Goal: Task Accomplishment & Management: Manage account settings

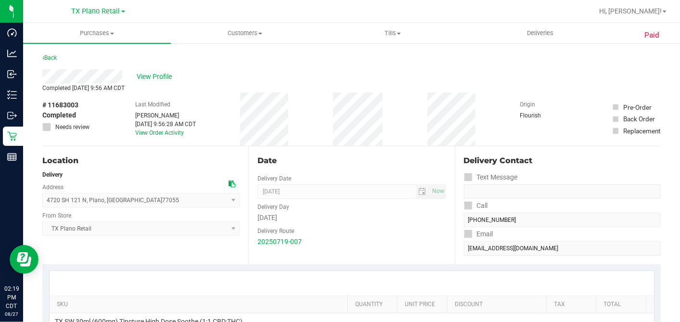
click at [319, 79] on div "View Profile" at bounding box center [351, 76] width 618 height 14
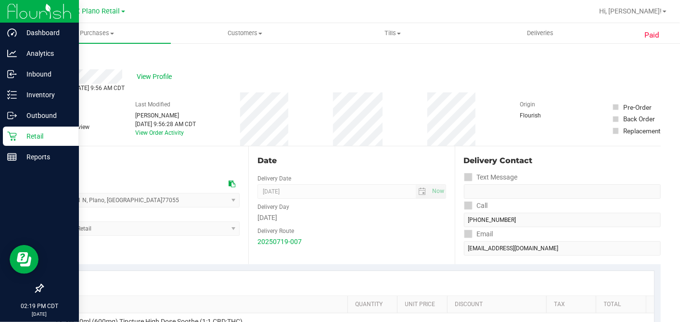
drag, startPoint x: 18, startPoint y: 132, endPoint x: 45, endPoint y: 138, distance: 27.9
click at [18, 132] on p "Retail" at bounding box center [46, 136] width 58 height 12
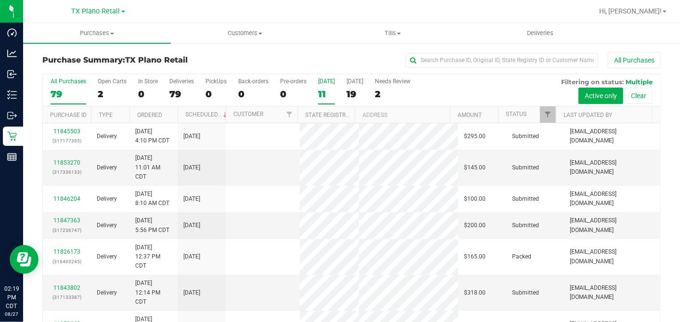
click at [322, 90] on div "11" at bounding box center [326, 94] width 17 height 11
click at [0, 0] on input "[DATE] 11" at bounding box center [0, 0] width 0 height 0
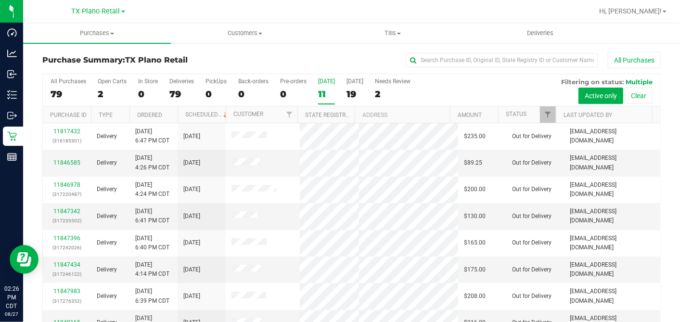
drag, startPoint x: 353, startPoint y: 55, endPoint x: 356, endPoint y: 52, distance: 5.1
click at [353, 55] on div "All Purchases" at bounding box center [454, 60] width 412 height 16
click at [532, 27] on uib-tab-heading "Deliveries" at bounding box center [540, 33] width 147 height 19
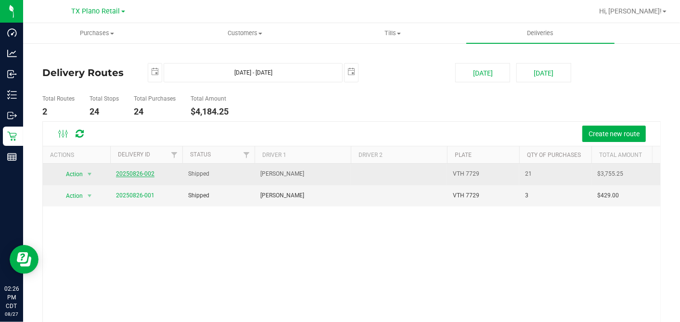
click at [138, 176] on link "20250826-002" at bounding box center [135, 173] width 38 height 7
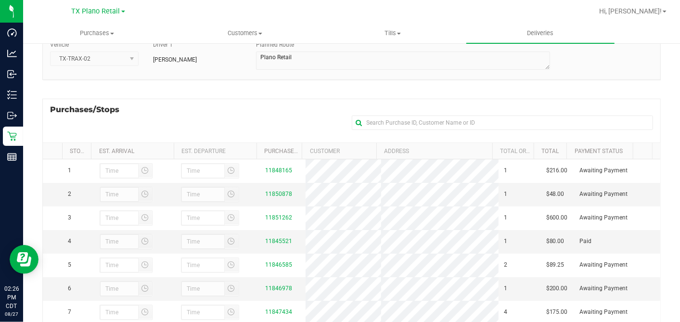
scroll to position [160, 0]
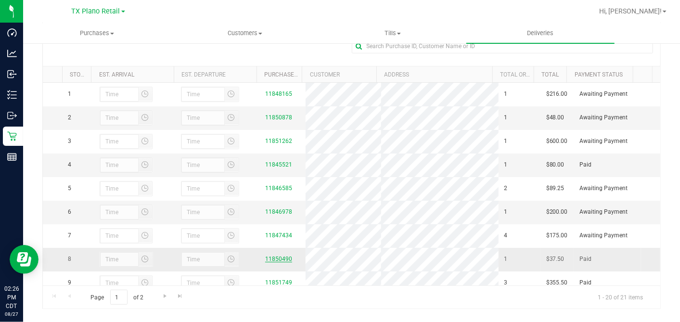
click at [276, 262] on link "11850490" at bounding box center [278, 258] width 27 height 7
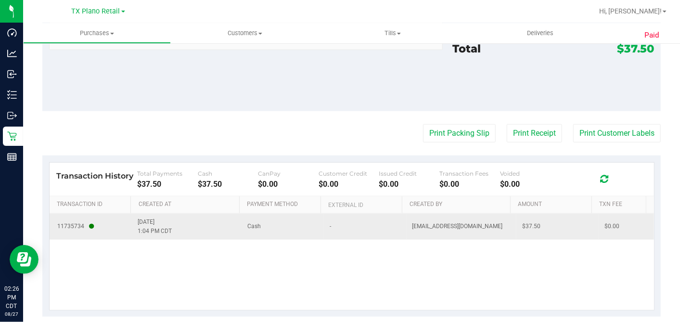
scroll to position [442, 0]
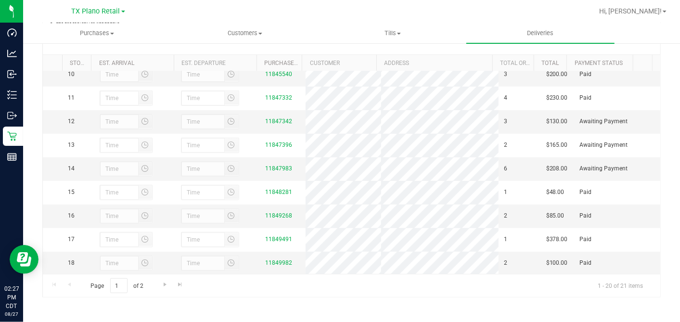
scroll to position [160, 0]
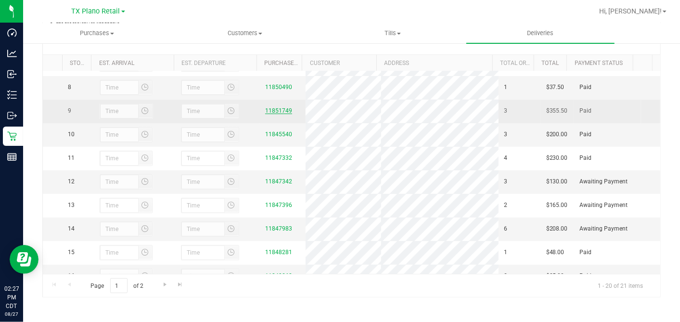
click at [273, 114] on link "11851749" at bounding box center [278, 110] width 27 height 7
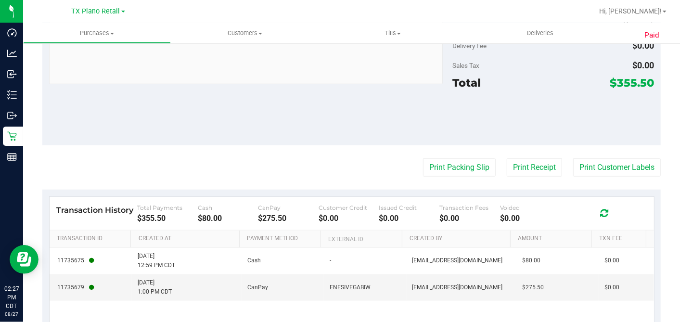
scroll to position [558, 0]
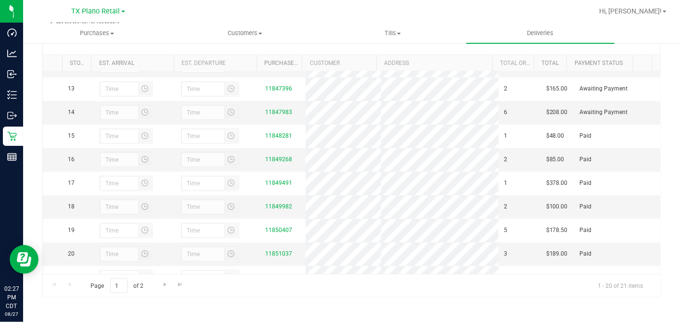
scroll to position [218, 0]
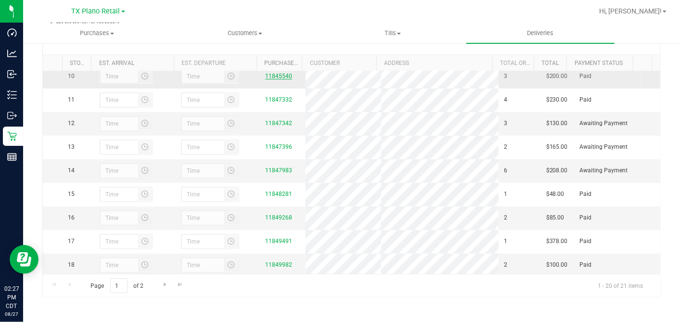
click at [280, 79] on link "11845540" at bounding box center [278, 76] width 27 height 7
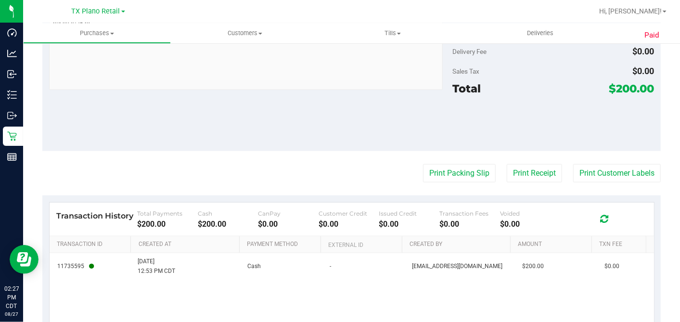
scroll to position [539, 0]
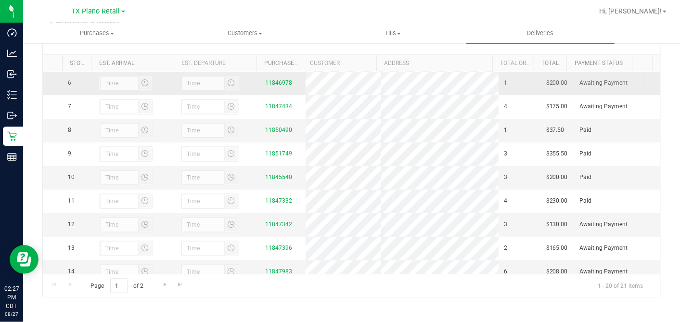
scroll to position [160, 0]
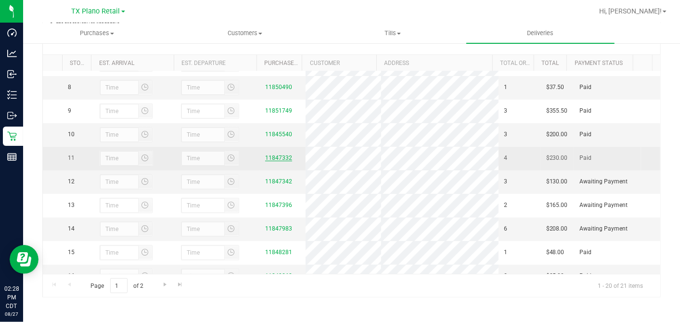
click at [273, 161] on link "11847332" at bounding box center [278, 157] width 27 height 7
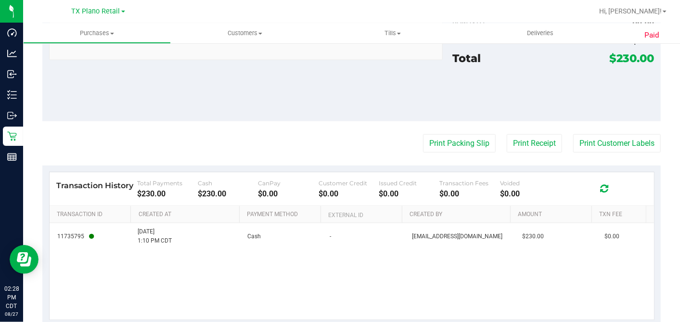
scroll to position [587, 0]
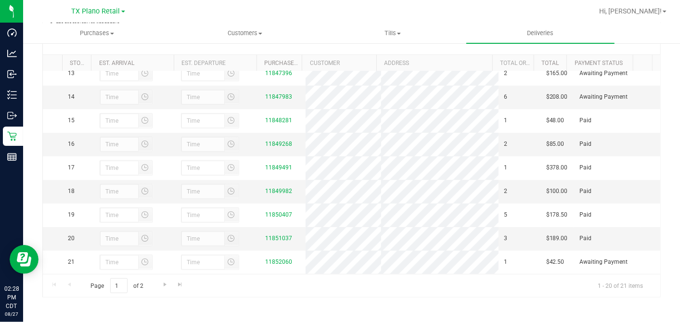
scroll to position [320, 0]
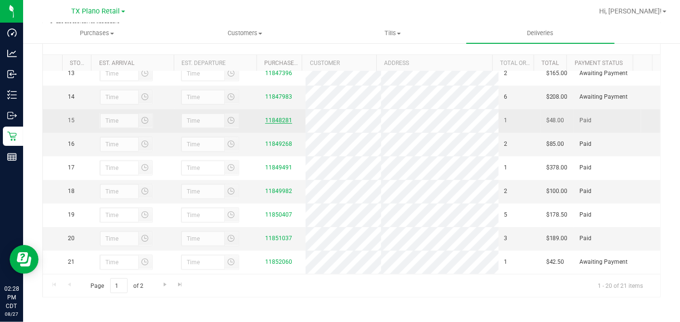
click at [265, 117] on link "11848281" at bounding box center [278, 120] width 27 height 7
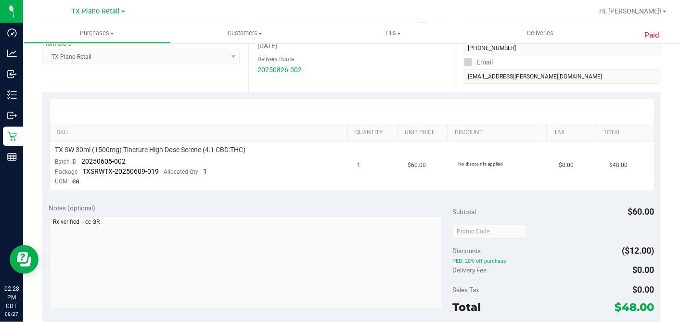
scroll to position [442, 0]
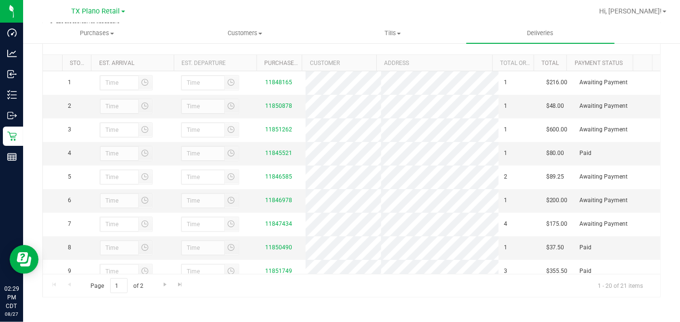
scroll to position [320, 0]
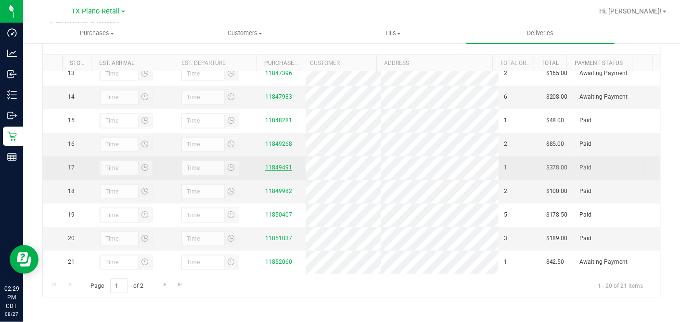
click at [270, 164] on link "11849491" at bounding box center [278, 167] width 27 height 7
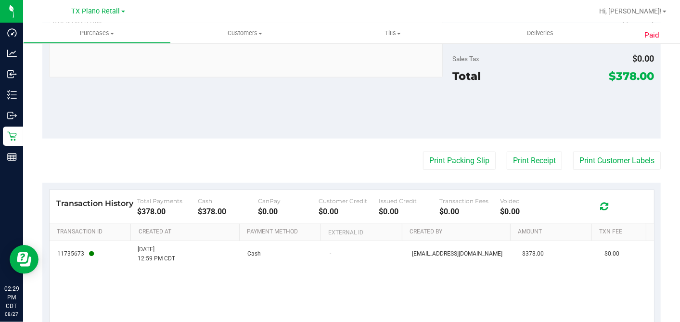
scroll to position [442, 0]
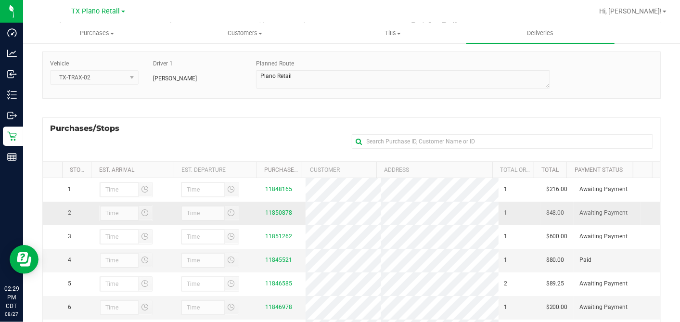
scroll to position [64, 0]
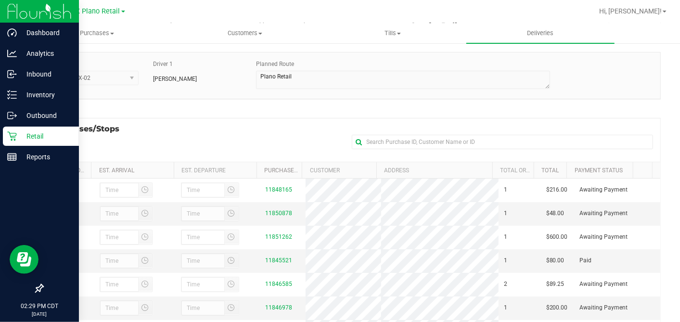
drag, startPoint x: 17, startPoint y: 132, endPoint x: 47, endPoint y: 135, distance: 29.4
click at [17, 132] on p "Retail" at bounding box center [46, 136] width 58 height 12
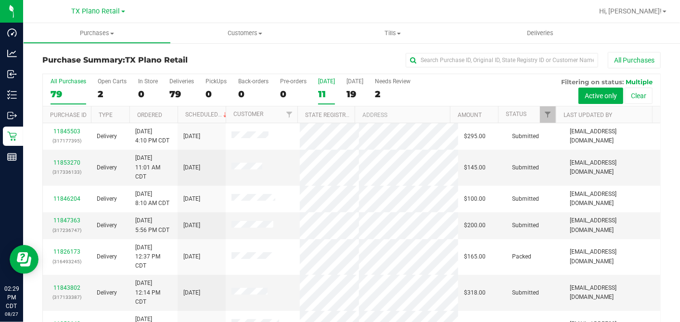
click at [323, 98] on div "11" at bounding box center [326, 94] width 17 height 11
click at [0, 0] on input "Today 11" at bounding box center [0, 0] width 0 height 0
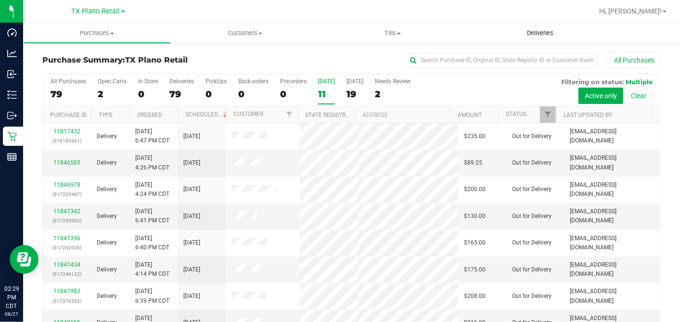
click at [562, 27] on uib-tab-heading "Deliveries" at bounding box center [540, 33] width 148 height 20
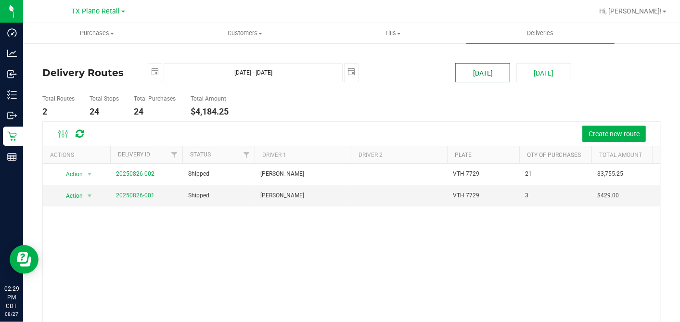
click at [467, 66] on button "[DATE]" at bounding box center [482, 72] width 55 height 19
click at [139, 196] on link "20250826-001" at bounding box center [135, 195] width 38 height 7
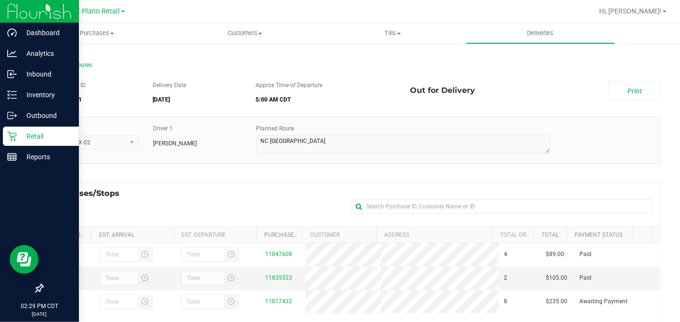
click at [9, 138] on icon at bounding box center [12, 136] width 10 height 10
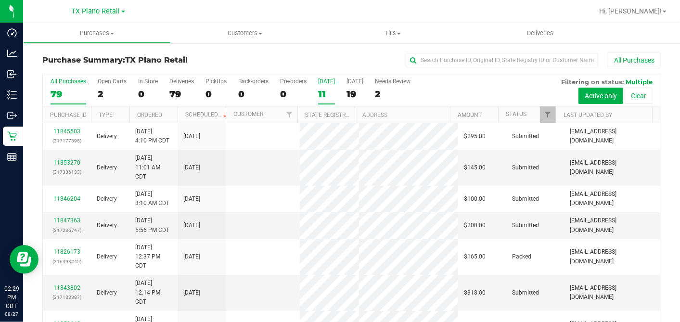
click at [323, 93] on div "11" at bounding box center [326, 94] width 17 height 11
click at [0, 0] on input "Today 11" at bounding box center [0, 0] width 0 height 0
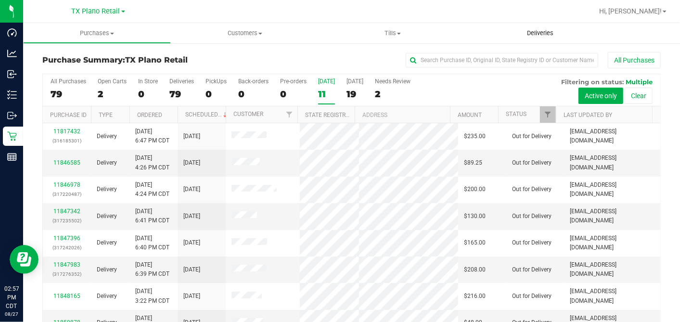
click at [534, 28] on uib-tab-heading "Deliveries" at bounding box center [540, 33] width 148 height 20
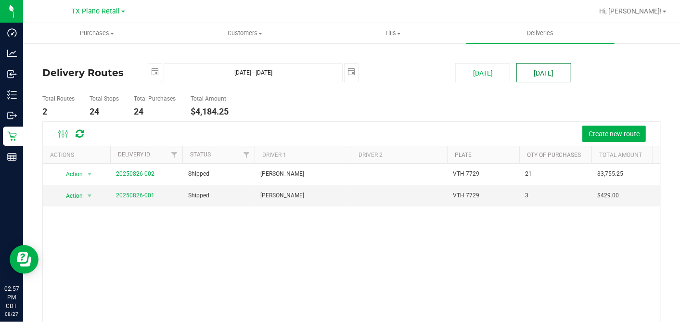
click at [530, 77] on button "[DATE]" at bounding box center [543, 72] width 55 height 19
type input "Aug 28, 2025 - Aug 28, 2025"
type input "2025-08-28"
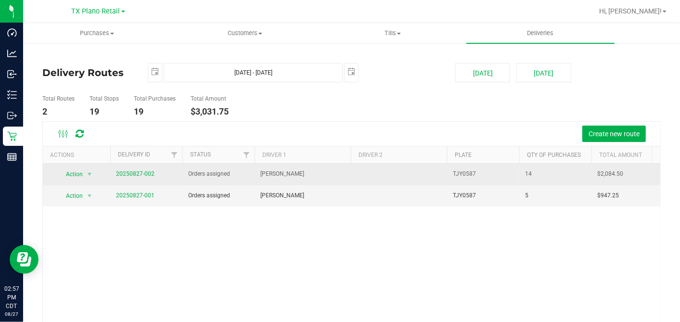
click at [140, 166] on td "20250827-002" at bounding box center [146, 175] width 72 height 22
click at [139, 173] on link "20250827-002" at bounding box center [135, 173] width 38 height 7
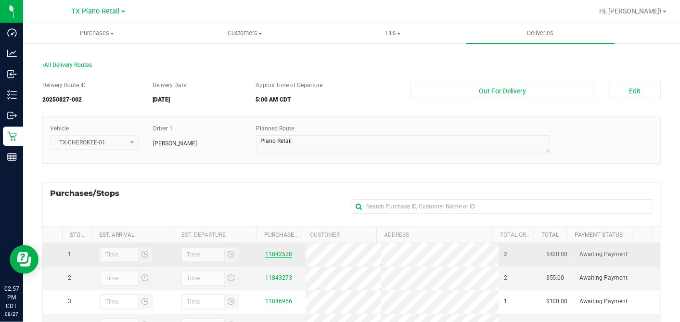
click at [279, 253] on link "11842528" at bounding box center [278, 254] width 27 height 7
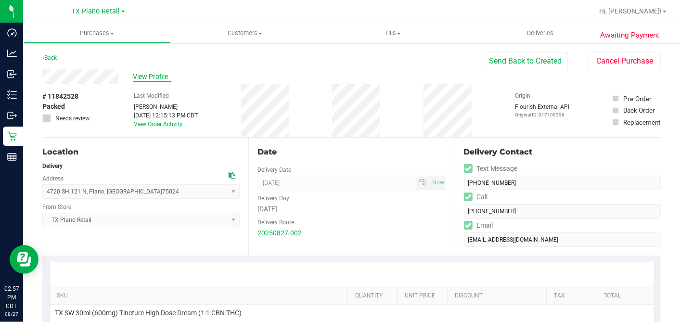
click at [145, 79] on span "View Profile" at bounding box center [152, 77] width 38 height 10
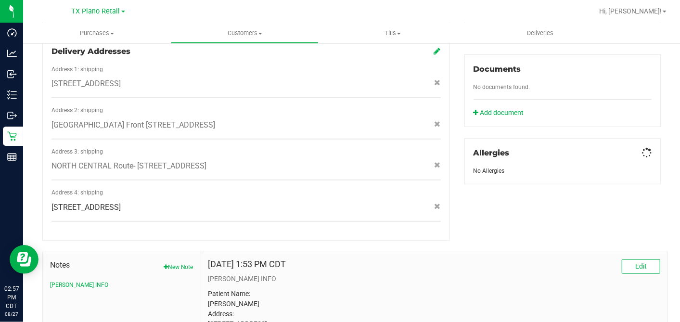
scroll to position [427, 0]
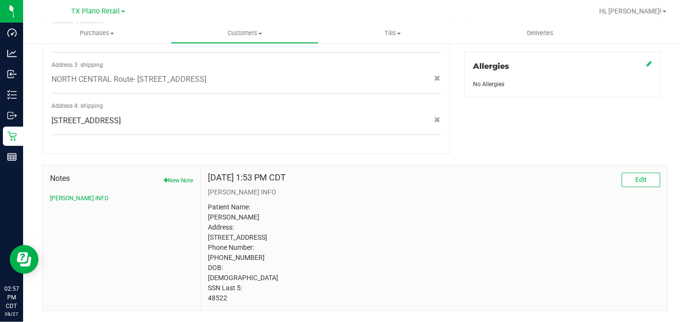
click at [217, 302] on p "Patient Name: Valerie Sheehy Address: 830 Longbranch Rd Midlothian, TX, 76065 P…" at bounding box center [434, 252] width 452 height 101
click at [217, 298] on p "Patient Name: Valerie Sheehy Address: 830 Longbranch Rd Midlothian, TX, 76065 P…" at bounding box center [434, 252] width 452 height 101
copy p "48522"
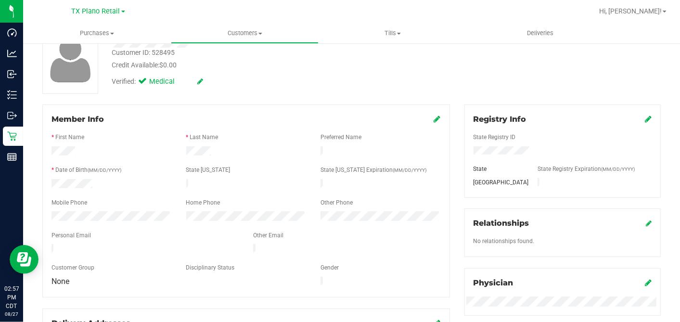
scroll to position [107, 0]
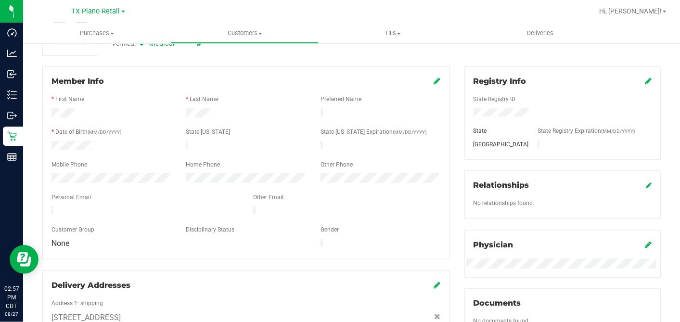
drag, startPoint x: 433, startPoint y: 80, endPoint x: 268, endPoint y: 139, distance: 174.9
click at [434, 80] on icon at bounding box center [437, 81] width 7 height 8
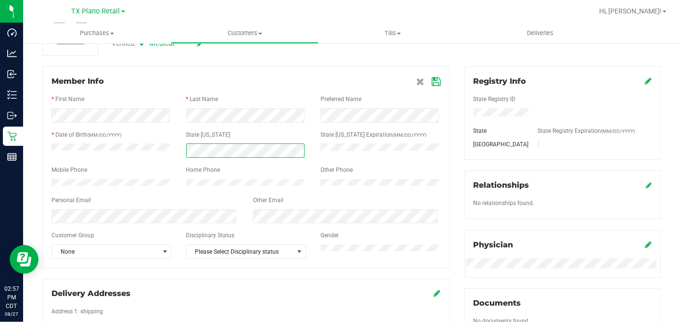
click at [64, 154] on div at bounding box center [246, 150] width 404 height 14
click at [434, 83] on icon at bounding box center [436, 82] width 9 height 8
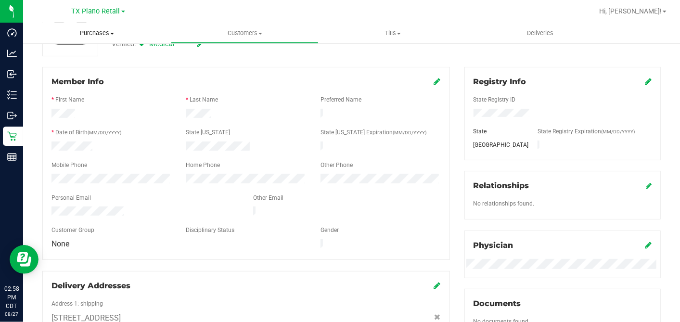
scroll to position [0, 0]
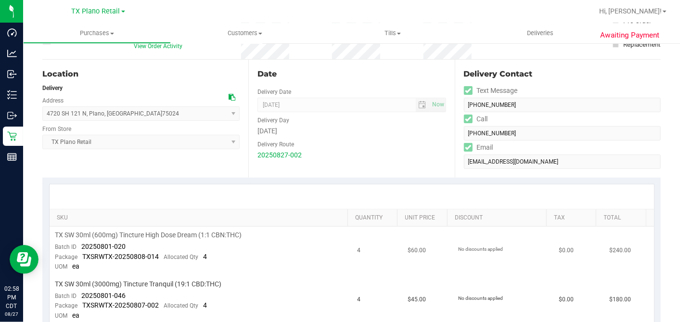
scroll to position [160, 0]
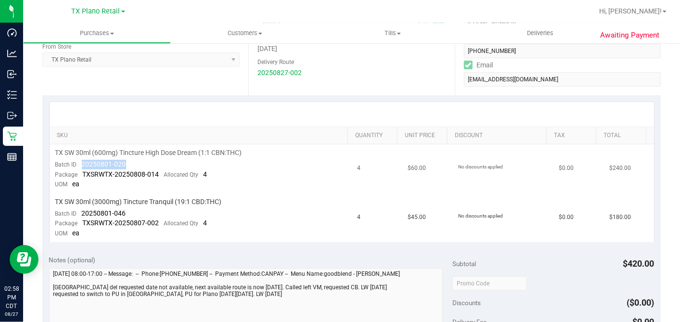
drag, startPoint x: 116, startPoint y: 163, endPoint x: 82, endPoint y: 162, distance: 34.2
click at [82, 162] on td "TX SW 30ml (600mg) Tincture High Dose Dream (1:1 CBN:THC) Batch ID 20250801-020…" at bounding box center [201, 168] width 302 height 49
copy span "20250801-020"
drag, startPoint x: 123, startPoint y: 212, endPoint x: 82, endPoint y: 212, distance: 40.4
click at [82, 212] on td "TX SW 30ml (3000mg) Tincture Tranquil (19:1 CBD:THC) Batch ID 20250801-046 Pack…" at bounding box center [201, 217] width 302 height 49
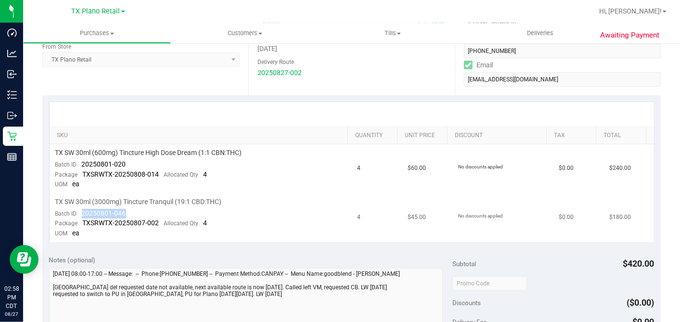
copy span "20250801-046"
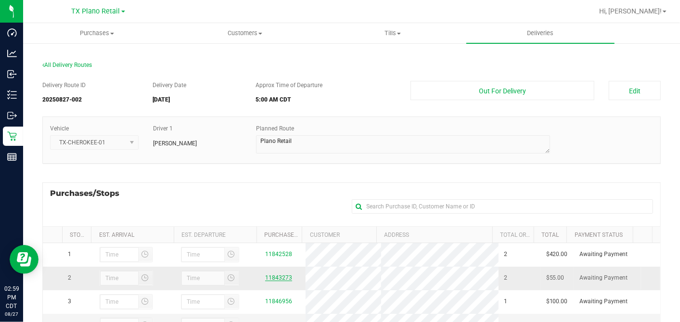
click at [275, 276] on link "11843273" at bounding box center [278, 277] width 27 height 7
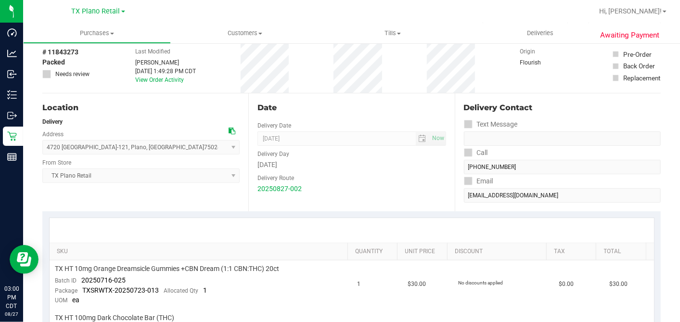
scroll to position [160, 0]
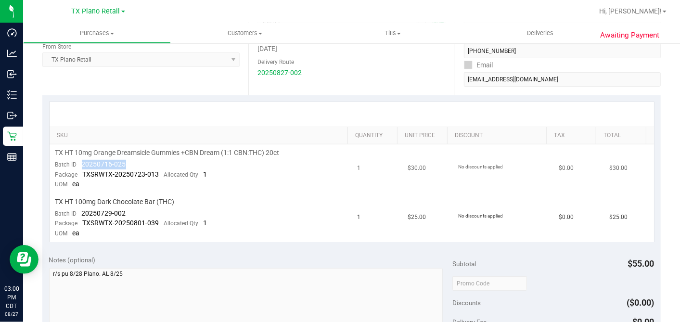
drag, startPoint x: 115, startPoint y: 164, endPoint x: 82, endPoint y: 165, distance: 33.2
click at [82, 165] on td "TX HT 10mg Orange Dreamsicle Gummies +CBN Dream (1:1 CBN:THC) 20ct Batch ID 202…" at bounding box center [201, 168] width 302 height 49
copy span "20250716-025"
drag, startPoint x: 125, startPoint y: 212, endPoint x: 81, endPoint y: 213, distance: 43.3
click at [81, 213] on div "Batch ID 20250729-002" at bounding box center [90, 214] width 71 height 10
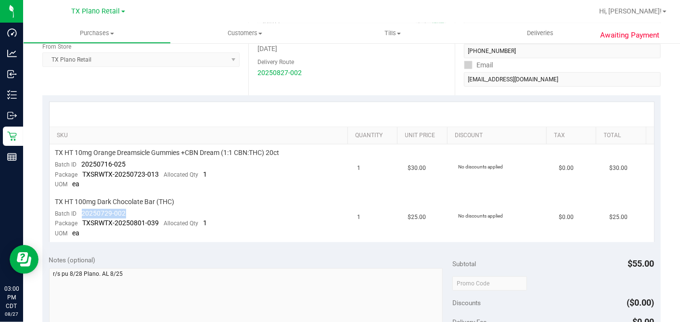
copy span "20250729-002"
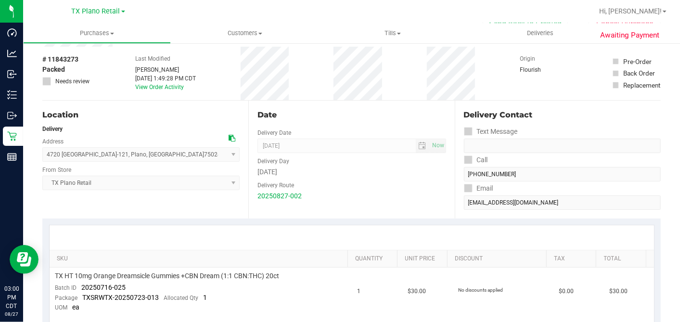
scroll to position [0, 0]
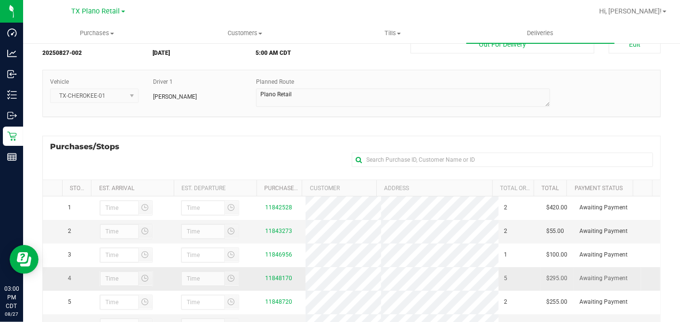
scroll to position [160, 0]
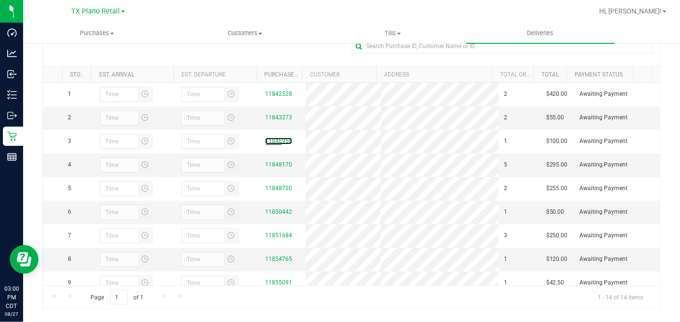
drag, startPoint x: 275, startPoint y: 140, endPoint x: 350, endPoint y: 143, distance: 75.6
click at [275, 140] on link "11846956" at bounding box center [278, 141] width 27 height 7
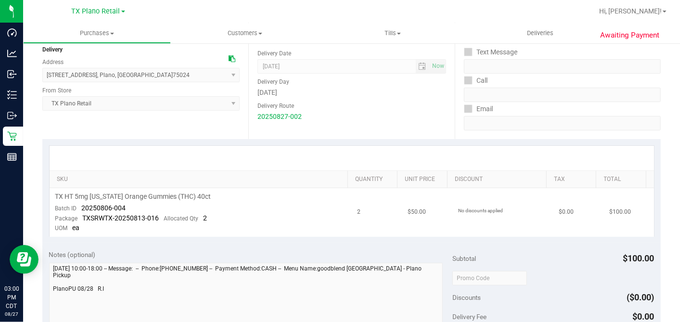
scroll to position [214, 0]
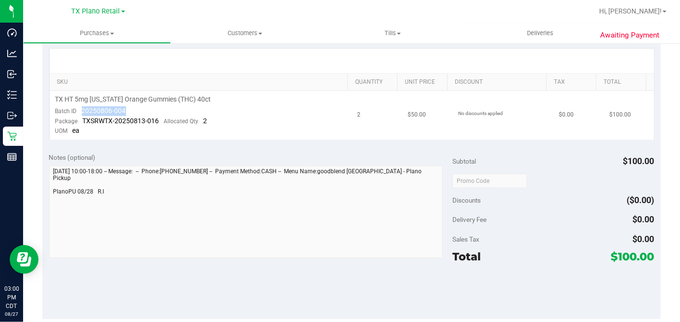
drag, startPoint x: 92, startPoint y: 113, endPoint x: 77, endPoint y: 111, distance: 15.0
click at [77, 111] on td "TX HT 5mg Texas Orange Gummies (THC) 40ct Batch ID 20250806-004 Package TXSRWTX…" at bounding box center [201, 115] width 302 height 49
copy span "20250806-004"
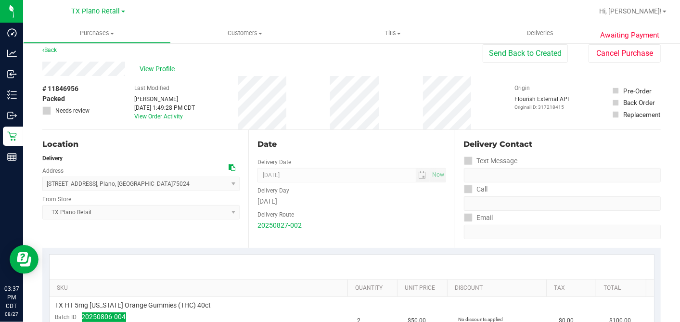
scroll to position [0, 0]
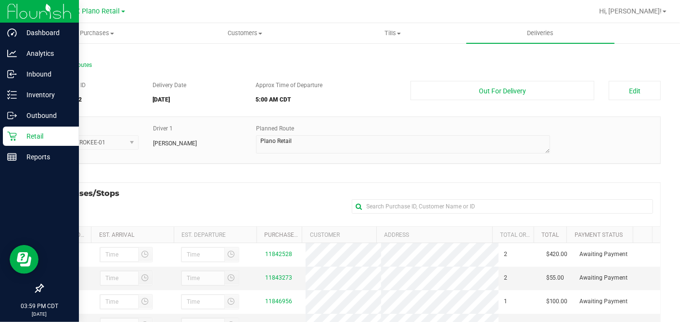
click at [13, 137] on icon at bounding box center [12, 136] width 10 height 10
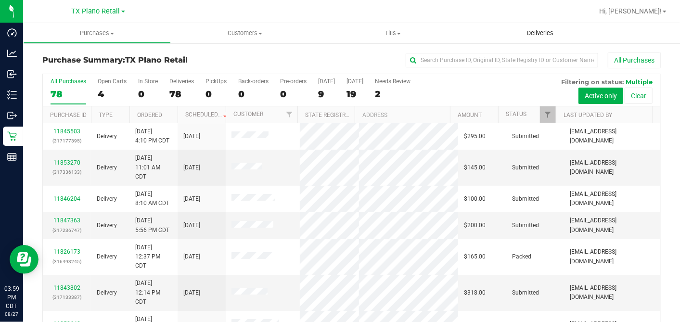
click at [538, 33] on span "Deliveries" at bounding box center [540, 33] width 52 height 9
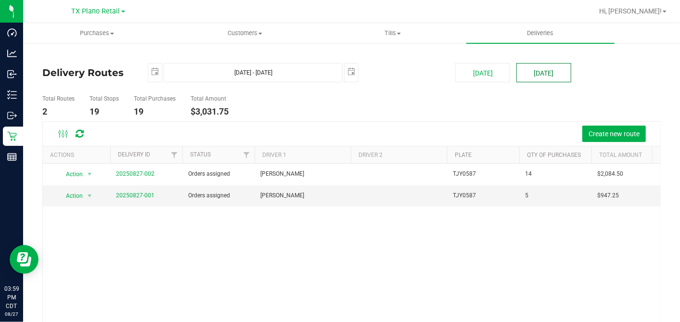
click at [528, 72] on button "[DATE]" at bounding box center [543, 72] width 55 height 19
click at [481, 77] on button "[DATE]" at bounding box center [482, 72] width 55 height 19
type input "Aug 27, 2025 - Aug 27, 2025"
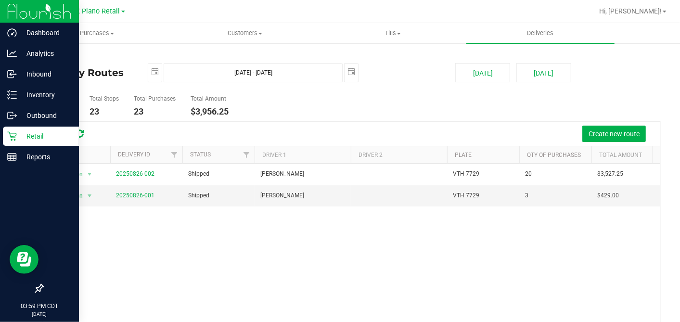
click at [15, 137] on icon at bounding box center [11, 136] width 9 height 9
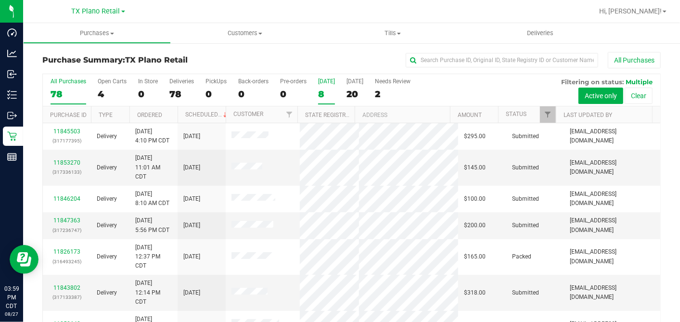
click at [318, 92] on div "8" at bounding box center [326, 94] width 17 height 11
click at [0, 0] on input "Today 8" at bounding box center [0, 0] width 0 height 0
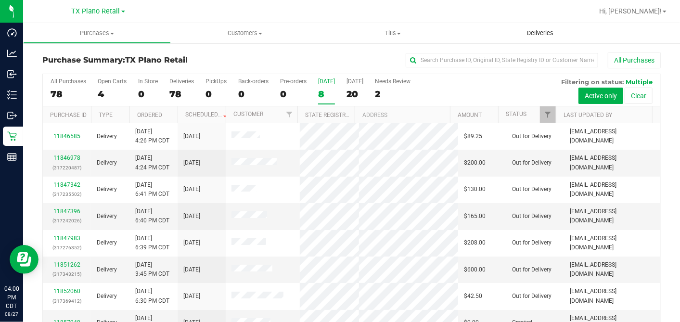
click at [534, 32] on span "Deliveries" at bounding box center [540, 33] width 52 height 9
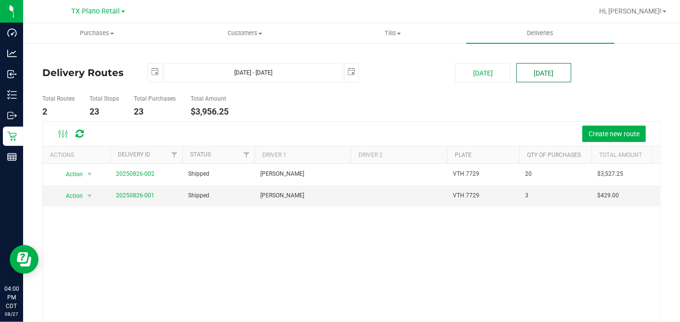
click at [517, 70] on button "[DATE]" at bounding box center [543, 72] width 55 height 19
type input "Aug 28, 2025 - Aug 28, 2025"
type input "2025-08-28"
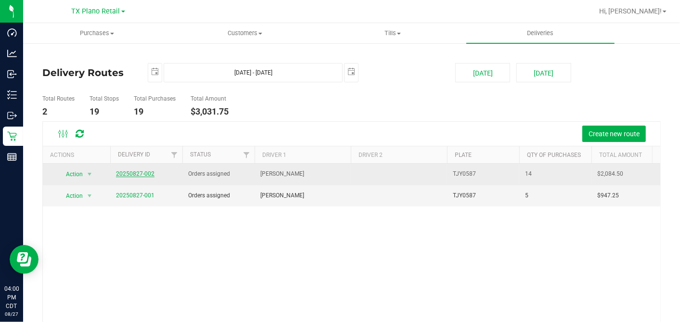
click at [139, 173] on link "20250827-002" at bounding box center [135, 173] width 38 height 7
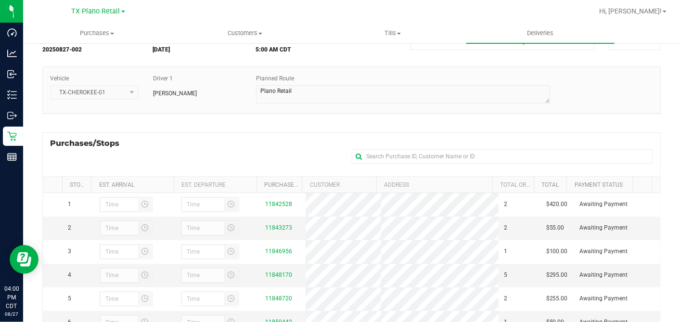
scroll to position [160, 0]
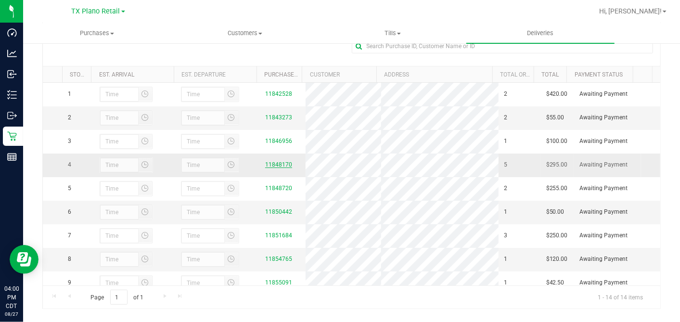
click at [275, 168] on link "11848170" at bounding box center [278, 164] width 27 height 7
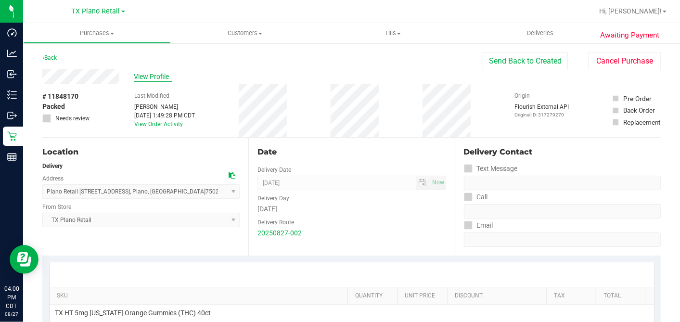
click at [166, 76] on span "View Profile" at bounding box center [153, 77] width 38 height 10
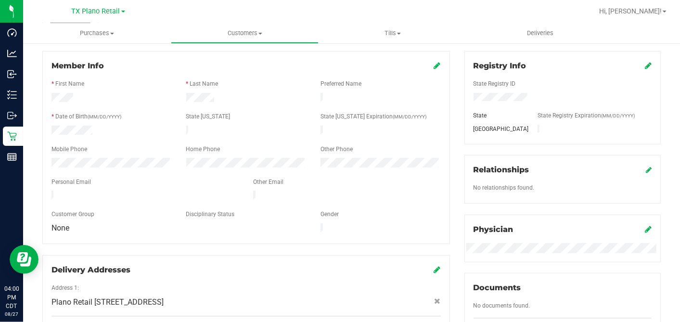
scroll to position [397, 0]
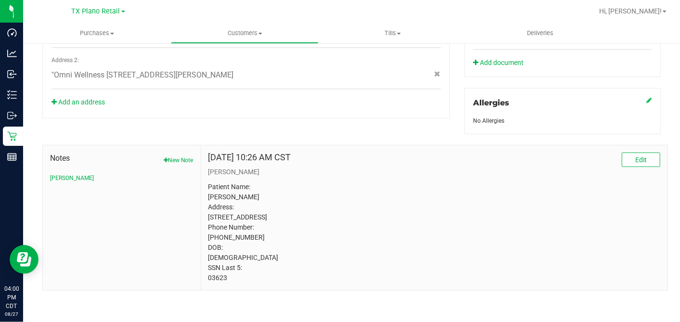
click at [217, 279] on p "Patient Name: Nicole Castrillo Address: 1812 Silverton Drive Lantana, TX, 76226…" at bounding box center [434, 232] width 452 height 101
copy p "03623"
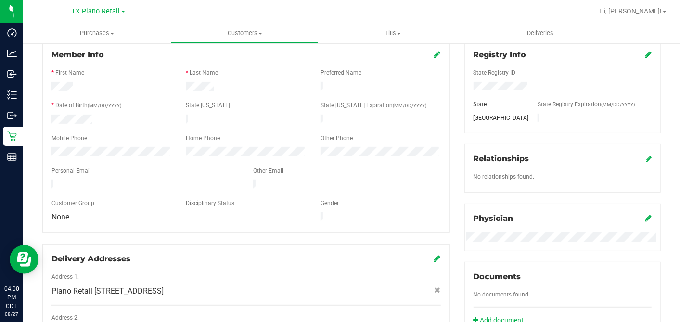
scroll to position [23, 0]
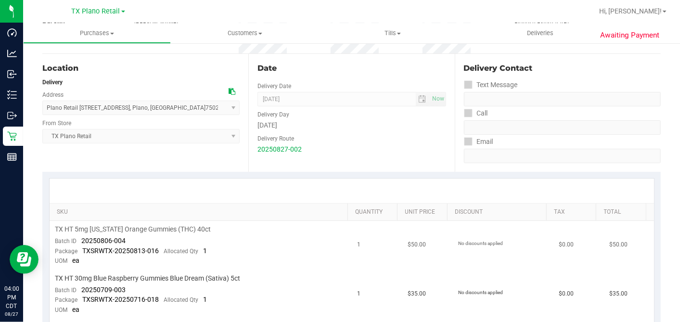
scroll to position [184, 0]
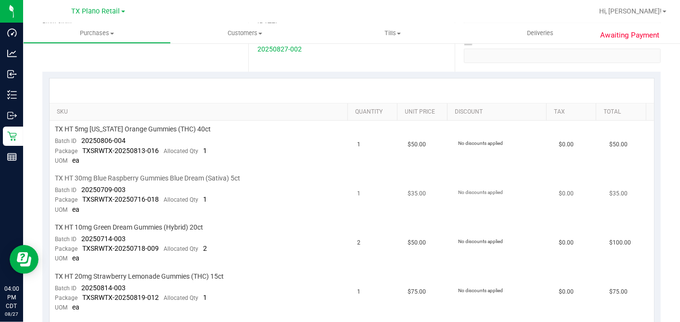
click at [333, 186] on td "TX HT 30mg Blue Raspberry Gummies Blue Dream (Sativa) 5ct Batch ID 20250709-003…" at bounding box center [201, 194] width 302 height 49
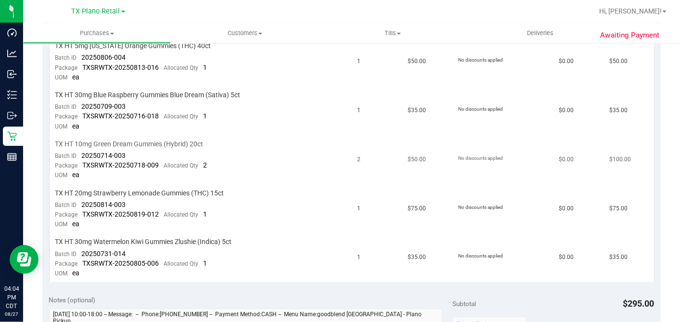
scroll to position [214, 0]
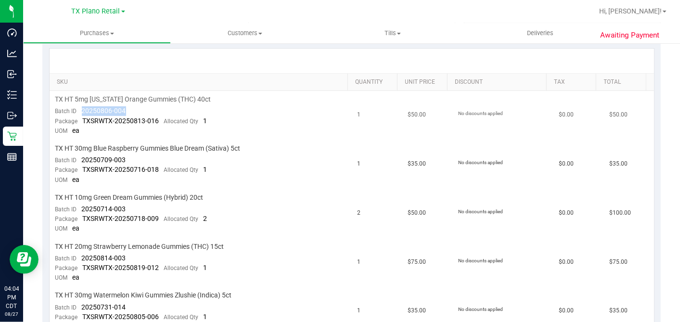
drag, startPoint x: 130, startPoint y: 110, endPoint x: 81, endPoint y: 112, distance: 49.1
click at [81, 112] on td "TX HT 5mg Texas Orange Gummies (THC) 40ct Batch ID 20250806-004 Package TXSRWTX…" at bounding box center [201, 115] width 302 height 49
copy span "20250806-004"
drag, startPoint x: 129, startPoint y: 156, endPoint x: 81, endPoint y: 155, distance: 47.6
click at [81, 155] on td "TX HT 30mg Blue Raspberry Gummies Blue Dream (Sativa) 5ct Batch ID 20250709-003…" at bounding box center [201, 164] width 302 height 49
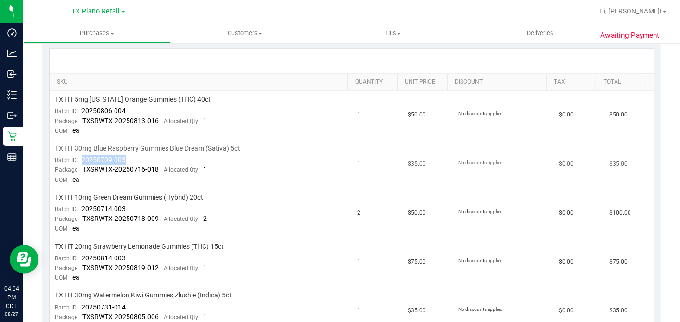
copy span "20250709-003"
drag, startPoint x: 128, startPoint y: 205, endPoint x: 81, endPoint y: 204, distance: 47.1
click at [81, 204] on td "TX HT 10mg Green Dream Gummies (Hybrid) 20ct Batch ID 20250714-003 Package TXSR…" at bounding box center [201, 213] width 302 height 49
copy span "20250714-003"
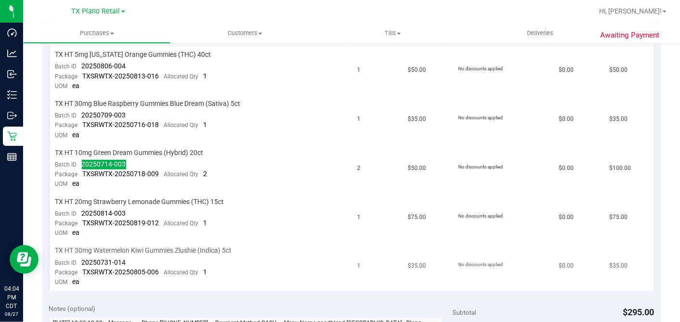
scroll to position [320, 0]
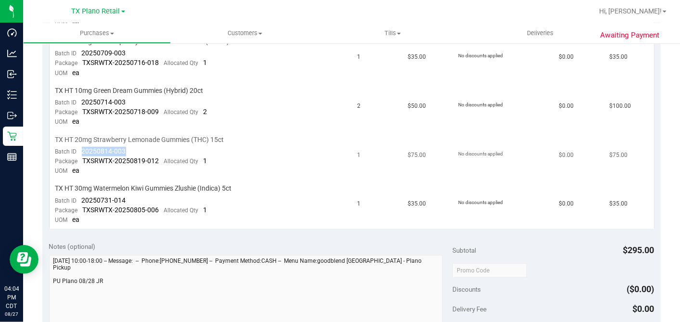
drag, startPoint x: 131, startPoint y: 147, endPoint x: 80, endPoint y: 149, distance: 51.0
click at [80, 149] on td "TX HT 20mg Strawberry Lemonade Gummies (THC) 15ct Batch ID 20250814-003 Package…" at bounding box center [201, 155] width 302 height 49
drag, startPoint x: 129, startPoint y: 197, endPoint x: 82, endPoint y: 196, distance: 47.1
click at [82, 196] on td "TX HT 30mg Watermelon Kiwi Gummies Zlushie (Indica) 5ct Batch ID 20250731-014 P…" at bounding box center [201, 204] width 302 height 49
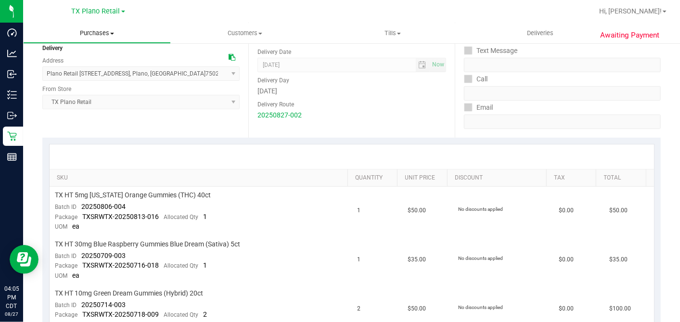
scroll to position [0, 0]
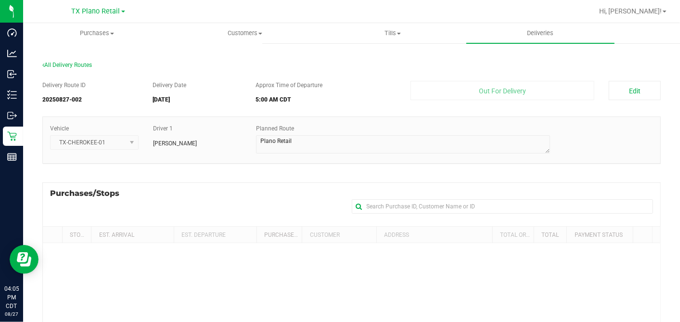
scroll to position [142, 0]
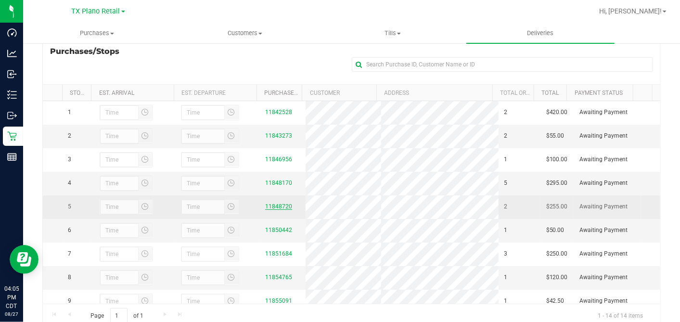
click at [280, 209] on link "11848720" at bounding box center [278, 206] width 27 height 7
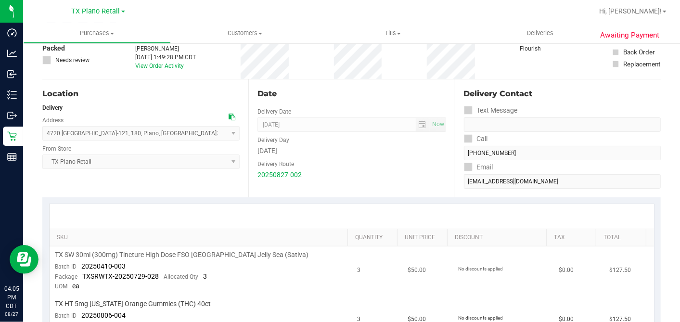
scroll to position [160, 0]
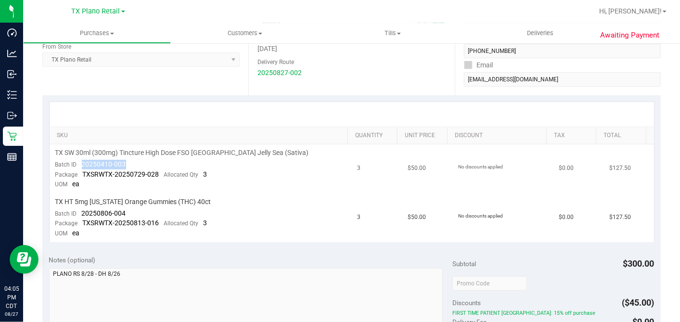
drag, startPoint x: 129, startPoint y: 162, endPoint x: 81, endPoint y: 163, distance: 48.1
click at [81, 163] on td "TX SW 30ml (300mg) Tincture High Dose FSO TX Jelly Sea (Sativa) Batch ID 202504…" at bounding box center [201, 168] width 302 height 49
drag, startPoint x: 114, startPoint y: 212, endPoint x: 81, endPoint y: 214, distance: 32.3
click at [81, 214] on td "TX HT 5mg Texas Orange Gummies (THC) 40ct Batch ID 20250806-004 Package TXSRWTX…" at bounding box center [201, 217] width 302 height 49
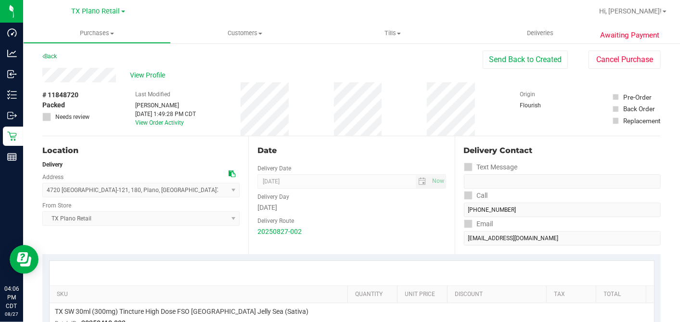
scroll to position [0, 0]
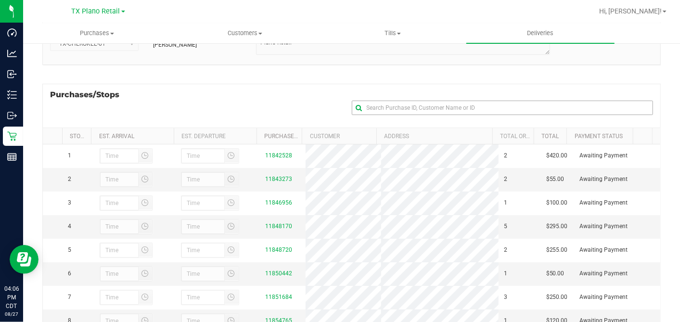
scroll to position [172, 0]
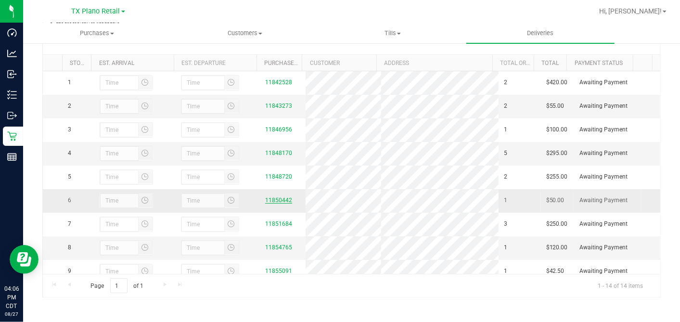
click at [272, 200] on link "11850442" at bounding box center [278, 200] width 27 height 7
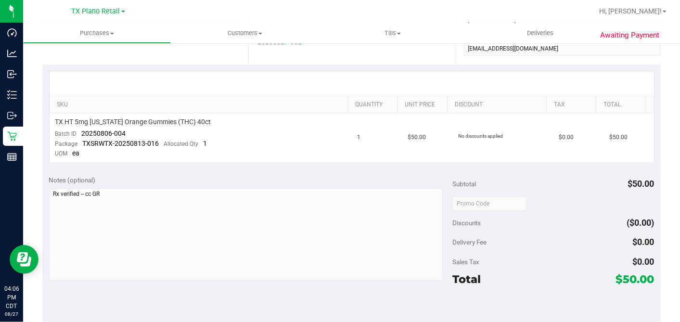
scroll to position [214, 0]
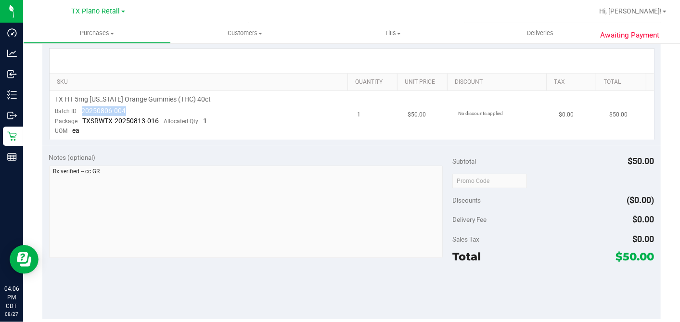
drag, startPoint x: 130, startPoint y: 108, endPoint x: 76, endPoint y: 110, distance: 53.9
click at [76, 110] on td "TX HT 5mg Texas Orange Gummies (THC) 40ct Batch ID 20250806-004 Package TXSRWTX…" at bounding box center [201, 115] width 302 height 49
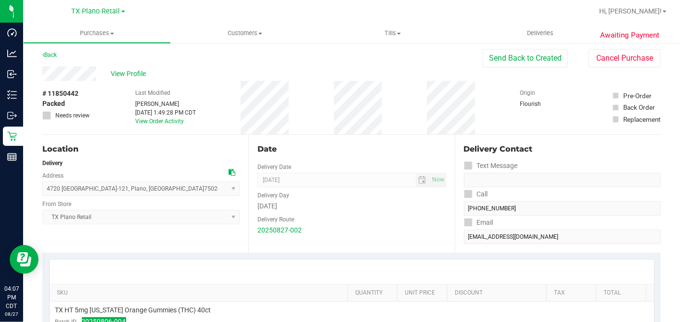
scroll to position [0, 0]
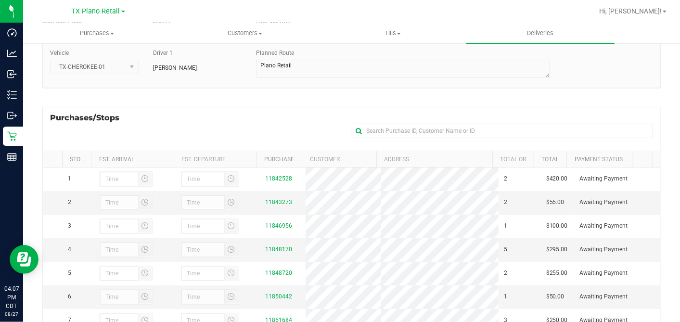
scroll to position [172, 0]
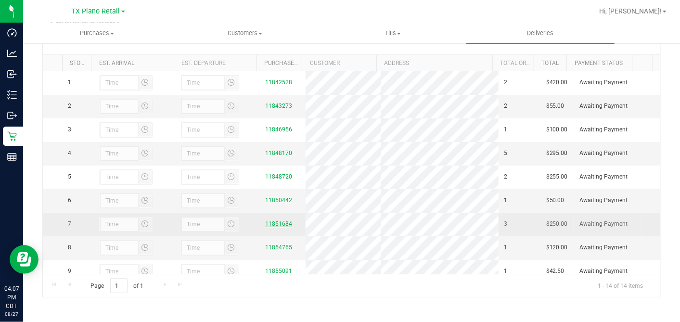
click at [281, 224] on link "11851684" at bounding box center [278, 223] width 27 height 7
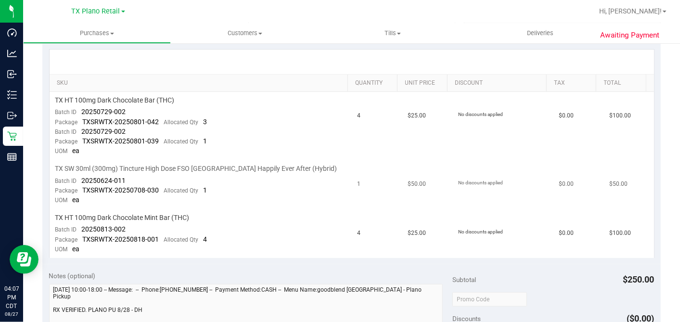
scroll to position [214, 0]
drag, startPoint x: 130, startPoint y: 109, endPoint x: 82, endPoint y: 110, distance: 48.1
click at [82, 110] on td "TX HT 100mg Dark Chocolate Bar (THC) Batch ID 20250729-002 Package TXSRWTX-2025…" at bounding box center [201, 125] width 302 height 68
drag, startPoint x: 131, startPoint y: 175, endPoint x: 82, endPoint y: 177, distance: 49.6
click at [82, 177] on td "TX SW 30ml (300mg) Tincture High Dose FSO TX Happily Ever After (Hybrid) Batch …" at bounding box center [201, 183] width 302 height 49
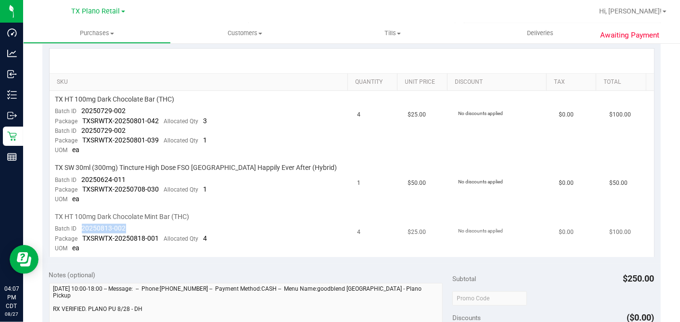
drag, startPoint x: 126, startPoint y: 226, endPoint x: 79, endPoint y: 225, distance: 46.2
click at [79, 225] on td "TX HT 100mg Dark Chocolate Mint Bar (THC) Batch ID 20250813-002 Package TXSRWTX…" at bounding box center [201, 232] width 302 height 49
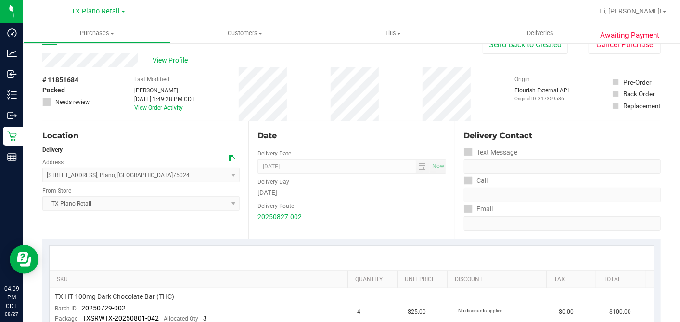
scroll to position [0, 0]
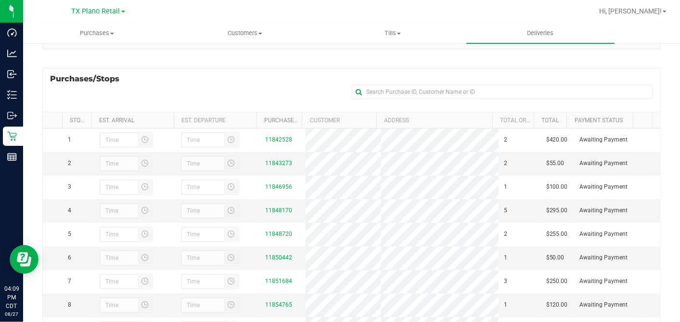
scroll to position [172, 0]
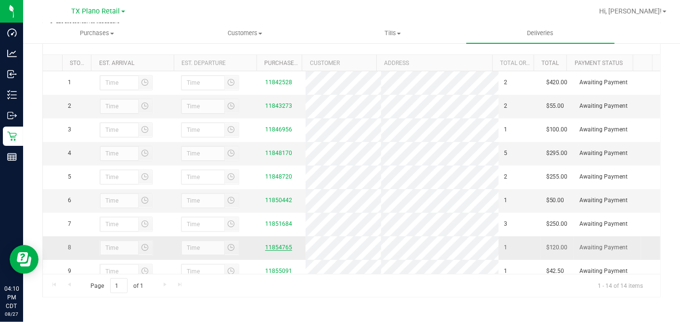
click at [270, 251] on link "11854765" at bounding box center [278, 247] width 27 height 7
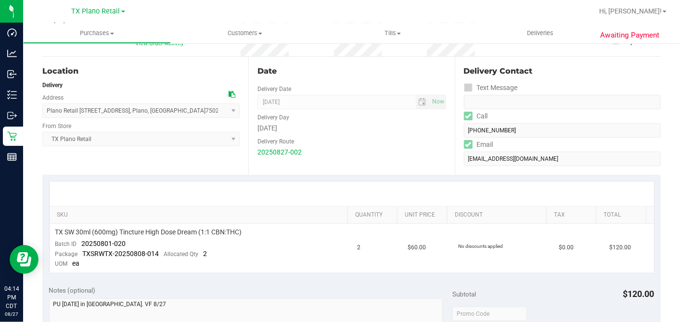
scroll to position [214, 0]
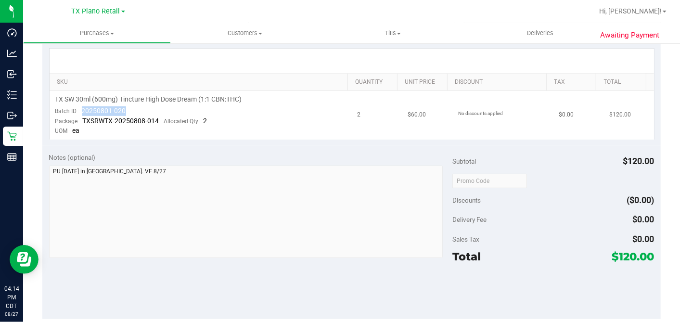
drag, startPoint x: 126, startPoint y: 109, endPoint x: 82, endPoint y: 110, distance: 43.3
click at [82, 110] on td "TX SW 30ml (600mg) Tincture High Dose Dream (1:1 CBN:THC) Batch ID 20250801-020…" at bounding box center [201, 115] width 302 height 49
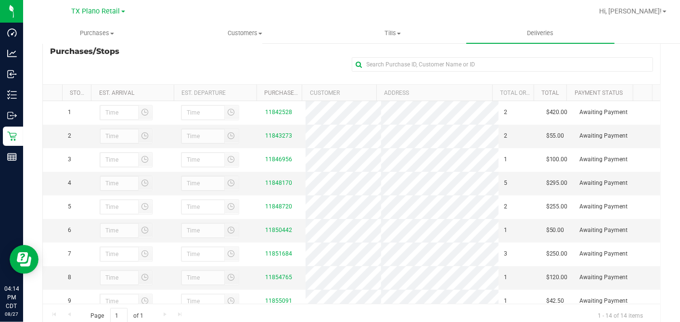
scroll to position [147, 0]
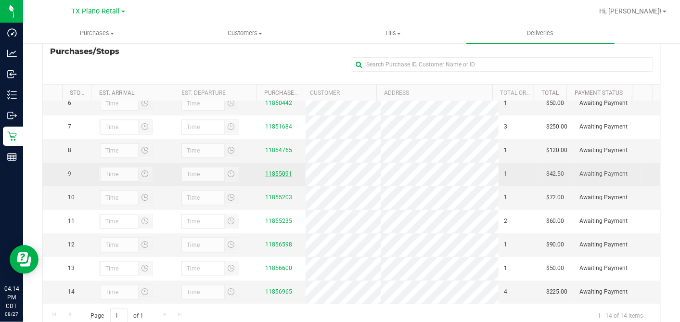
click at [269, 170] on link "11855091" at bounding box center [278, 173] width 27 height 7
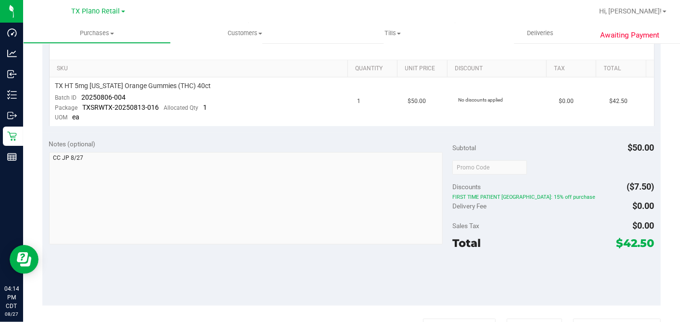
scroll to position [160, 0]
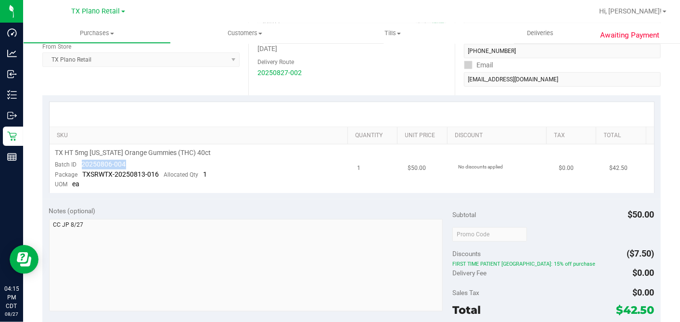
drag, startPoint x: 139, startPoint y: 164, endPoint x: 78, endPoint y: 163, distance: 61.1
click at [78, 163] on td "TX HT 5mg Texas Orange Gummies (THC) 40ct Batch ID 20250806-004 Package TXSRWTX…" at bounding box center [201, 168] width 302 height 49
drag, startPoint x: 439, startPoint y: 175, endPoint x: 401, endPoint y: 145, distance: 48.3
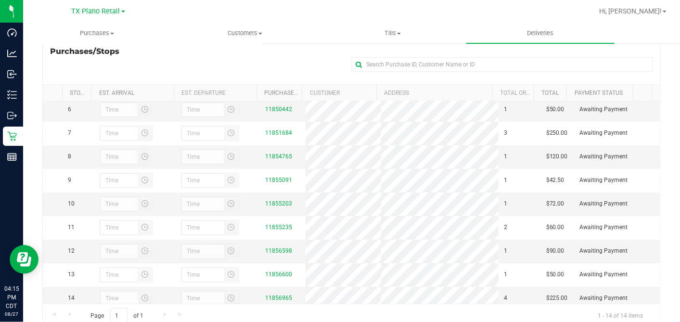
scroll to position [147, 0]
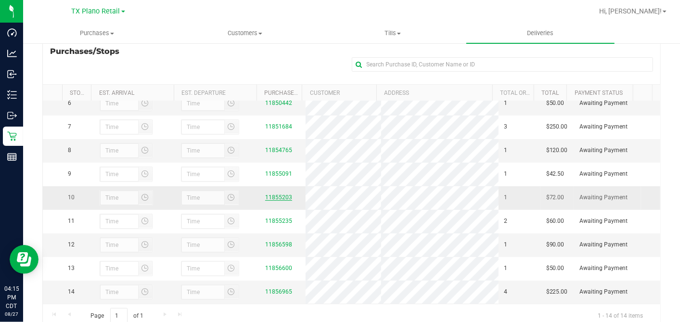
click at [277, 194] on link "11855203" at bounding box center [278, 197] width 27 height 7
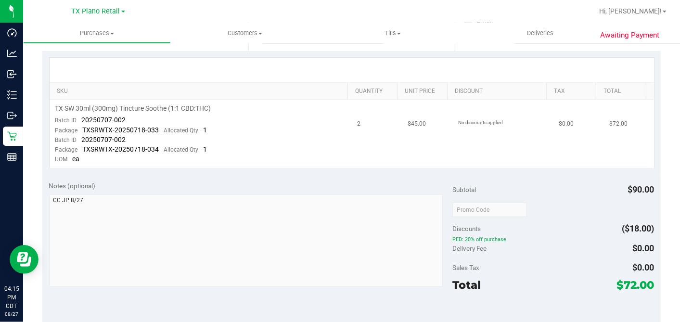
scroll to position [214, 0]
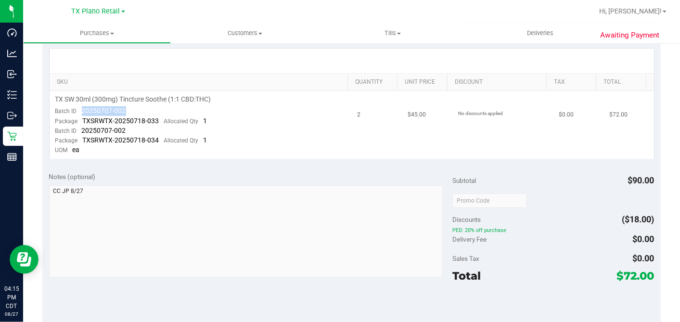
drag, startPoint x: 129, startPoint y: 103, endPoint x: 82, endPoint y: 111, distance: 47.3
click at [82, 111] on td "TX SW 30ml (300mg) Tincture Soothe (1:1 CBD:THC) Batch ID 20250707-002 Package …" at bounding box center [201, 125] width 302 height 68
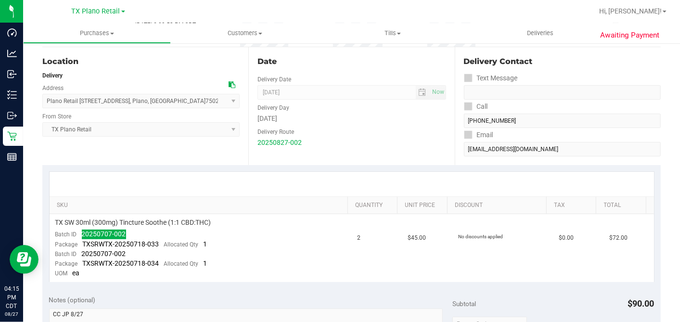
scroll to position [0, 0]
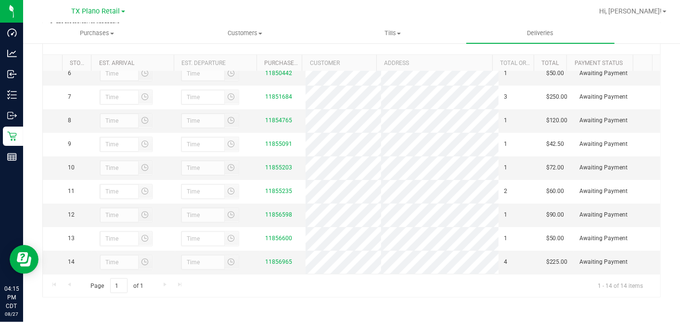
scroll to position [147, 0]
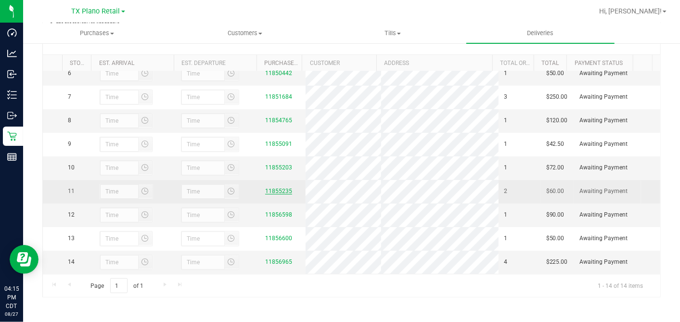
click at [276, 188] on link "11855235" at bounding box center [278, 191] width 27 height 7
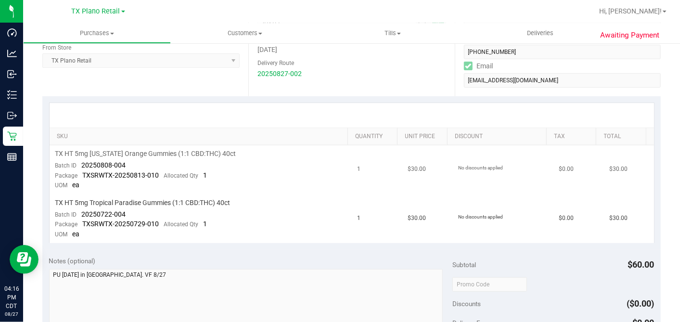
scroll to position [160, 0]
drag, startPoint x: 133, startPoint y: 163, endPoint x: 82, endPoint y: 162, distance: 51.0
click at [82, 162] on td "TX HT 5mg Texas Orange Gummies (1:1 CBD:THC) 40ct Batch ID 20250808-004 Package…" at bounding box center [201, 168] width 302 height 49
drag, startPoint x: 126, startPoint y: 209, endPoint x: 81, endPoint y: 211, distance: 44.8
click at [81, 211] on td "TX HT 5mg Tropical Paradise Gummies (1:1 CBD:THC) 40ct Batch ID 20250722-004 Pa…" at bounding box center [201, 217] width 302 height 49
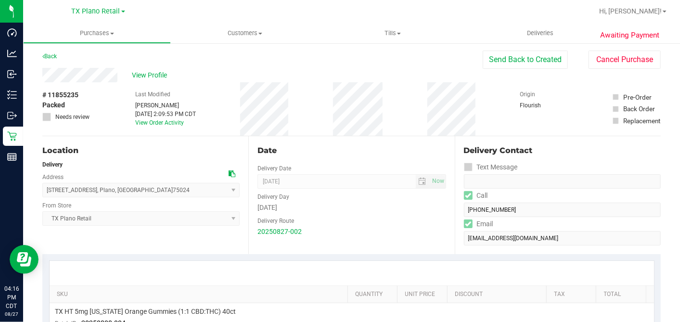
scroll to position [0, 0]
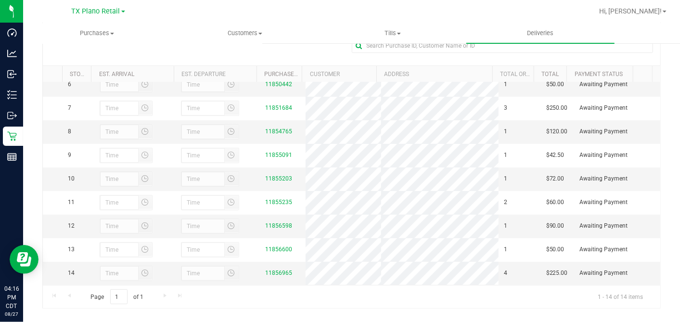
scroll to position [172, 0]
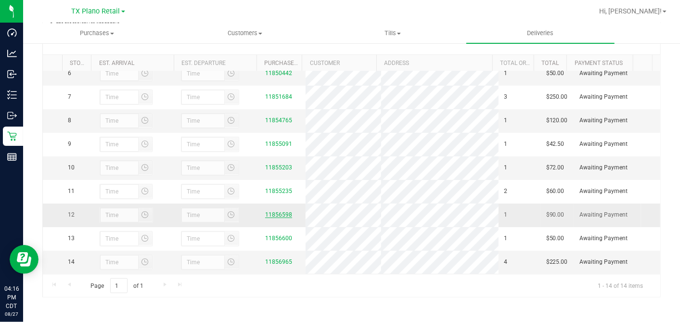
click at [269, 211] on link "11856598" at bounding box center [278, 214] width 27 height 7
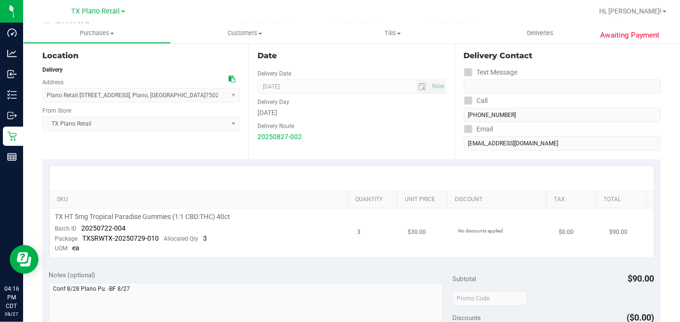
scroll to position [160, 0]
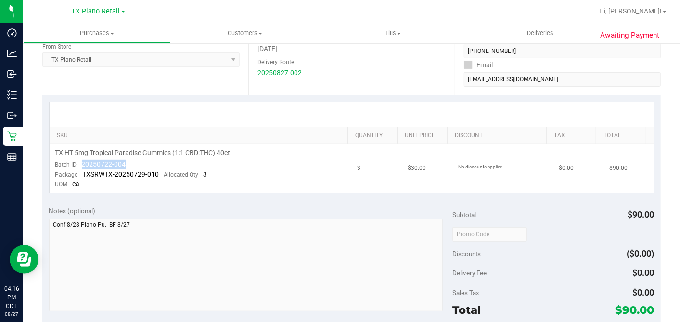
drag, startPoint x: 132, startPoint y: 163, endPoint x: 80, endPoint y: 165, distance: 52.0
click at [80, 165] on td "TX HT 5mg Tropical Paradise Gummies (1:1 CBD:THC) 40ct Batch ID 20250722-004 Pa…" at bounding box center [201, 168] width 302 height 49
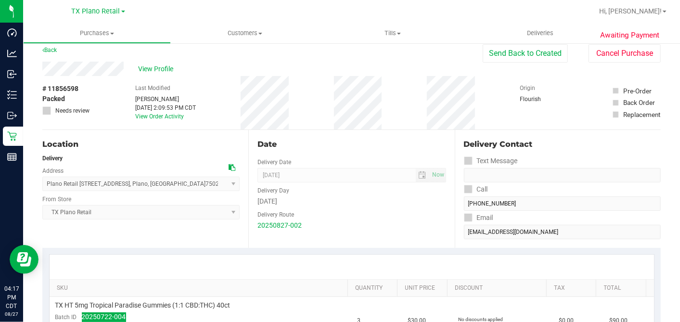
scroll to position [0, 0]
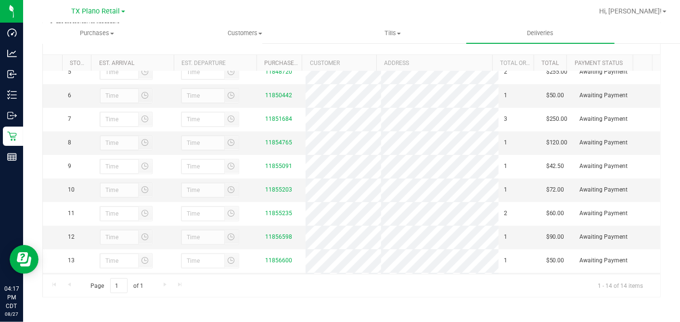
scroll to position [147, 0]
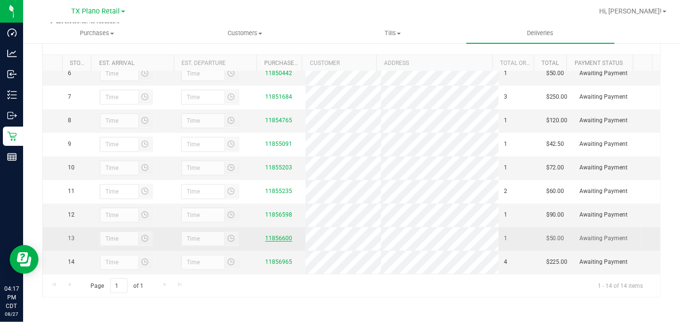
click at [270, 235] on link "11856600" at bounding box center [278, 238] width 27 height 7
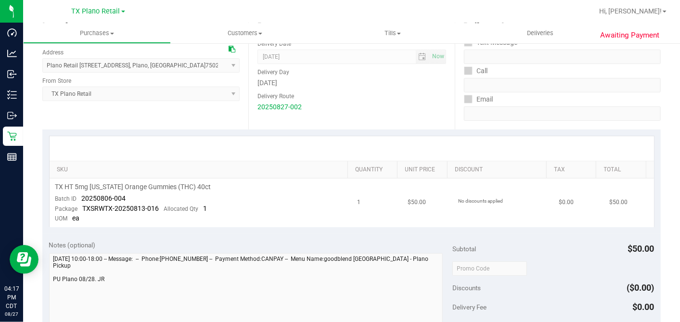
scroll to position [160, 0]
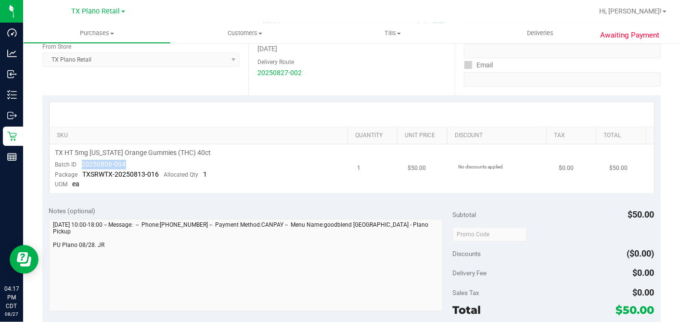
drag, startPoint x: 139, startPoint y: 164, endPoint x: 82, endPoint y: 165, distance: 56.3
click at [82, 165] on td "TX HT 5mg Texas Orange Gummies (THC) 40ct Batch ID 20250806-004 Package TXSRWTX…" at bounding box center [201, 168] width 302 height 49
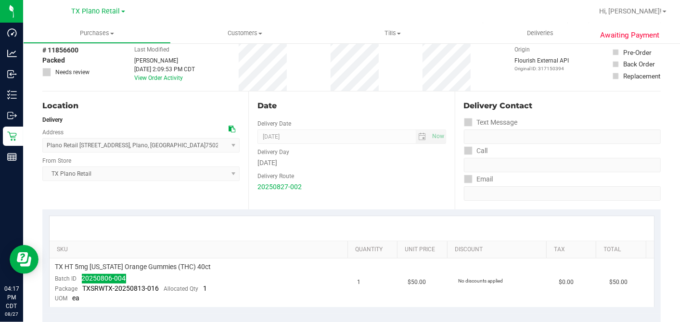
scroll to position [0, 0]
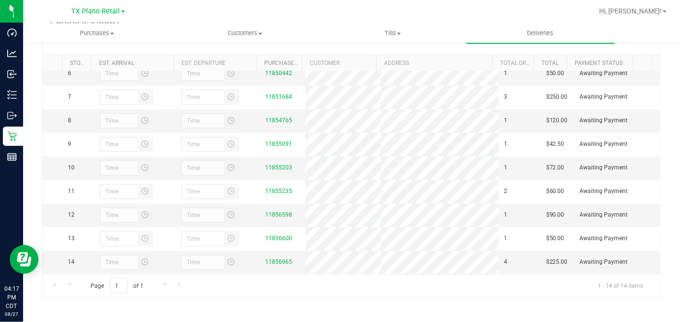
scroll to position [147, 0]
click at [278, 260] on link "11856965" at bounding box center [278, 261] width 27 height 7
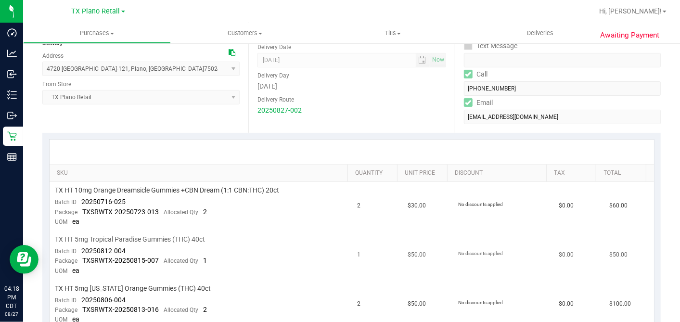
scroll to position [214, 0]
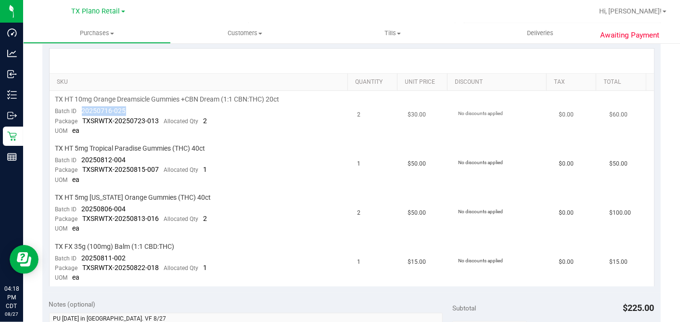
drag, startPoint x: 133, startPoint y: 105, endPoint x: 79, endPoint y: 111, distance: 54.7
click at [79, 111] on td "TX HT 10mg Orange Dreamsicle Gummies +CBN Dream (1:1 CBN:THC) 20ct Batch ID 202…" at bounding box center [201, 115] width 302 height 49
drag, startPoint x: 129, startPoint y: 156, endPoint x: 81, endPoint y: 155, distance: 47.6
click at [81, 155] on td "TX HT 5mg Tropical Paradise Gummies (THC) 40ct Batch ID 20250812-004 Package TX…" at bounding box center [201, 164] width 302 height 49
drag, startPoint x: 131, startPoint y: 207, endPoint x: 81, endPoint y: 208, distance: 50.0
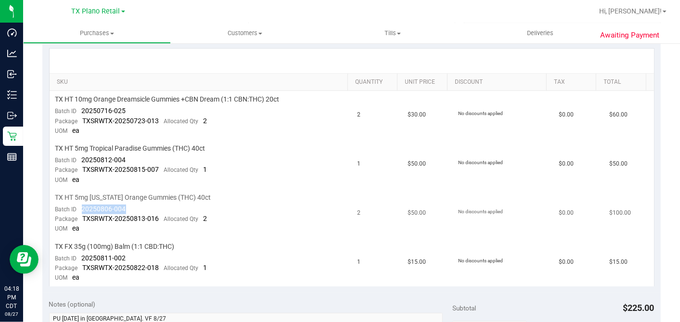
click at [81, 208] on td "TX HT 5mg Texas Orange Gummies (THC) 40ct Batch ID 20250806-004 Package TXSRWTX…" at bounding box center [201, 213] width 302 height 49
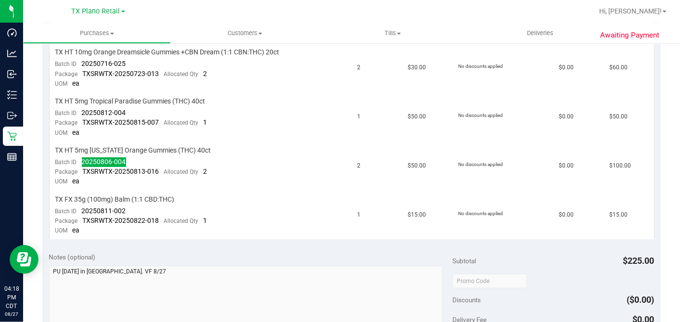
scroll to position [374, 0]
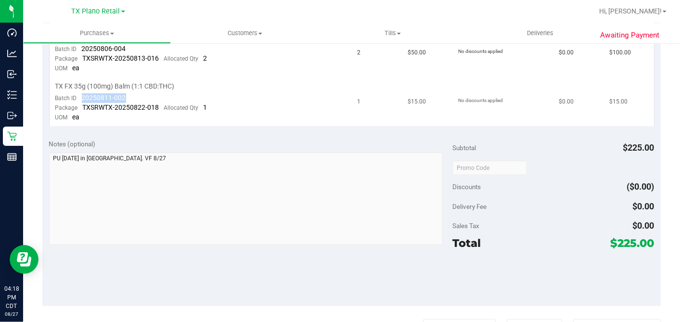
drag, startPoint x: 125, startPoint y: 96, endPoint x: 77, endPoint y: 92, distance: 47.8
click at [77, 92] on td "TX FX 35g (100mg) Balm (1:1 CBD:THC) Batch ID 20250811-002 Package TXSRWTX-2025…" at bounding box center [201, 102] width 302 height 49
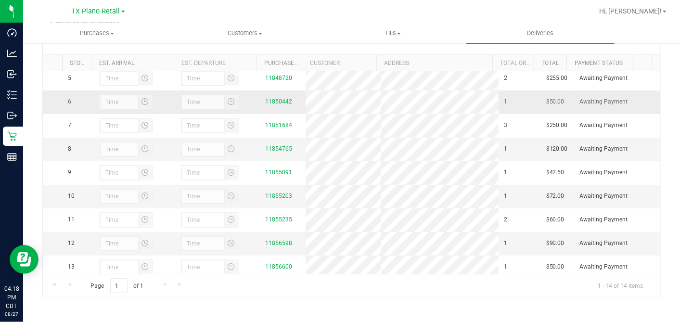
scroll to position [147, 0]
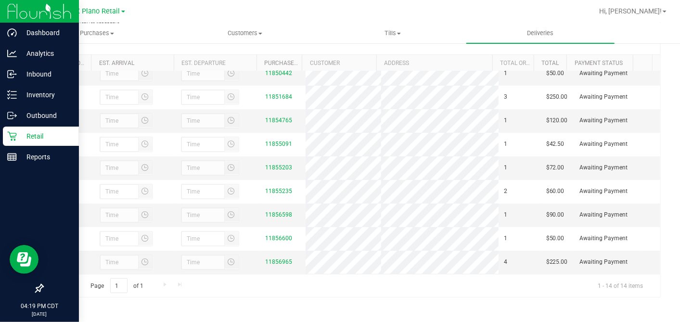
drag, startPoint x: 4, startPoint y: 139, endPoint x: 11, endPoint y: 137, distance: 7.8
click at [4, 140] on div "Retail" at bounding box center [41, 136] width 76 height 19
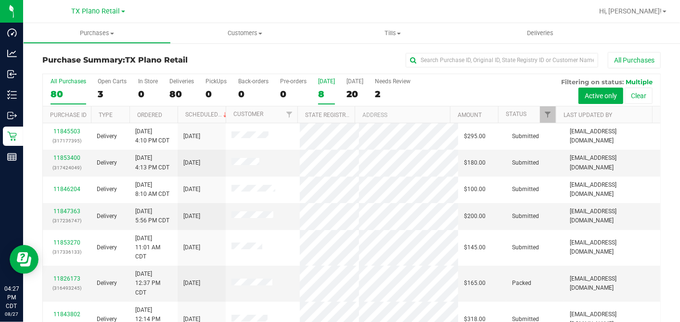
click at [322, 87] on label "Today 8" at bounding box center [326, 91] width 17 height 26
click at [0, 0] on input "Today 8" at bounding box center [0, 0] width 0 height 0
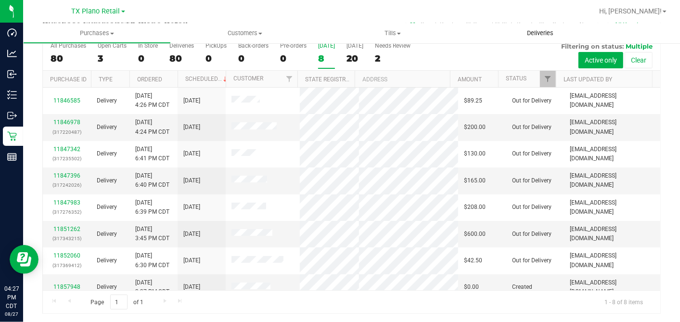
click at [527, 34] on span "Deliveries" at bounding box center [540, 33] width 52 height 9
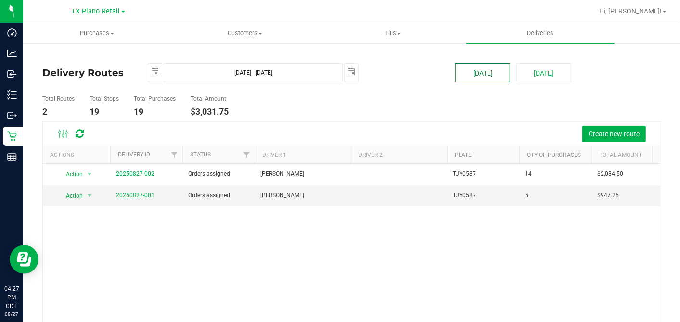
click at [488, 72] on button "[DATE]" at bounding box center [482, 72] width 55 height 19
type input "Aug 27, 2025 - Aug 27, 2025"
click at [127, 194] on link "20250826-001" at bounding box center [135, 195] width 38 height 7
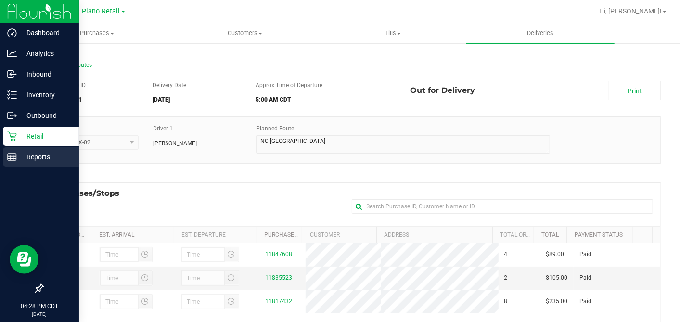
click at [21, 155] on p "Reports" at bounding box center [46, 157] width 58 height 12
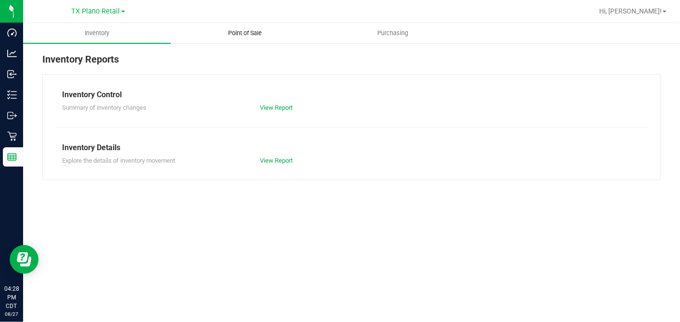
click at [243, 36] on span "Point of Sale" at bounding box center [245, 33] width 60 height 9
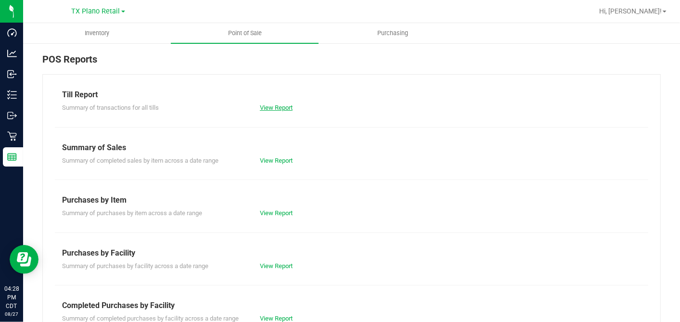
click at [277, 108] on link "View Report" at bounding box center [276, 107] width 33 height 7
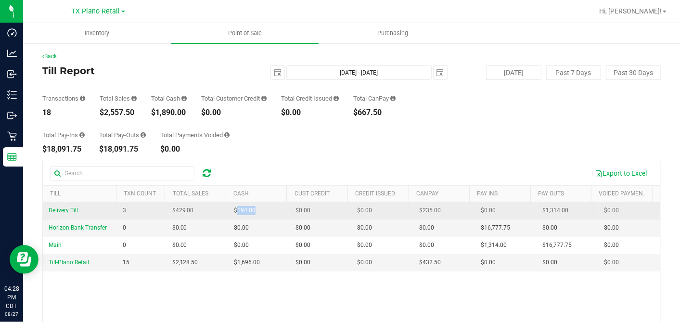
drag, startPoint x: 249, startPoint y: 211, endPoint x: 233, endPoint y: 210, distance: 15.5
click at [233, 210] on td "$194.00" at bounding box center [259, 210] width 62 height 17
drag, startPoint x: 196, startPoint y: 215, endPoint x: 173, endPoint y: 211, distance: 23.4
click at [173, 211] on td "$429.00" at bounding box center [197, 210] width 62 height 17
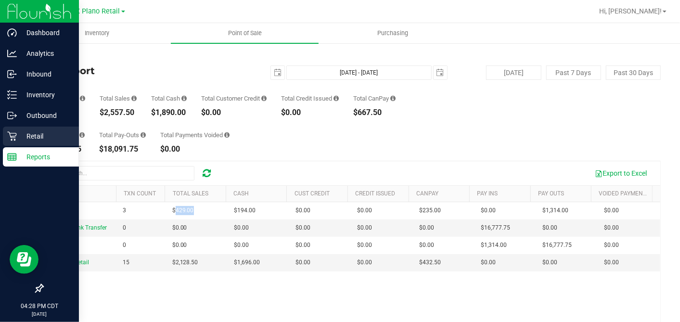
click at [47, 139] on p "Retail" at bounding box center [46, 136] width 58 height 12
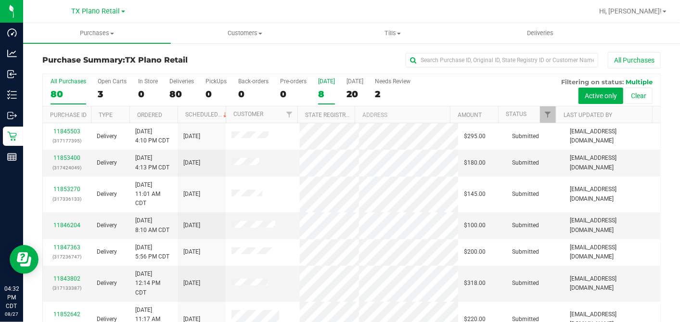
click at [320, 90] on div "8" at bounding box center [326, 94] width 17 height 11
click at [0, 0] on input "Today 8" at bounding box center [0, 0] width 0 height 0
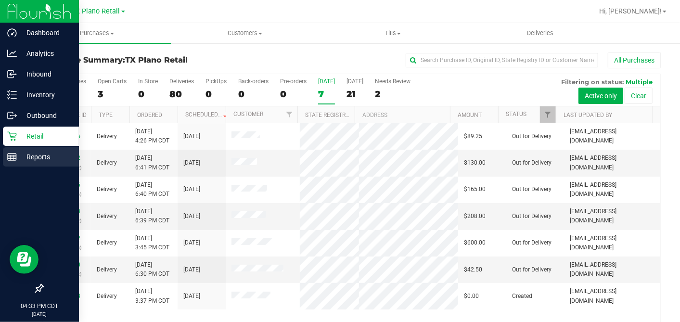
click at [15, 161] on icon at bounding box center [12, 157] width 10 height 10
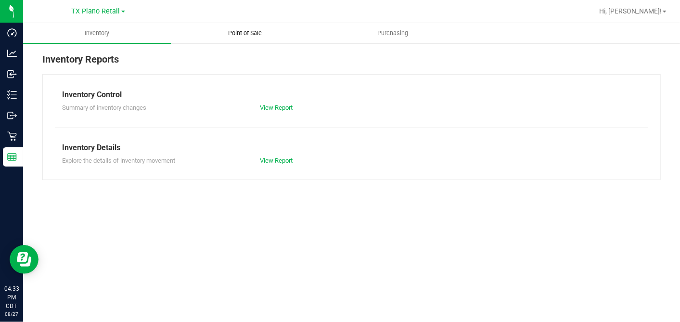
click at [245, 41] on uib-tab-heading "Point of Sale" at bounding box center [244, 33] width 147 height 19
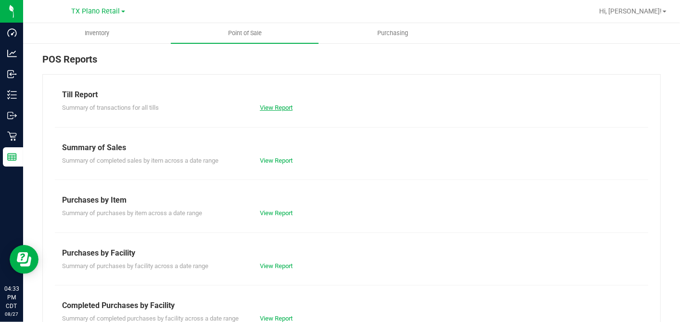
click at [275, 110] on link "View Report" at bounding box center [276, 107] width 33 height 7
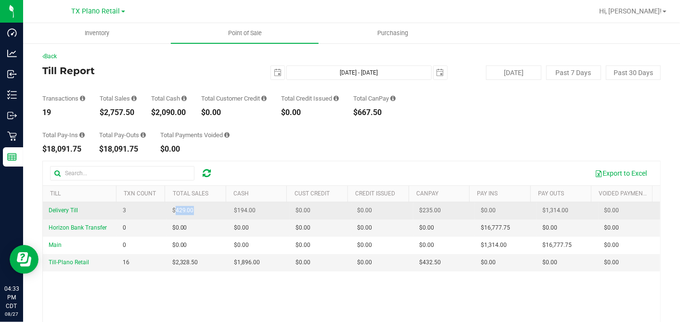
drag, startPoint x: 199, startPoint y: 209, endPoint x: 173, endPoint y: 212, distance: 26.1
click at [173, 212] on td "$429.00" at bounding box center [197, 210] width 62 height 17
drag, startPoint x: 429, startPoint y: 210, endPoint x: 412, endPoint y: 210, distance: 17.3
click at [413, 210] on td "$235.00" at bounding box center [444, 210] width 62 height 17
drag, startPoint x: 202, startPoint y: 209, endPoint x: 173, endPoint y: 209, distance: 29.3
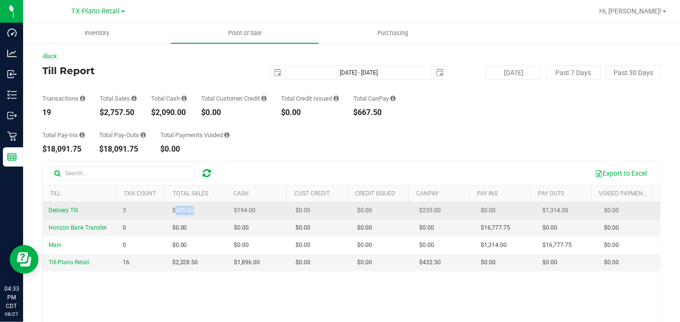
click at [173, 209] on td "$429.00" at bounding box center [197, 210] width 62 height 17
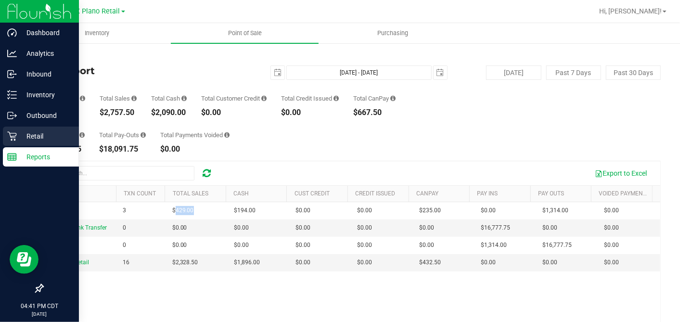
drag, startPoint x: 16, startPoint y: 133, endPoint x: 57, endPoint y: 140, distance: 41.4
click at [16, 134] on icon at bounding box center [11, 136] width 9 height 9
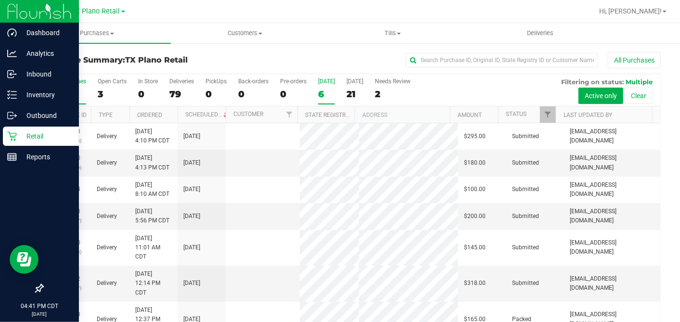
click at [319, 94] on div "6" at bounding box center [326, 94] width 17 height 11
click at [0, 0] on input "Today 6" at bounding box center [0, 0] width 0 height 0
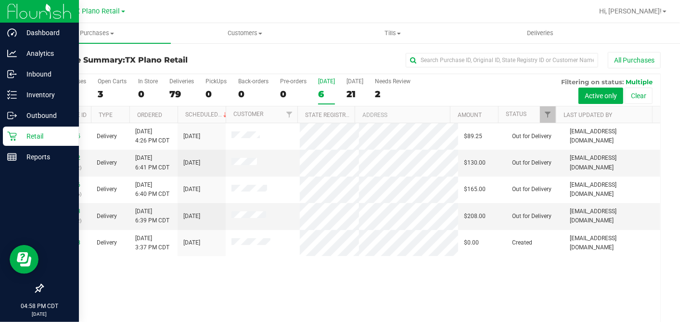
click at [356, 63] on div "All Purchases" at bounding box center [454, 60] width 412 height 16
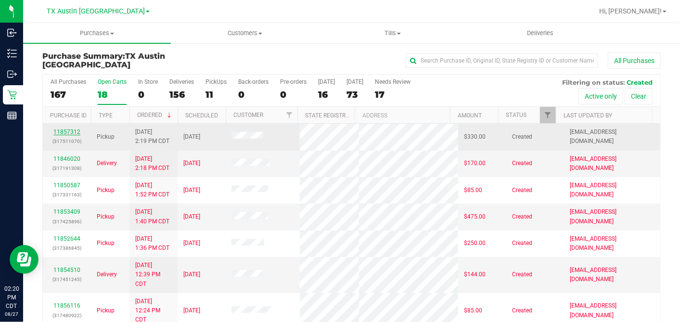
click at [56, 131] on link "11857312" at bounding box center [66, 131] width 27 height 7
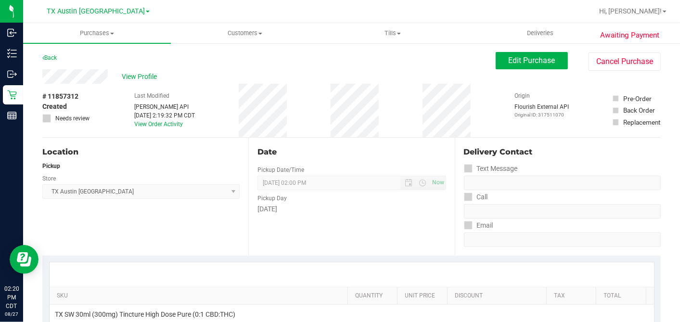
click at [103, 63] on div "Back Edit Purchase Cancel Purchase" at bounding box center [351, 60] width 618 height 17
click at [495, 62] on button "Edit Purchase" at bounding box center [531, 60] width 72 height 17
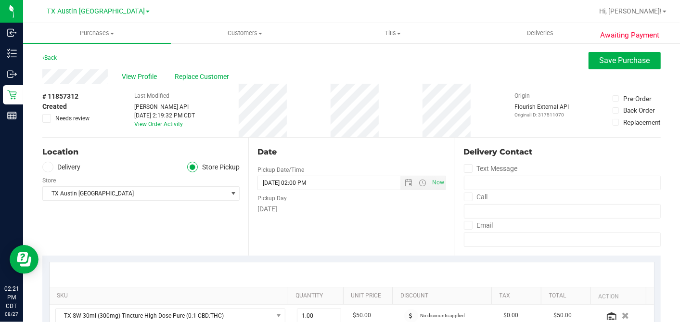
click at [56, 165] on label "Delivery" at bounding box center [61, 167] width 38 height 11
click at [0, 0] on input "Delivery" at bounding box center [0, 0] width 0 height 0
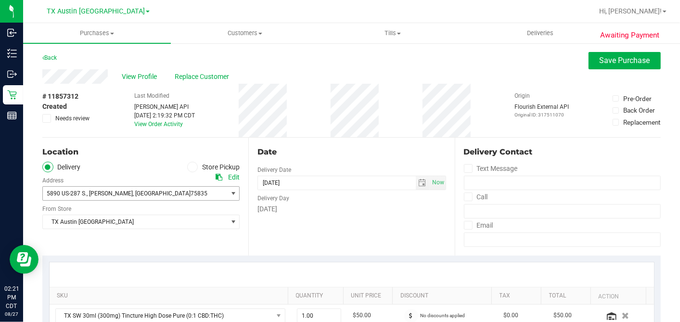
click at [133, 194] on span ", [GEOGRAPHIC_DATA]" at bounding box center [162, 193] width 58 height 7
click at [140, 156] on div "Location" at bounding box center [140, 152] width 197 height 12
click at [147, 76] on span "View Profile" at bounding box center [141, 77] width 38 height 10
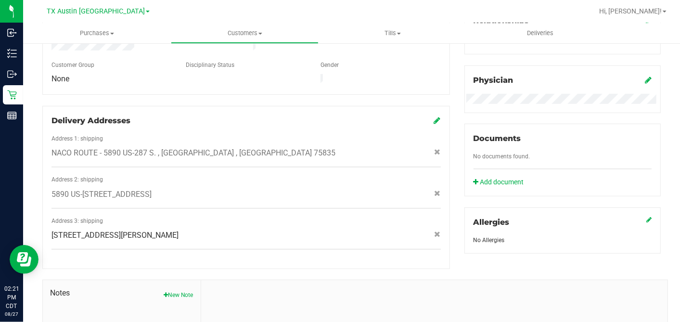
scroll to position [320, 0]
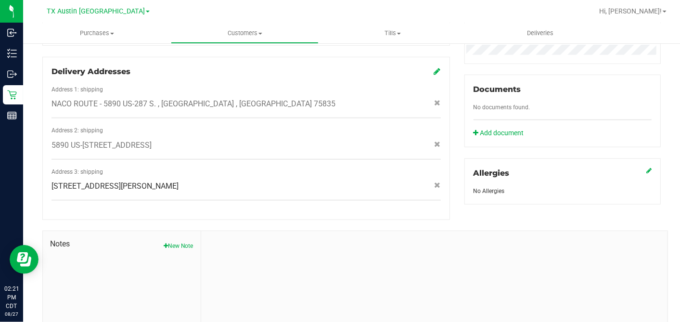
click at [434, 67] on icon at bounding box center [437, 71] width 7 height 8
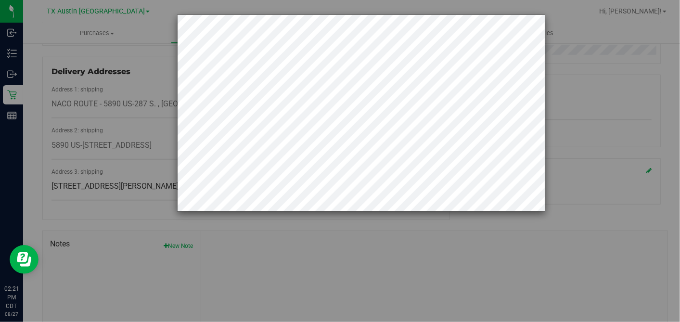
click at [163, 105] on div at bounding box center [343, 112] width 403 height 197
click at [146, 85] on div at bounding box center [343, 112] width 403 height 197
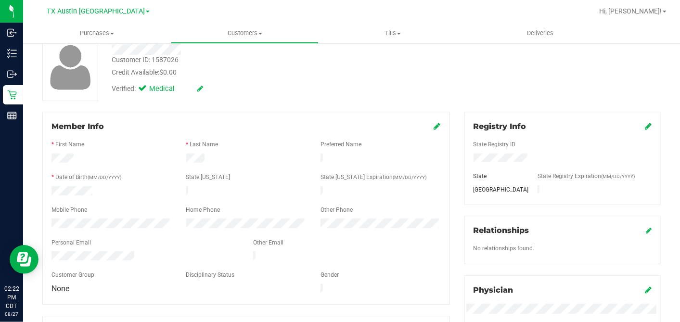
scroll to position [0, 0]
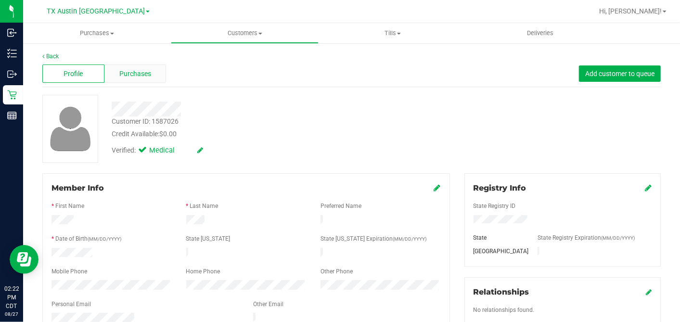
click at [152, 71] on div "Purchases" at bounding box center [135, 73] width 62 height 18
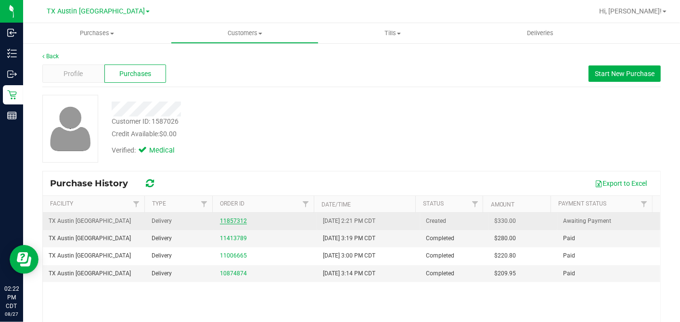
click at [224, 220] on link "11857312" at bounding box center [233, 220] width 27 height 7
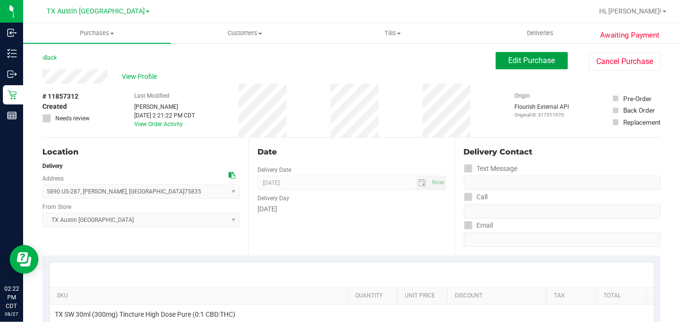
drag, startPoint x: 500, startPoint y: 59, endPoint x: 481, endPoint y: 82, distance: 30.1
click at [508, 60] on span "Edit Purchase" at bounding box center [531, 60] width 47 height 9
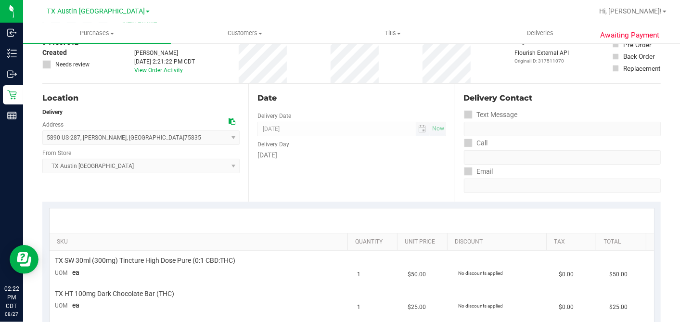
scroll to position [107, 0]
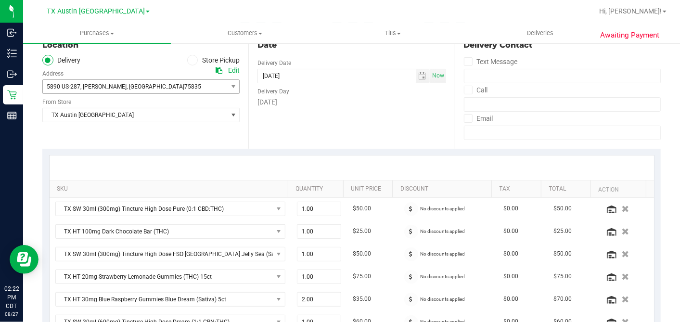
click at [143, 93] on span "5890 US-287 , Crockett , TX 75835" at bounding box center [130, 86] width 175 height 13
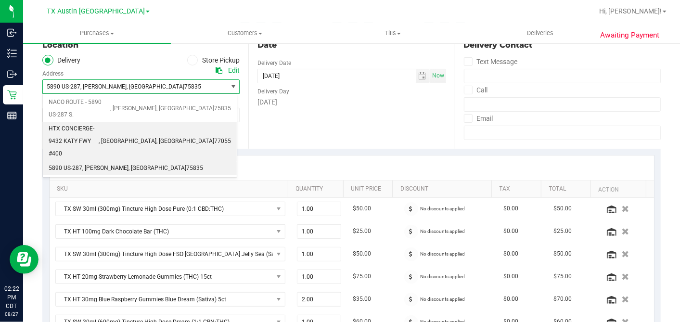
click at [99, 123] on span "HTX CONCIERGE- 9432 KATY FWY #400" at bounding box center [74, 141] width 50 height 37
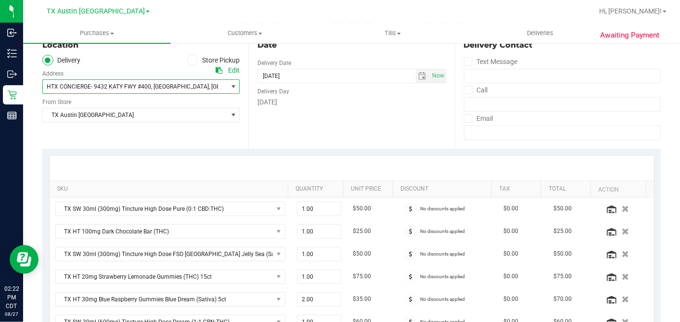
click at [305, 119] on div "Date Delivery Date 09/02/2025 Now 09/02/2025 07:00 AM Now Delivery Day Tuesday" at bounding box center [351, 90] width 206 height 118
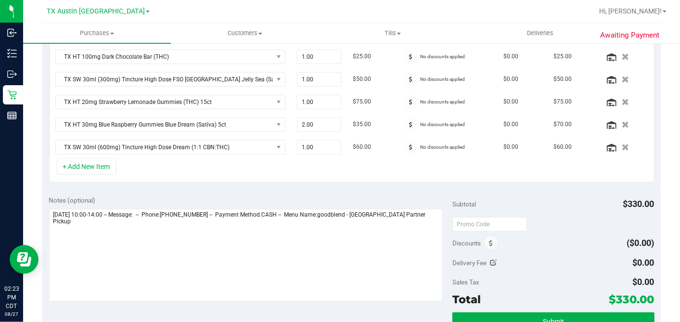
scroll to position [320, 0]
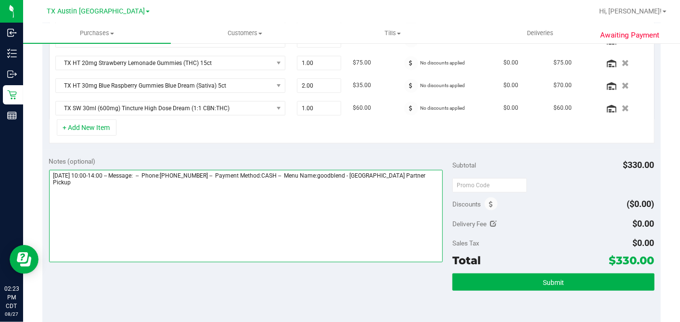
click at [431, 170] on textarea at bounding box center [246, 216] width 394 height 92
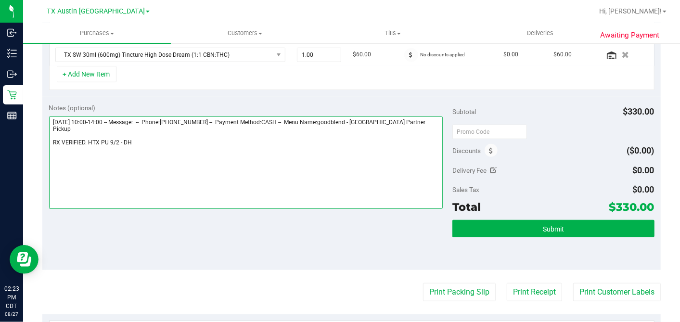
type textarea "Tuesday 09/02/2025 10:00-14:00 -- Message: -- Phone:3235590818 -- Payment Metho…"
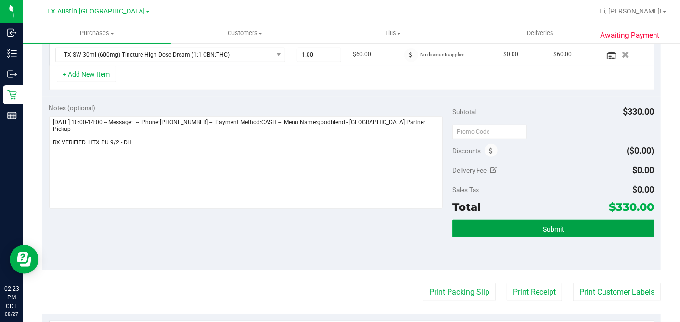
click at [548, 225] on span "Submit" at bounding box center [553, 229] width 21 height 8
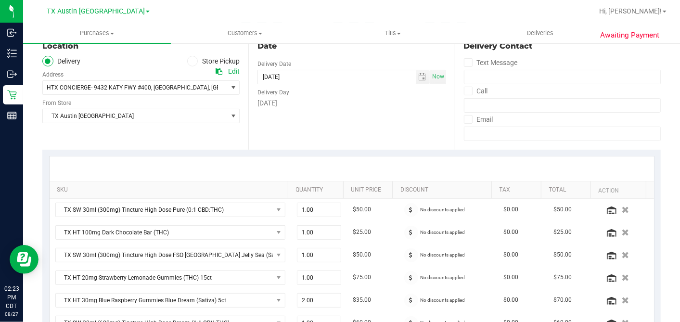
scroll to position [0, 0]
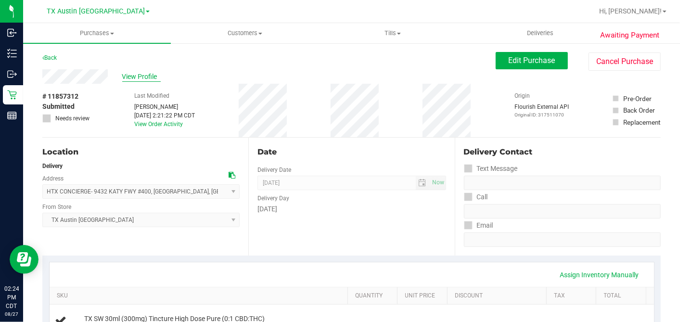
click at [138, 75] on span "View Profile" at bounding box center [141, 77] width 38 height 10
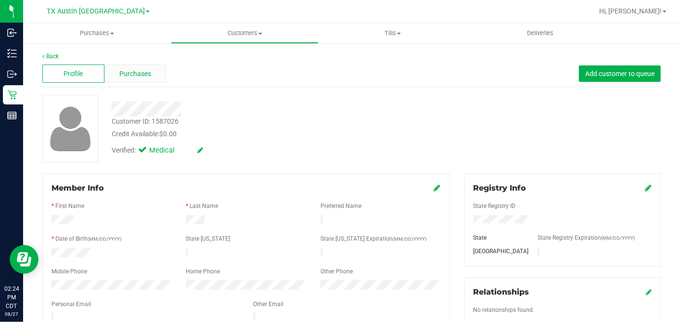
click at [151, 68] on div "Purchases" at bounding box center [135, 73] width 62 height 18
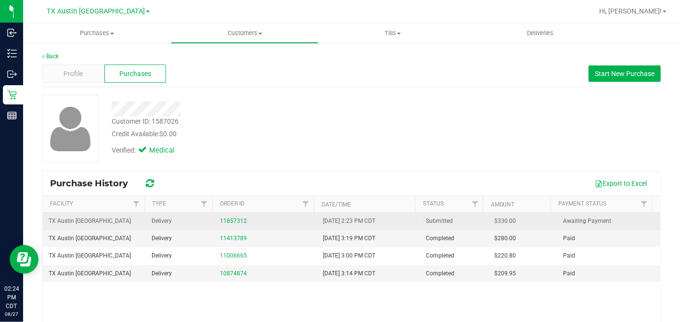
click at [494, 220] on span "$330.00" at bounding box center [505, 220] width 22 height 9
drag, startPoint x: 493, startPoint y: 220, endPoint x: 615, endPoint y: 219, distance: 122.2
click at [494, 220] on span "$330.00" at bounding box center [505, 220] width 22 height 9
copy span "330.00"
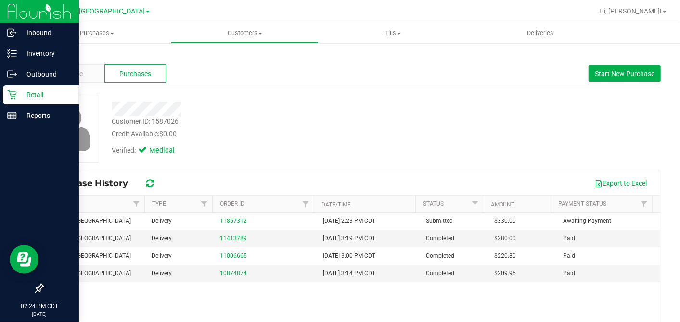
click at [20, 95] on p "Retail" at bounding box center [46, 95] width 58 height 12
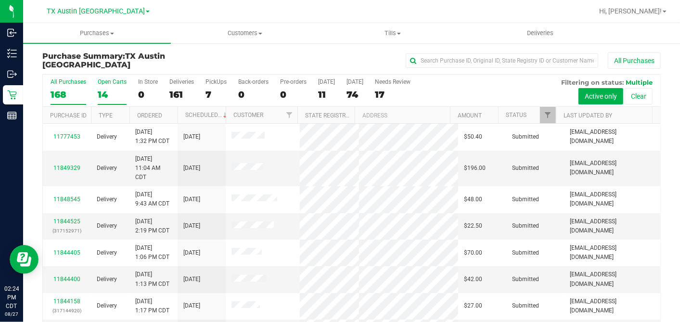
click at [103, 92] on div "14" at bounding box center [112, 94] width 29 height 11
click at [0, 0] on input "Open Carts 14" at bounding box center [0, 0] width 0 height 0
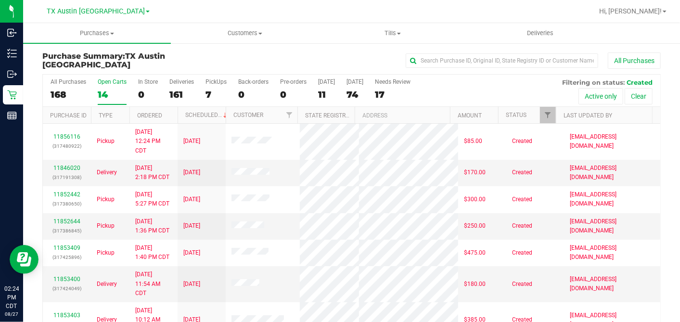
click at [173, 111] on th "Ordered" at bounding box center [153, 115] width 48 height 17
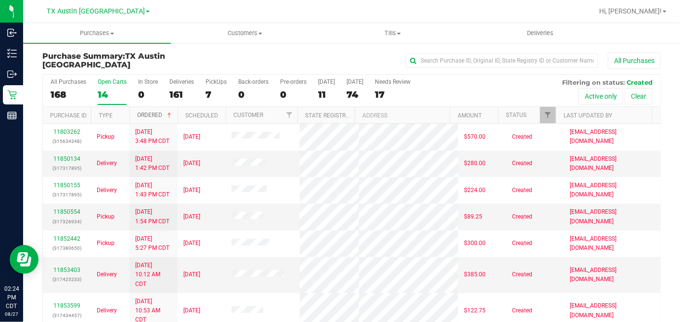
click at [172, 112] on span at bounding box center [169, 116] width 8 height 8
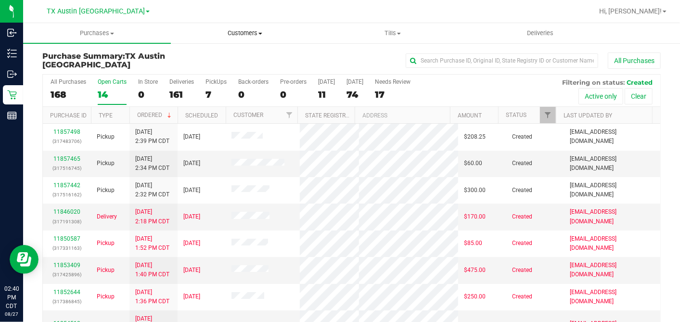
drag, startPoint x: 246, startPoint y: 32, endPoint x: 244, endPoint y: 39, distance: 7.9
click at [246, 32] on span "Customers" at bounding box center [244, 33] width 147 height 9
click at [345, 61] on div "All Purchases" at bounding box center [454, 60] width 412 height 16
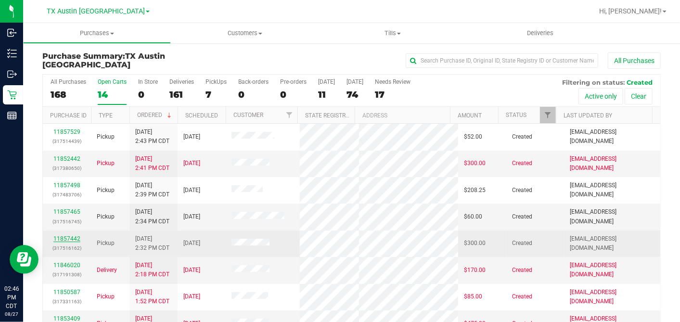
click at [67, 236] on link "11857442" at bounding box center [66, 238] width 27 height 7
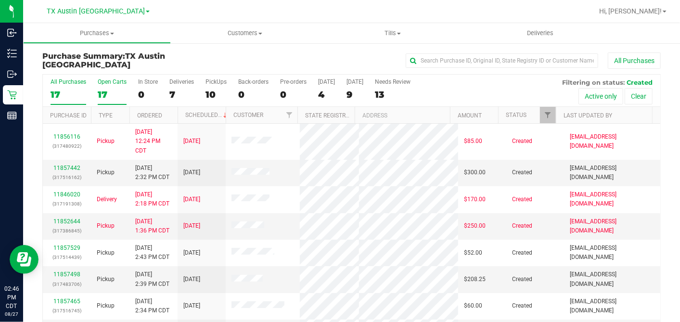
click at [114, 89] on div "17" at bounding box center [112, 94] width 29 height 11
click at [0, 0] on input "Open Carts 17" at bounding box center [0, 0] width 0 height 0
click at [167, 113] on th "Ordered" at bounding box center [153, 115] width 48 height 17
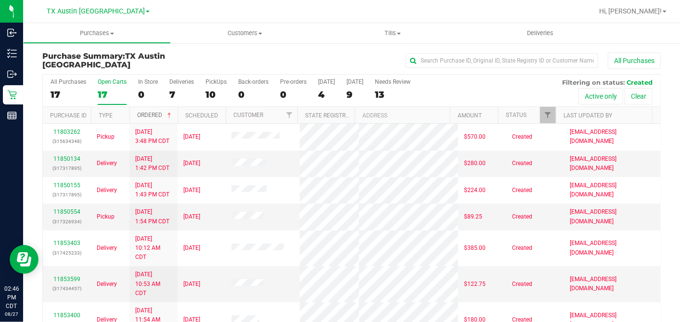
click at [167, 113] on span at bounding box center [169, 116] width 8 height 8
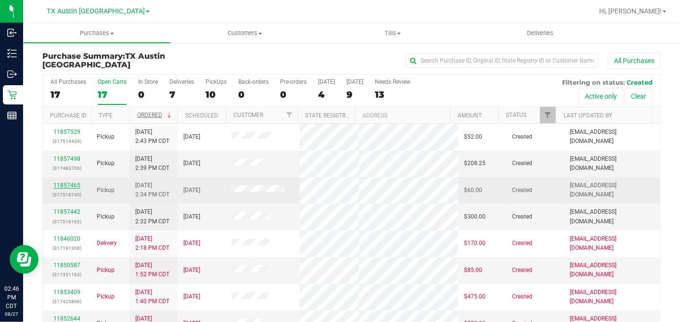
click at [72, 183] on link "11857465" at bounding box center [66, 185] width 27 height 7
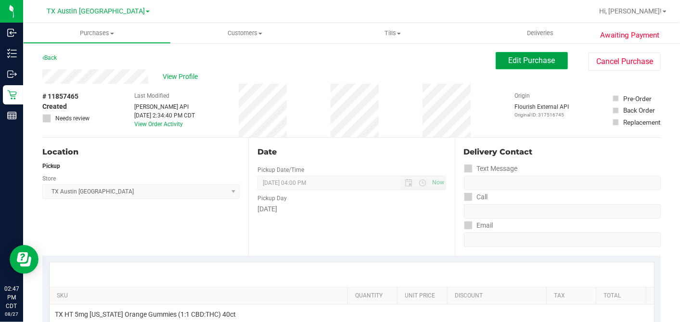
click at [508, 62] on span "Edit Purchase" at bounding box center [531, 60] width 47 height 9
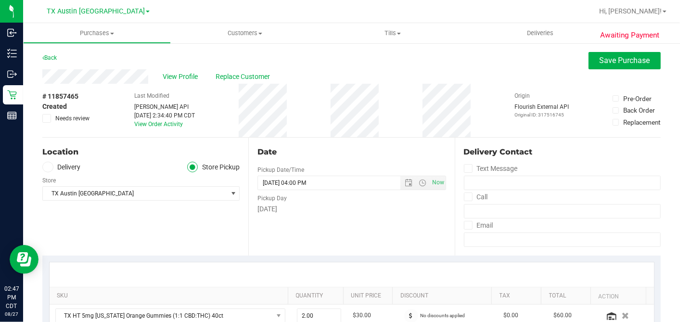
click at [54, 164] on label "Delivery" at bounding box center [61, 167] width 38 height 11
click at [0, 0] on input "Delivery" at bounding box center [0, 0] width 0 height 0
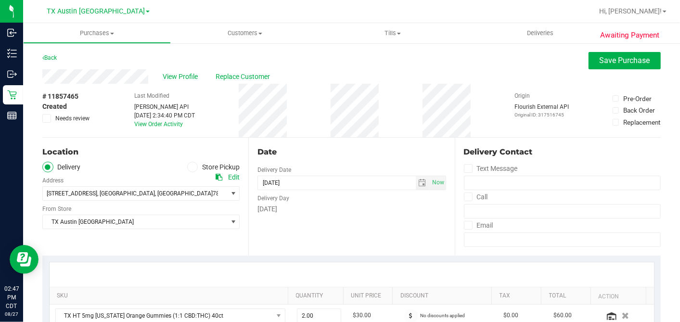
click at [346, 231] on div "Date Delivery Date 08/28/2025 Now 08/28/2025 04:00 PM Now Delivery Day Thursday" at bounding box center [351, 197] width 206 height 118
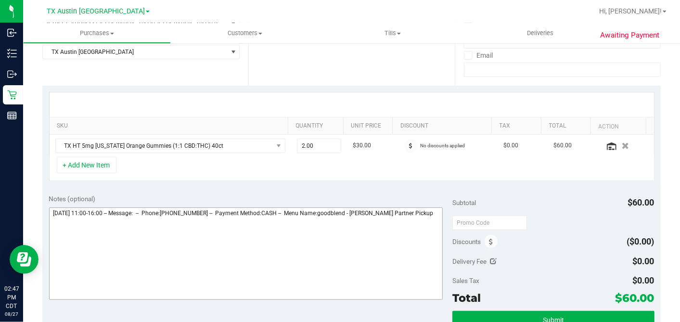
scroll to position [267, 0]
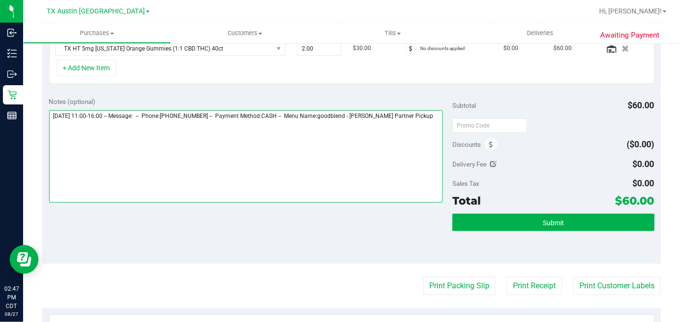
click at [429, 118] on textarea at bounding box center [246, 156] width 394 height 92
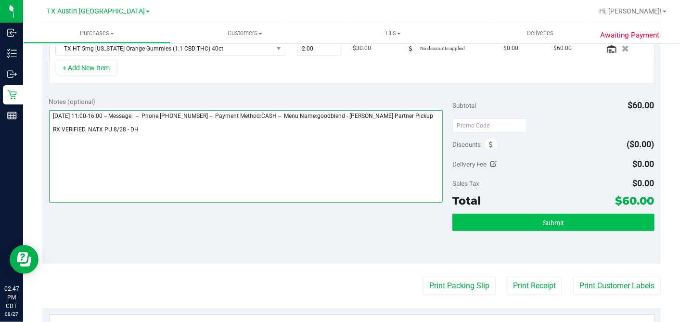
type textarea "Thursday 08/28/2025 11:00-16:00 -- Message: -- Phone:5129649031 -- Payment Meth…"
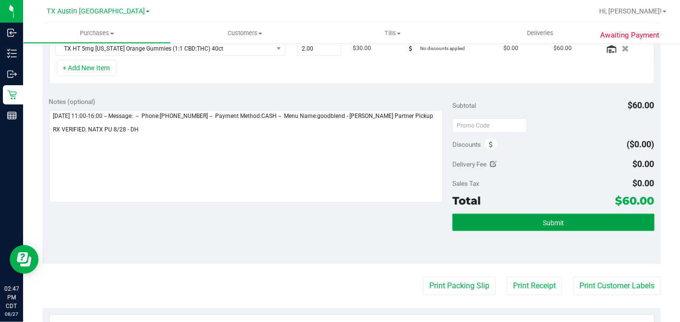
click at [530, 216] on button "Submit" at bounding box center [553, 222] width 202 height 17
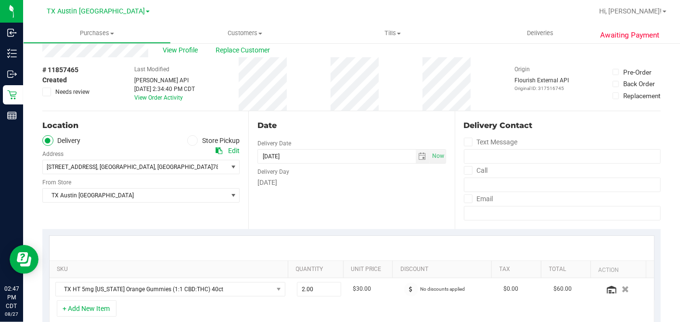
scroll to position [0, 0]
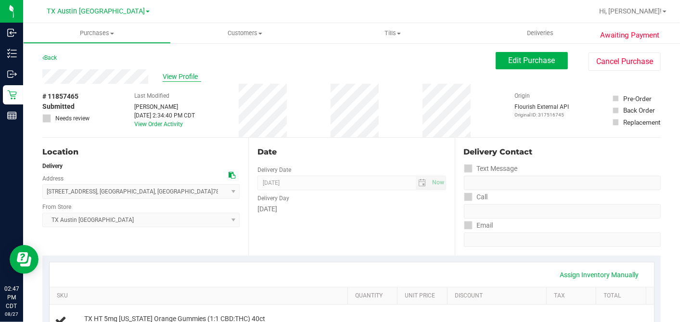
click at [173, 76] on span "View Profile" at bounding box center [182, 77] width 38 height 10
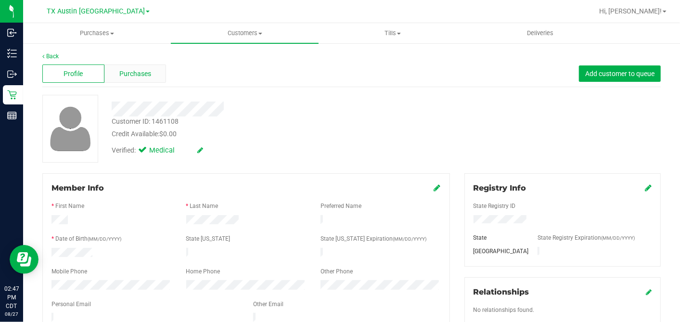
click at [141, 67] on div "Purchases" at bounding box center [135, 73] width 62 height 18
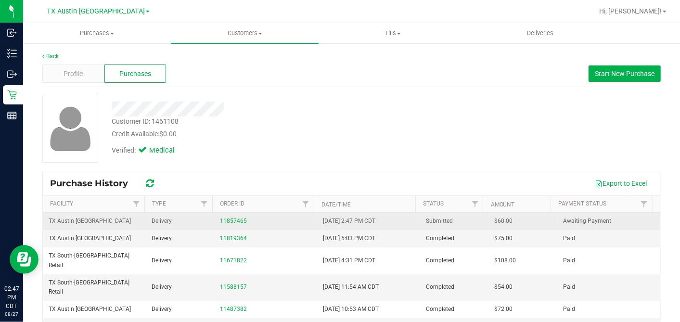
click at [494, 220] on span "$60.00" at bounding box center [503, 220] width 18 height 9
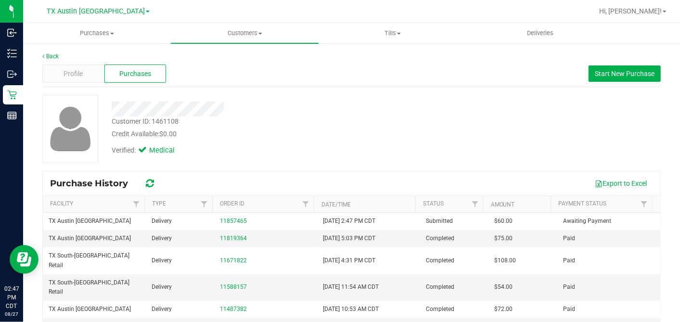
copy span "60.00"
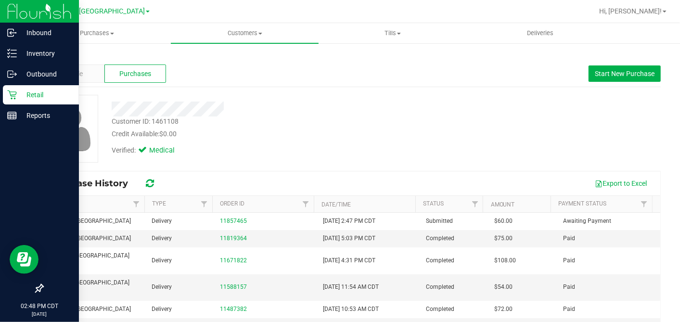
click at [17, 95] on p "Retail" at bounding box center [46, 95] width 58 height 12
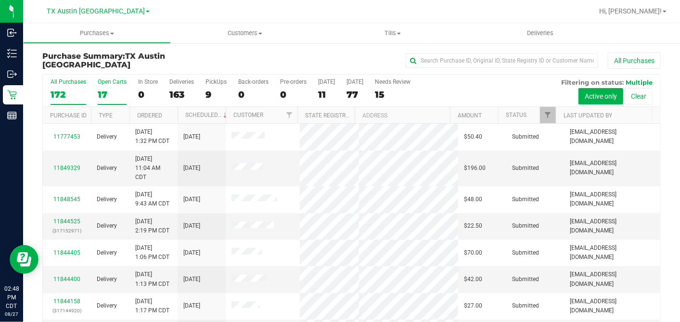
click at [111, 89] on div "17" at bounding box center [112, 94] width 29 height 11
click at [0, 0] on input "Open Carts 17" at bounding box center [0, 0] width 0 height 0
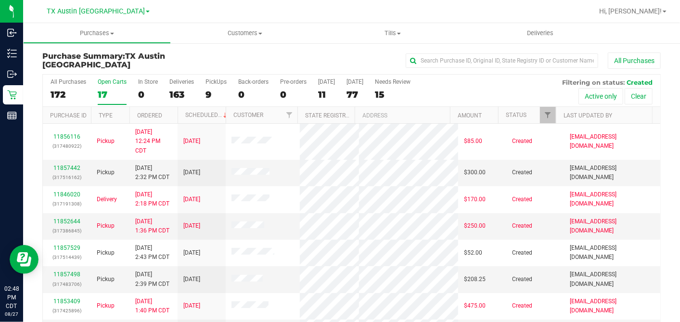
click at [172, 112] on th "Ordered" at bounding box center [153, 115] width 48 height 17
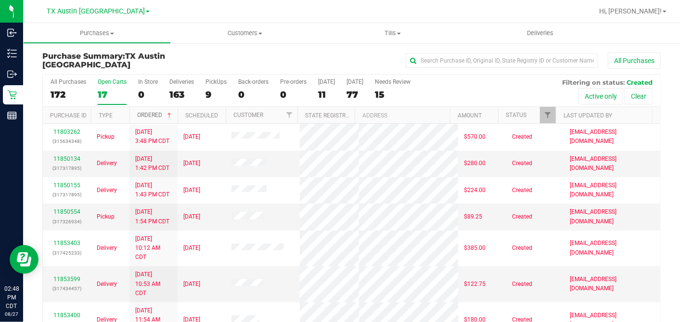
click at [172, 112] on span at bounding box center [169, 116] width 8 height 8
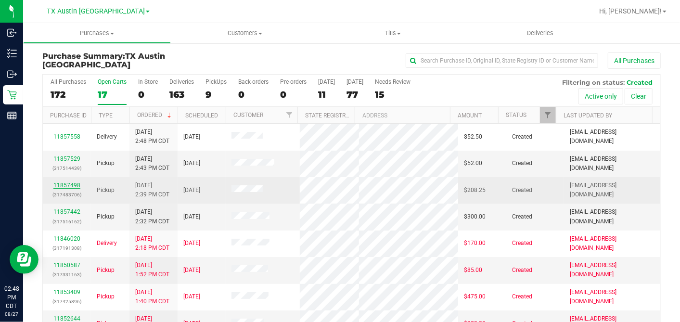
click at [78, 183] on link "11857498" at bounding box center [66, 185] width 27 height 7
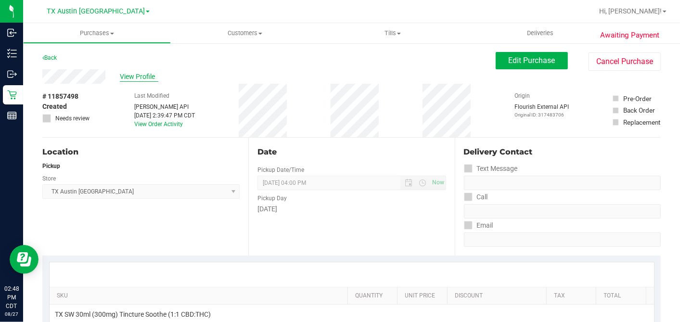
click at [147, 77] on span "View Profile" at bounding box center [139, 77] width 38 height 10
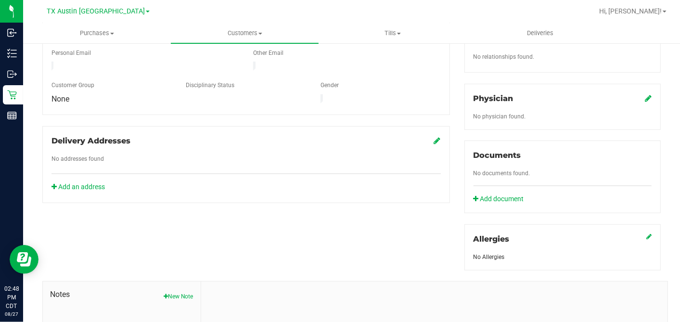
scroll to position [361, 0]
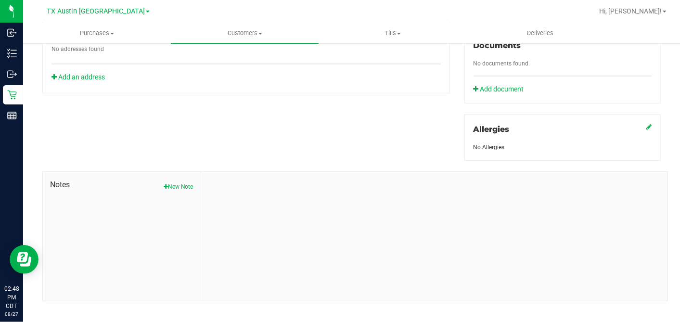
drag, startPoint x: 176, startPoint y: 173, endPoint x: 190, endPoint y: 180, distance: 15.9
click at [177, 182] on button "New Note" at bounding box center [179, 186] width 30 height 9
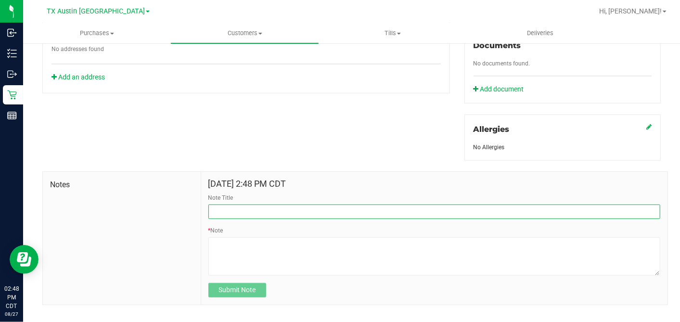
click at [254, 206] on input "Note Title" at bounding box center [434, 211] width 452 height 14
type input "[PERSON_NAME]"
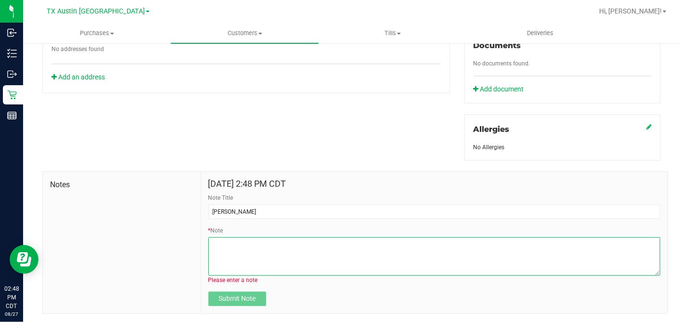
click at [230, 254] on textarea "* Note" at bounding box center [434, 256] width 452 height 38
paste textarea "Patient Name: DANIELLE LEE Address: 4906 Ten Sleep Ln FRIENDSWOOD, TX, 77546 Ph…"
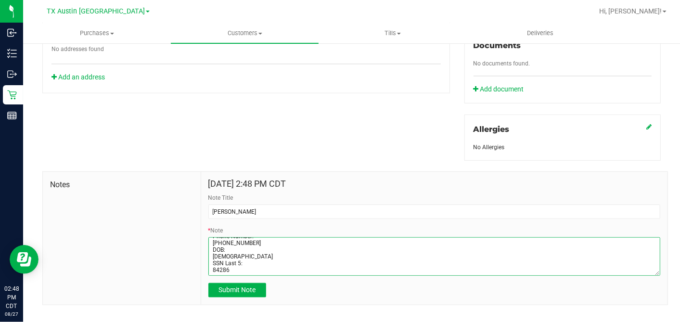
type textarea "Patient Name: DANIELLE LEE Address: 4906 Ten Sleep Ln FRIENDSWOOD, TX, 77546 Ph…"
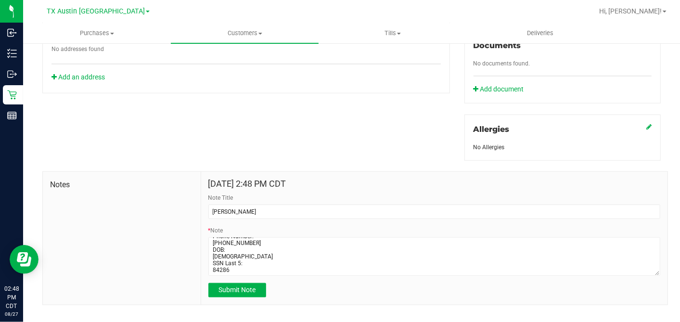
click at [222, 286] on div "Aug 27, 2025 2:48 PM CDT Note Title CURT * Note Submit Note" at bounding box center [434, 238] width 466 height 133
click at [227, 286] on span "Submit Note" at bounding box center [236, 290] width 37 height 8
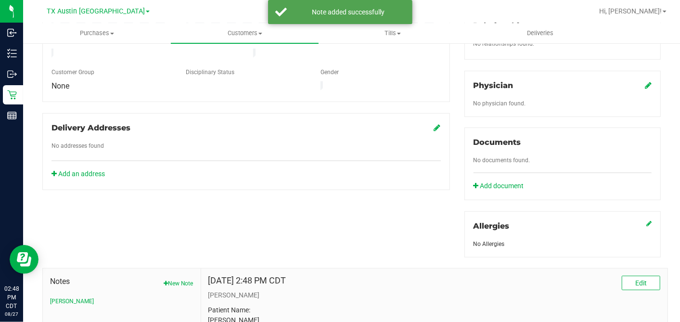
scroll to position [254, 0]
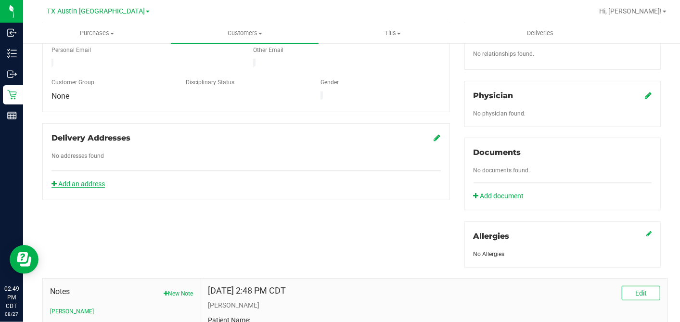
click at [73, 180] on link "Add an address" at bounding box center [77, 184] width 53 height 8
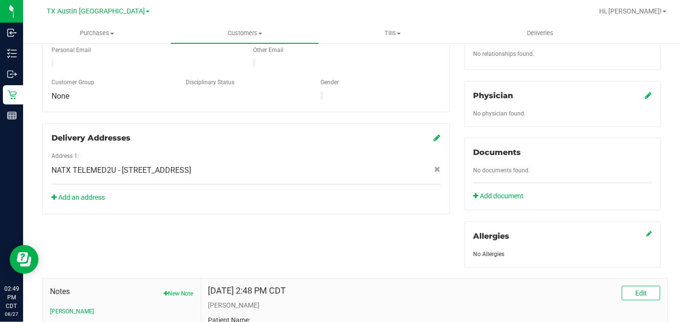
click at [634, 90] on div "Physician" at bounding box center [562, 96] width 178 height 12
click at [645, 91] on icon at bounding box center [648, 95] width 7 height 8
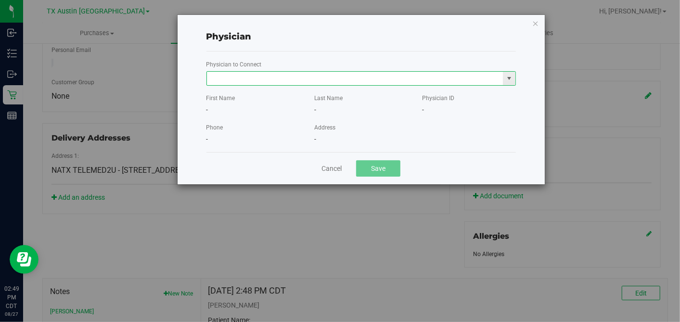
click at [407, 77] on input "text" at bounding box center [355, 78] width 296 height 13
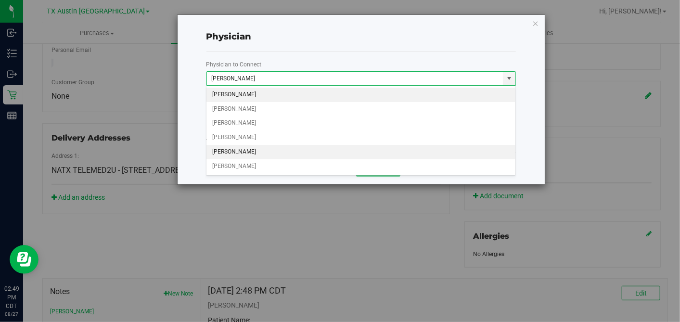
click at [273, 152] on li "Alan Tran" at bounding box center [360, 152] width 309 height 14
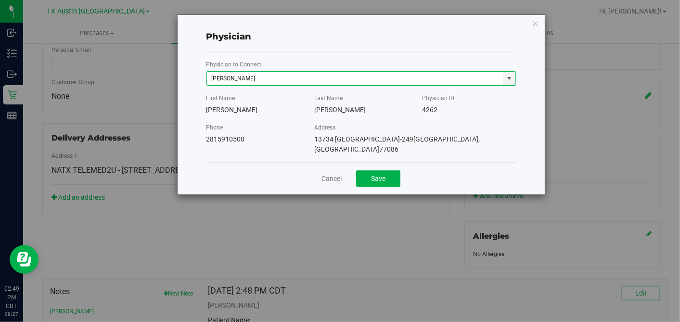
type input "Alan Tran"
click at [369, 171] on div "Cancel Save" at bounding box center [360, 178] width 309 height 32
click at [389, 173] on button "Save" at bounding box center [378, 178] width 44 height 16
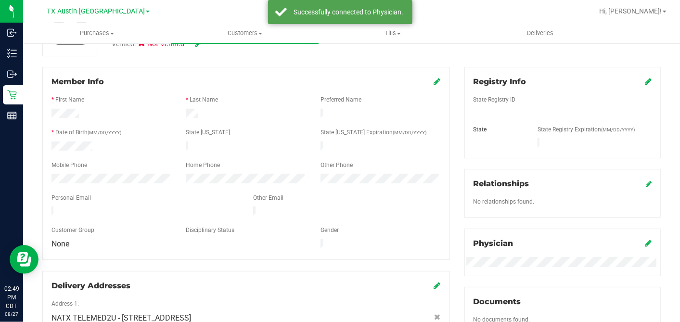
scroll to position [40, 0]
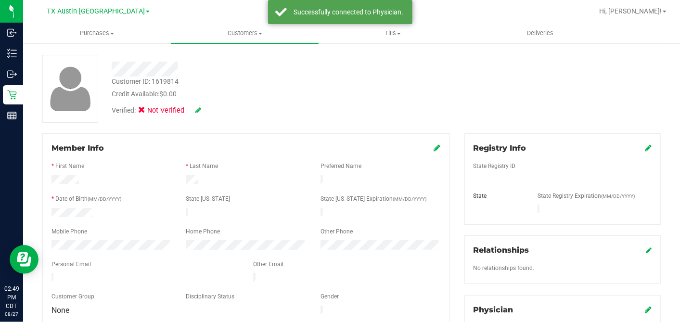
click at [646, 145] on div "Registry Info State Registry ID State State Registry Expiration (MM/DD/YYYY)" at bounding box center [562, 178] width 196 height 91
click at [645, 145] on icon at bounding box center [648, 148] width 7 height 8
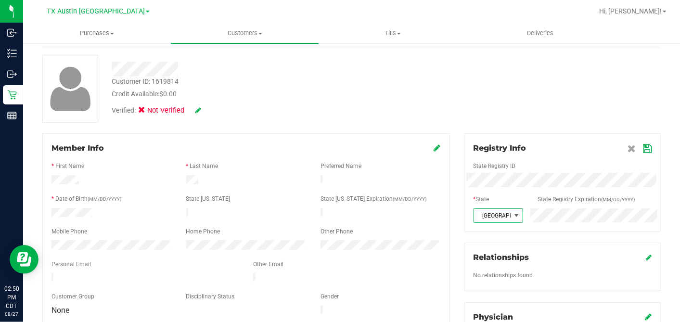
click at [643, 150] on icon at bounding box center [647, 149] width 9 height 8
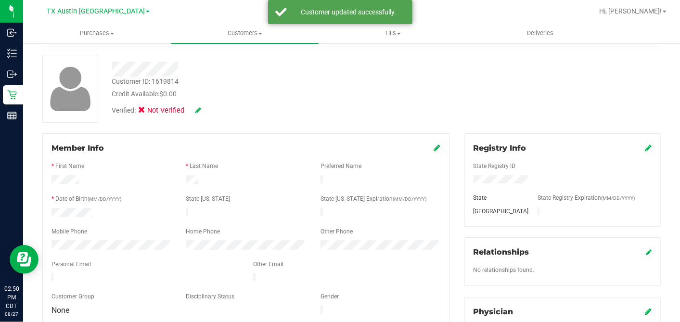
click at [200, 111] on icon at bounding box center [198, 110] width 6 height 7
click at [148, 113] on span at bounding box center [144, 111] width 9 height 9
click at [0, 0] on input "Medical" at bounding box center [0, 0] width 0 height 0
click at [211, 110] on icon at bounding box center [211, 110] width 8 height 7
click at [332, 110] on div at bounding box center [351, 89] width 633 height 68
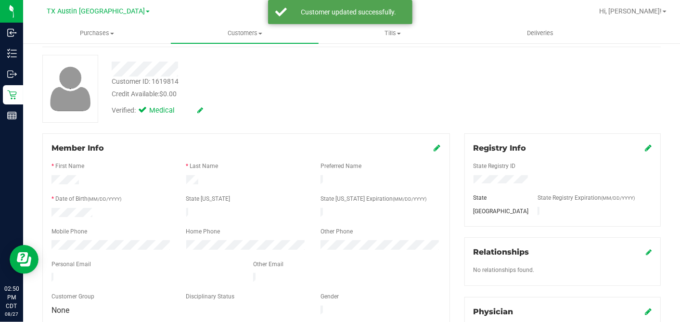
drag, startPoint x: 431, startPoint y: 147, endPoint x: 416, endPoint y: 161, distance: 21.5
click at [434, 147] on icon at bounding box center [437, 148] width 7 height 8
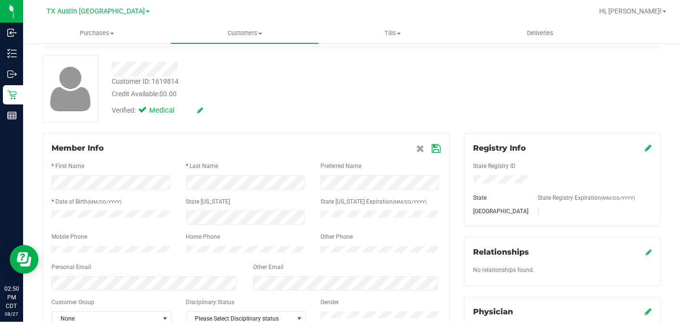
drag, startPoint x: 432, startPoint y: 147, endPoint x: 451, endPoint y: 141, distance: 19.6
click at [433, 148] on icon at bounding box center [436, 149] width 9 height 8
click at [482, 123] on div "Back Profile Purchases Add customer to queue Customer ID: 1619814 Credit Availa…" at bounding box center [351, 326] width 618 height 629
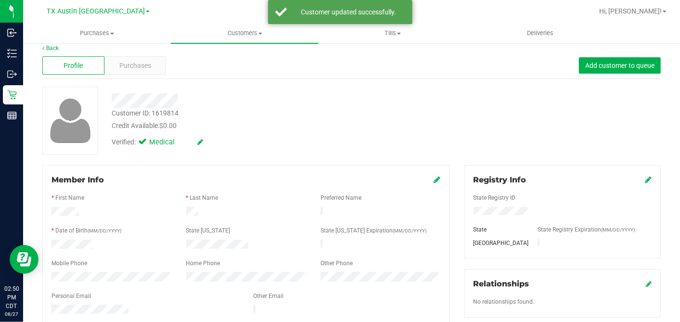
scroll to position [0, 0]
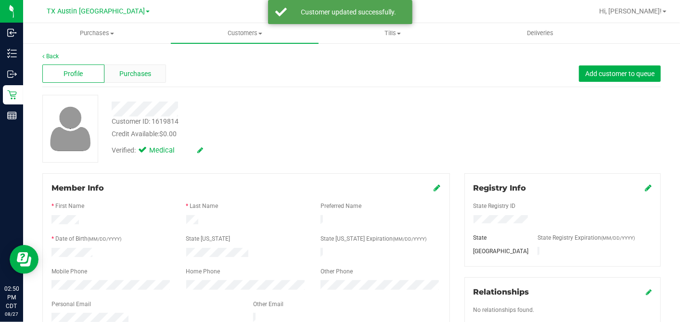
click at [159, 77] on div "Purchases" at bounding box center [135, 73] width 62 height 18
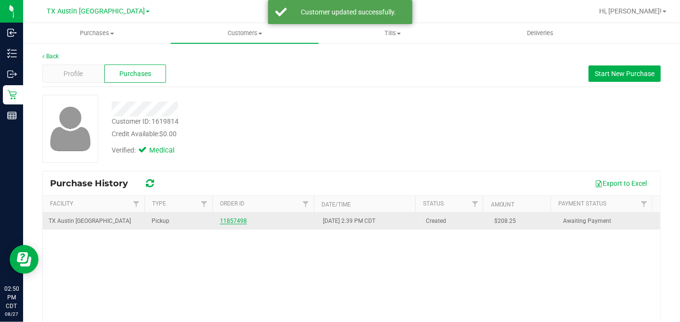
click at [232, 220] on link "11857498" at bounding box center [233, 220] width 27 height 7
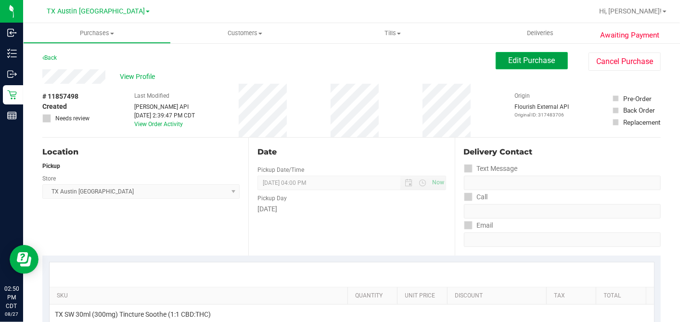
click at [508, 62] on span "Edit Purchase" at bounding box center [531, 60] width 47 height 9
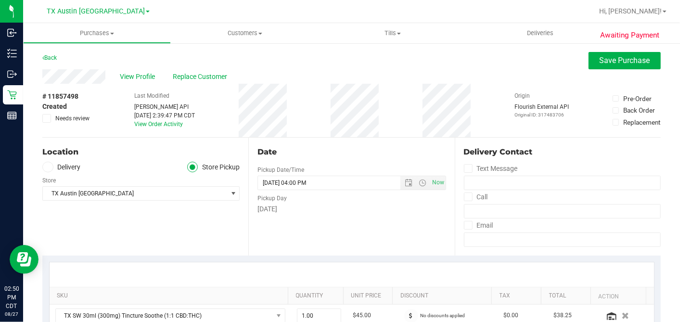
click at [51, 171] on label "Delivery" at bounding box center [61, 167] width 38 height 11
click at [0, 0] on input "Delivery" at bounding box center [0, 0] width 0 height 0
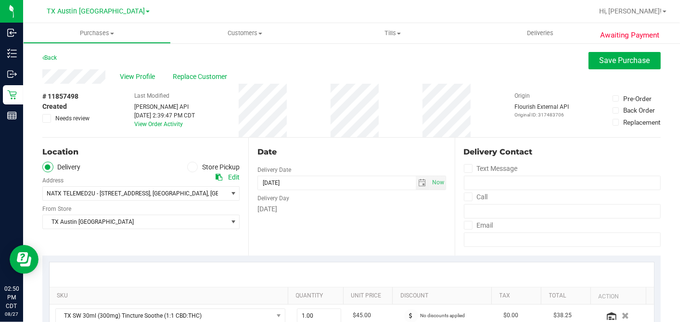
click at [356, 229] on div "Date Delivery Date 08/28/2025 Now 08/28/2025 04:00 PM Now Delivery Day Thursday" at bounding box center [351, 197] width 206 height 118
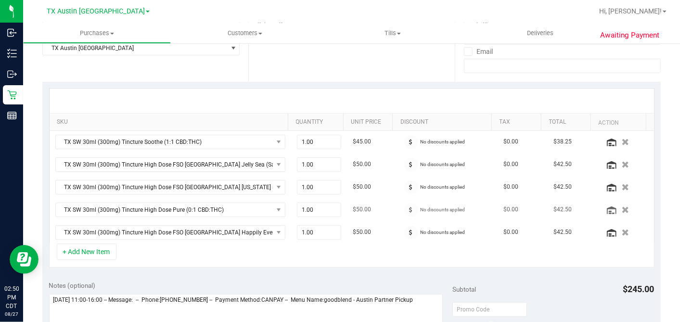
scroll to position [214, 0]
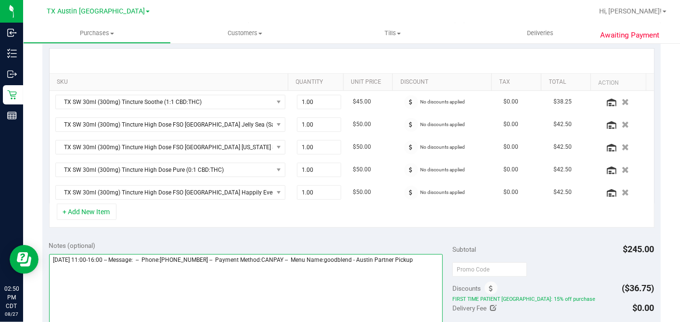
click at [433, 254] on textarea at bounding box center [246, 300] width 394 height 92
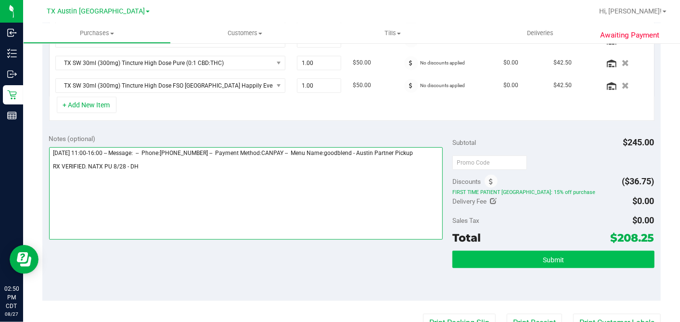
type textarea "Thursday 08/28/2025 11:00-16:00 -- Message: -- Phone:7135043064 -- Payment Meth…"
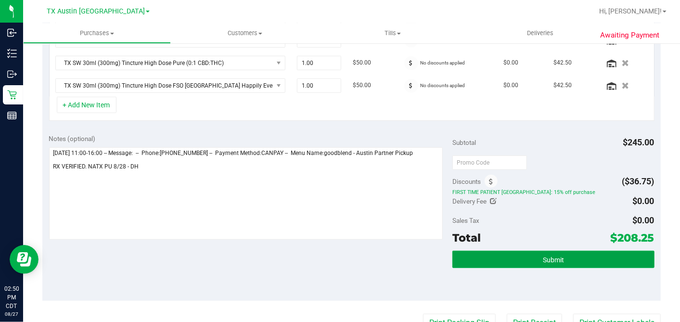
drag, startPoint x: 529, startPoint y: 260, endPoint x: 365, endPoint y: 277, distance: 164.8
click at [367, 277] on div "Notes (optional) Subtotal $245.00 Discounts ($36.75) FIRST TIME PATIENT TX: 15%…" at bounding box center [351, 213] width 618 height 173
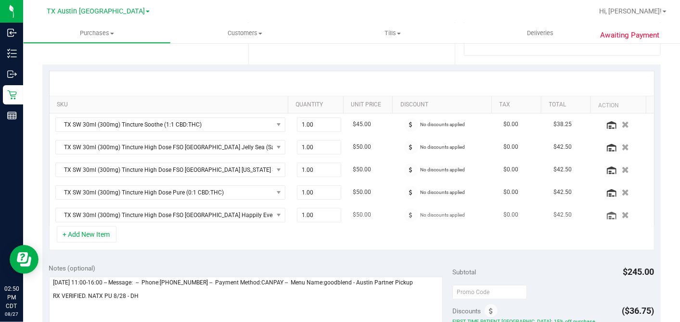
scroll to position [160, 0]
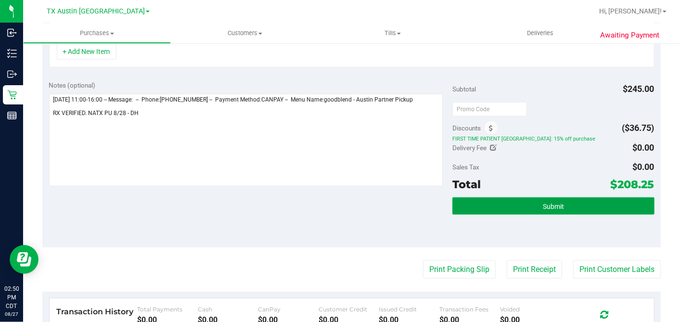
click at [552, 203] on span "Submit" at bounding box center [553, 207] width 21 height 8
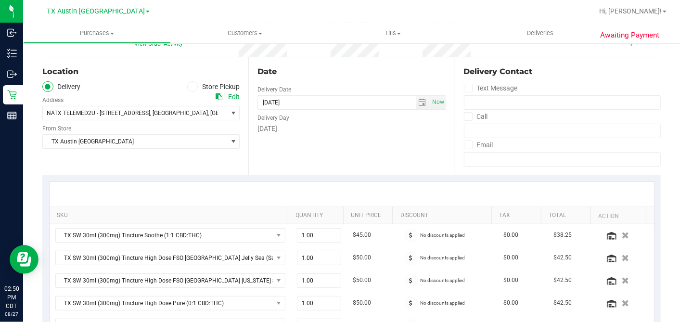
scroll to position [0, 0]
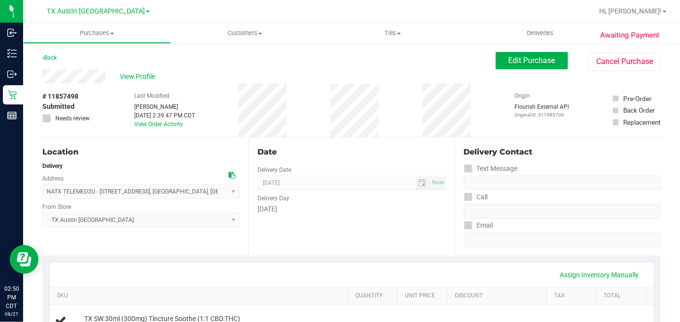
click at [140, 77] on span "View Profile" at bounding box center [139, 77] width 38 height 10
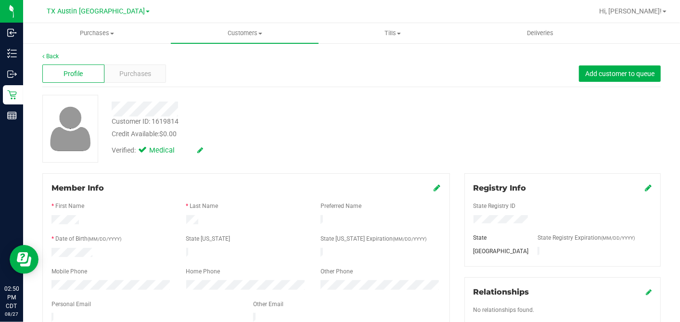
click at [187, 111] on div at bounding box center [262, 108] width 316 height 15
click at [187, 101] on div at bounding box center [262, 108] width 316 height 15
click at [129, 62] on div "Profile Purchases Add customer to queue" at bounding box center [351, 74] width 618 height 26
click at [131, 71] on span "Purchases" at bounding box center [135, 74] width 32 height 10
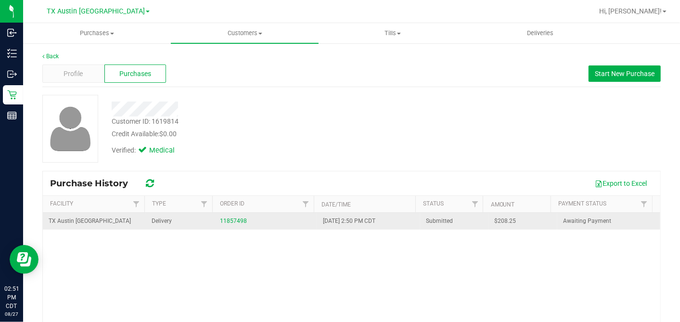
click at [494, 220] on span "$208.25" at bounding box center [505, 220] width 22 height 9
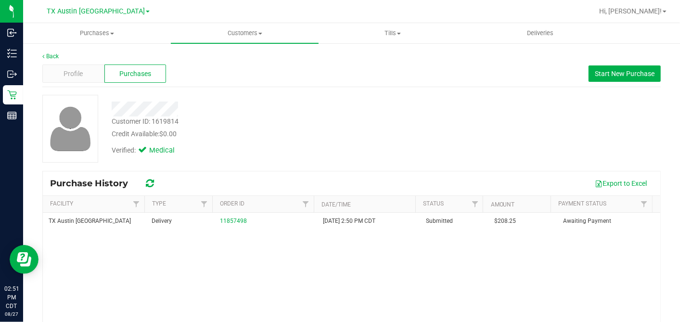
copy span "208.25"
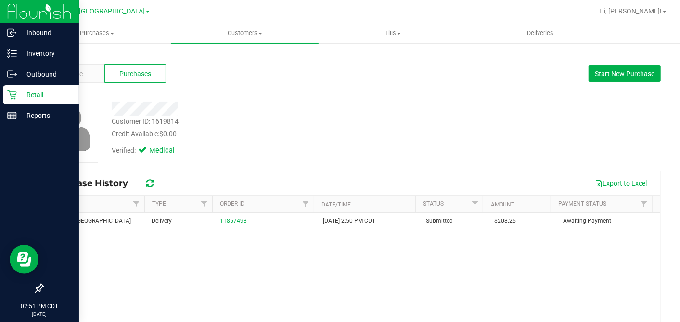
click at [15, 92] on icon at bounding box center [12, 95] width 10 height 10
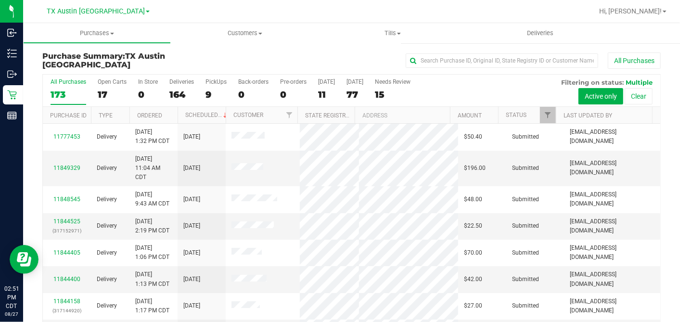
click at [103, 90] on div "17" at bounding box center [112, 94] width 29 height 11
click at [0, 0] on input "Open Carts 17" at bounding box center [0, 0] width 0 height 0
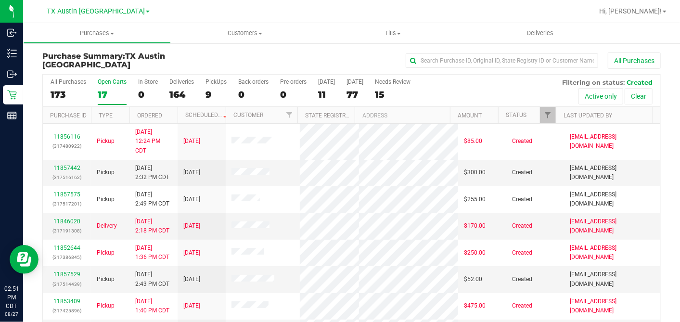
click at [167, 116] on th "Ordered" at bounding box center [153, 115] width 48 height 17
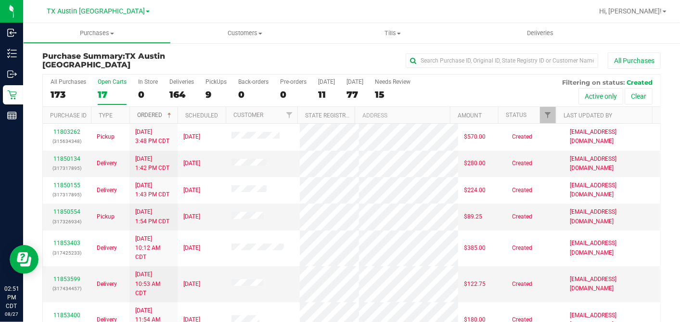
click at [169, 114] on span at bounding box center [169, 116] width 8 height 8
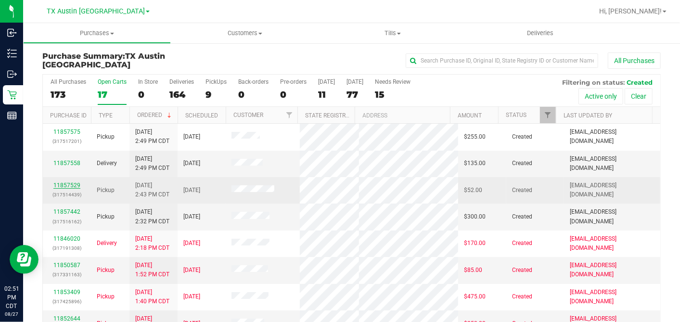
click at [72, 182] on link "11857529" at bounding box center [66, 185] width 27 height 7
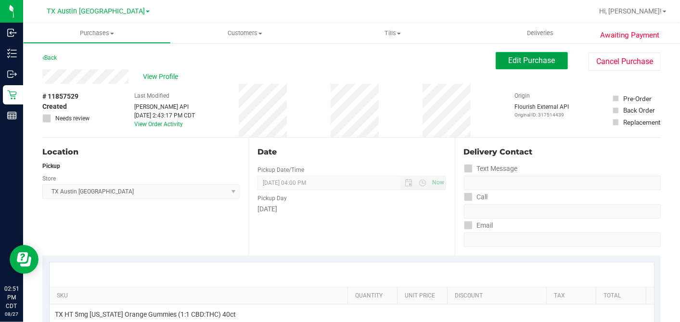
click at [519, 56] on span "Edit Purchase" at bounding box center [531, 60] width 47 height 9
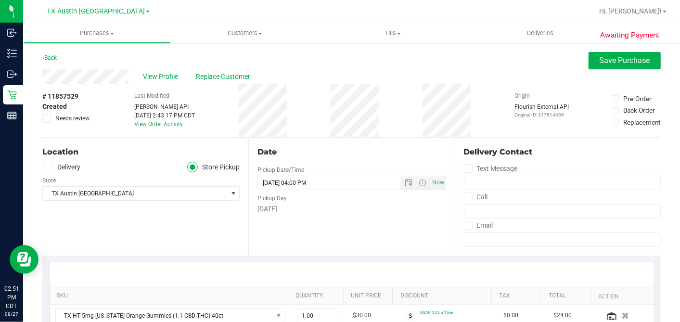
click at [52, 170] on label "Delivery" at bounding box center [61, 167] width 38 height 11
click at [0, 0] on input "Delivery" at bounding box center [0, 0] width 0 height 0
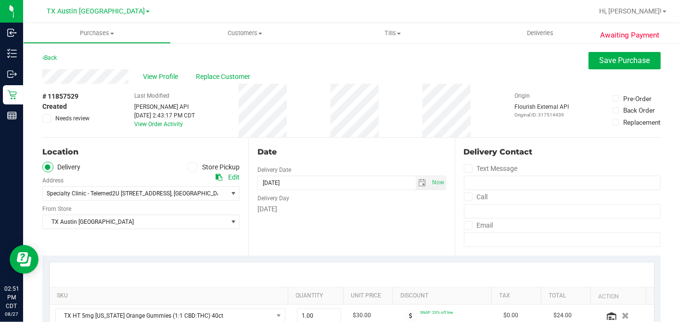
click at [319, 220] on div "Date Delivery Date 08/28/2025 Now 08/28/2025 04:00 PM Now Delivery Day Thursday" at bounding box center [351, 197] width 206 height 118
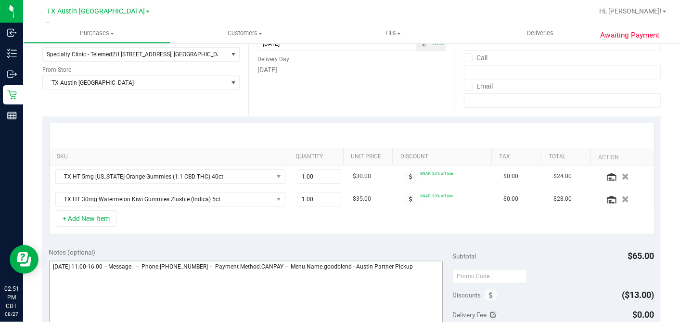
scroll to position [214, 0]
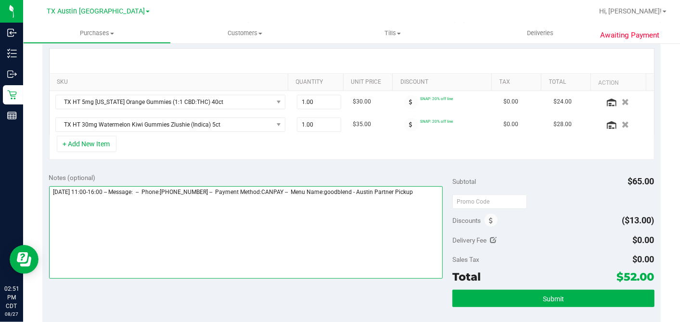
click at [436, 193] on textarea at bounding box center [246, 232] width 394 height 92
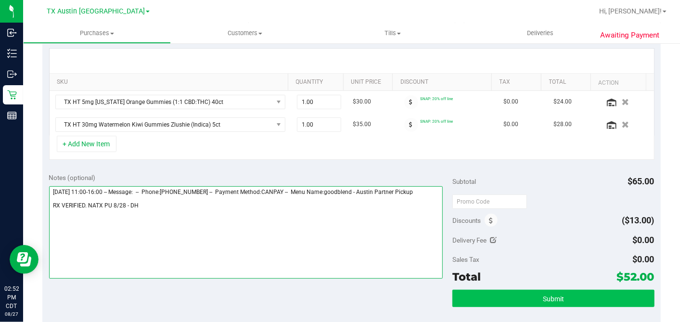
type textarea "Thursday 08/28/2025 11:00-16:00 -- Message: -- Phone:5127315518 -- Payment Meth…"
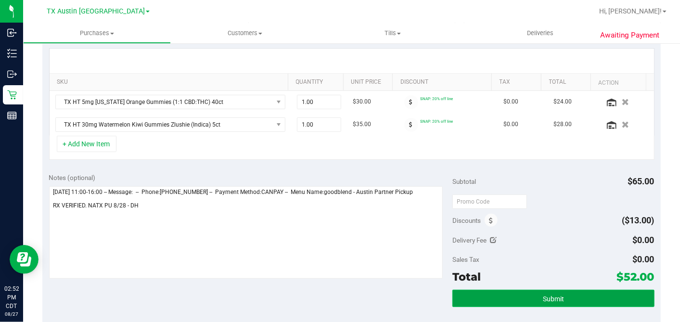
click at [488, 291] on button "Submit" at bounding box center [553, 298] width 202 height 17
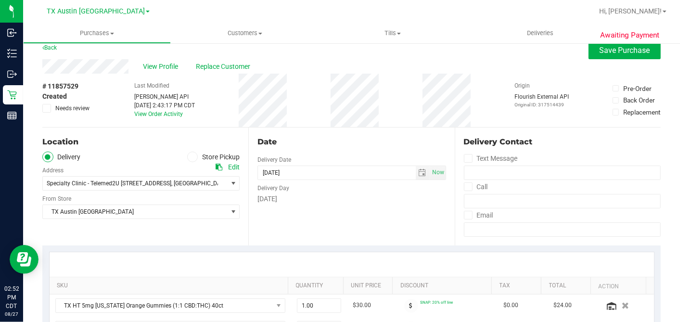
scroll to position [0, 0]
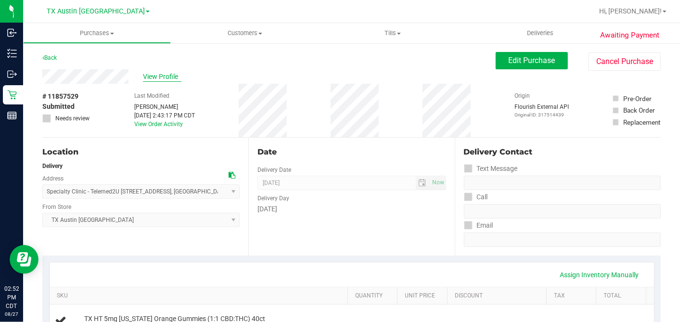
click at [160, 78] on span "View Profile" at bounding box center [162, 77] width 38 height 10
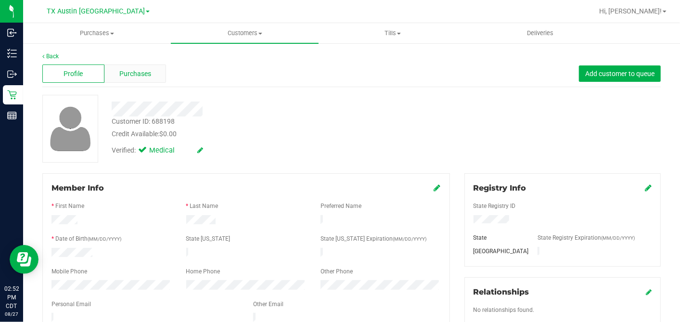
click at [149, 73] on span "Purchases" at bounding box center [135, 74] width 32 height 10
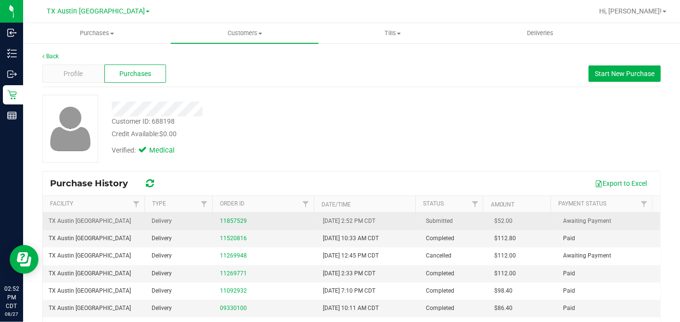
click at [494, 220] on span "$52.00" at bounding box center [503, 220] width 18 height 9
drag, startPoint x: 491, startPoint y: 220, endPoint x: 501, endPoint y: 220, distance: 10.1
click at [494, 219] on span "$52.00" at bounding box center [503, 220] width 18 height 9
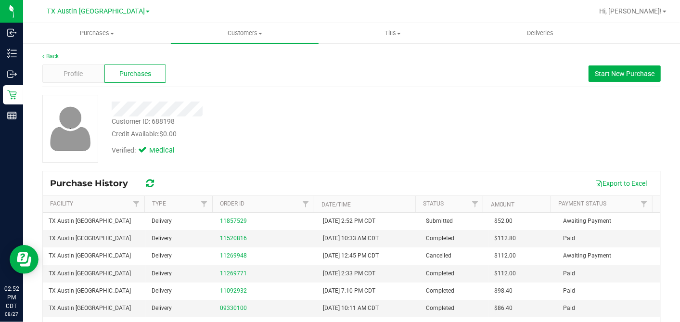
copy span "52.00"
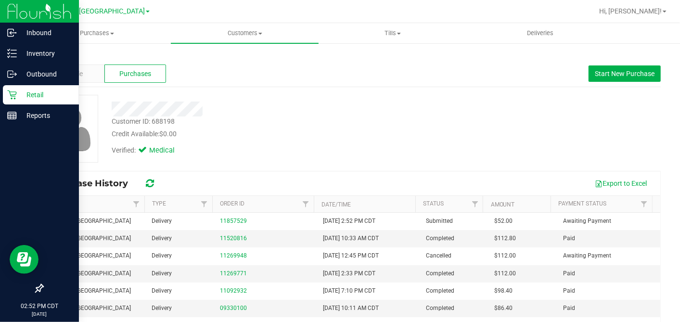
click at [18, 90] on p "Retail" at bounding box center [46, 95] width 58 height 12
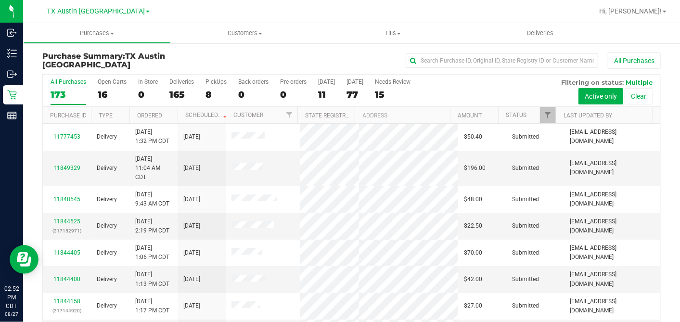
click at [104, 92] on div "16" at bounding box center [112, 94] width 29 height 11
click at [0, 0] on input "Open Carts 16" at bounding box center [0, 0] width 0 height 0
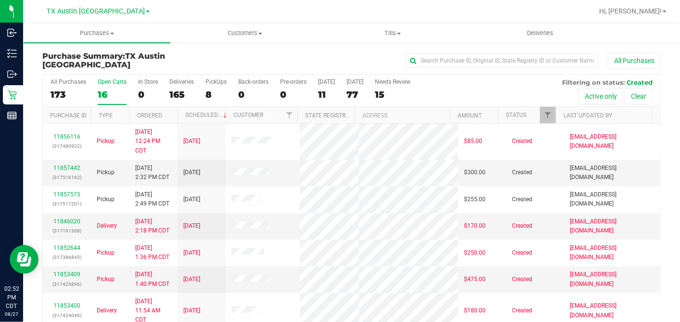
click at [170, 112] on th "Ordered" at bounding box center [153, 115] width 48 height 17
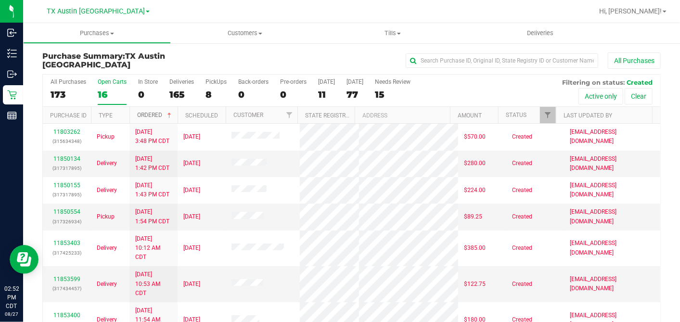
click at [170, 112] on span at bounding box center [169, 116] width 8 height 8
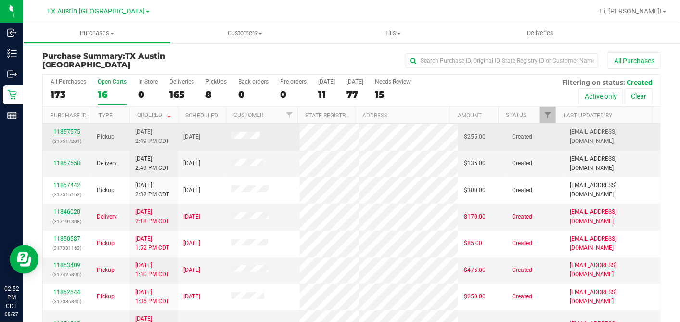
click at [74, 130] on link "11857575" at bounding box center [66, 131] width 27 height 7
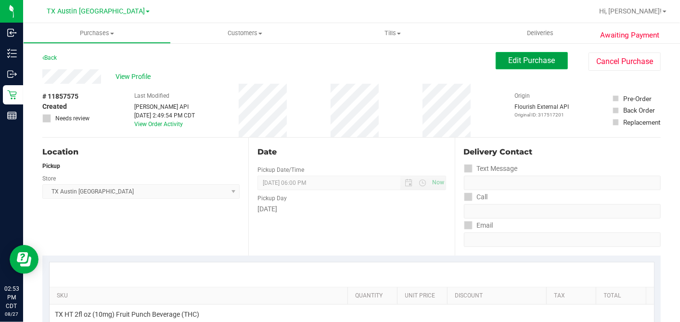
click at [524, 59] on span "Edit Purchase" at bounding box center [531, 60] width 47 height 9
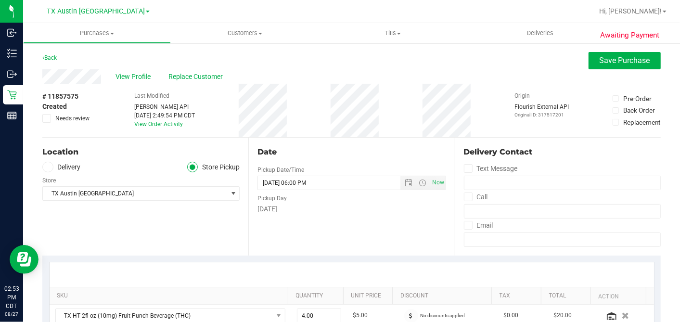
drag, startPoint x: 49, startPoint y: 166, endPoint x: 59, endPoint y: 170, distance: 10.5
click at [49, 167] on icon at bounding box center [48, 167] width 6 height 0
click at [0, 0] on input "Delivery" at bounding box center [0, 0] width 0 height 0
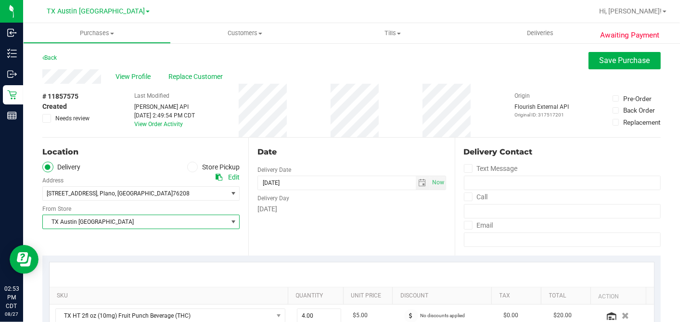
click at [137, 219] on span "TX Austin [GEOGRAPHIC_DATA]" at bounding box center [135, 221] width 184 height 13
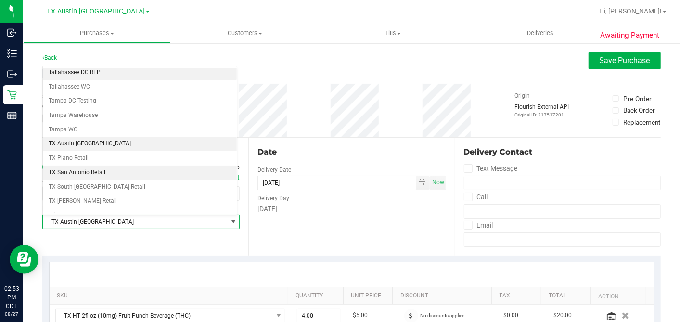
scroll to position [684, 0]
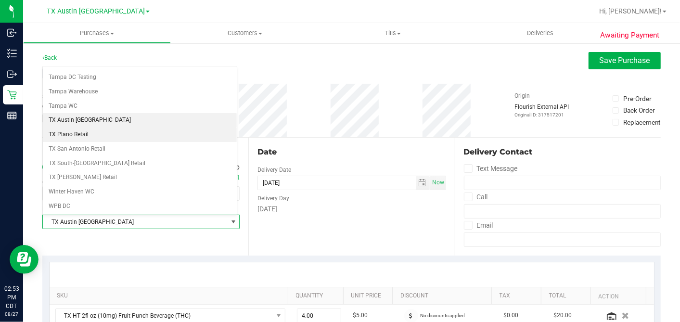
drag, startPoint x: 88, startPoint y: 118, endPoint x: 253, endPoint y: 167, distance: 172.3
click at [88, 127] on li "TX Plano Retail" at bounding box center [140, 134] width 194 height 14
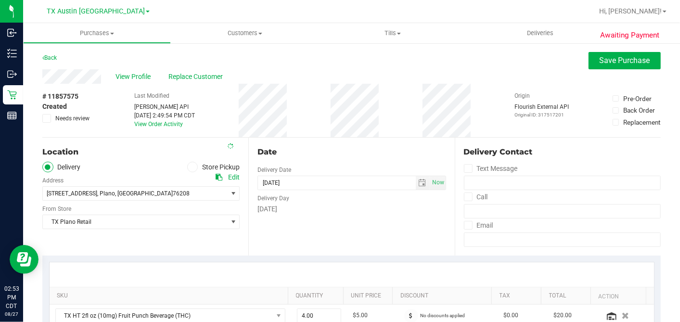
click at [417, 246] on div "Date Delivery Date 08/29/2025 Now 08/29/2025 06:00 PM Now Delivery Day Friday" at bounding box center [351, 197] width 206 height 118
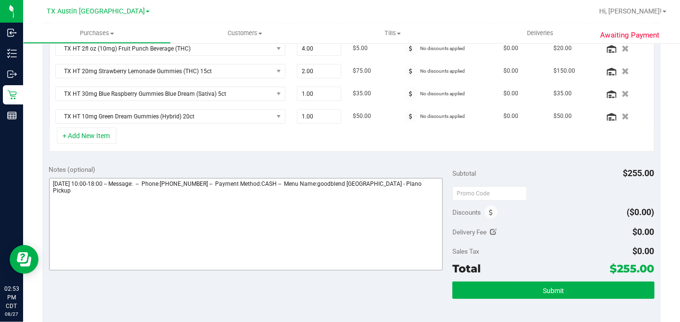
scroll to position [269, 0]
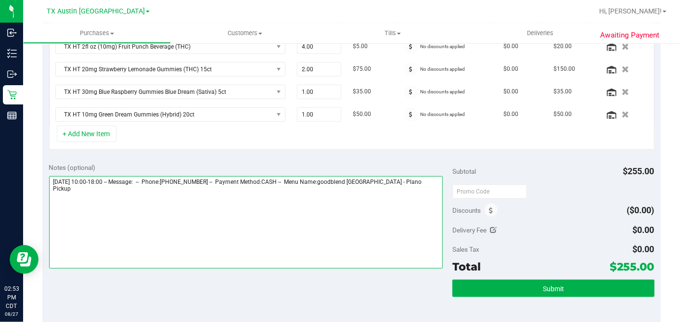
drag, startPoint x: 426, startPoint y: 185, endPoint x: 431, endPoint y: 179, distance: 8.5
click at [426, 184] on textarea at bounding box center [246, 222] width 394 height 92
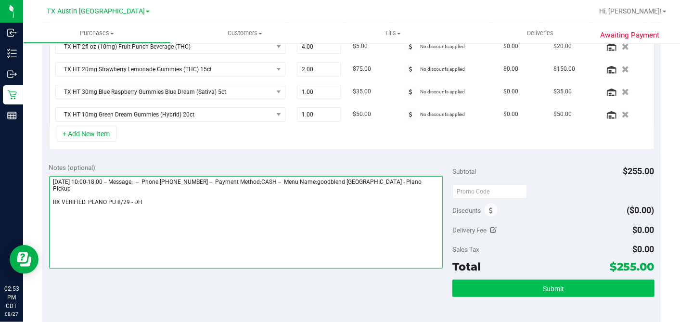
type textarea "Friday 08/29/2025 10:00-18:00 -- Message: -- Phone:9727865545 -- Payment Method…"
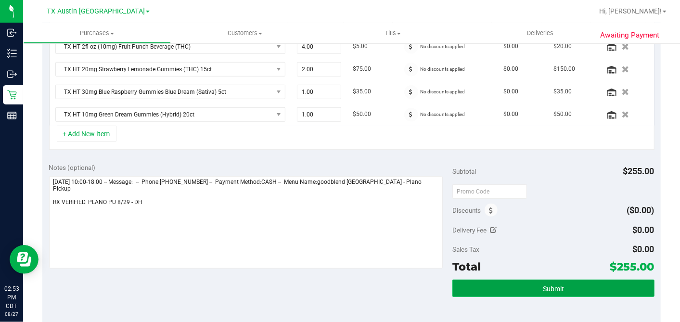
click at [508, 291] on button "Submit" at bounding box center [553, 287] width 202 height 17
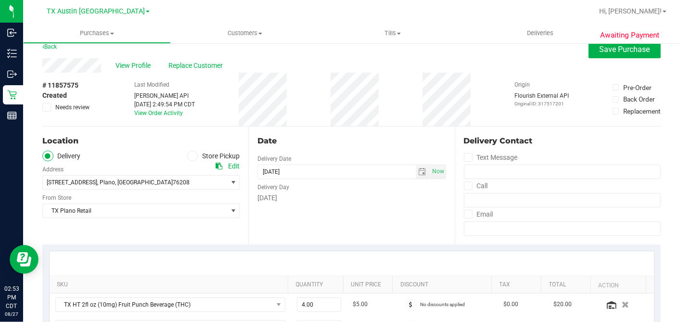
scroll to position [0, 0]
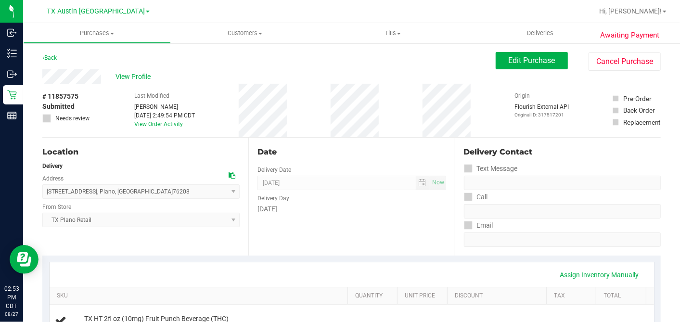
click at [136, 78] on span "View Profile" at bounding box center [134, 77] width 38 height 10
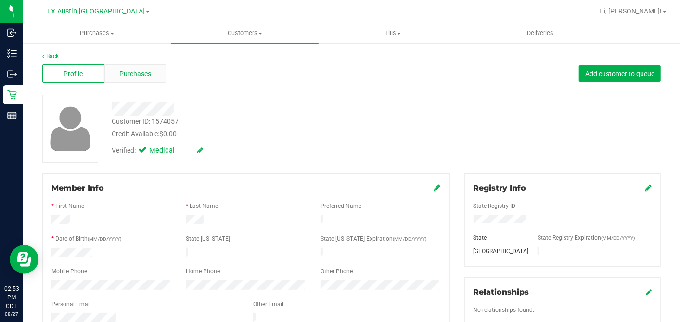
click at [139, 78] on span "Purchases" at bounding box center [135, 74] width 32 height 10
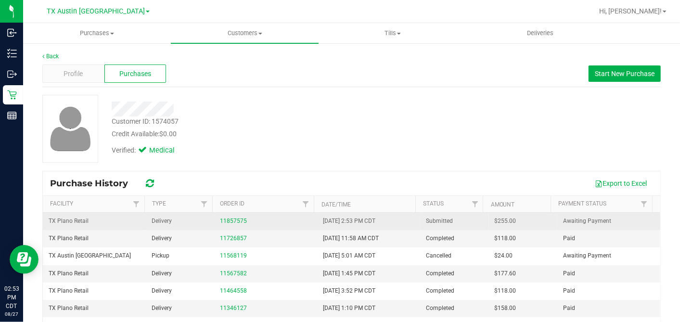
click at [494, 218] on span "$255.00" at bounding box center [505, 220] width 22 height 9
copy span "255.00"
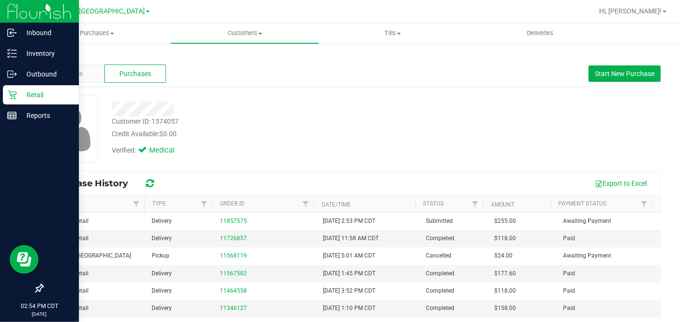
drag, startPoint x: 22, startPoint y: 94, endPoint x: 44, endPoint y: 98, distance: 23.0
click at [21, 94] on p "Retail" at bounding box center [46, 95] width 58 height 12
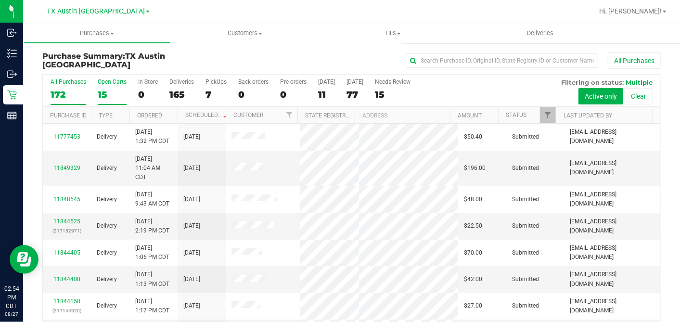
click at [106, 90] on div "15" at bounding box center [112, 94] width 29 height 11
click at [0, 0] on input "Open Carts 15" at bounding box center [0, 0] width 0 height 0
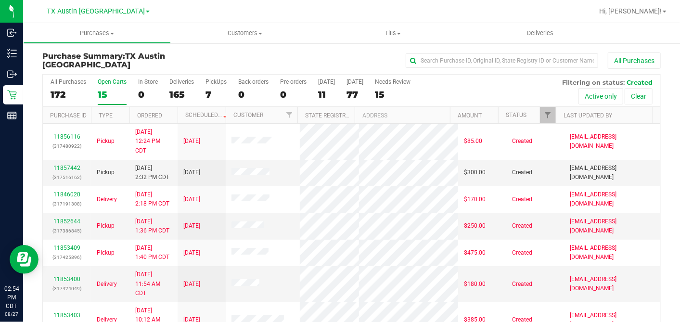
click at [169, 112] on th "Ordered" at bounding box center [153, 115] width 48 height 17
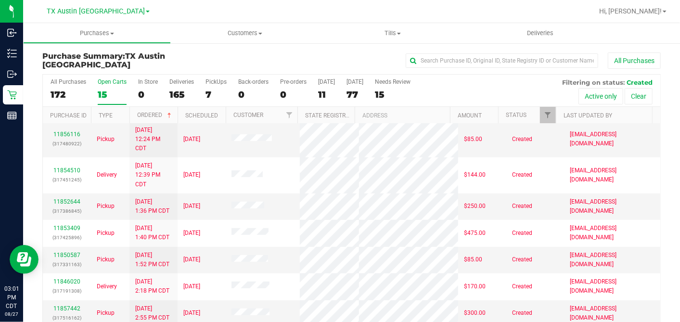
scroll to position [36, 0]
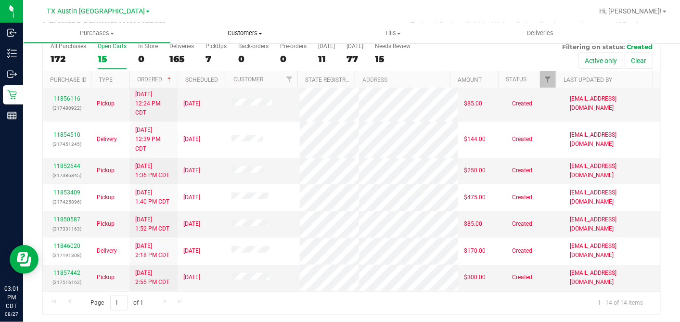
click at [249, 31] on span "Customers" at bounding box center [245, 33] width 148 height 9
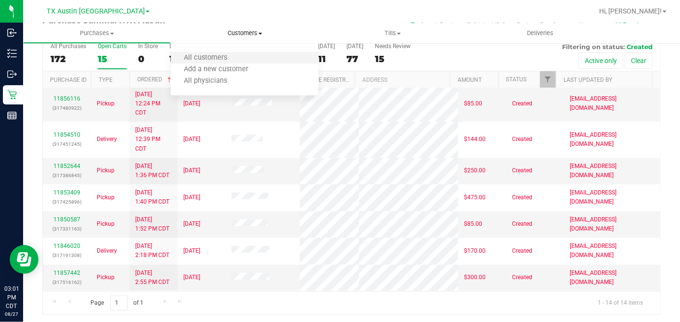
click at [229, 53] on li "All customers" at bounding box center [245, 58] width 148 height 12
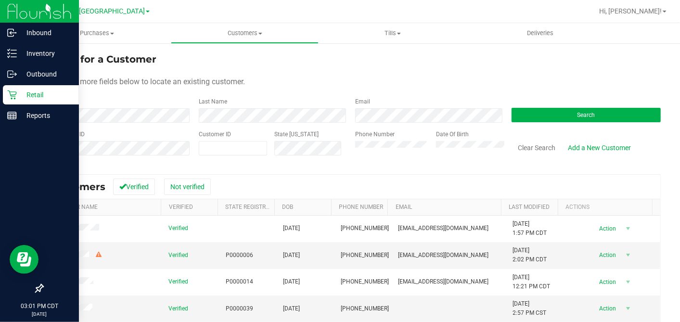
click at [25, 89] on p "Retail" at bounding box center [46, 95] width 58 height 12
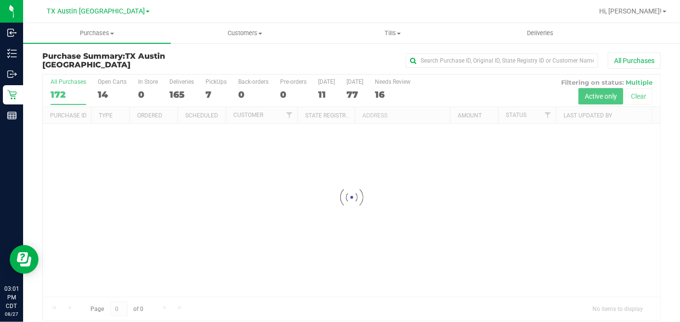
click at [104, 90] on div at bounding box center [351, 197] width 617 height 245
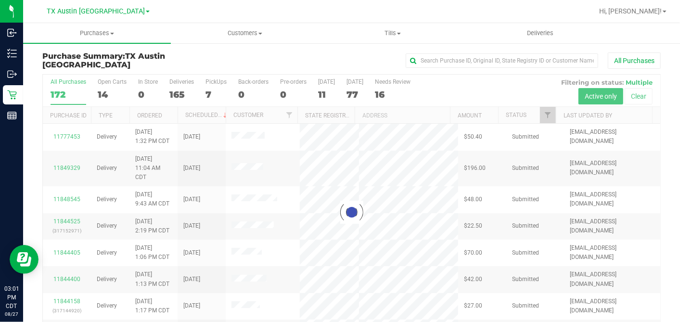
click at [103, 92] on div at bounding box center [351, 212] width 617 height 275
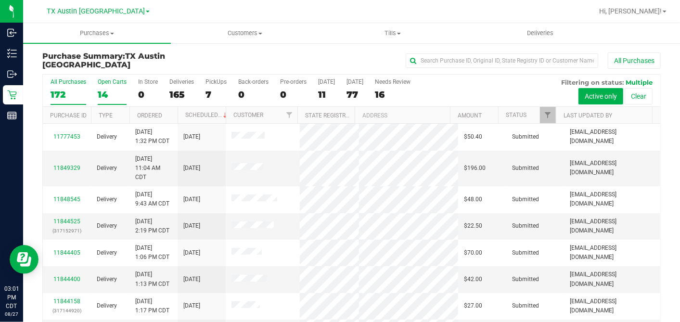
click at [105, 94] on div "14" at bounding box center [112, 94] width 29 height 11
click at [0, 0] on input "Open Carts 14" at bounding box center [0, 0] width 0 height 0
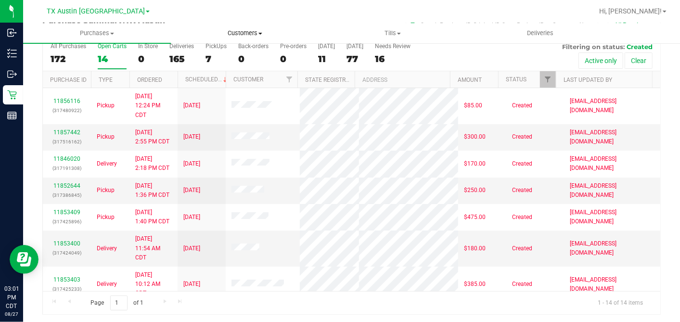
click at [230, 38] on uib-tab-heading "Customers All customers Add a new customer All physicians" at bounding box center [244, 33] width 147 height 19
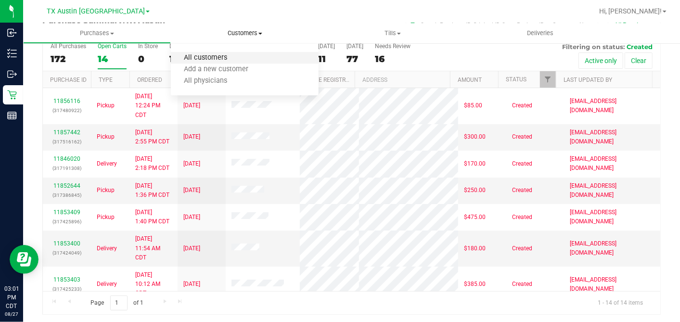
click at [219, 54] on span "All customers" at bounding box center [205, 58] width 69 height 8
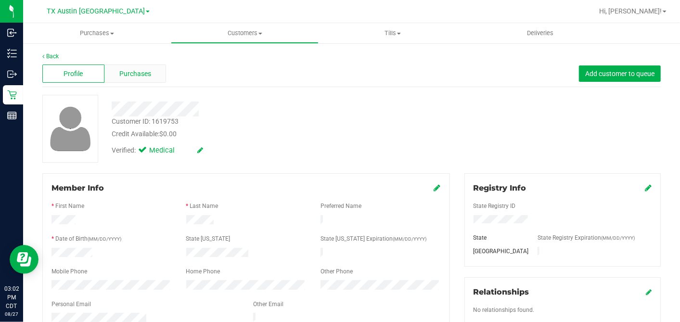
click at [145, 76] on span "Purchases" at bounding box center [135, 74] width 32 height 10
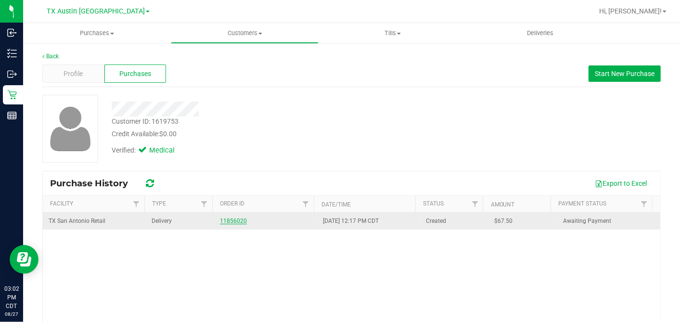
click at [228, 220] on link "11856020" at bounding box center [233, 220] width 27 height 7
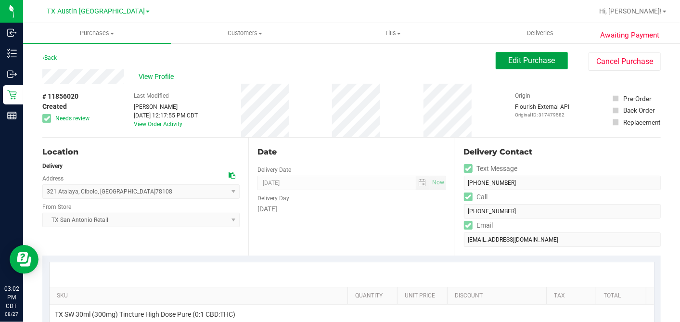
click at [508, 59] on span "Edit Purchase" at bounding box center [531, 60] width 47 height 9
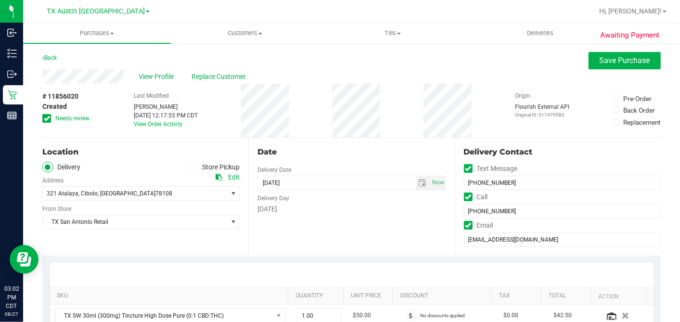
drag, startPoint x: 51, startPoint y: 117, endPoint x: 306, endPoint y: 131, distance: 255.8
click at [52, 117] on label "Needs review" at bounding box center [66, 118] width 48 height 9
click at [0, 0] on input "Needs review" at bounding box center [0, 0] width 0 height 0
click at [328, 135] on div "# 11856020 Created Needs review Last Modified Dane Hawkins Aug 27, 2025 12:17:5…" at bounding box center [351, 110] width 618 height 53
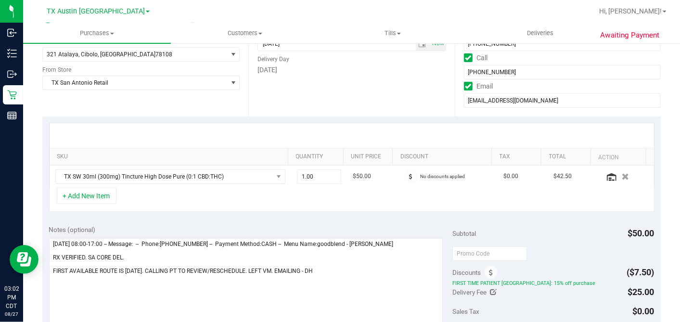
scroll to position [53, 0]
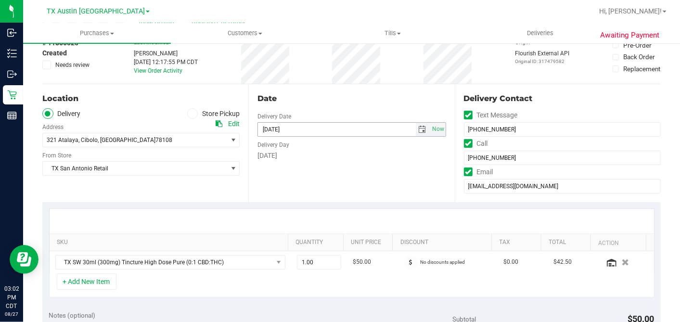
click at [419, 128] on span "select" at bounding box center [422, 130] width 8 height 8
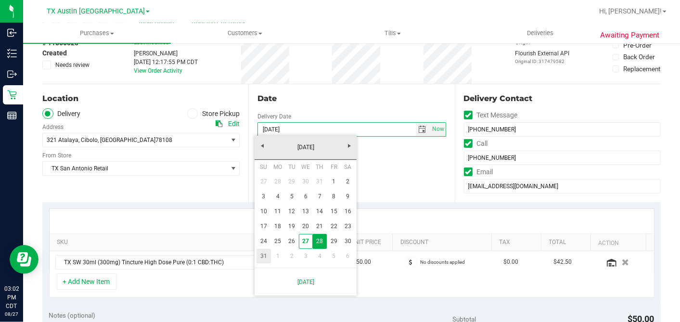
click at [268, 253] on link "31" at bounding box center [263, 256] width 14 height 15
type input "08/31/2025"
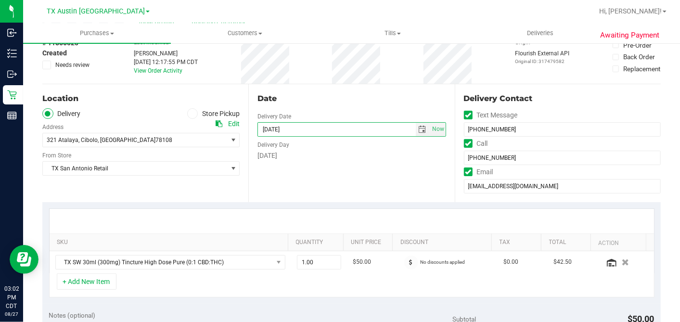
click at [350, 180] on div "Date Delivery Date 08/31/2025 Now 08/31/2025 07:00 AM Now Delivery Day Sunday" at bounding box center [351, 143] width 206 height 118
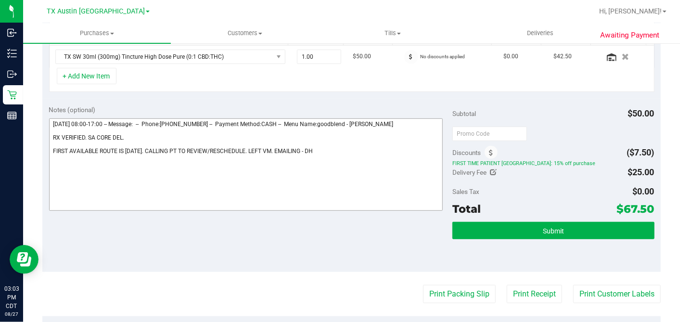
scroll to position [214, 0]
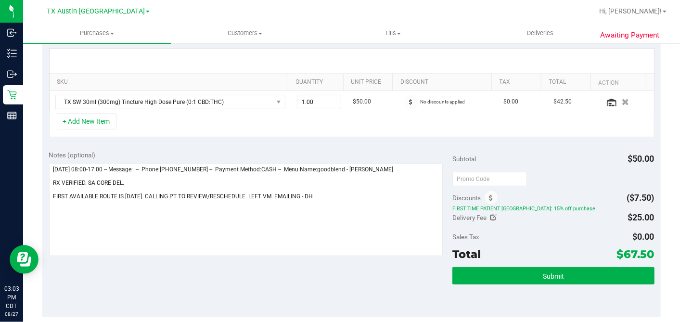
click at [576, 164] on div "Subtotal $50.00" at bounding box center [553, 158] width 202 height 17
click at [530, 223] on div "Delivery Fee $25.00" at bounding box center [553, 217] width 202 height 17
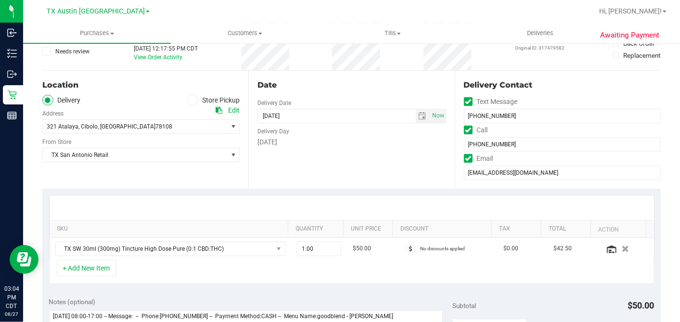
scroll to position [53, 0]
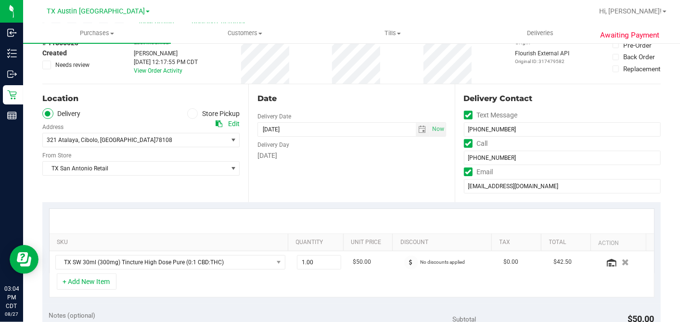
click at [383, 177] on div "Date Delivery Date 08/31/2025 Now 08/31/2025 07:00 AM Now Delivery Day Sunday" at bounding box center [351, 143] width 206 height 118
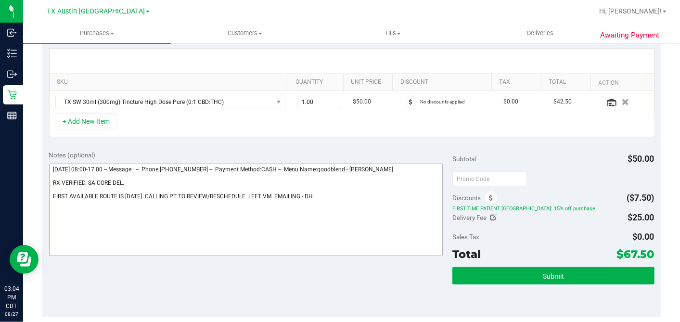
scroll to position [0, 0]
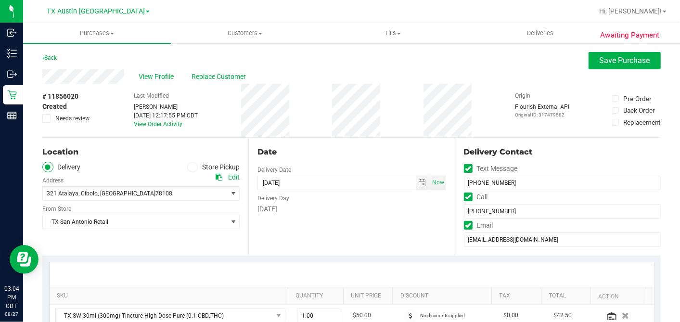
click at [365, 225] on div "Date Delivery Date 08/31/2025 Now 08/31/2025 07:00 AM Now Delivery Day Sunday" at bounding box center [351, 197] width 206 height 118
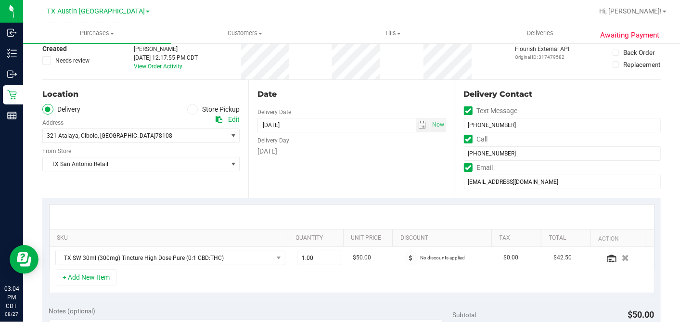
scroll to position [160, 0]
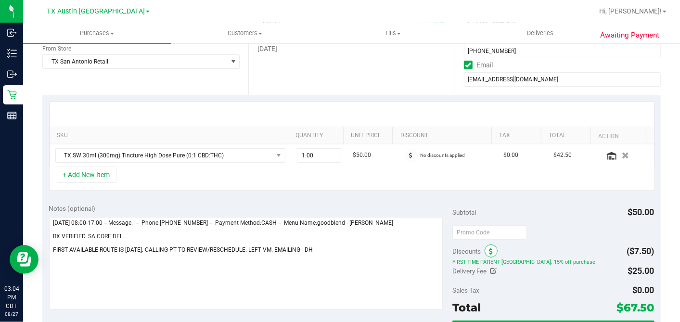
click at [488, 247] on span at bounding box center [490, 250] width 13 height 13
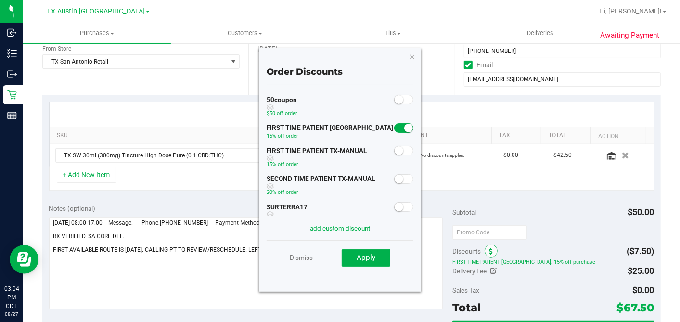
click at [488, 247] on span at bounding box center [490, 250] width 13 height 13
click at [543, 240] on div "Subtotal $50.00 Discounts Order Discounts 50coupon $50 off order FIRST TIME PAT…" at bounding box center [553, 283] width 202 height 160
click at [409, 59] on icon "button" at bounding box center [412, 57] width 7 height 12
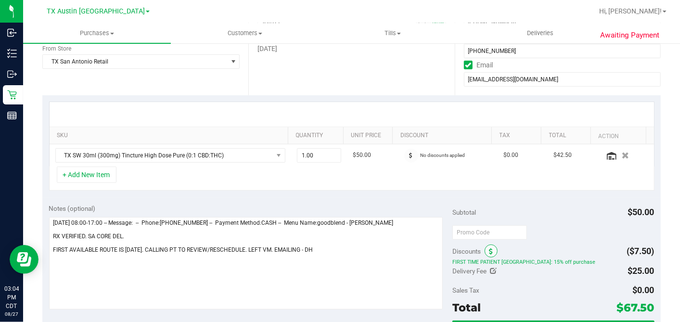
click at [489, 251] on icon at bounding box center [491, 251] width 4 height 7
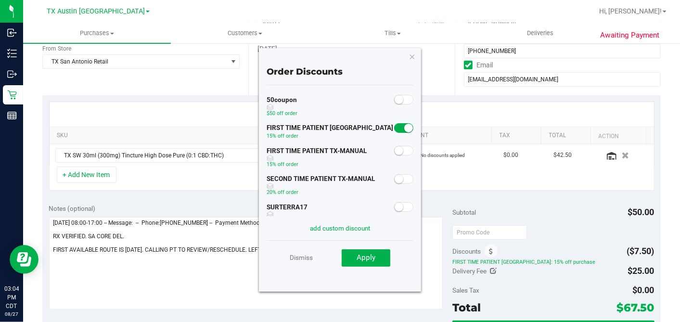
click at [414, 54] on icon "button" at bounding box center [412, 57] width 7 height 12
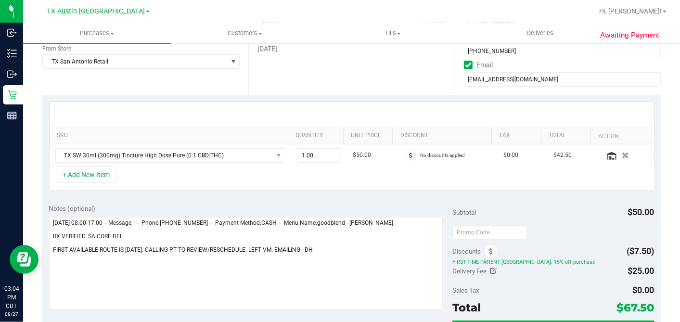
click at [560, 223] on div at bounding box center [553, 231] width 202 height 17
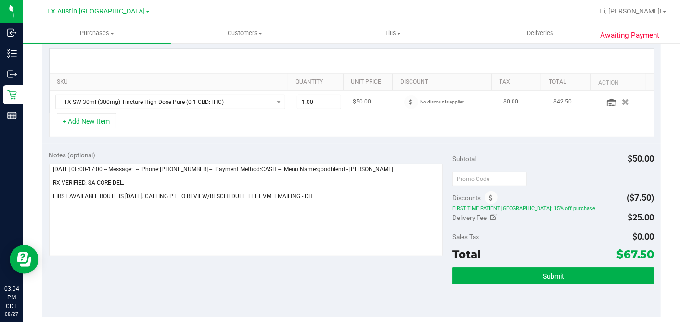
click at [397, 99] on td "No discounts applied" at bounding box center [447, 102] width 101 height 22
click at [404, 101] on span at bounding box center [411, 102] width 14 height 14
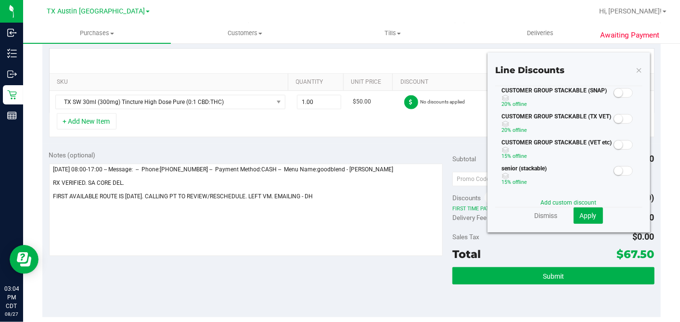
click at [614, 120] on small at bounding box center [618, 118] width 9 height 9
click at [581, 217] on span "Apply" at bounding box center [588, 216] width 17 height 8
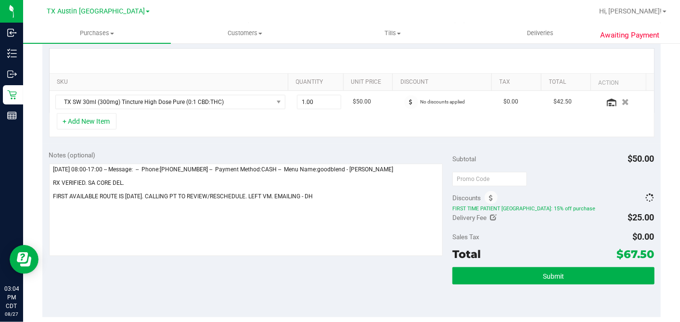
click at [538, 228] on div "Sales Tax $0.00" at bounding box center [553, 236] width 202 height 17
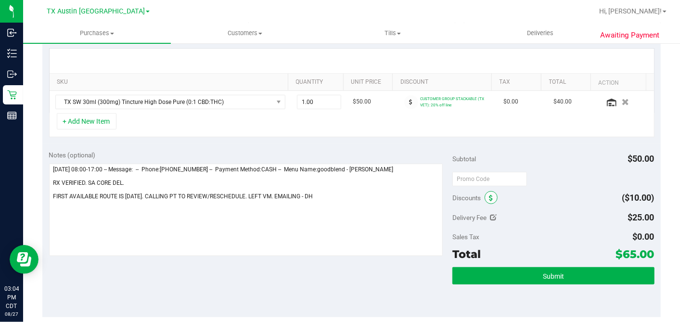
click at [484, 192] on span at bounding box center [490, 197] width 13 height 13
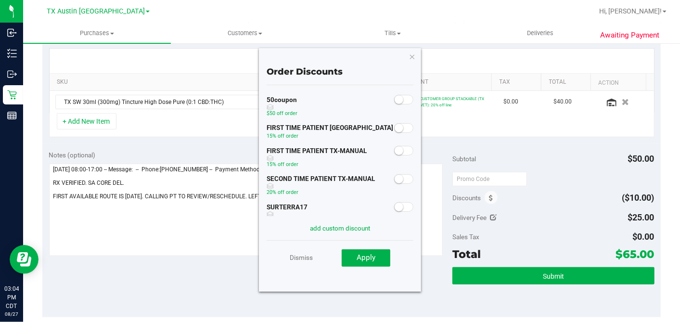
click at [394, 149] on small at bounding box center [398, 150] width 9 height 9
click at [368, 255] on span "Apply" at bounding box center [365, 257] width 19 height 9
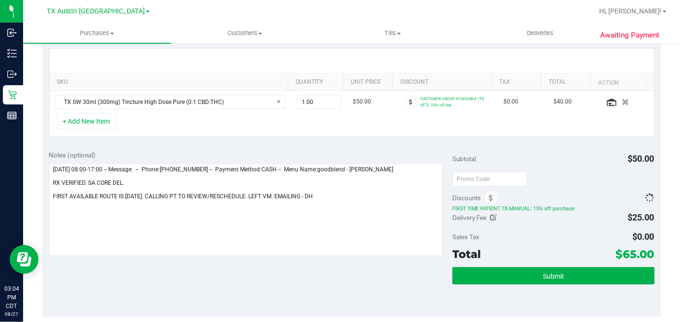
click at [530, 186] on div "Subtotal $50.00 Discounts FIRST TIME PATIENT TX-MANUAL: 15% off purchase Delive…" at bounding box center [553, 230] width 202 height 160
click at [537, 178] on div at bounding box center [553, 178] width 202 height 17
click at [548, 164] on div "Subtotal $50.00" at bounding box center [553, 158] width 202 height 17
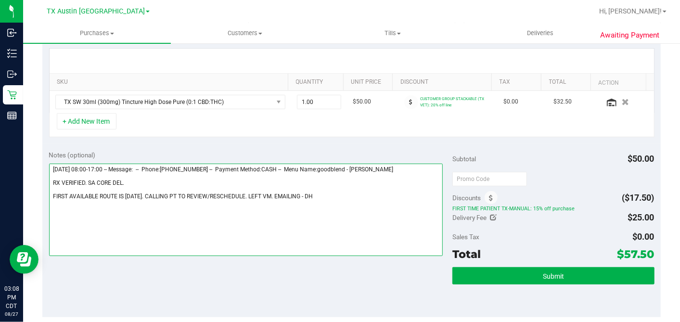
click at [309, 210] on textarea at bounding box center [246, 210] width 394 height 92
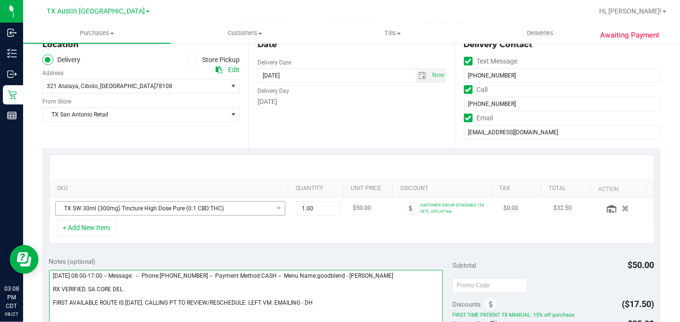
scroll to position [107, 0]
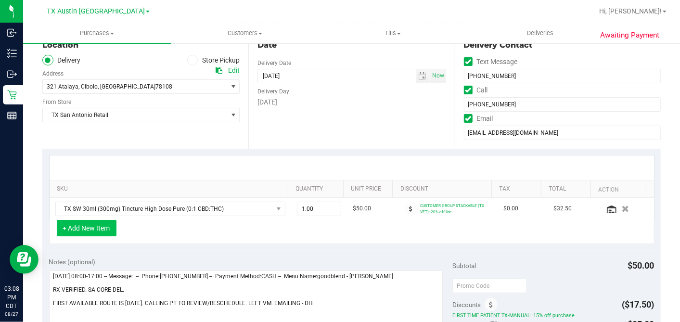
click at [93, 231] on button "+ Add New Item" at bounding box center [87, 228] width 60 height 16
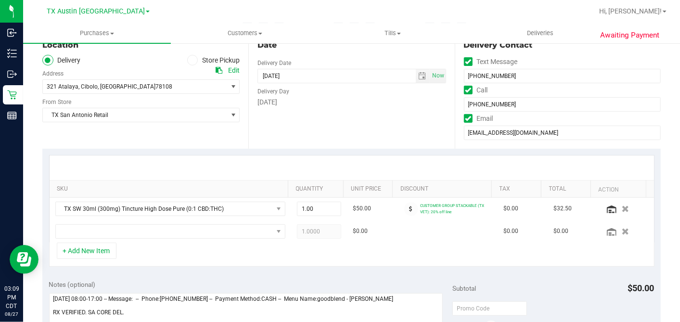
click at [356, 260] on div "+ Add New Item" at bounding box center [351, 254] width 605 height 24
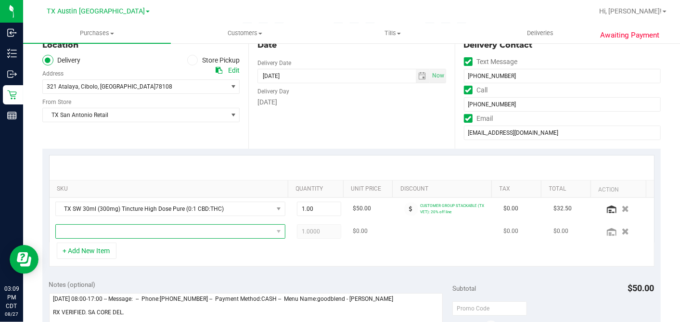
click at [187, 232] on span "NO DATA FOUND" at bounding box center [164, 231] width 217 height 13
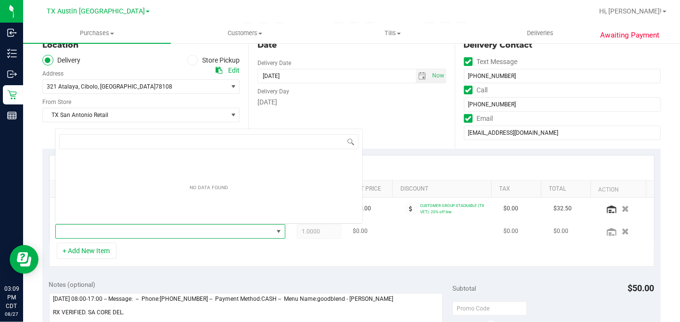
scroll to position [14, 220]
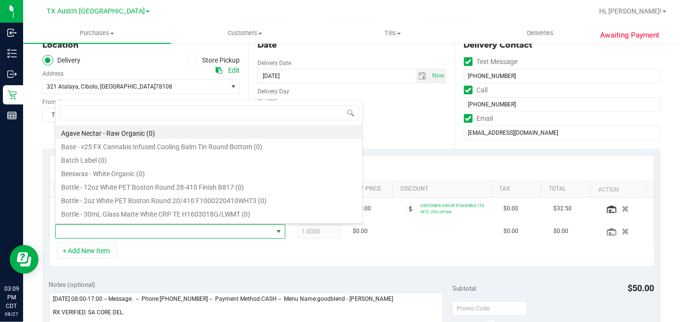
click at [378, 121] on div "Date Delivery Date 08/31/2025 Now 08/31/2025 07:00 AM Now Delivery Day Sunday" at bounding box center [351, 90] width 206 height 118
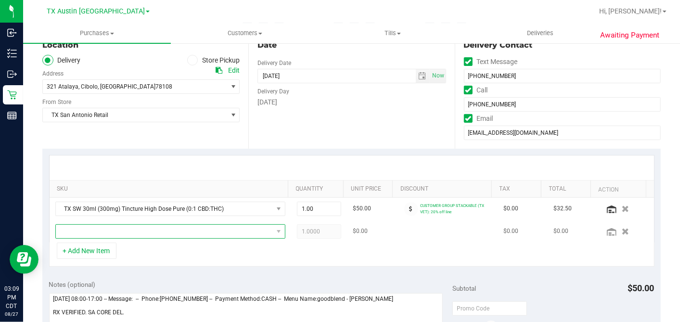
click at [191, 230] on span "NO DATA FOUND" at bounding box center [164, 231] width 217 height 13
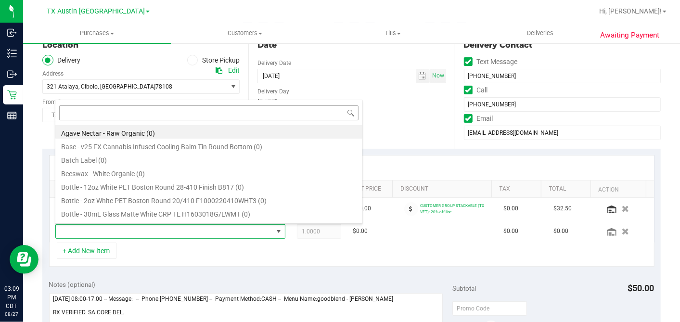
click at [158, 112] on input at bounding box center [208, 112] width 299 height 15
type input "FSO"
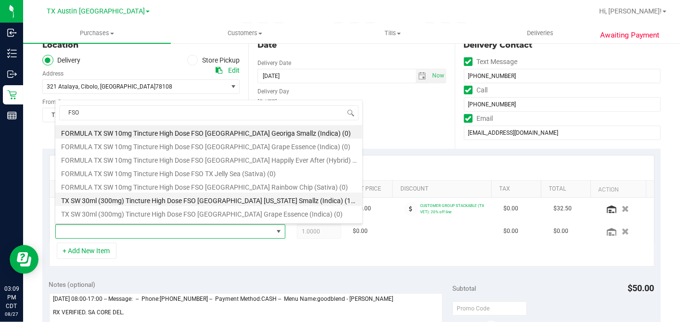
click at [189, 200] on li "TX SW 30ml (300mg) Tincture High Dose FSO TX Georgia Smallz (Indica) (16)" at bounding box center [208, 198] width 307 height 13
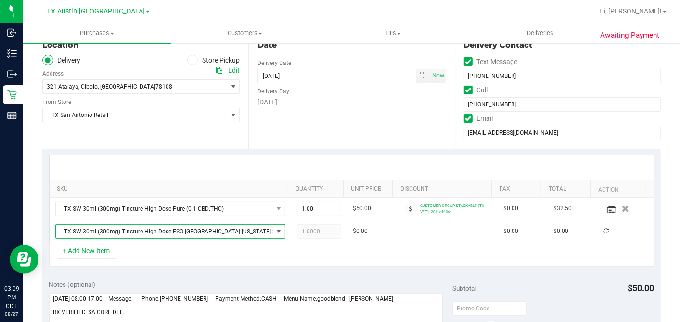
click at [378, 247] on div "+ Add New Item" at bounding box center [351, 254] width 605 height 24
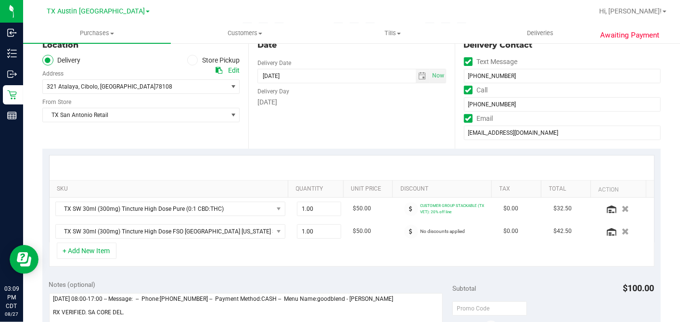
click at [302, 157] on div at bounding box center [352, 167] width 604 height 25
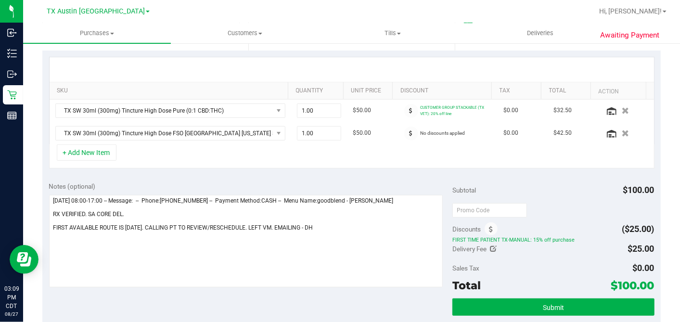
scroll to position [267, 0]
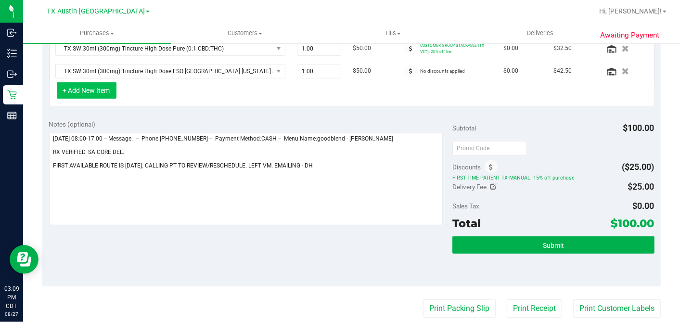
click at [102, 90] on button "+ Add New Item" at bounding box center [87, 90] width 60 height 16
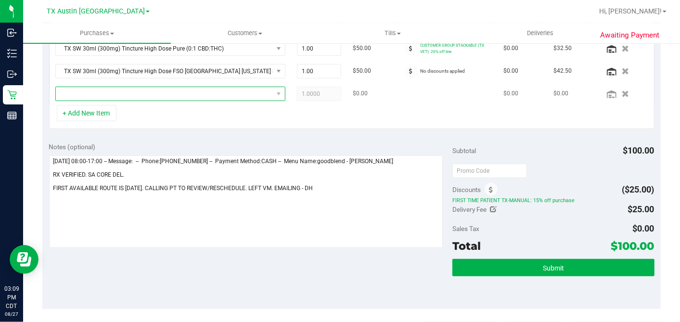
click at [126, 99] on span "NO DATA FOUND" at bounding box center [170, 94] width 230 height 14
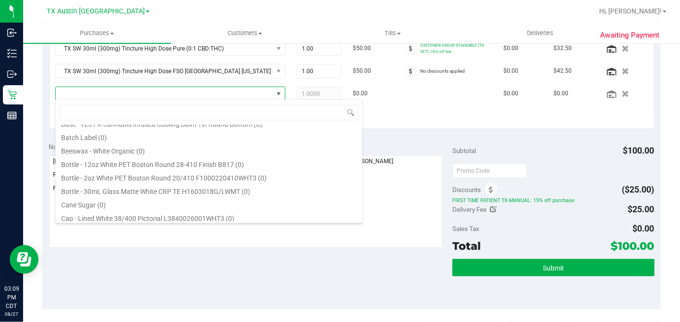
scroll to position [0, 0]
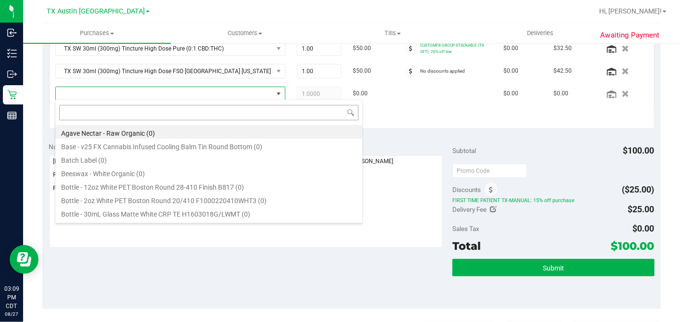
click at [127, 107] on input at bounding box center [208, 112] width 299 height 15
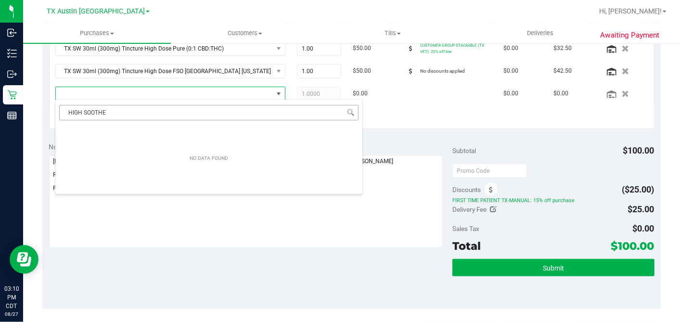
click at [92, 111] on input "HIGH SOOTHE" at bounding box center [208, 112] width 299 height 15
click at [75, 110] on input "HIGH SOOTH" at bounding box center [208, 112] width 299 height 15
click at [76, 110] on input "HIGH SOOTH" at bounding box center [208, 112] width 299 height 15
type input "SOOTH"
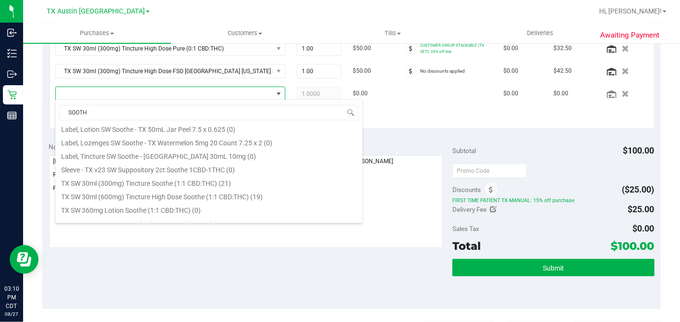
scroll to position [321, 0]
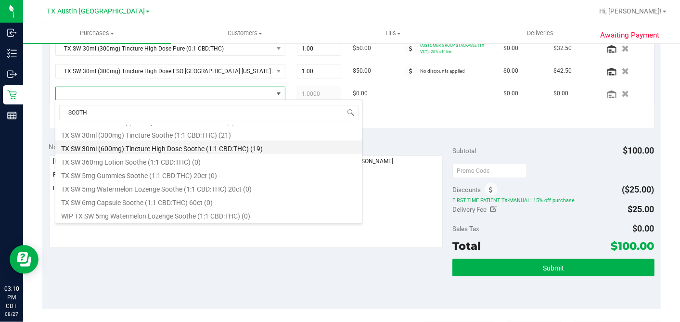
click at [188, 147] on li "TX SW 30ml (600mg) Tincture High Dose Soothe (1:1 CBD:THC) (19)" at bounding box center [208, 146] width 307 height 13
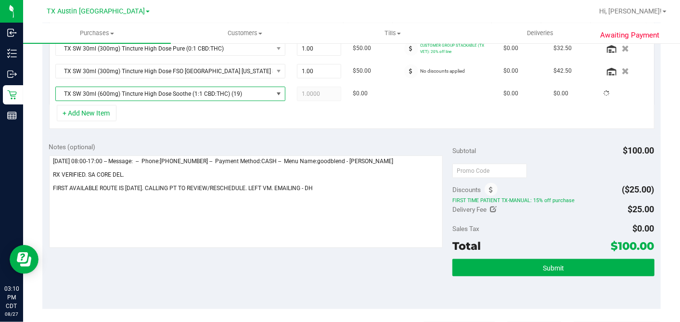
scroll to position [269, 0]
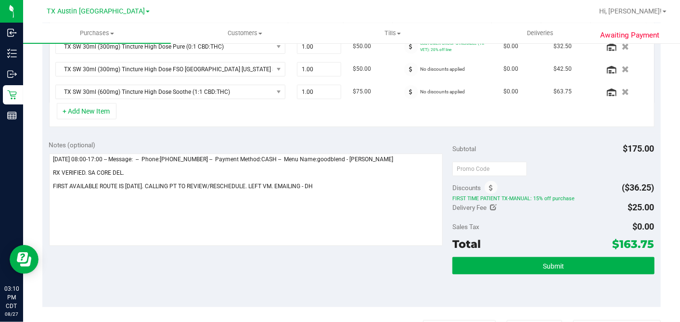
click at [339, 119] on div "+ Add New Item" at bounding box center [351, 115] width 605 height 24
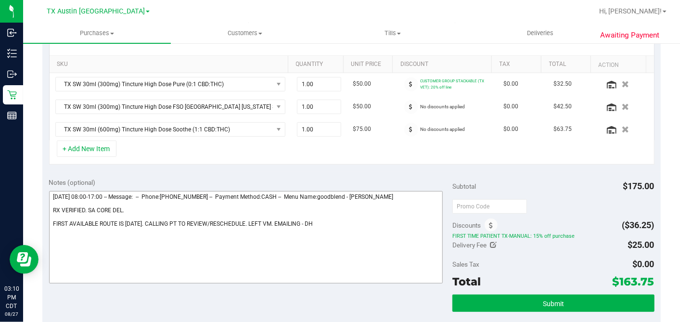
scroll to position [215, 0]
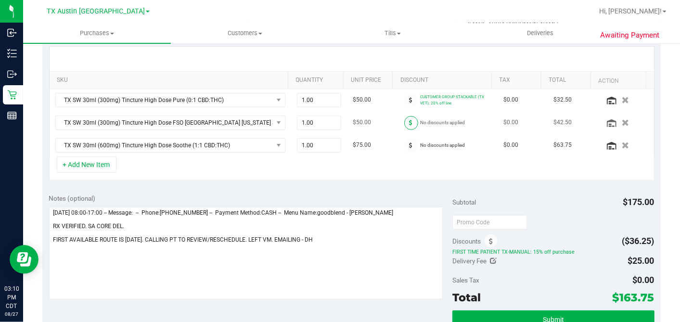
click at [404, 117] on span at bounding box center [411, 123] width 14 height 14
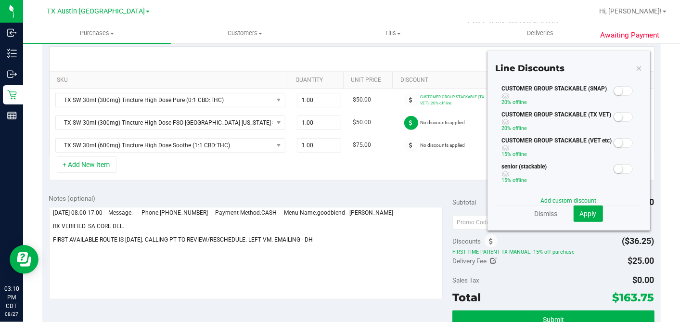
drag, startPoint x: 612, startPoint y: 115, endPoint x: 608, endPoint y: 130, distance: 15.3
click at [614, 115] on small at bounding box center [618, 117] width 9 height 9
click at [585, 212] on span "Apply" at bounding box center [588, 214] width 17 height 8
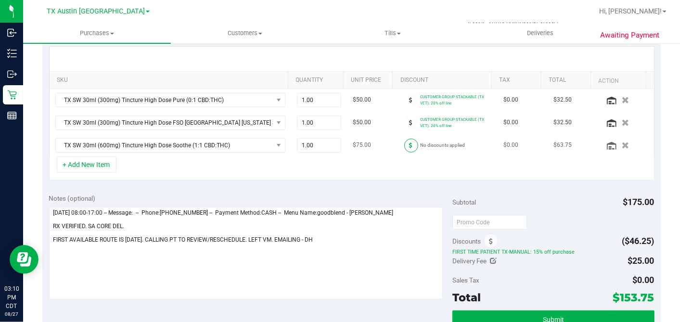
click at [409, 143] on icon at bounding box center [410, 145] width 3 height 6
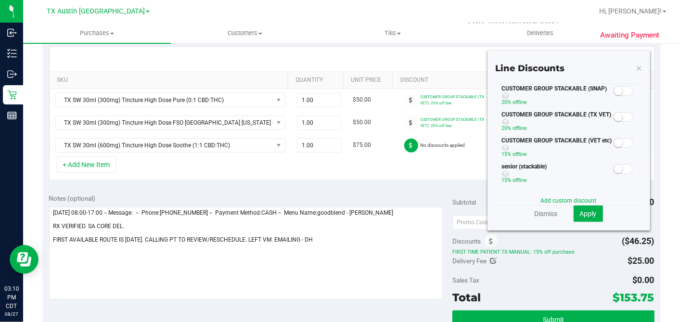
click at [621, 110] on div at bounding box center [623, 116] width 20 height 12
drag, startPoint x: 618, startPoint y: 114, endPoint x: 614, endPoint y: 136, distance: 21.5
click at [618, 116] on span at bounding box center [622, 117] width 19 height 10
click at [582, 209] on button "Apply" at bounding box center [587, 213] width 29 height 16
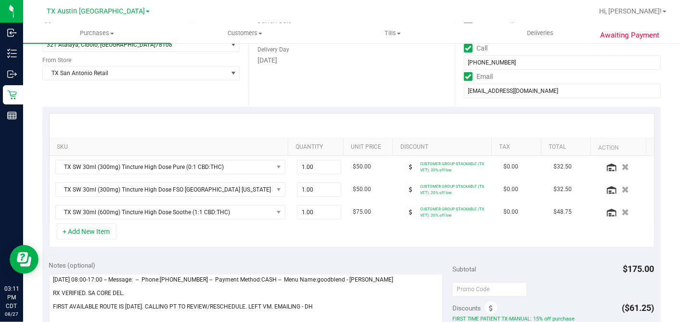
scroll to position [0, 0]
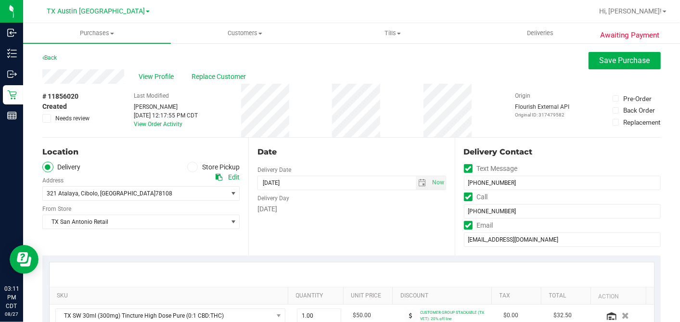
click at [351, 156] on div "Date" at bounding box center [351, 152] width 188 height 12
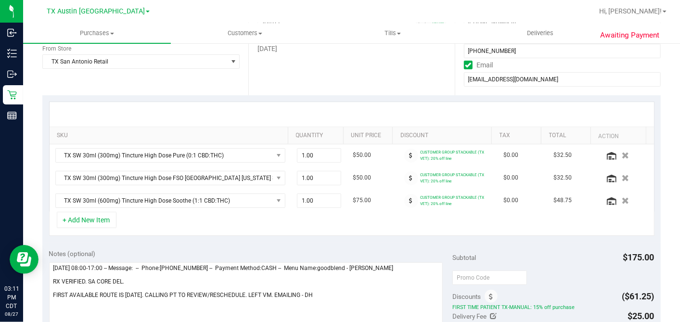
click at [374, 90] on div "Date Delivery Date 08/31/2025 Now 08/31/2025 07:00 AM Now Delivery Day Sunday" at bounding box center [351, 36] width 206 height 118
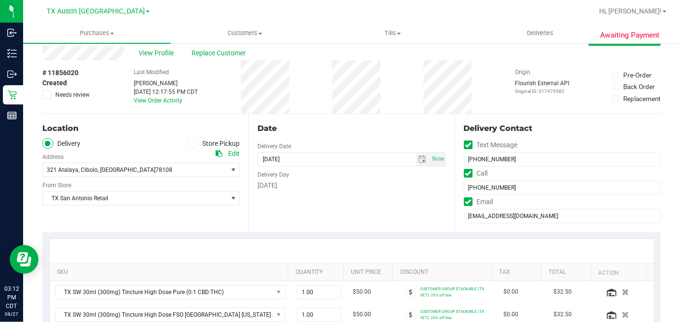
scroll to position [0, 0]
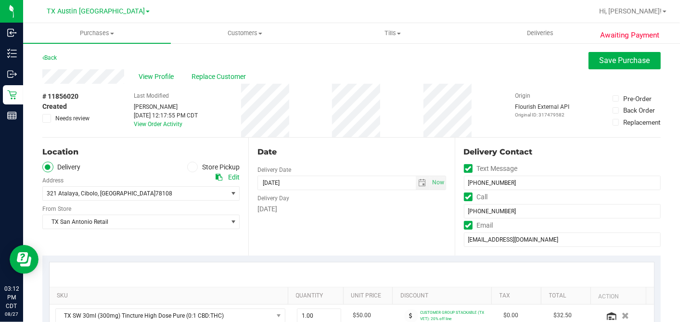
click at [372, 225] on div "Date Delivery Date 08/31/2025 Now 08/31/2025 07:00 AM Now Delivery Day Sunday" at bounding box center [351, 197] width 206 height 118
click at [384, 220] on div "Date Delivery Date 08/31/2025 Now 08/31/2025 07:00 AM Now Delivery Day Sunday" at bounding box center [351, 197] width 206 height 118
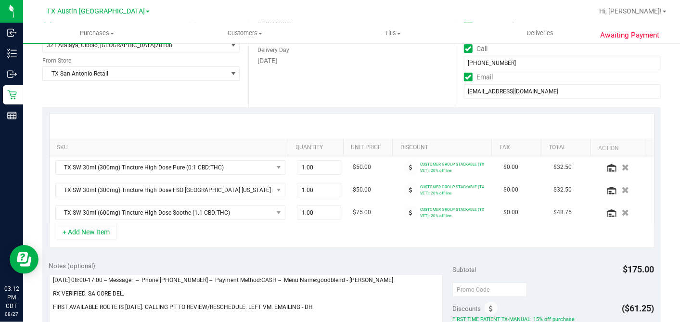
scroll to position [214, 0]
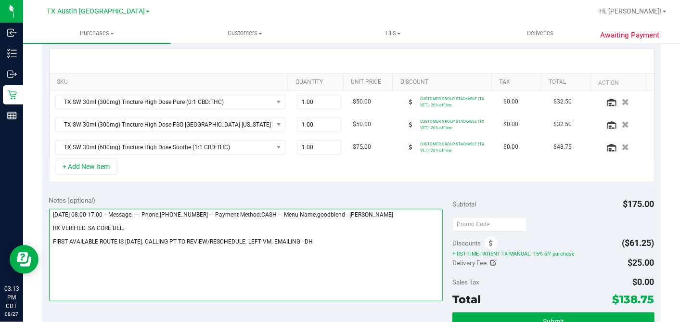
click at [308, 239] on textarea at bounding box center [246, 255] width 394 height 92
click at [322, 241] on textarea at bounding box center [246, 255] width 394 height 92
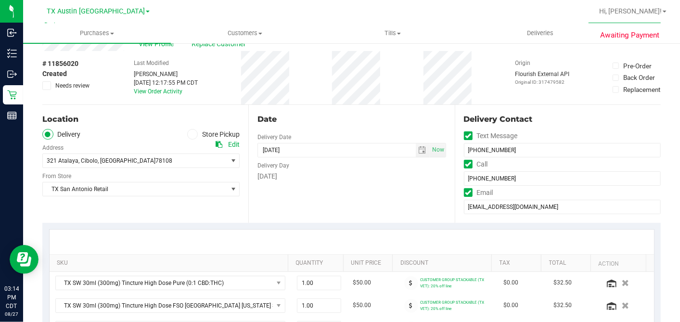
scroll to position [0, 0]
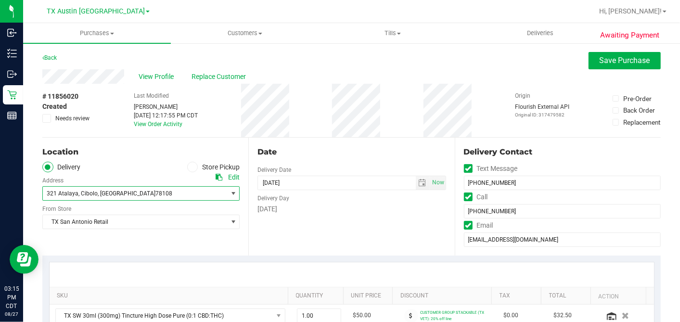
click at [131, 192] on span "321 Atalaya , Cibolo , TX 78108" at bounding box center [130, 193] width 175 height 13
click at [154, 176] on div "321 Atalaya , Cibolo , TX 78108 Select address 321 Atalaya" at bounding box center [140, 186] width 197 height 28
click at [215, 176] on icon at bounding box center [218, 177] width 7 height 7
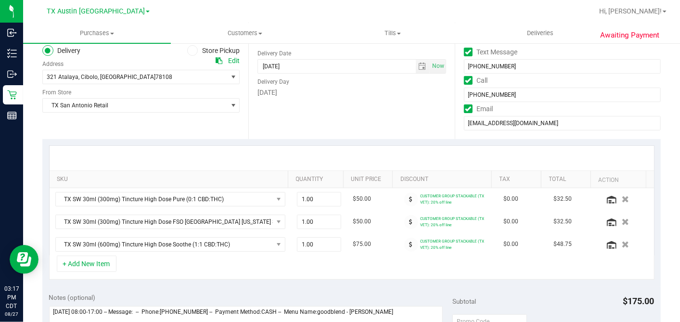
scroll to position [107, 0]
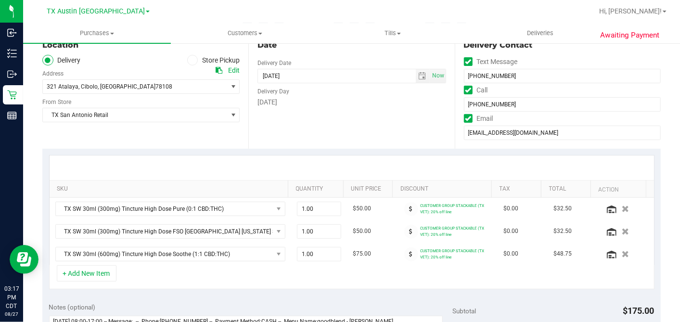
click at [215, 68] on icon at bounding box center [218, 70] width 7 height 7
click at [351, 150] on div "SKU Quantity Unit Price Discount Tax Total Action TX SW 30ml (300mg) Tincture H…" at bounding box center [351, 222] width 618 height 147
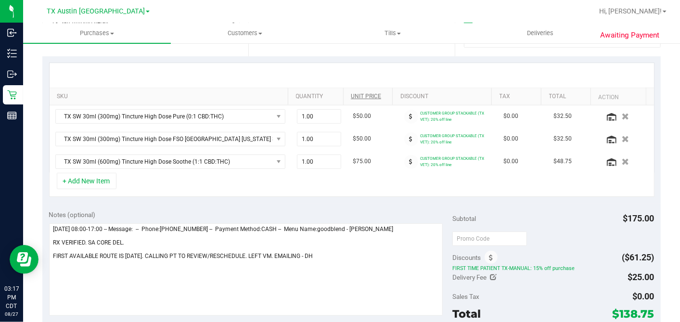
scroll to position [320, 0]
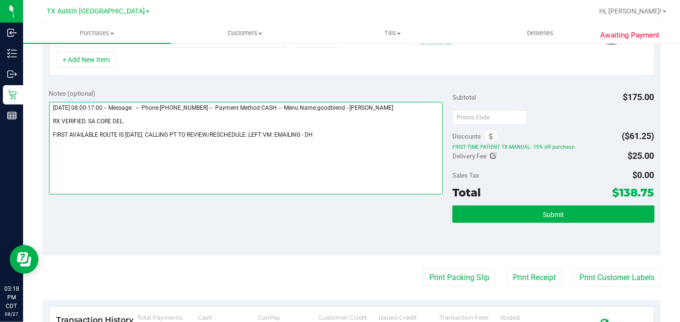
click at [326, 131] on textarea at bounding box center [246, 148] width 394 height 92
drag, startPoint x: 376, startPoint y: 146, endPoint x: 394, endPoint y: 143, distance: 18.4
click at [376, 146] on textarea at bounding box center [246, 148] width 394 height 92
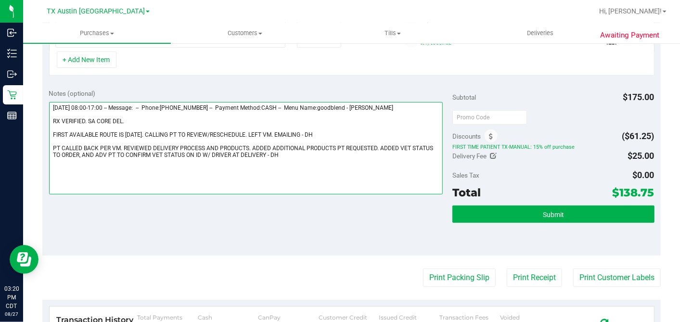
type textarea "Thursday 08/28/2025 08:00-17:00 -- Message: -- Phone:2102795605 -- Payment Meth…"
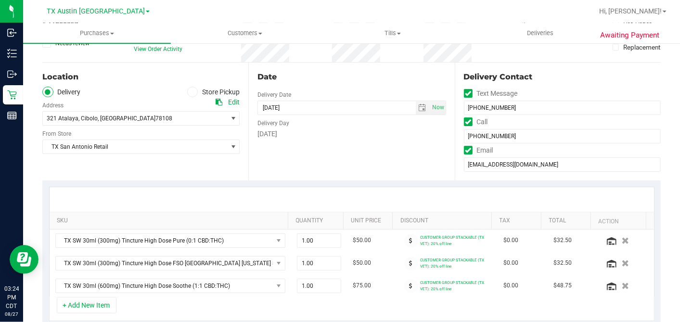
scroll to position [0, 0]
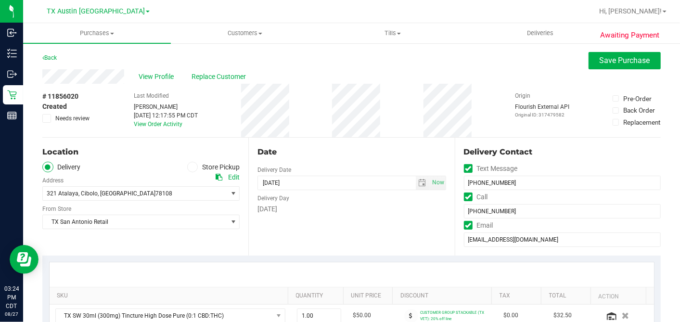
click at [368, 205] on div "Sunday" at bounding box center [351, 209] width 188 height 10
click at [429, 151] on div "Date" at bounding box center [351, 152] width 188 height 12
click at [328, 139] on div "Date Delivery Date 08/31/2025 Now 08/31/2025 07:00 AM Now Delivery Day Sunday" at bounding box center [351, 197] width 206 height 118
click at [494, 77] on div "View Profile Replace Customer" at bounding box center [351, 76] width 618 height 14
click at [576, 70] on div "View Profile Replace Customer" at bounding box center [351, 76] width 618 height 14
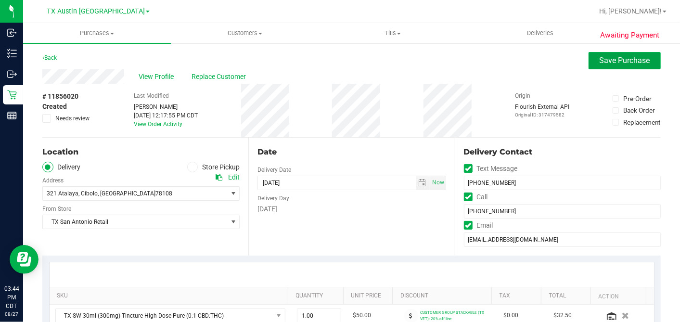
click at [588, 66] on button "Save Purchase" at bounding box center [624, 60] width 72 height 17
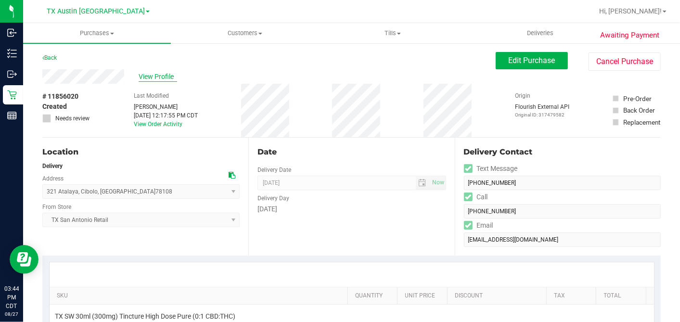
click at [165, 76] on span "View Profile" at bounding box center [158, 77] width 38 height 10
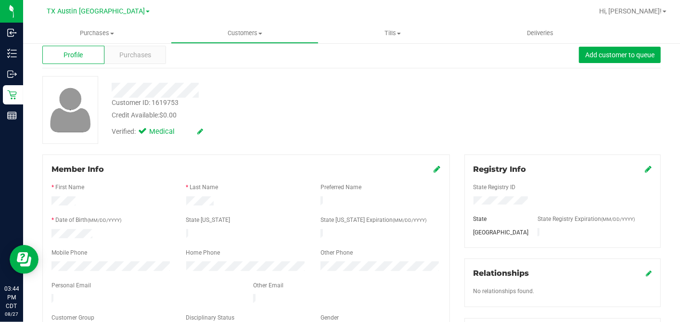
scroll to position [18, 0]
click at [121, 56] on span "Purchases" at bounding box center [135, 56] width 32 height 10
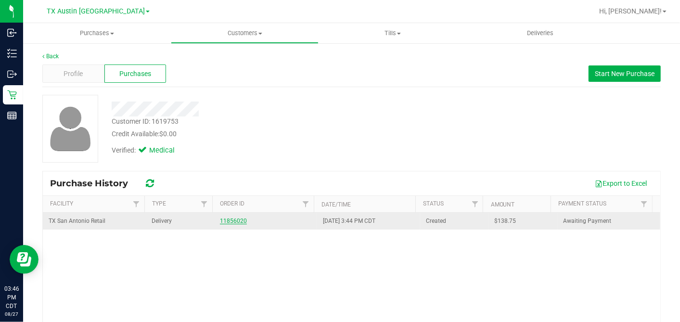
click at [229, 220] on link "11856020" at bounding box center [233, 220] width 27 height 7
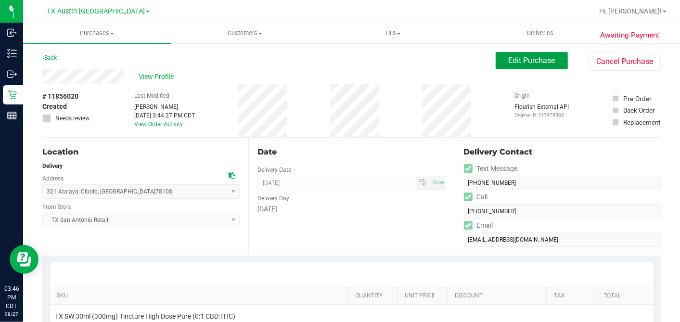
drag, startPoint x: 543, startPoint y: 55, endPoint x: 528, endPoint y: 121, distance: 67.6
click at [543, 56] on button "Edit Purchase" at bounding box center [531, 60] width 72 height 17
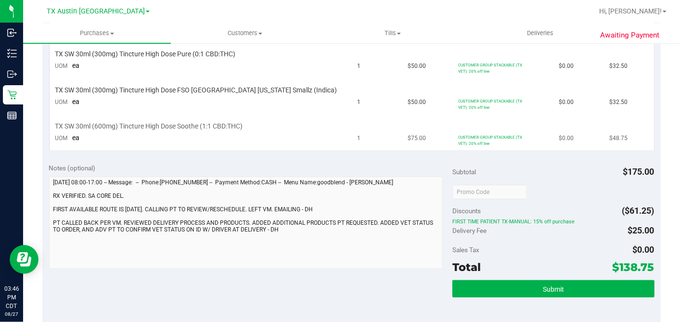
scroll to position [267, 0]
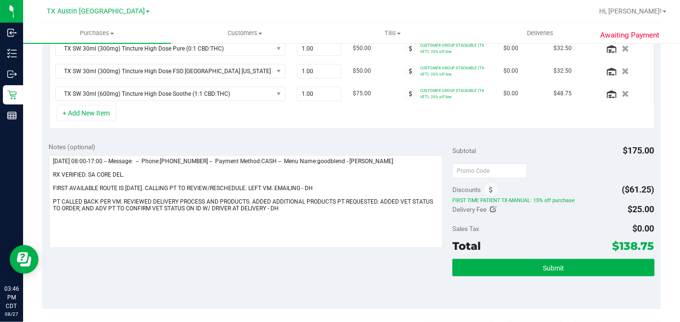
drag, startPoint x: 486, startPoint y: 207, endPoint x: 563, endPoint y: 212, distance: 77.1
click at [490, 207] on icon at bounding box center [493, 209] width 7 height 7
type input "$25.00"
click at [608, 207] on span "$25.00 25" at bounding box center [618, 211] width 72 height 17
drag, startPoint x: 607, startPoint y: 209, endPoint x: 548, endPoint y: 209, distance: 58.7
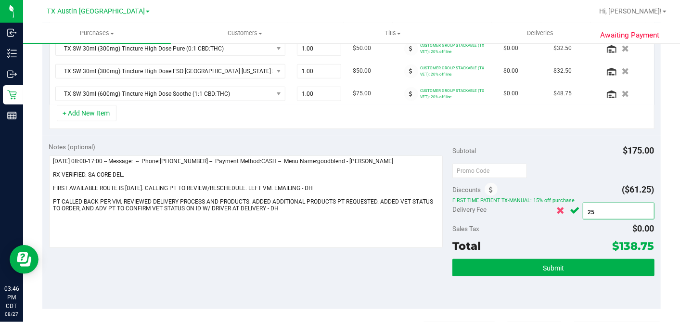
click at [554, 209] on div "$25.00 25" at bounding box center [604, 210] width 101 height 19
type input "0"
type input "$0.00"
click at [570, 207] on icon "Cancel button" at bounding box center [575, 210] width 10 height 7
click at [555, 174] on div "Subtotal $175.00 Discounts ($61.25) FIRST TIME PATIENT TX-MANUAL: 15% off purch…" at bounding box center [553, 222] width 202 height 160
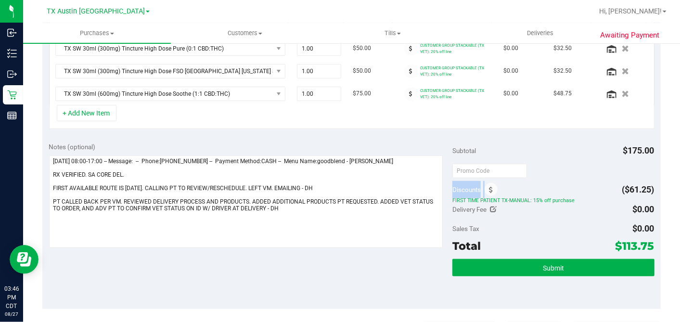
scroll to position [269, 0]
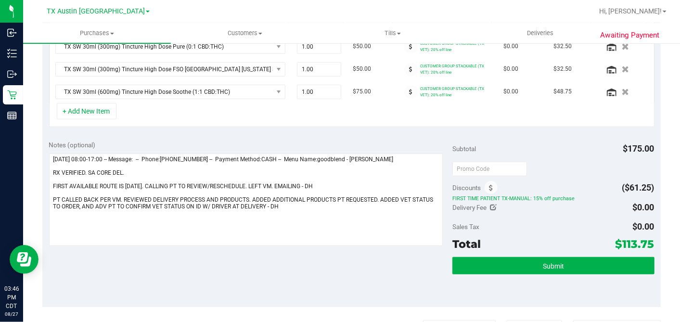
drag, startPoint x: 555, startPoint y: 174, endPoint x: 523, endPoint y: 219, distance: 55.6
click at [523, 219] on div "Sales Tax $0.00" at bounding box center [553, 226] width 202 height 17
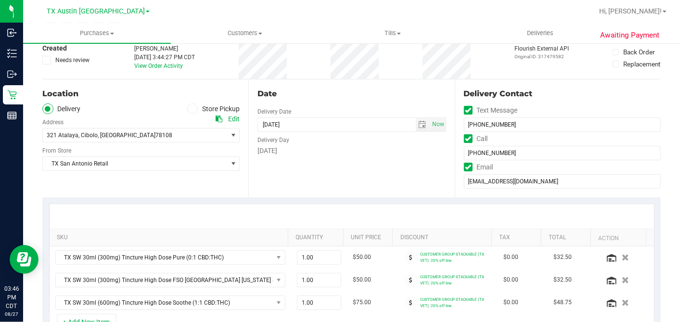
scroll to position [55, 0]
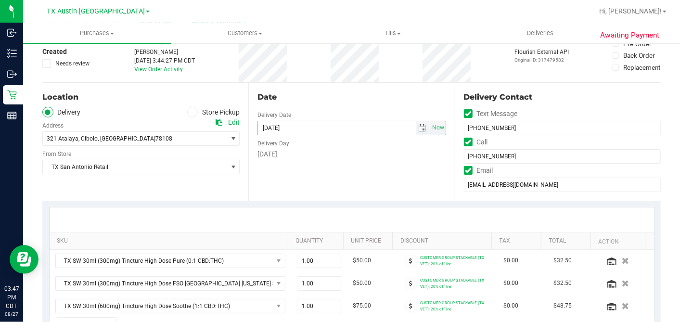
click at [418, 126] on span "select" at bounding box center [422, 128] width 8 height 8
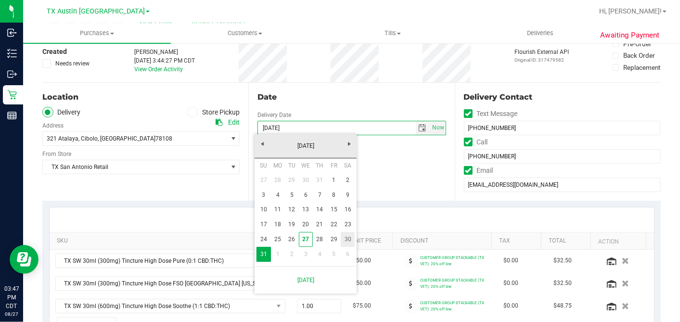
drag, startPoint x: 351, startPoint y: 240, endPoint x: 368, endPoint y: 228, distance: 20.8
click at [351, 240] on link "30" at bounding box center [348, 239] width 14 height 15
type input "08/30/2025"
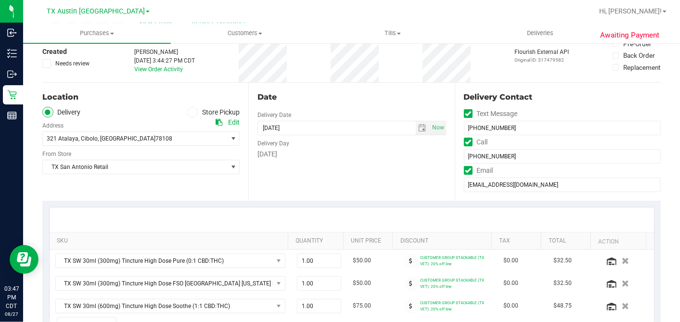
click at [385, 188] on div "Date Delivery Date 08/30/2025 Now 08/30/2025 07:00 AM Now Delivery Day Saturday" at bounding box center [351, 142] width 206 height 118
click at [162, 140] on span "321 Atalaya , Cibolo , TX 78108" at bounding box center [130, 138] width 175 height 13
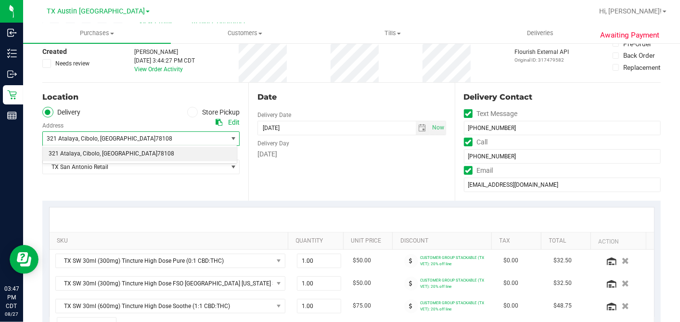
drag, startPoint x: 289, startPoint y: 168, endPoint x: 272, endPoint y: 169, distance: 16.4
click at [288, 168] on div "Date Delivery Date 08/30/2025 Now 08/30/2025 07:00 AM Now Delivery Day Saturday" at bounding box center [351, 142] width 206 height 118
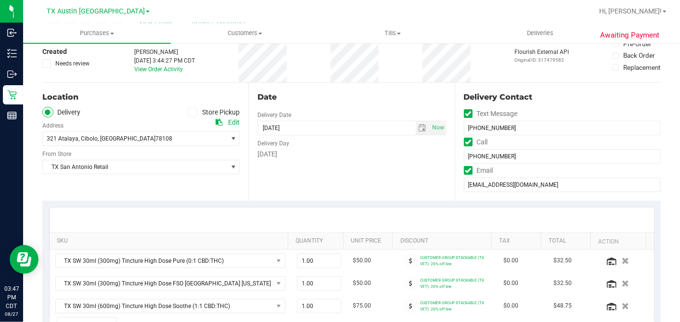
drag, startPoint x: 366, startPoint y: 186, endPoint x: 394, endPoint y: 164, distance: 35.7
click at [366, 185] on div "Date Delivery Date 08/30/2025 Now 08/30/2025 07:00 AM Now Delivery Day Saturday" at bounding box center [351, 142] width 206 height 118
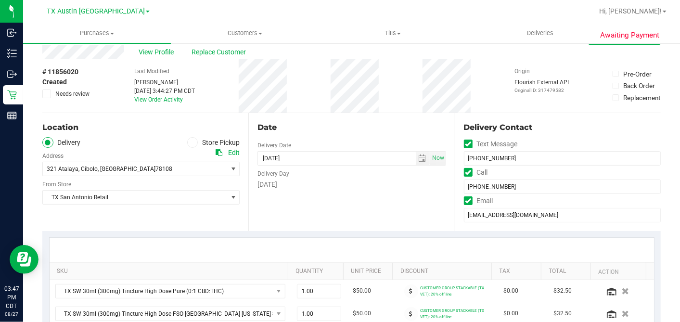
scroll to position [0, 0]
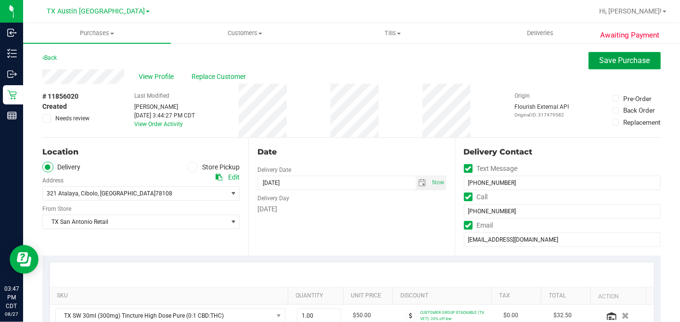
drag, startPoint x: 587, startPoint y: 64, endPoint x: 509, endPoint y: 127, distance: 99.5
click at [588, 64] on button "Save Purchase" at bounding box center [624, 60] width 72 height 17
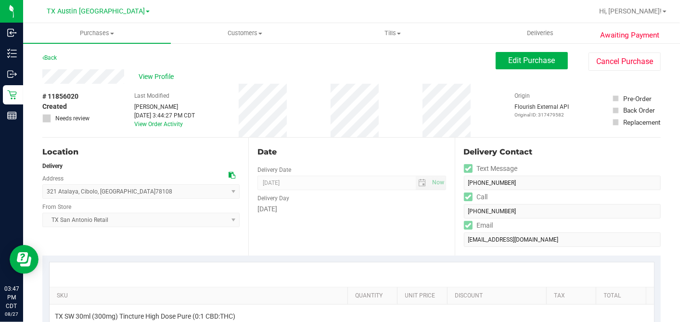
click at [352, 150] on div "Date" at bounding box center [351, 152] width 188 height 12
click at [169, 79] on span "View Profile" at bounding box center [158, 77] width 38 height 10
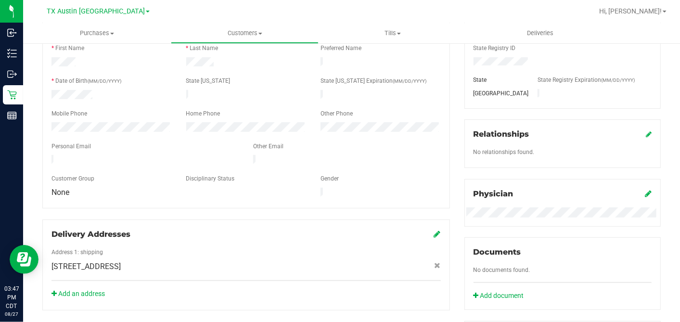
scroll to position [267, 0]
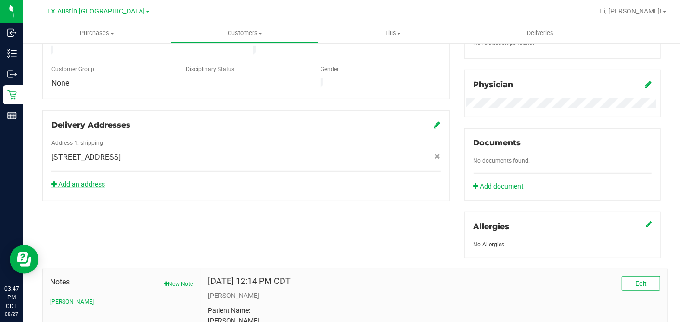
click at [97, 180] on link "Add an address" at bounding box center [77, 184] width 53 height 8
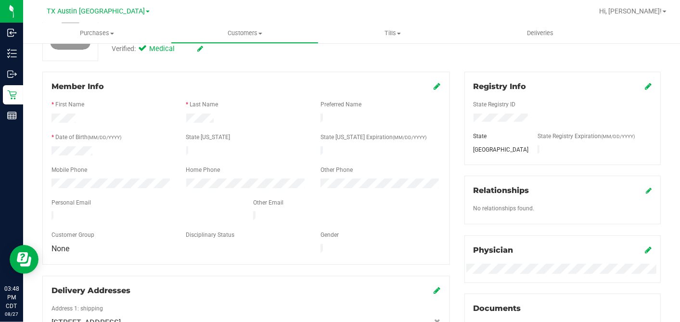
scroll to position [0, 0]
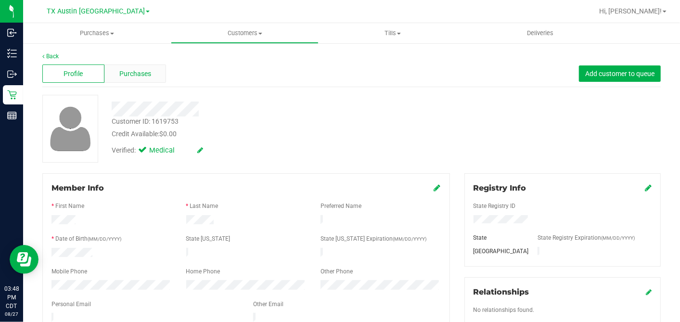
click at [156, 67] on div "Purchases" at bounding box center [135, 73] width 62 height 18
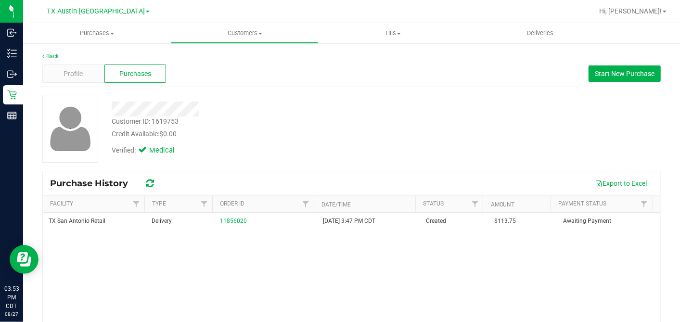
click at [306, 136] on div "Credit Available: $0.00" at bounding box center [263, 134] width 302 height 10
click at [75, 71] on span "Profile" at bounding box center [72, 74] width 19 height 10
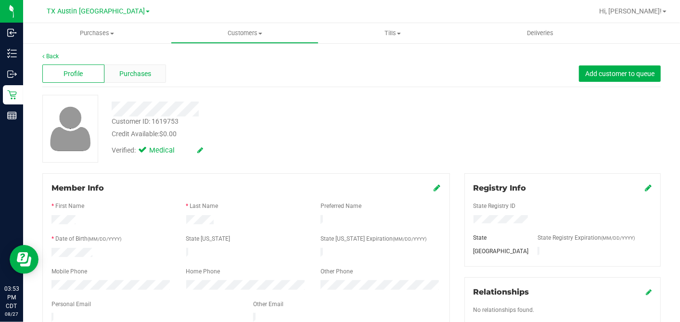
click at [134, 67] on div "Purchases" at bounding box center [135, 73] width 62 height 18
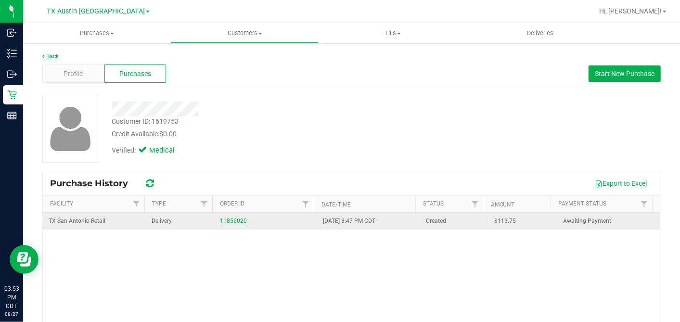
click at [235, 220] on link "11856020" at bounding box center [233, 220] width 27 height 7
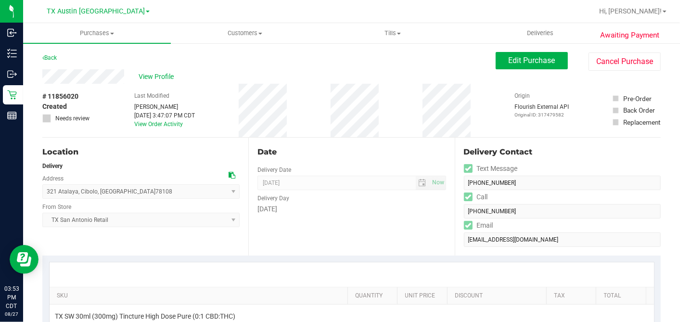
click at [492, 71] on div "View Profile # 11856020 Created Needs review Last Modified Dane Hawkins Aug 27,…" at bounding box center [351, 103] width 618 height 68
click at [495, 67] on button "Edit Purchase" at bounding box center [531, 60] width 72 height 17
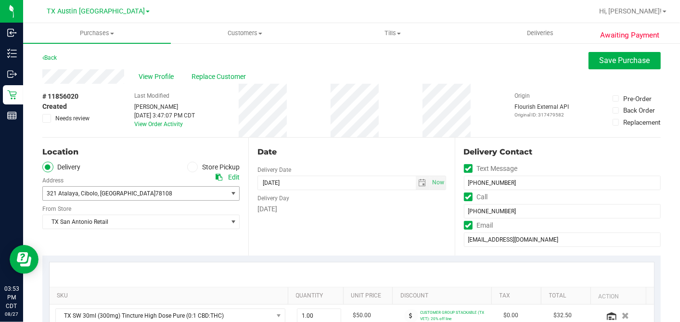
click at [130, 192] on span "321 Atalaya , Cibolo , TX 78108" at bounding box center [130, 193] width 175 height 13
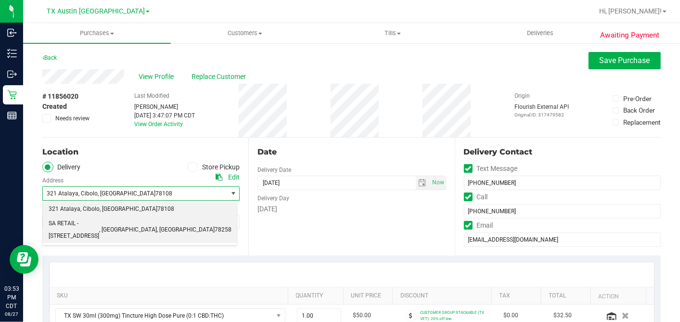
click at [99, 221] on span "SA RETAIL - 18720 STONE OAK PKWY #120" at bounding box center [74, 229] width 51 height 25
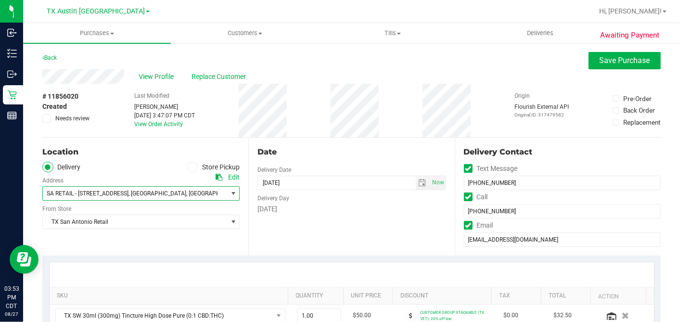
click at [302, 228] on div "Date Delivery Date 08/30/2025 Now 08/30/2025 07:00 AM Now Delivery Day Saturday" at bounding box center [351, 197] width 206 height 118
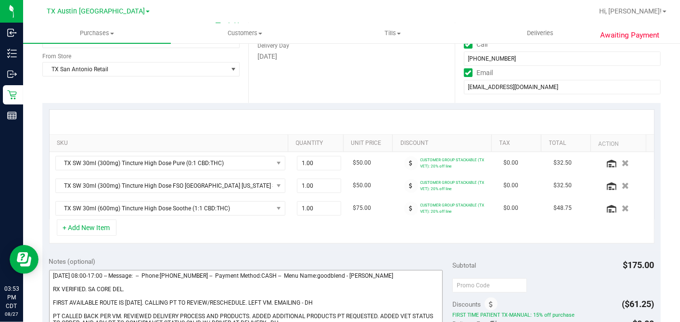
scroll to position [267, 0]
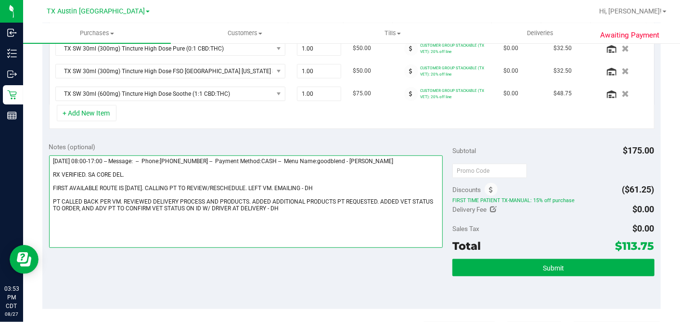
click at [281, 205] on textarea at bounding box center [246, 201] width 394 height 92
click at [264, 206] on textarea at bounding box center [246, 201] width 394 height 92
drag, startPoint x: 265, startPoint y: 204, endPoint x: 200, endPoint y: 209, distance: 65.1
click at [200, 209] on textarea at bounding box center [246, 201] width 394 height 92
click at [260, 207] on textarea at bounding box center [246, 201] width 394 height 92
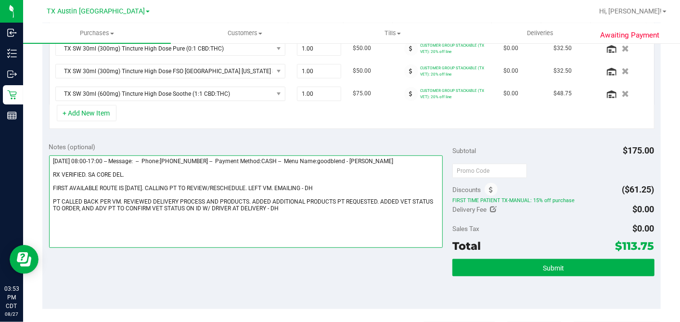
click at [264, 205] on textarea at bounding box center [246, 201] width 394 height 92
type textarea "Thursday 08/28/2025 08:00-17:00 -- Message: -- Phone:2102795605 -- Payment Meth…"
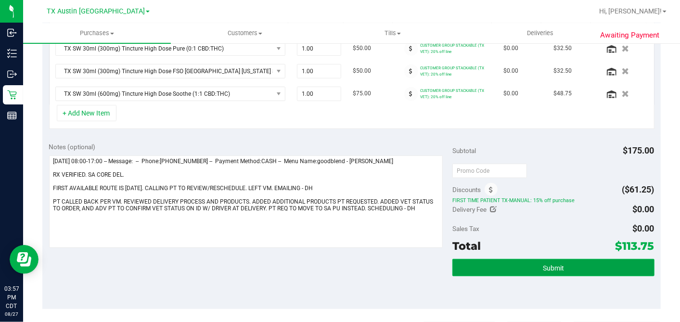
click at [536, 270] on button "Submit" at bounding box center [553, 267] width 202 height 17
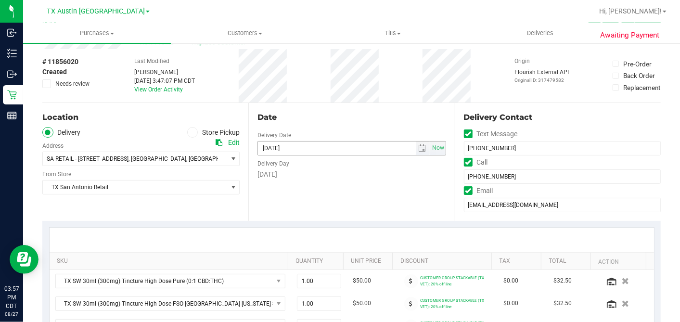
scroll to position [0, 0]
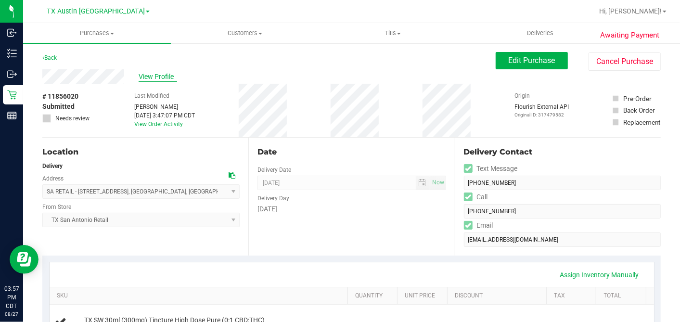
click at [167, 74] on span "View Profile" at bounding box center [158, 77] width 38 height 10
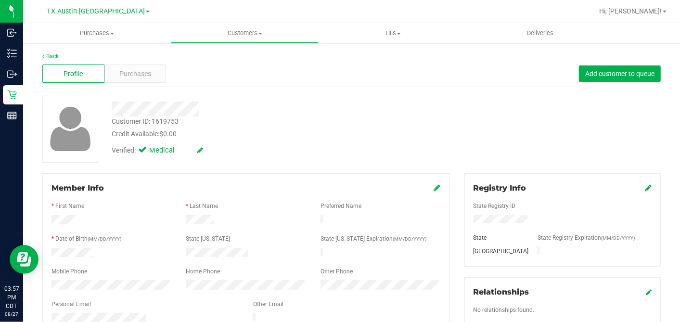
click at [141, 62] on div "Profile Purchases Add customer to queue" at bounding box center [351, 74] width 618 height 26
click at [142, 66] on div "Purchases" at bounding box center [135, 73] width 62 height 18
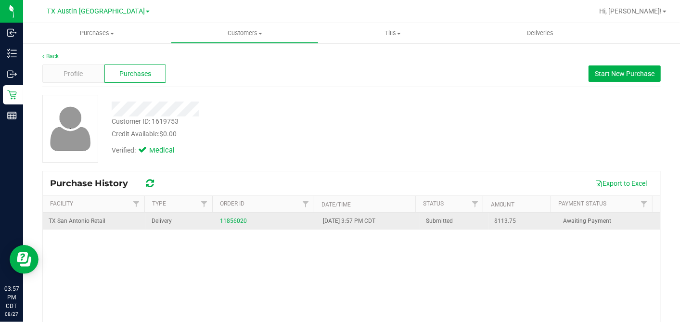
click at [494, 218] on span "$113.75" at bounding box center [505, 220] width 22 height 9
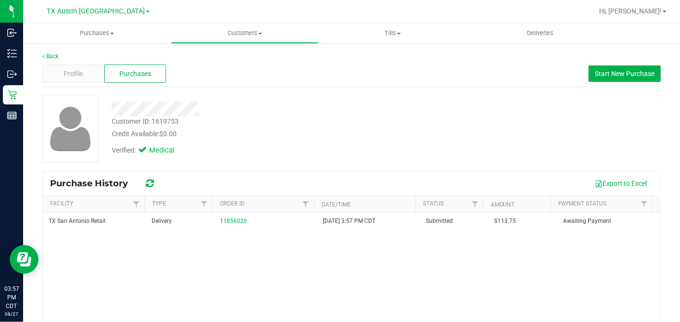
copy span "113.75"
click at [320, 123] on div "Customer ID: 1619753 Credit Available: $0.00" at bounding box center [262, 127] width 316 height 23
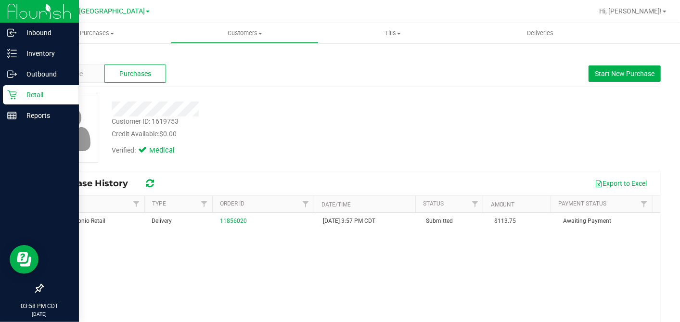
click at [19, 92] on p "Retail" at bounding box center [46, 95] width 58 height 12
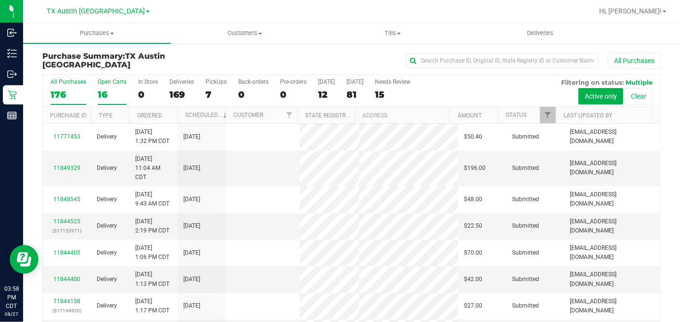
click at [118, 92] on div "16" at bounding box center [112, 94] width 29 height 11
click at [0, 0] on input "Open Carts 16" at bounding box center [0, 0] width 0 height 0
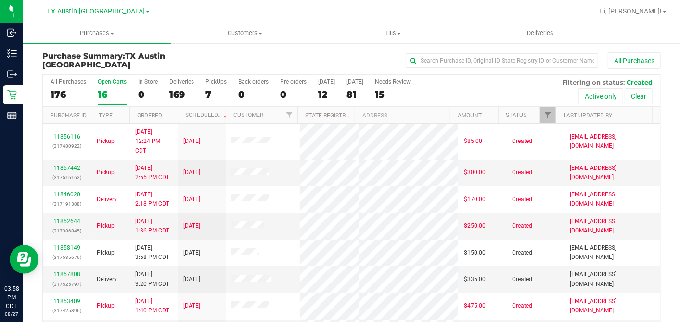
click at [171, 113] on th "Ordered" at bounding box center [153, 115] width 48 height 17
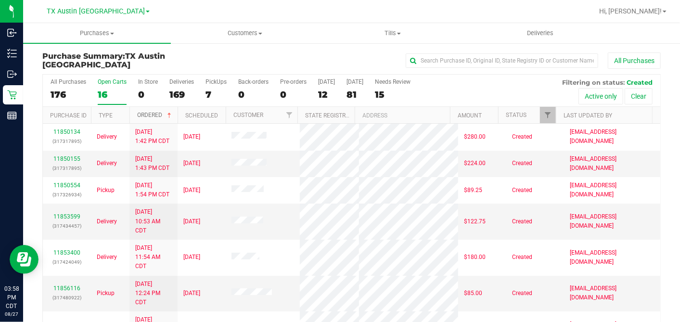
click at [171, 113] on span at bounding box center [169, 116] width 8 height 8
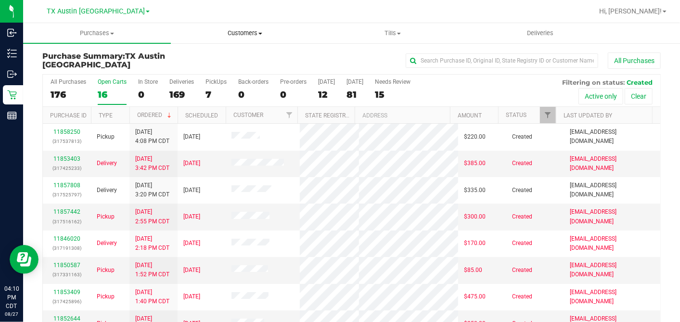
click at [248, 31] on span "Customers" at bounding box center [244, 33] width 147 height 9
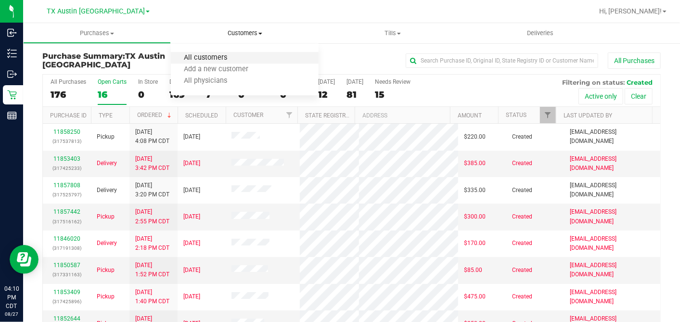
click at [217, 54] on span "All customers" at bounding box center [205, 58] width 69 height 8
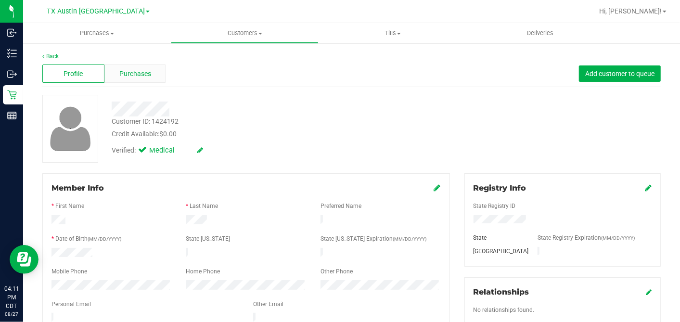
click at [148, 73] on span "Purchases" at bounding box center [135, 74] width 32 height 10
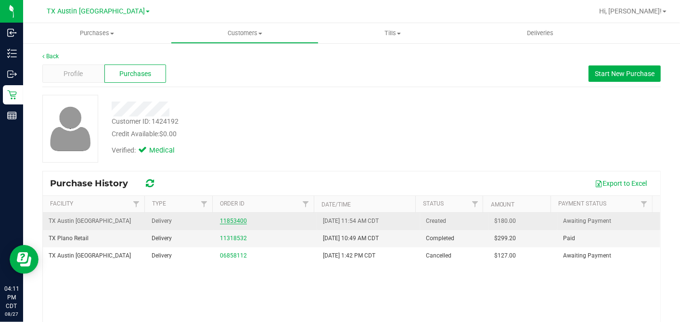
click at [224, 221] on link "11853400" at bounding box center [233, 220] width 27 height 7
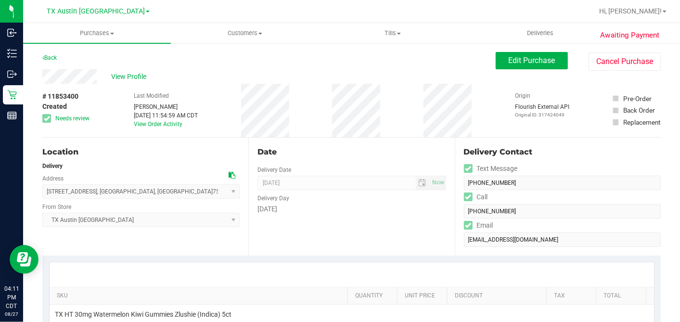
click at [362, 154] on div "Date" at bounding box center [351, 152] width 188 height 12
click at [508, 59] on span "Edit Purchase" at bounding box center [531, 60] width 47 height 9
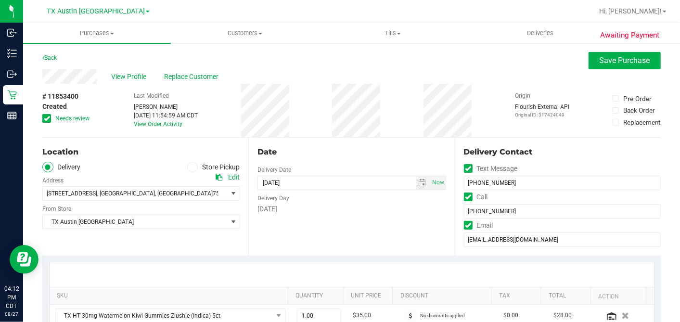
click at [42, 116] on span at bounding box center [46, 118] width 9 height 9
click at [0, 0] on input "Needs review" at bounding box center [0, 0] width 0 height 0
click at [418, 180] on span "select" at bounding box center [422, 183] width 8 height 8
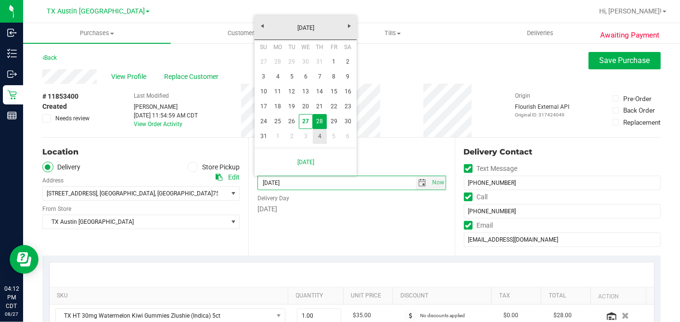
click at [321, 134] on link "4" at bounding box center [320, 136] width 14 height 15
type input "09/04/2025"
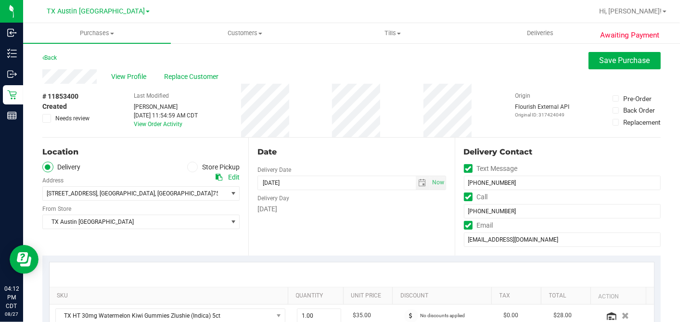
click at [400, 150] on div "Date" at bounding box center [351, 152] width 188 height 12
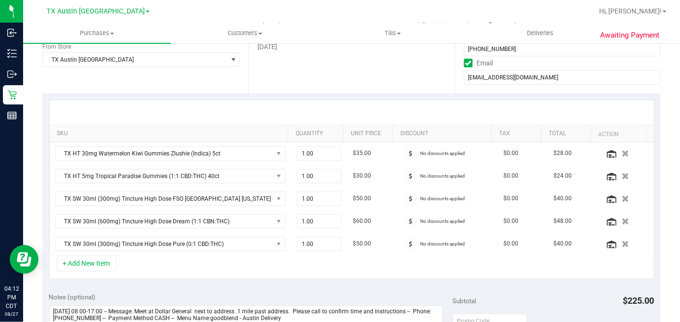
scroll to position [85, 0]
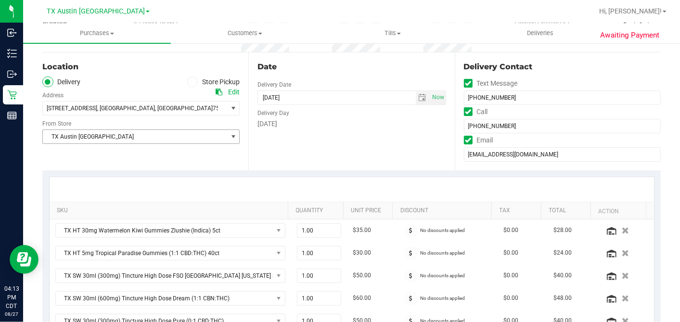
click at [119, 131] on span "TX Austin [GEOGRAPHIC_DATA]" at bounding box center [135, 136] width 184 height 13
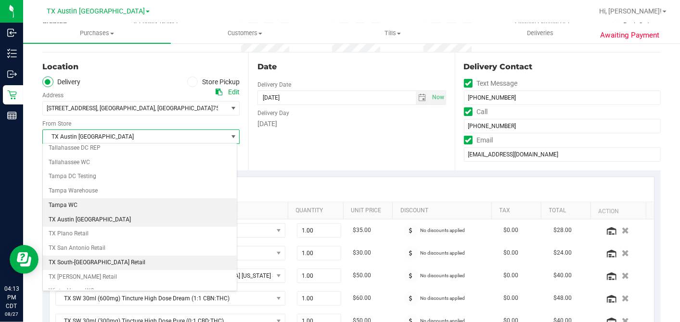
scroll to position [684, 0]
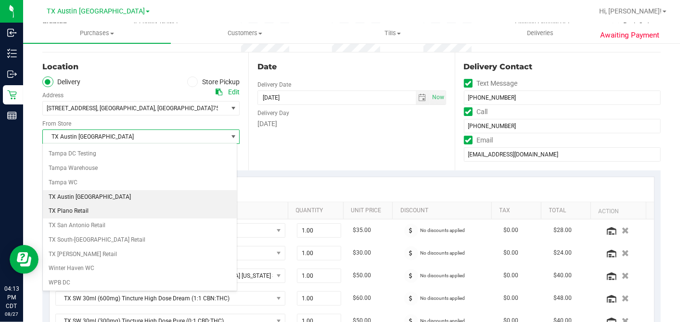
click at [93, 204] on li "TX Plano Retail" at bounding box center [140, 211] width 194 height 14
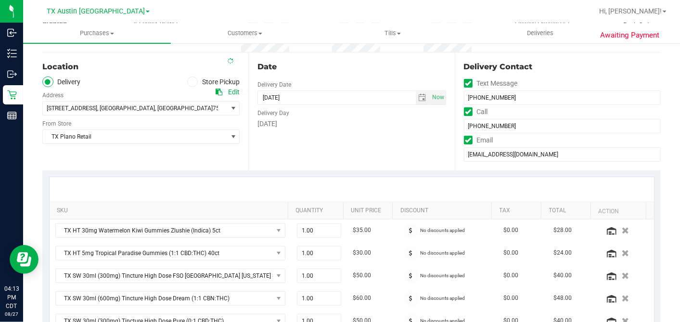
click at [309, 152] on div "Date Delivery Date 09/04/2025 Now 09/04/2025 07:00 AM Now Delivery Day Thursday" at bounding box center [351, 111] width 206 height 118
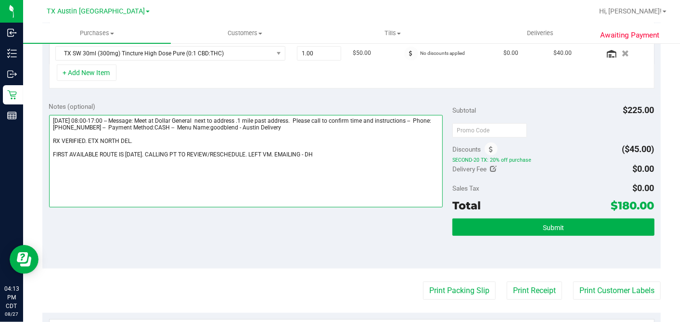
click at [169, 137] on textarea at bounding box center [246, 161] width 394 height 92
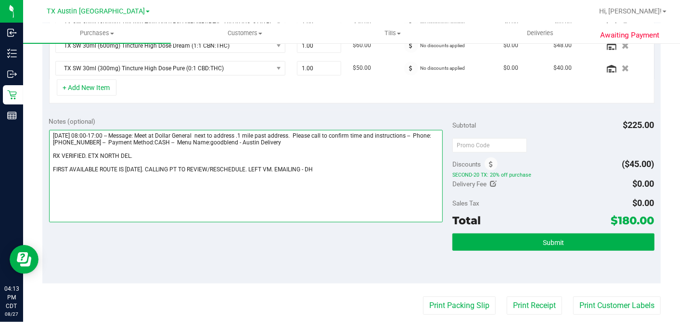
click at [128, 150] on textarea at bounding box center [246, 176] width 394 height 92
click at [159, 152] on textarea at bounding box center [246, 176] width 394 height 92
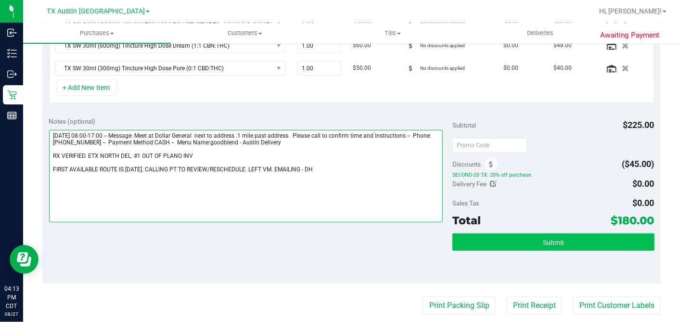
type textarea "Thursday 08/28/2025 08:00-17:00 -- Message: Meet at Dollar General next to addr…"
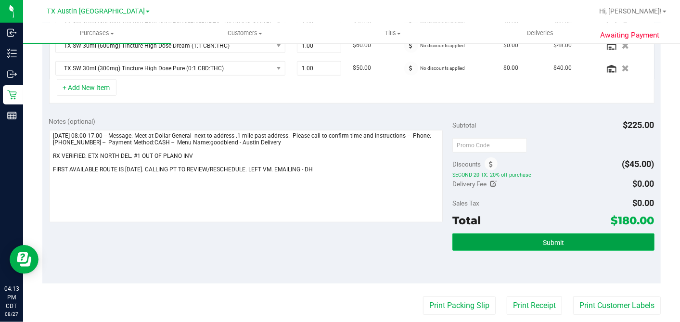
click at [554, 239] on span "Submit" at bounding box center [553, 243] width 21 height 8
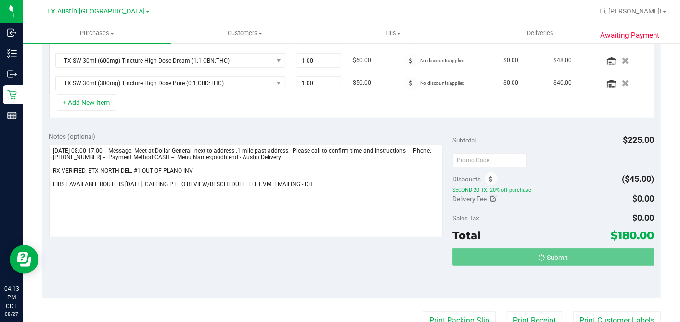
scroll to position [308, 0]
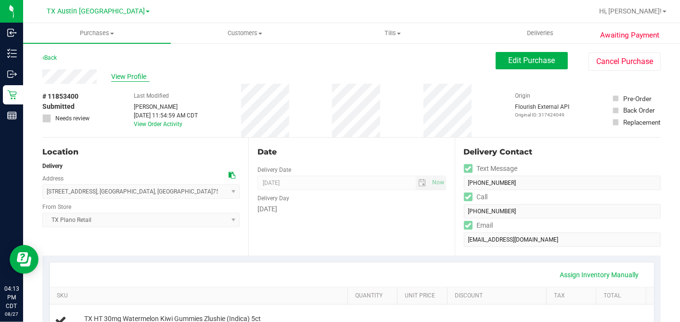
click at [137, 73] on span "View Profile" at bounding box center [130, 77] width 38 height 10
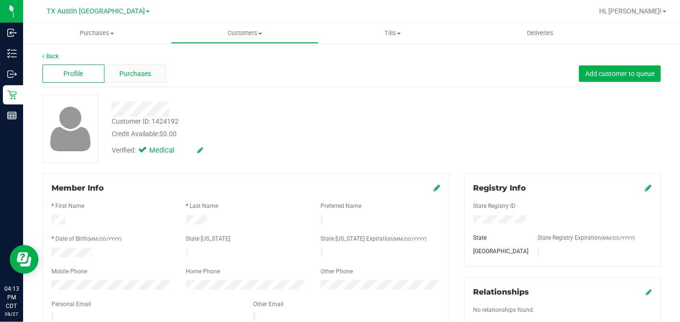
click at [146, 74] on span "Purchases" at bounding box center [135, 74] width 32 height 10
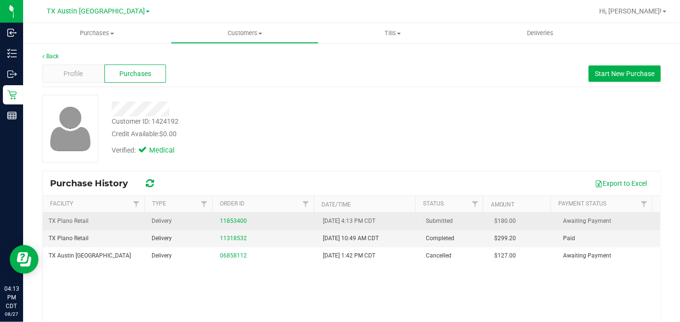
click at [494, 219] on span "$180.00" at bounding box center [505, 220] width 22 height 9
copy span "180.00"
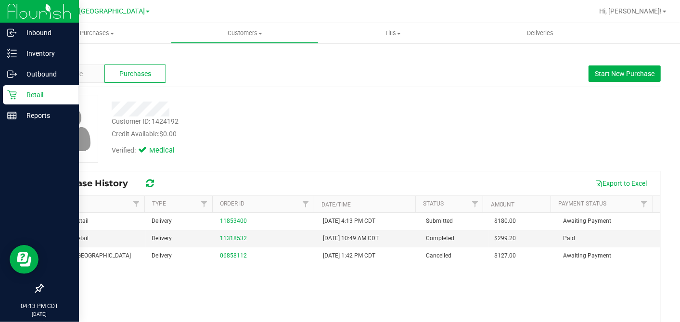
click at [15, 91] on icon at bounding box center [12, 95] width 10 height 10
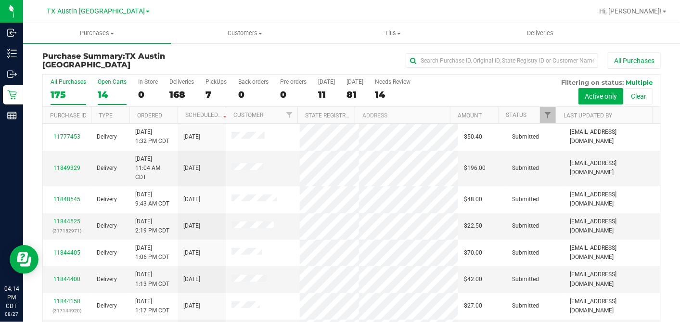
click at [113, 87] on label "Open Carts 14" at bounding box center [112, 91] width 29 height 26
click at [0, 0] on input "Open Carts 14" at bounding box center [0, 0] width 0 height 0
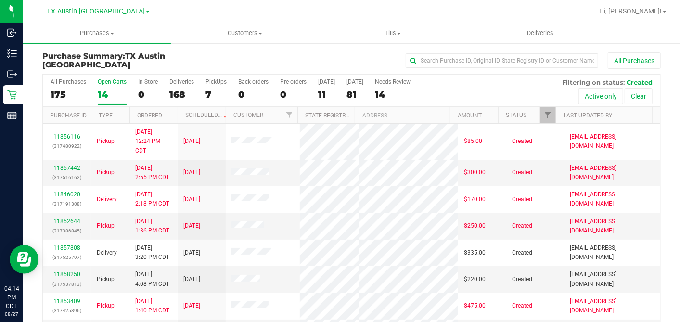
click at [172, 114] on th "Ordered" at bounding box center [153, 115] width 48 height 17
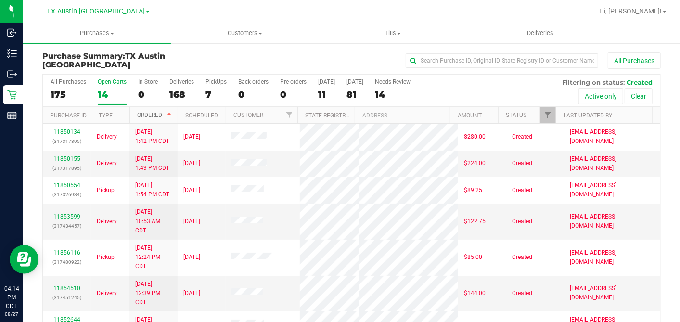
click at [172, 114] on span at bounding box center [169, 116] width 8 height 8
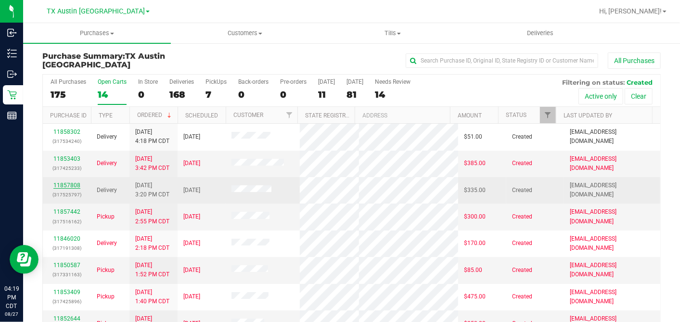
click at [70, 189] on link "11857808" at bounding box center [66, 185] width 27 height 7
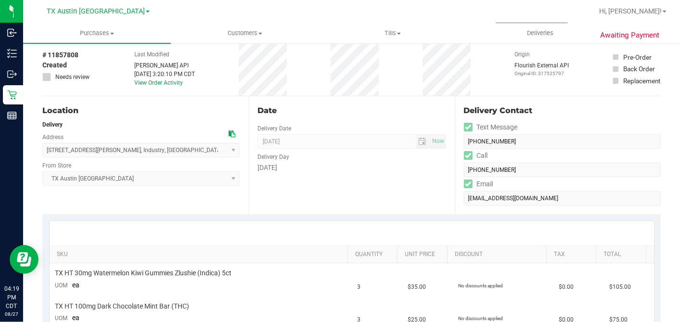
scroll to position [160, 0]
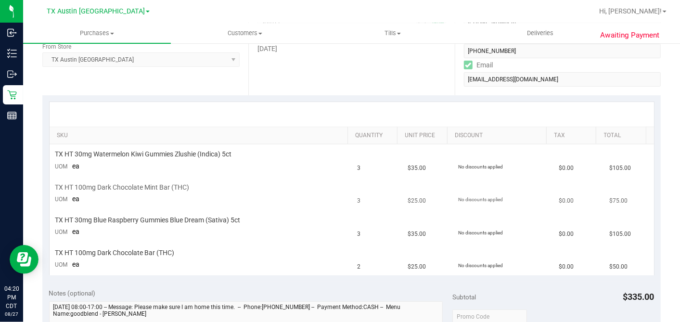
drag, startPoint x: 357, startPoint y: 166, endPoint x: 320, endPoint y: 176, distance: 38.7
click at [321, 175] on td "TX HT 30mg Watermelon Kiwi Gummies Zlushie (Indica) 5ct UOM ea" at bounding box center [201, 160] width 302 height 33
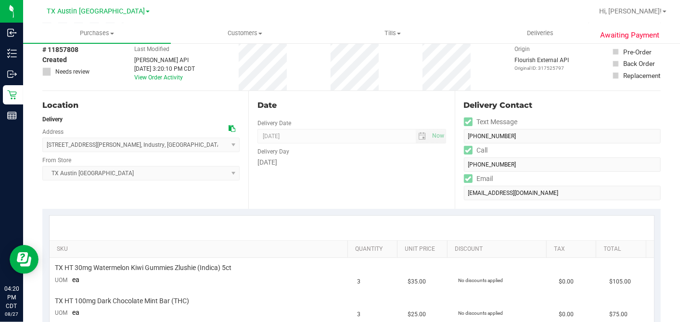
scroll to position [0, 0]
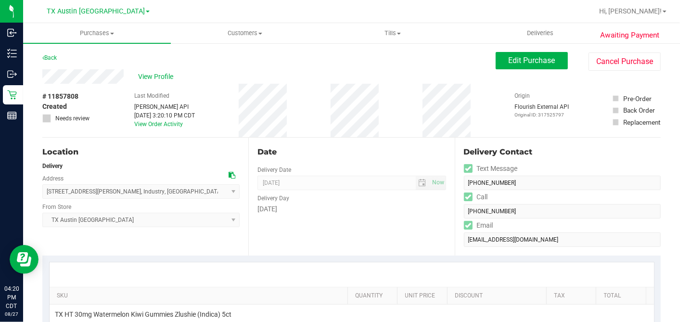
click at [229, 176] on icon at bounding box center [231, 175] width 7 height 7
click at [498, 54] on button "Edit Purchase" at bounding box center [531, 60] width 72 height 17
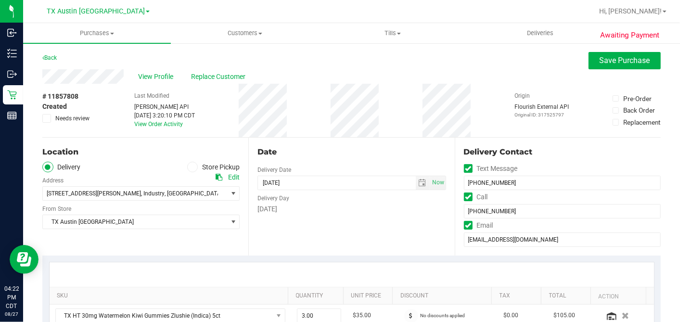
click at [308, 143] on div "Date Delivery Date 08/28/2025 Now 08/28/2025 05:00 PM Now Delivery Day Thursday" at bounding box center [351, 197] width 206 height 118
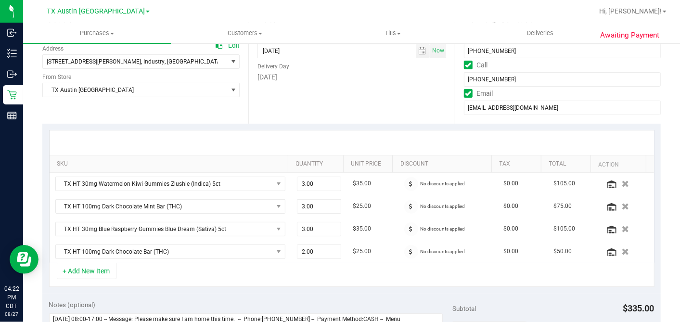
scroll to position [267, 0]
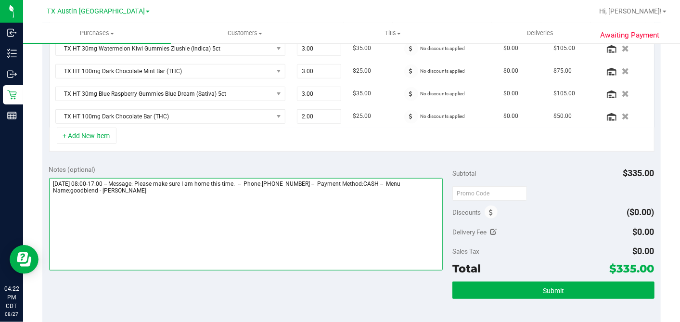
click at [216, 193] on textarea at bounding box center [246, 224] width 394 height 92
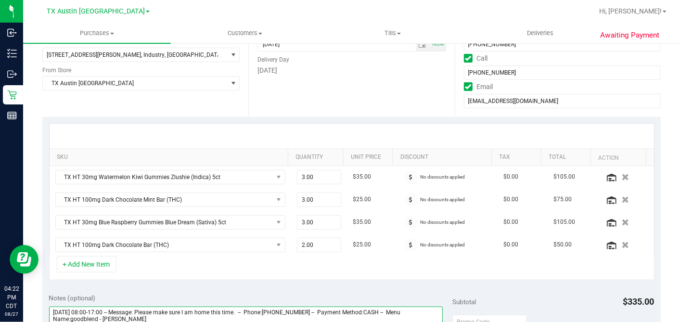
scroll to position [0, 0]
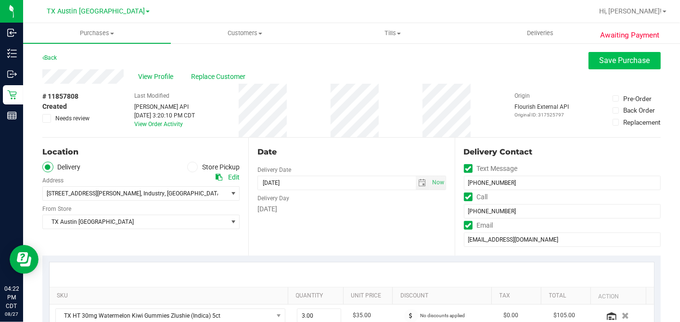
type textarea "Thursday 08/28/2025 08:00-17:00 -- Message: Please make sure I am home this tim…"
click at [599, 60] on span "Save Purchase" at bounding box center [624, 60] width 51 height 9
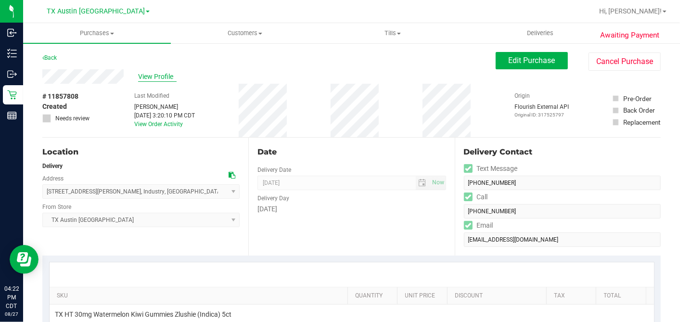
click at [163, 78] on span "View Profile" at bounding box center [157, 77] width 38 height 10
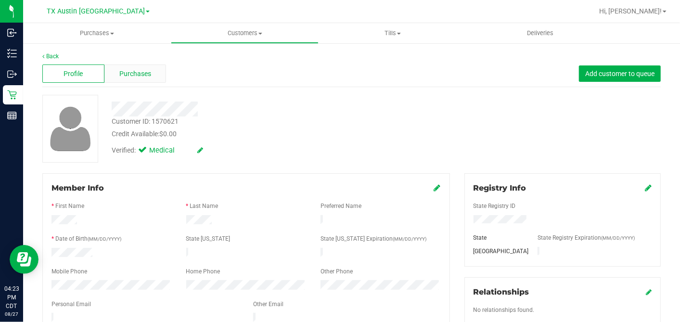
click at [152, 64] on div "Purchases" at bounding box center [135, 73] width 62 height 18
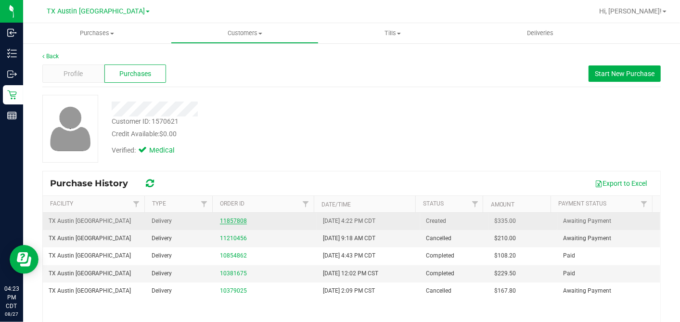
click at [235, 218] on link "11857808" at bounding box center [233, 220] width 27 height 7
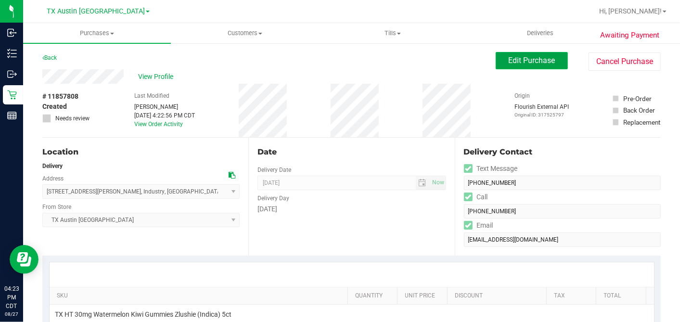
click at [499, 63] on button "Edit Purchase" at bounding box center [531, 60] width 72 height 17
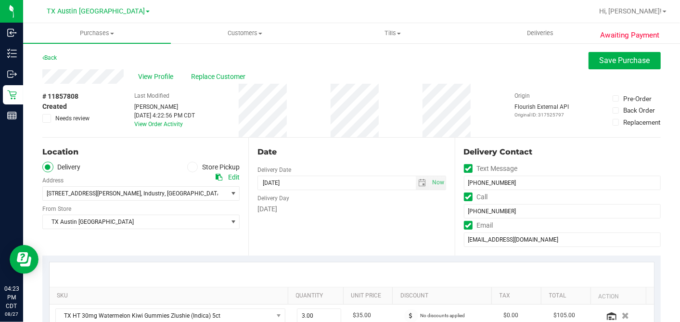
click at [48, 118] on icon at bounding box center [47, 118] width 6 height 0
click at [0, 0] on input "Needs review" at bounding box center [0, 0] width 0 height 0
click at [324, 138] on div "Date Delivery Date 08/28/2025 Now 08/28/2025 07:00 AM Now Delivery Day Thursday" at bounding box center [351, 197] width 206 height 118
click at [358, 147] on div "Date" at bounding box center [351, 152] width 188 height 12
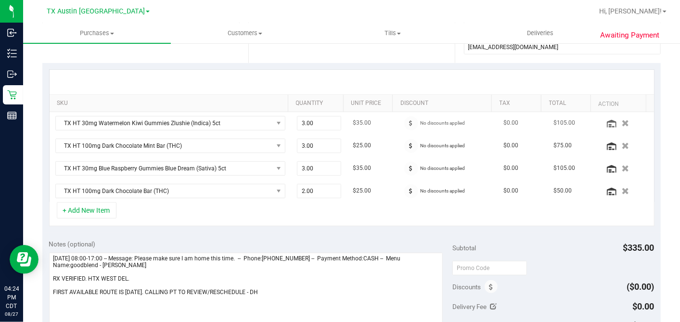
scroll to position [107, 0]
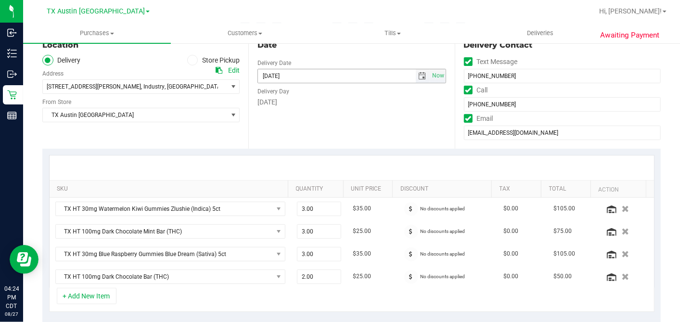
drag, startPoint x: 416, startPoint y: 70, endPoint x: 414, endPoint y: 74, distance: 5.0
click at [416, 70] on span "select" at bounding box center [423, 75] width 14 height 13
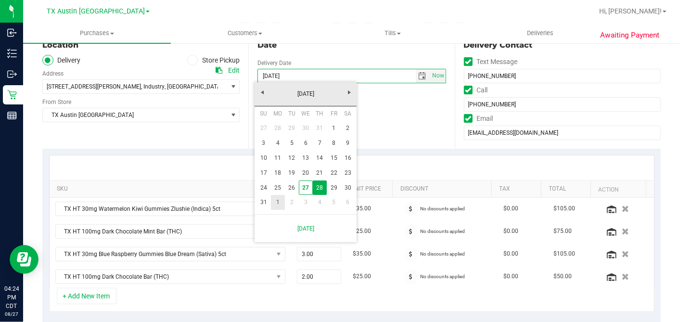
click at [278, 201] on link "1" at bounding box center [278, 202] width 14 height 15
type input "09/01/2025"
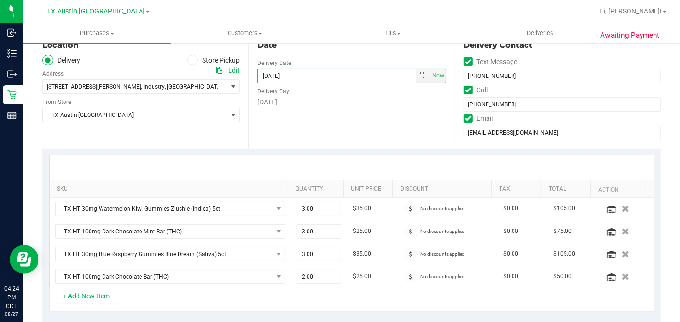
click at [367, 130] on div "Date Delivery Date 09/01/2025 Now 09/01/2025 07:00 AM Now Delivery Day Monday" at bounding box center [351, 90] width 206 height 118
click at [371, 113] on div "Date Delivery Date 09/01/2025 Now 09/01/2025 07:00 AM Now Delivery Day Monday" at bounding box center [351, 90] width 206 height 118
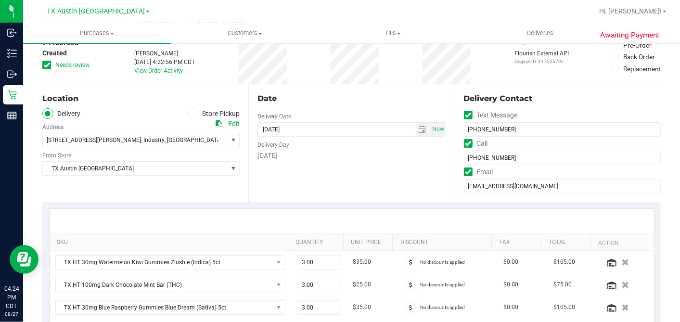
scroll to position [0, 0]
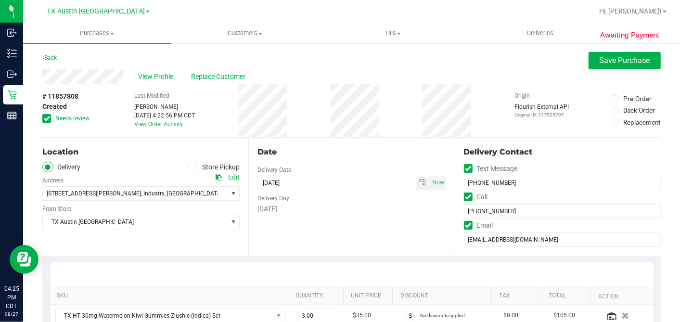
click at [51, 119] on span at bounding box center [46, 118] width 9 height 9
click at [0, 0] on input "Needs review" at bounding box center [0, 0] width 0 height 0
click at [327, 127] on div "# 11857808 Created Needs review Last Modified Dane Hawkins Aug 27, 2025 4:22:56…" at bounding box center [351, 110] width 618 height 53
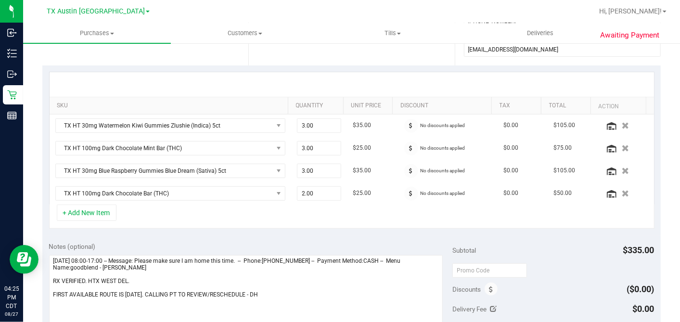
scroll to position [267, 0]
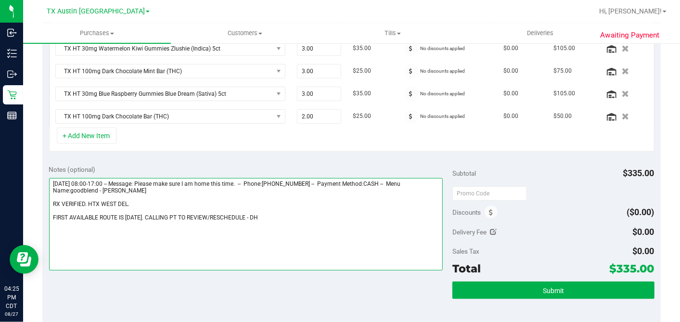
click at [254, 213] on textarea at bounding box center [246, 224] width 394 height 92
click at [164, 200] on textarea at bounding box center [246, 224] width 394 height 92
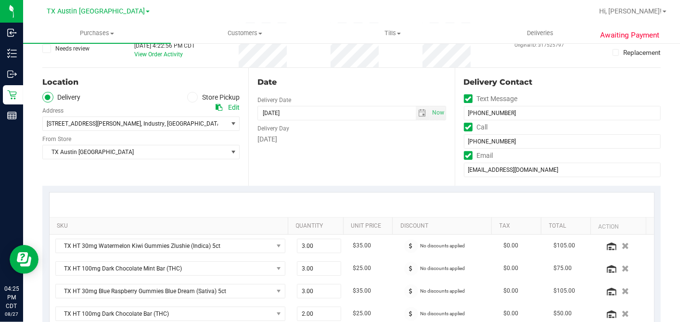
scroll to position [53, 0]
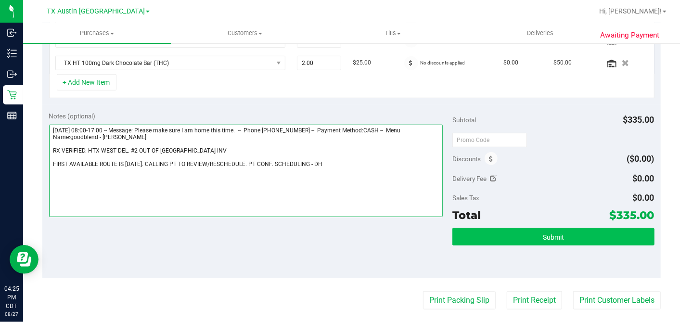
type textarea "Thursday 08/28/2025 08:00-17:00 -- Message: Please make sure I am home this tim…"
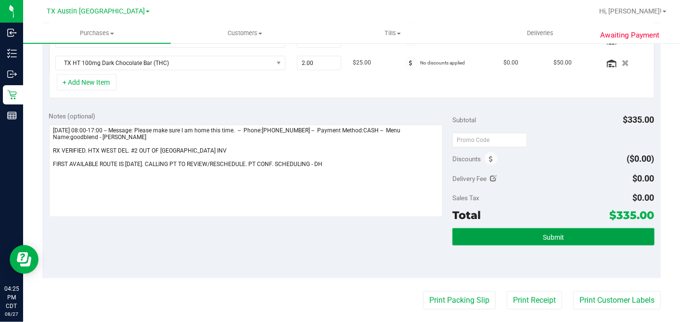
click at [520, 232] on button "Submit" at bounding box center [553, 236] width 202 height 17
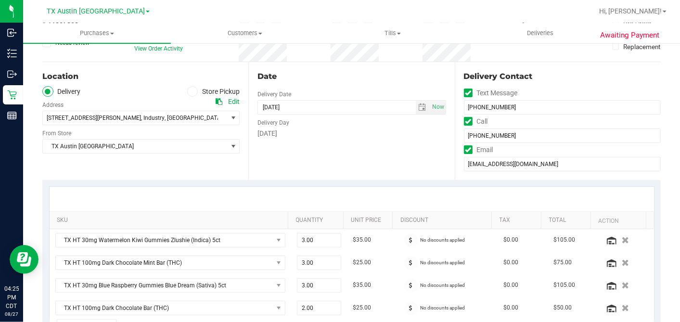
scroll to position [0, 0]
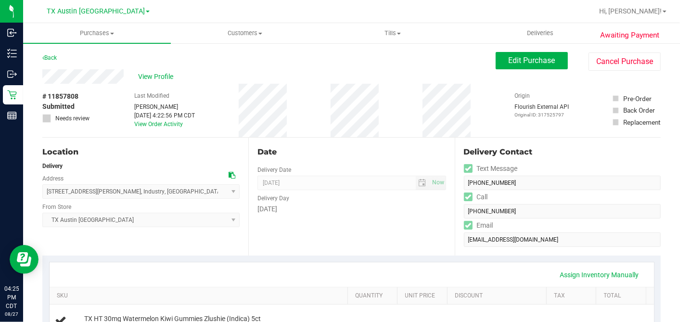
click at [164, 77] on span "View Profile" at bounding box center [157, 77] width 38 height 10
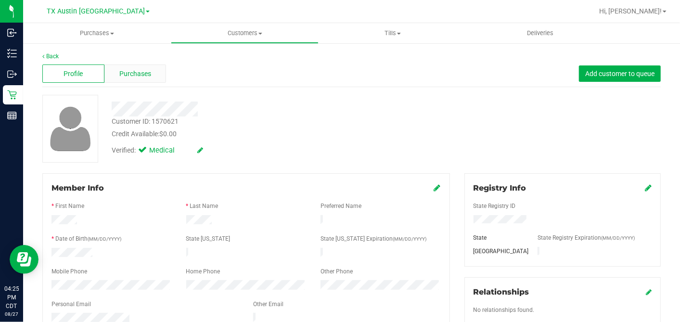
click at [145, 68] on div "Purchases" at bounding box center [135, 73] width 62 height 18
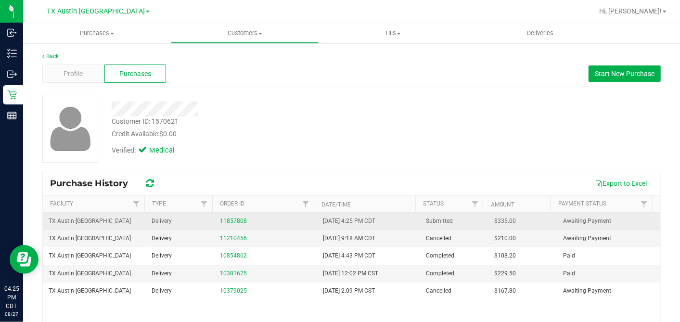
click at [494, 221] on span "$335.00" at bounding box center [505, 220] width 22 height 9
copy span "335.00"
click at [224, 221] on link "11857808" at bounding box center [233, 220] width 27 height 7
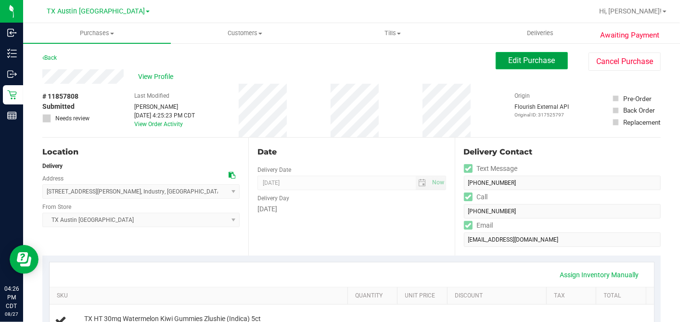
drag, startPoint x: 496, startPoint y: 67, endPoint x: 398, endPoint y: 129, distance: 115.9
click at [496, 67] on button "Edit Purchase" at bounding box center [531, 60] width 72 height 17
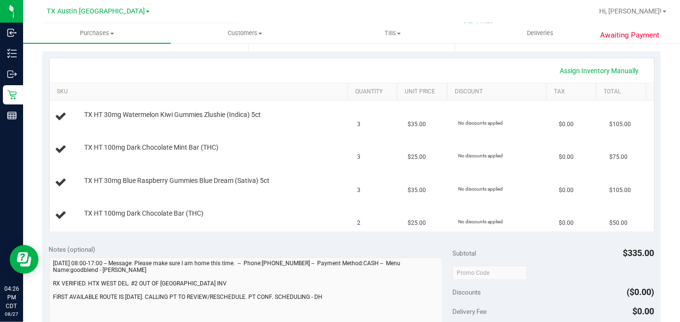
scroll to position [267, 0]
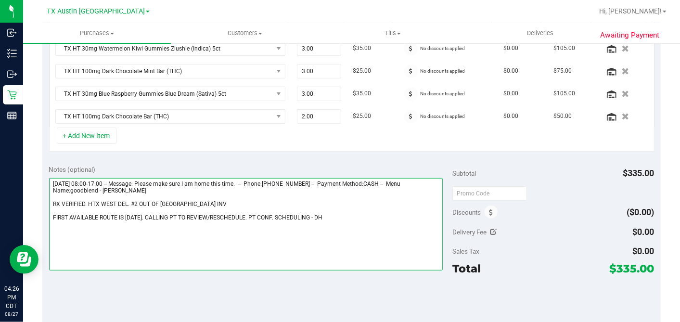
click at [159, 199] on textarea at bounding box center [246, 224] width 394 height 92
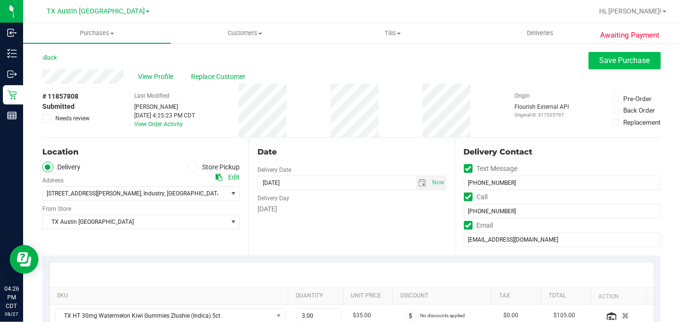
type textarea "Thursday 08/28/2025 08:00-17:00 -- Message: Please make sure I am home this tim…"
click at [612, 63] on span "Save Purchase" at bounding box center [624, 60] width 51 height 9
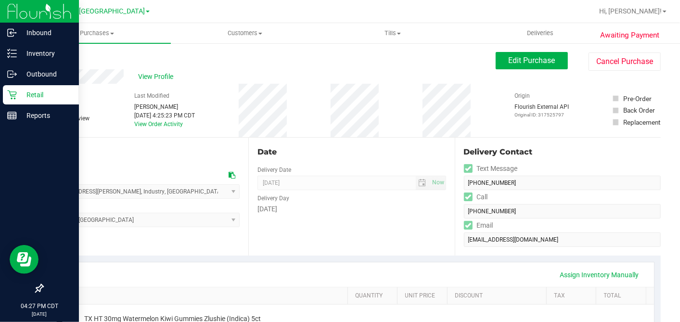
click at [28, 95] on p "Retail" at bounding box center [46, 95] width 58 height 12
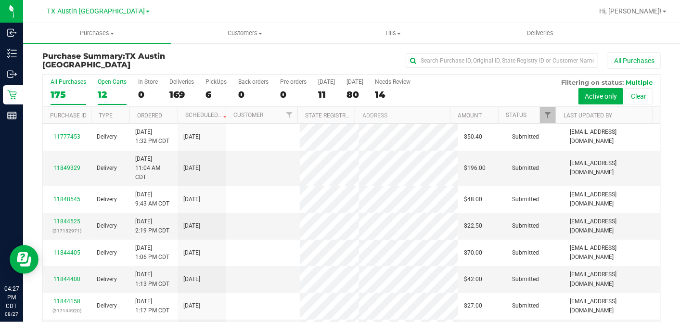
click at [104, 91] on div "12" at bounding box center [112, 94] width 29 height 11
click at [0, 0] on input "Open Carts 12" at bounding box center [0, 0] width 0 height 0
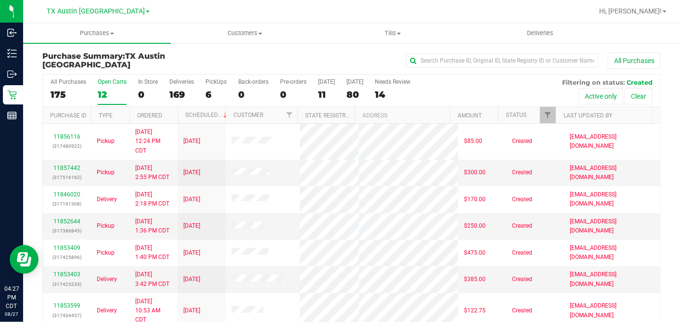
click at [166, 113] on th "Ordered" at bounding box center [153, 115] width 48 height 17
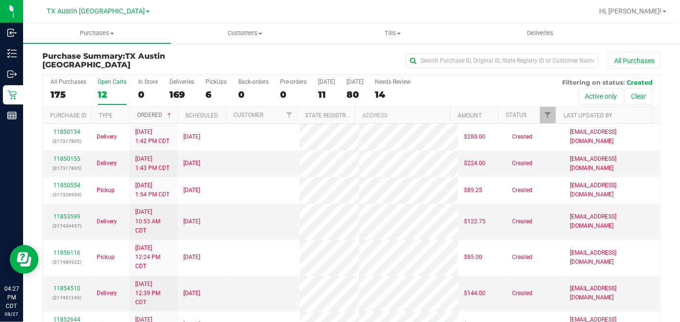
click at [169, 114] on span at bounding box center [169, 116] width 8 height 8
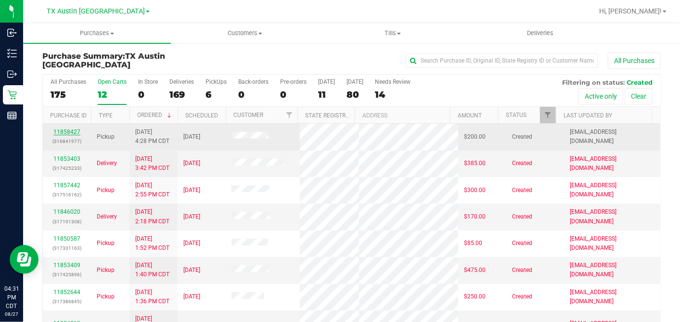
click at [74, 130] on link "11858427" at bounding box center [66, 131] width 27 height 7
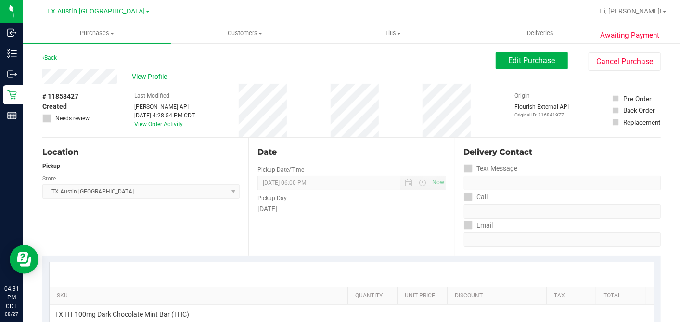
click at [115, 89] on div "# 11858427 Created Needs review Last Modified Jane API Aug 27, 2025 4:28:54 PM …" at bounding box center [351, 110] width 618 height 53
click at [136, 72] on span "View Profile" at bounding box center [151, 77] width 38 height 10
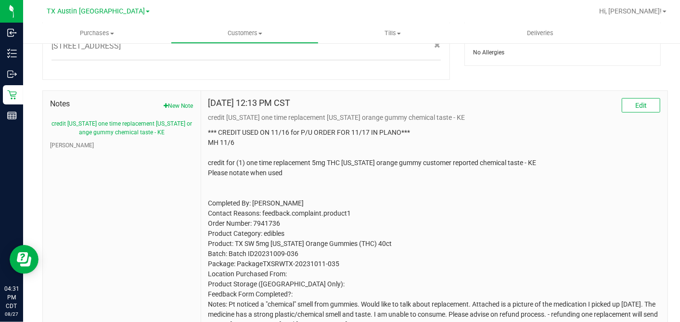
scroll to position [444, 0]
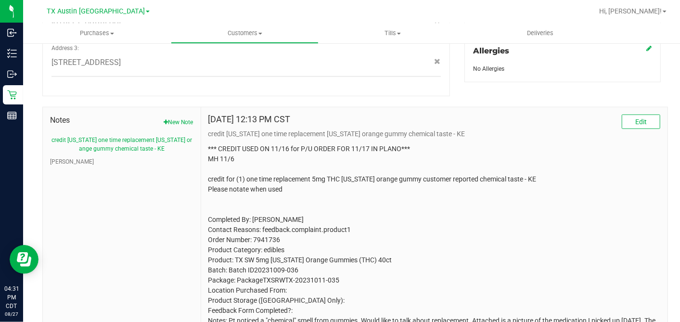
click at [57, 147] on ul "credit texas one time replacement texas orange gummy chemical taste - KE CURT" at bounding box center [121, 151] width 143 height 30
click at [58, 157] on button "CURT" at bounding box center [72, 161] width 44 height 9
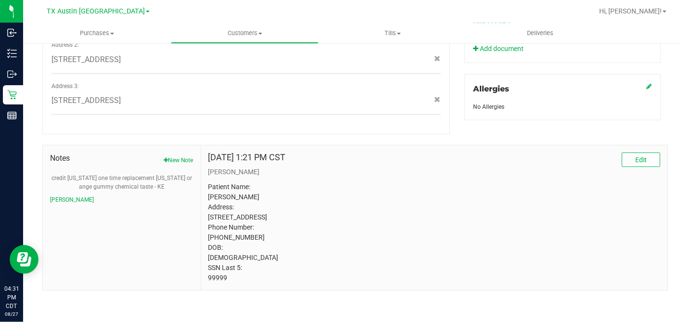
click at [218, 278] on p "Patient Name: KRYSTAL GARRETT Address: 841 S HOPE ST #6205 DESOTO, TX, 75115 Ph…" at bounding box center [434, 232] width 452 height 101
copy p "99999"
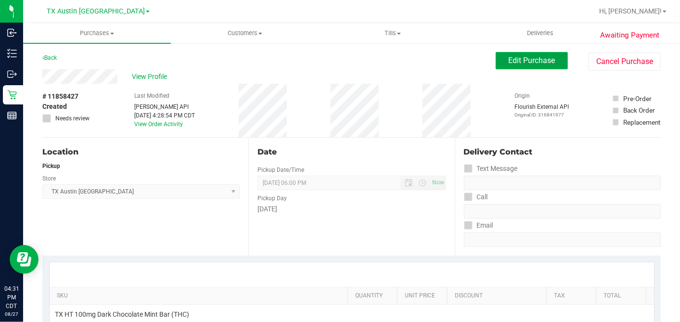
click at [520, 66] on button "Edit Purchase" at bounding box center [531, 60] width 72 height 17
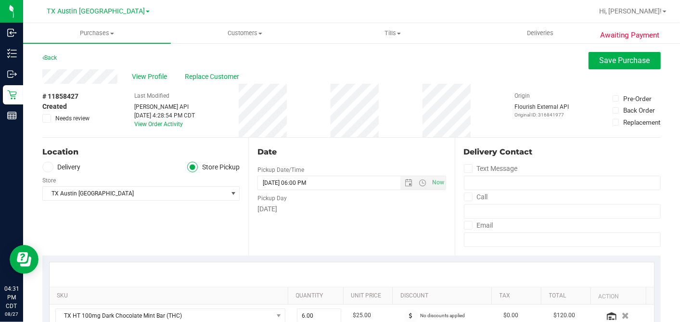
click at [50, 167] on icon at bounding box center [48, 167] width 6 height 0
click at [0, 0] on input "Delivery" at bounding box center [0, 0] width 0 height 0
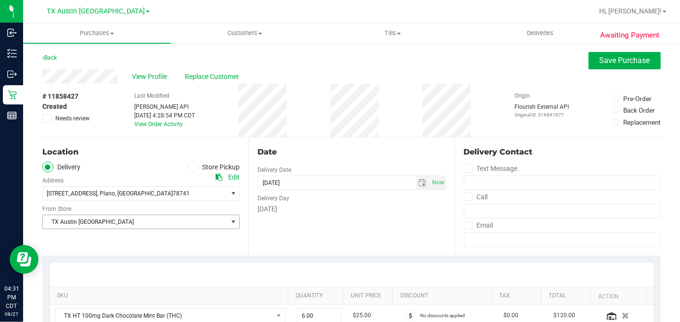
click at [88, 222] on span "TX Austin [GEOGRAPHIC_DATA]" at bounding box center [135, 221] width 184 height 13
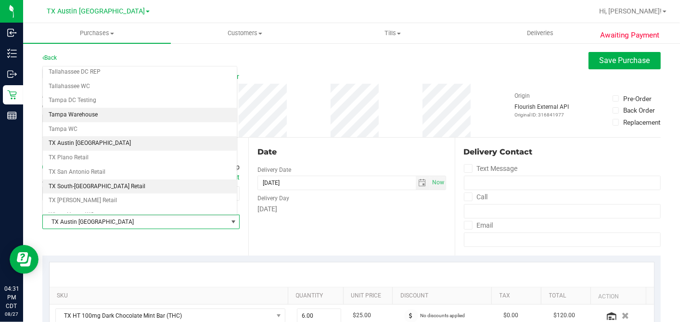
scroll to position [684, 0]
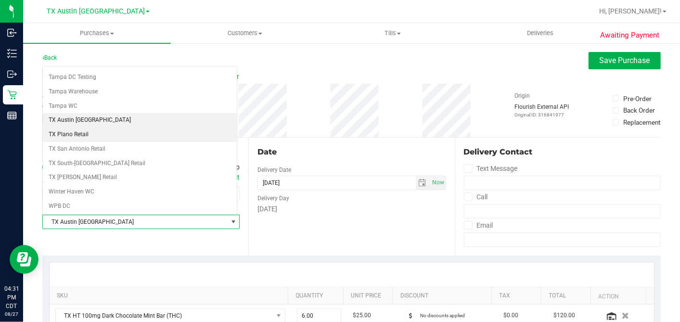
click at [95, 127] on li "TX Plano Retail" at bounding box center [140, 134] width 194 height 14
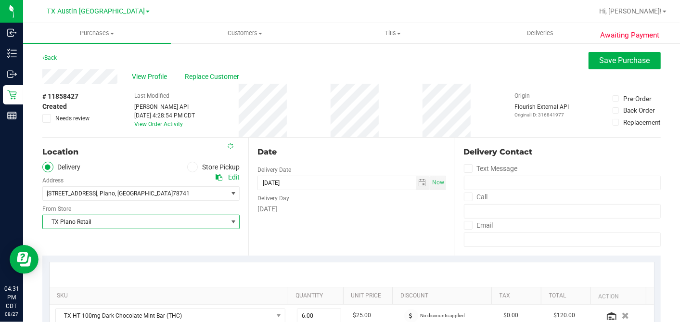
click at [309, 154] on div "Date" at bounding box center [351, 152] width 188 height 12
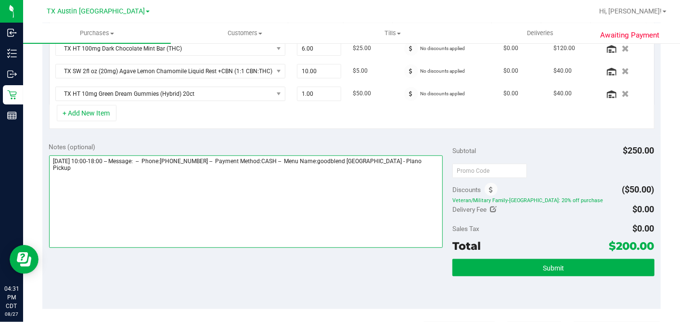
click at [426, 155] on textarea at bounding box center [246, 201] width 394 height 92
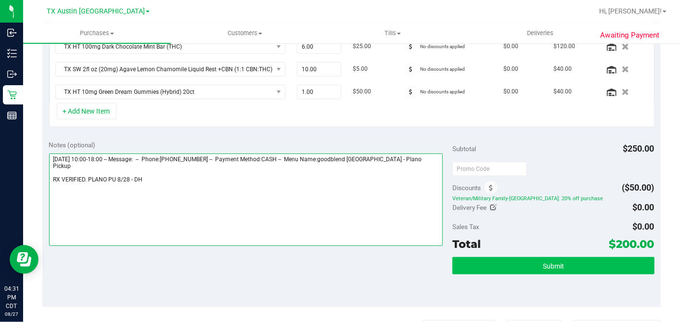
type textarea "Thursday 08/28/2025 10:00-18:00 -- Message: -- Phone:8503740462 -- Payment Meth…"
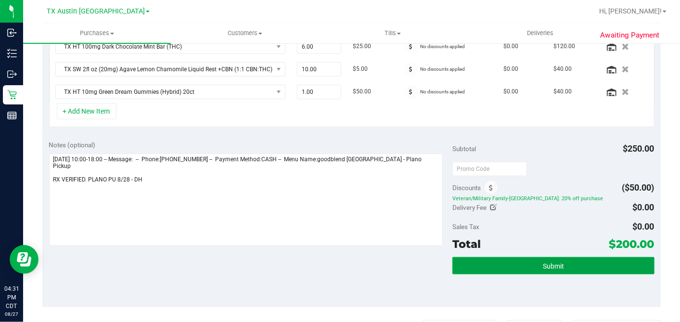
click at [504, 263] on button "Submit" at bounding box center [553, 265] width 202 height 17
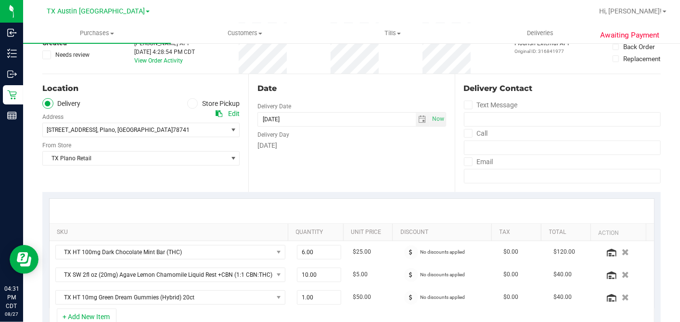
scroll to position [0, 0]
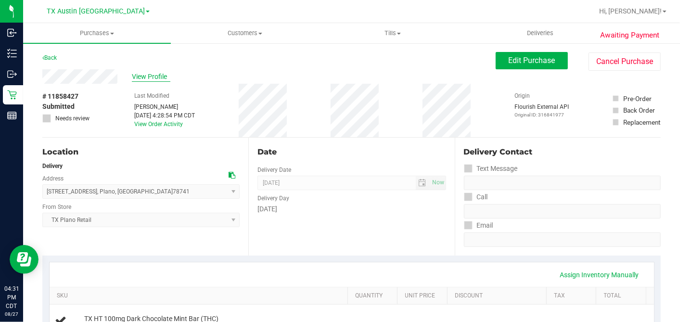
click at [156, 80] on span "View Profile" at bounding box center [151, 77] width 38 height 10
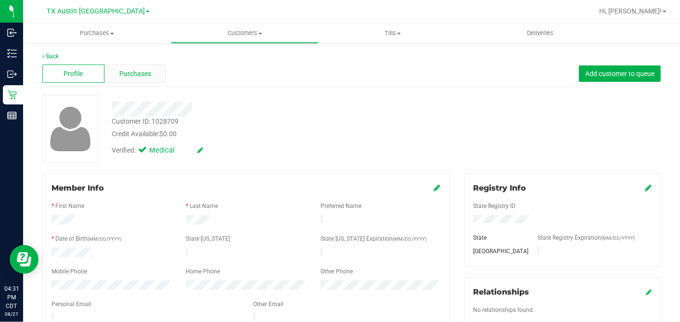
click at [152, 72] on div "Purchases" at bounding box center [135, 73] width 62 height 18
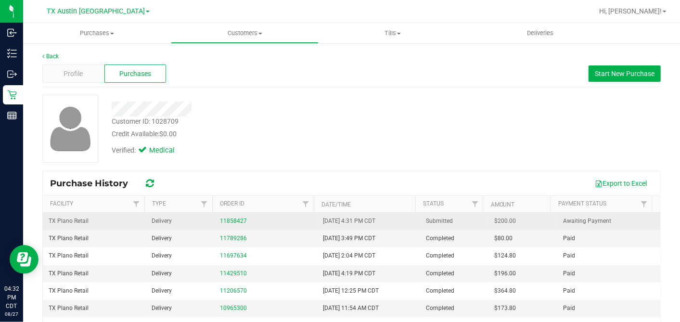
click at [494, 221] on span "$200.00" at bounding box center [505, 220] width 22 height 9
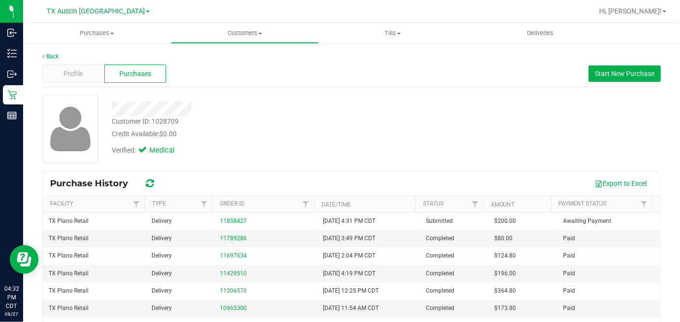
copy span "200.00"
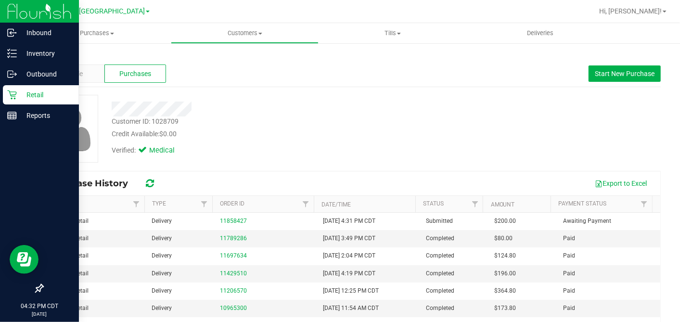
click at [18, 89] on p "Retail" at bounding box center [46, 95] width 58 height 12
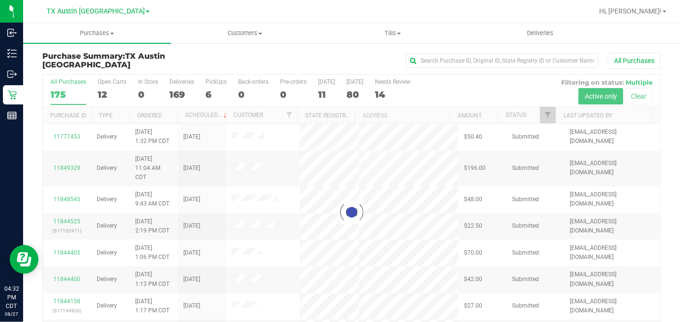
click at [102, 93] on div at bounding box center [351, 212] width 617 height 275
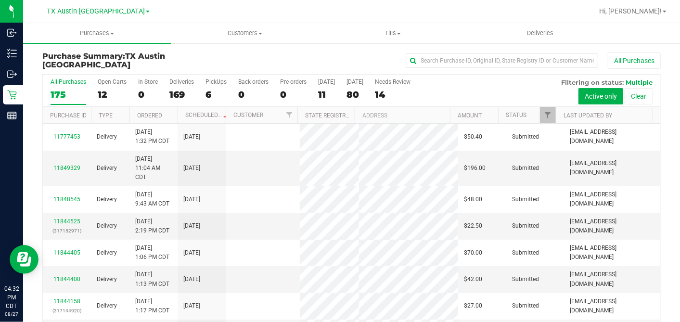
click at [102, 93] on div "12" at bounding box center [112, 94] width 29 height 11
click at [0, 0] on input "Open Carts 12" at bounding box center [0, 0] width 0 height 0
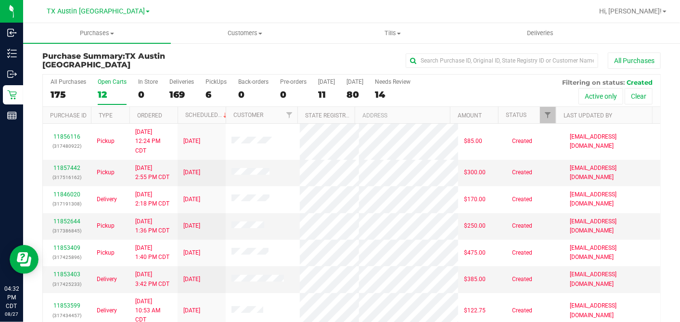
click at [171, 114] on th "Ordered" at bounding box center [153, 115] width 48 height 17
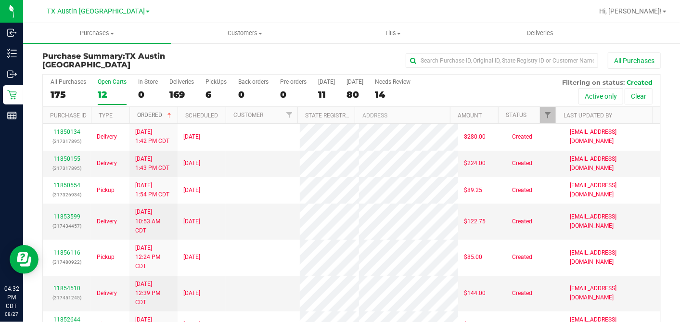
click at [171, 114] on span at bounding box center [169, 116] width 8 height 8
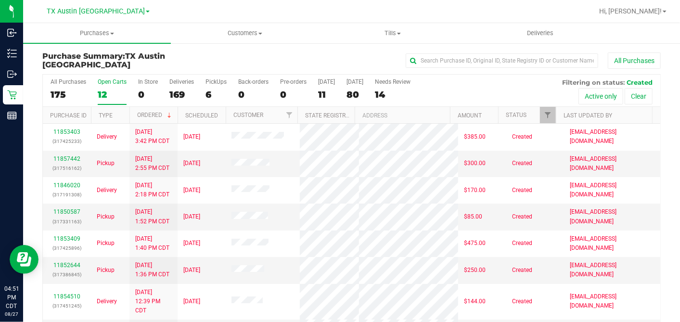
click at [111, 89] on div "12" at bounding box center [112, 94] width 29 height 11
click at [0, 0] on input "Open Carts 12" at bounding box center [0, 0] width 0 height 0
click at [323, 91] on div "11" at bounding box center [326, 94] width 17 height 11
click at [0, 0] on input "Today 11" at bounding box center [0, 0] width 0 height 0
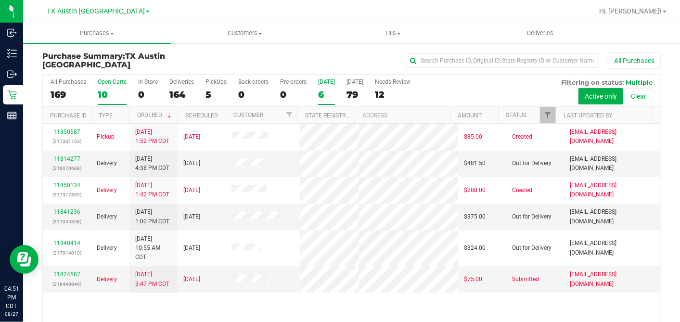
click at [112, 90] on div "10" at bounding box center [112, 94] width 29 height 11
click at [0, 0] on input "Open Carts 10" at bounding box center [0, 0] width 0 height 0
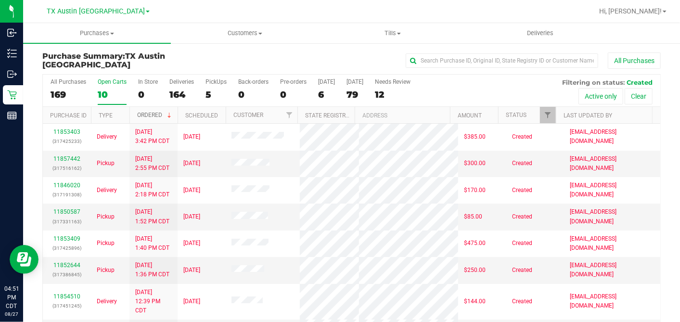
click at [170, 113] on span at bounding box center [169, 116] width 8 height 8
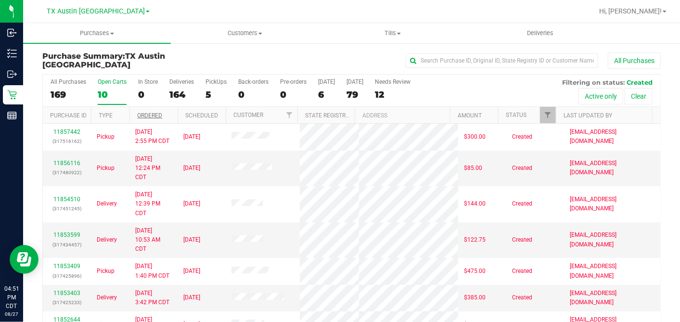
click at [170, 115] on th "Ordered" at bounding box center [153, 115] width 48 height 17
click at [172, 114] on span at bounding box center [169, 116] width 8 height 8
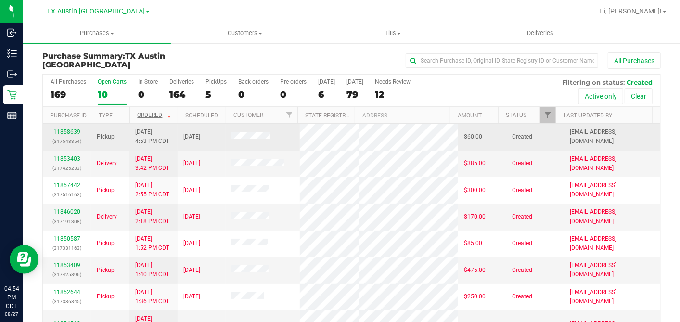
click at [75, 130] on link "11858639" at bounding box center [66, 131] width 27 height 7
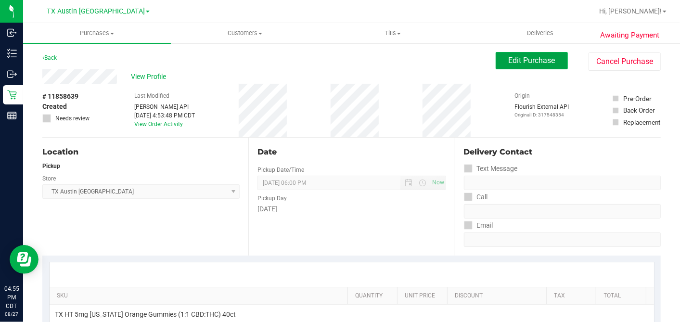
click at [495, 58] on button "Edit Purchase" at bounding box center [531, 60] width 72 height 17
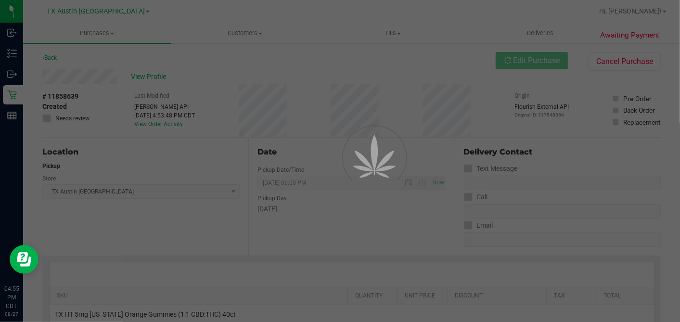
click at [54, 172] on div at bounding box center [340, 161] width 680 height 322
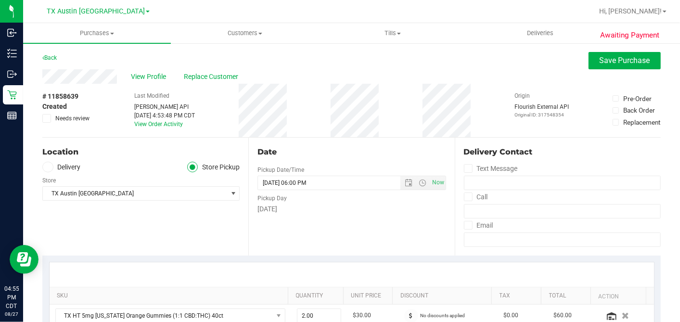
click at [54, 168] on label "Delivery" at bounding box center [61, 167] width 38 height 11
click at [0, 0] on input "Delivery" at bounding box center [0, 0] width 0 height 0
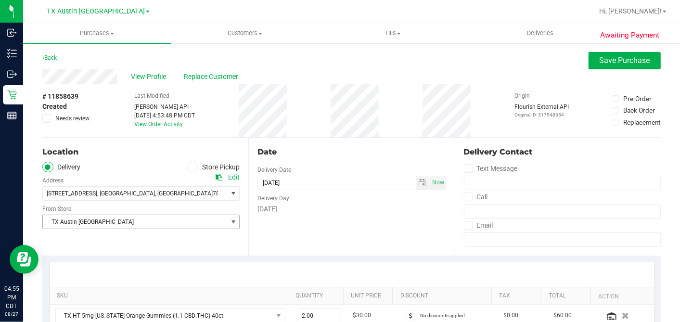
click at [106, 221] on span "TX Austin [GEOGRAPHIC_DATA]" at bounding box center [135, 221] width 184 height 13
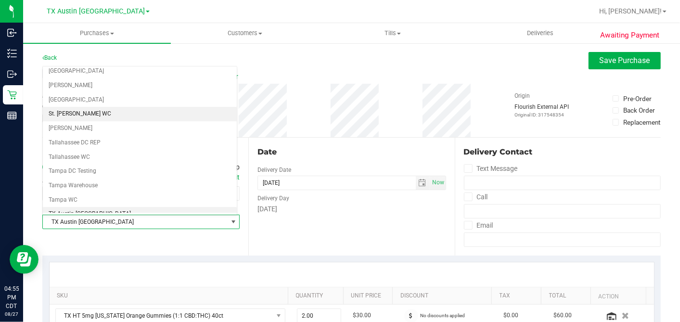
scroll to position [684, 0]
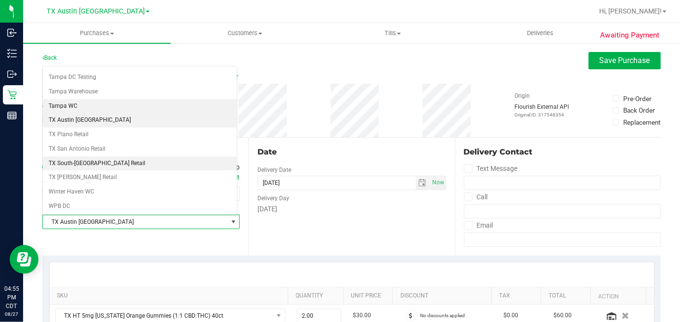
drag, startPoint x: 89, startPoint y: 148, endPoint x: 203, endPoint y: 160, distance: 114.6
click at [89, 156] on li "TX South-[GEOGRAPHIC_DATA] Retail" at bounding box center [140, 163] width 194 height 14
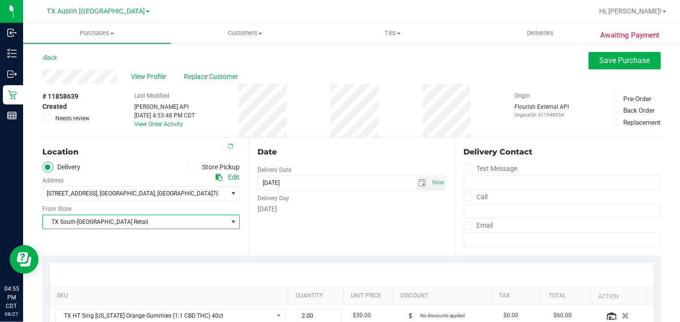
click at [321, 152] on div "Date" at bounding box center [351, 152] width 188 height 12
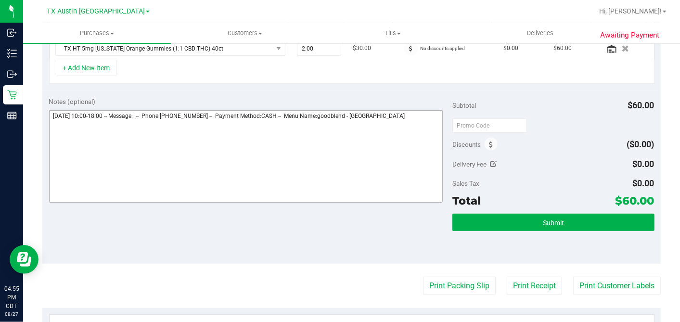
scroll to position [269, 0]
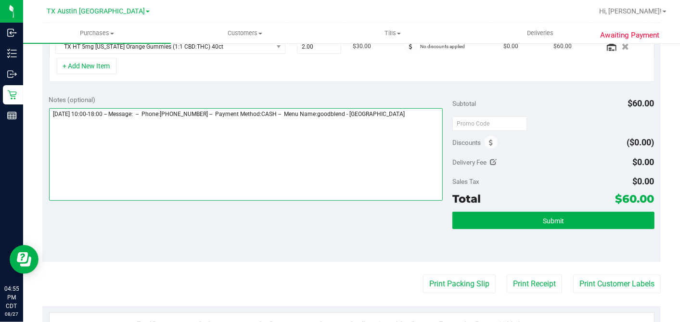
click at [422, 114] on textarea at bounding box center [246, 154] width 394 height 92
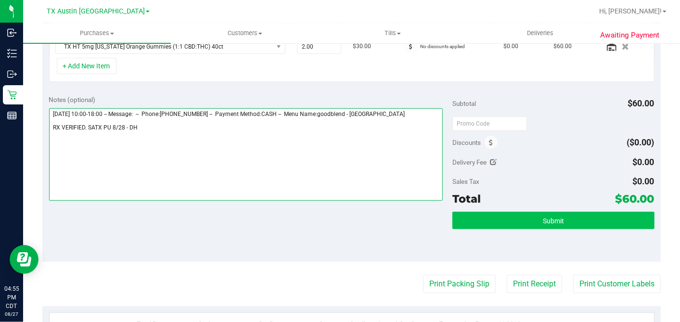
type textarea "Thursday 08/28/2025 10:00-18:00 -- Message: -- Phone:4694178122 -- Payment Meth…"
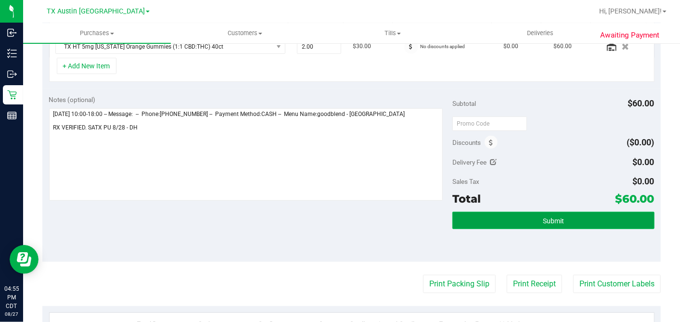
click at [559, 219] on button "Submit" at bounding box center [553, 220] width 202 height 17
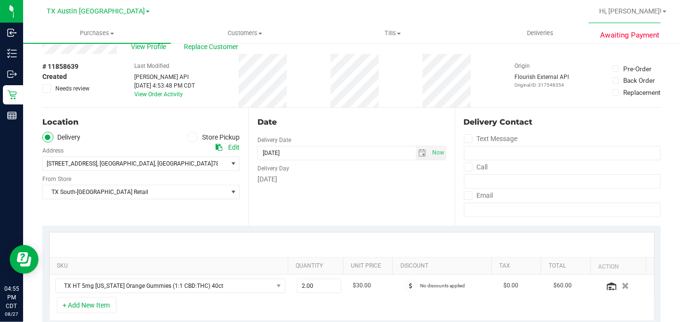
scroll to position [0, 0]
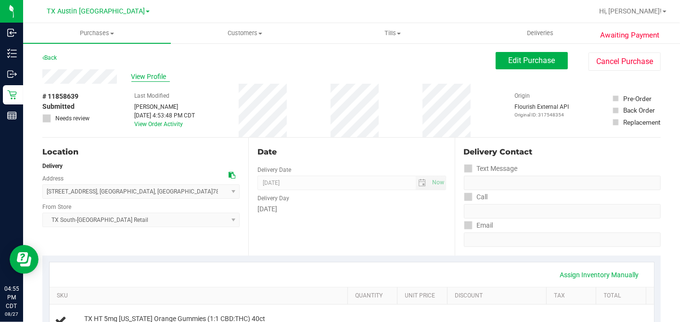
click at [157, 77] on span "View Profile" at bounding box center [150, 77] width 38 height 10
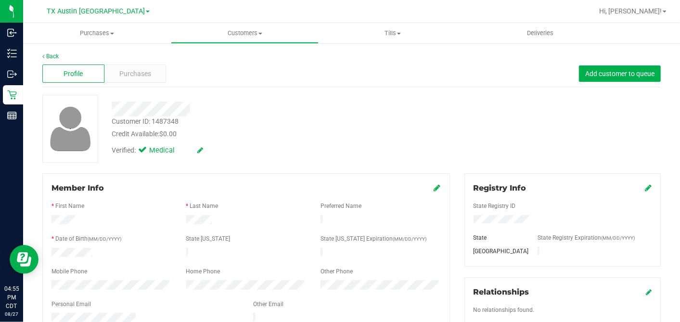
click at [253, 138] on div "Credit Available: $0.00" at bounding box center [263, 134] width 302 height 10
click at [317, 151] on div "Verified: Medical" at bounding box center [262, 149] width 316 height 21
click at [153, 76] on div "Purchases" at bounding box center [135, 73] width 62 height 18
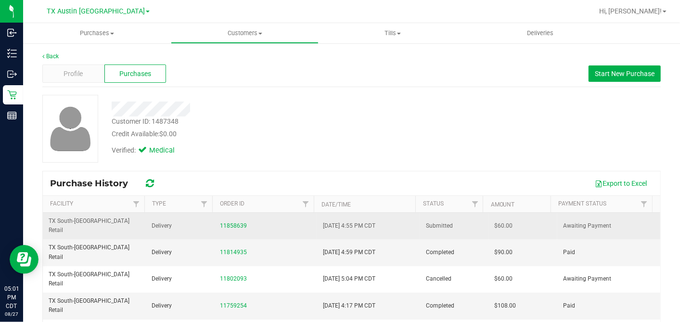
click at [494, 222] on span "$60.00" at bounding box center [503, 225] width 18 height 9
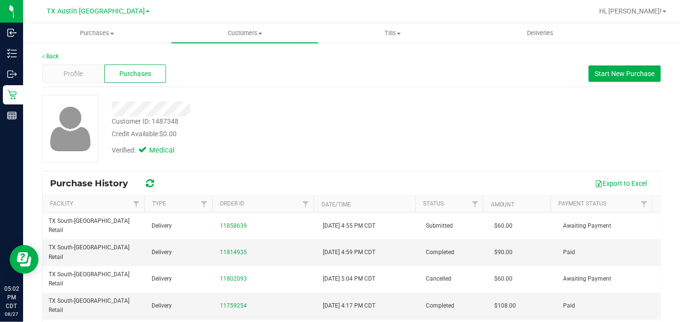
click at [460, 146] on div "Customer ID: 1487348 Credit Available: $0.00 Verified: Medical" at bounding box center [351, 129] width 633 height 68
click at [360, 160] on div "Customer ID: 1487348 Credit Available: $0.00 Verified: Medical" at bounding box center [351, 129] width 633 height 68
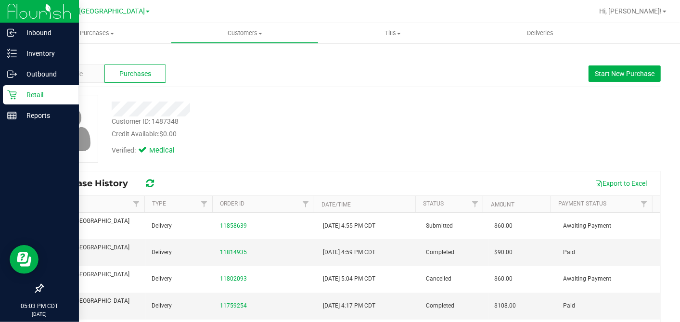
click at [13, 102] on div "Retail" at bounding box center [41, 94] width 76 height 19
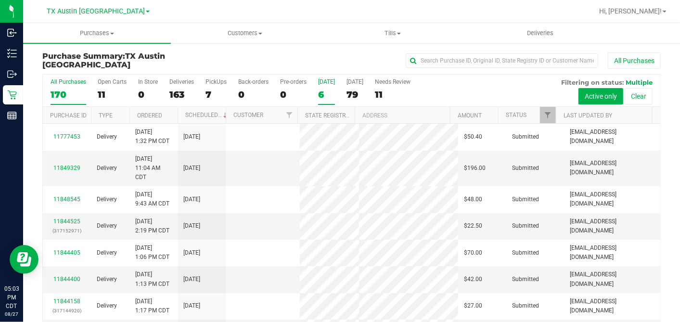
click at [321, 91] on div "6" at bounding box center [326, 94] width 17 height 11
click at [0, 0] on input "Today 6" at bounding box center [0, 0] width 0 height 0
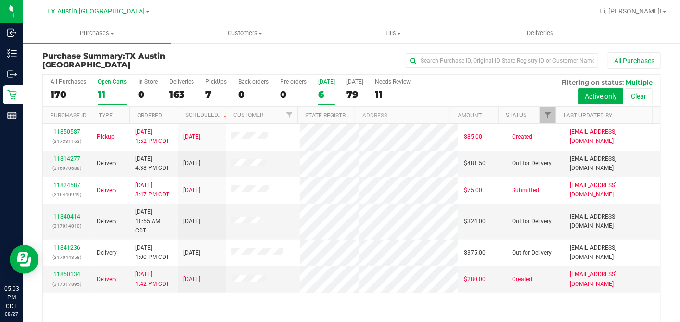
click at [101, 89] on div "11" at bounding box center [112, 94] width 29 height 11
click at [0, 0] on input "Open Carts 11" at bounding box center [0, 0] width 0 height 0
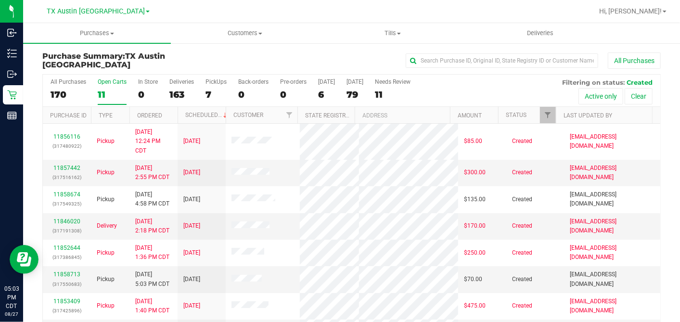
click at [170, 116] on th "Ordered" at bounding box center [153, 115] width 48 height 17
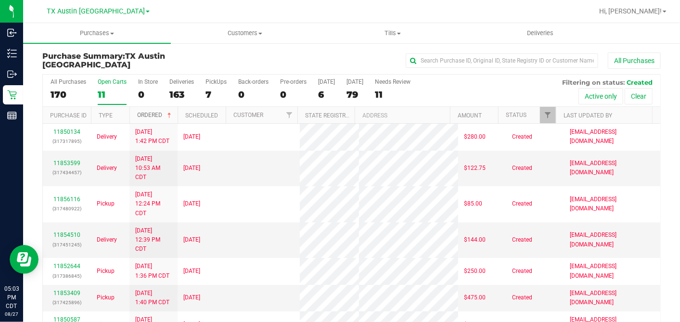
click at [172, 114] on span at bounding box center [169, 116] width 8 height 8
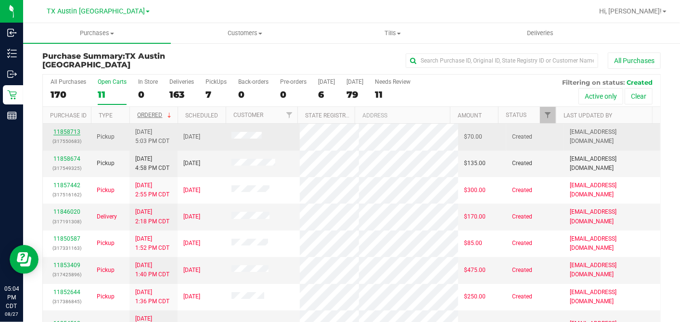
click at [74, 129] on link "11858713" at bounding box center [66, 131] width 27 height 7
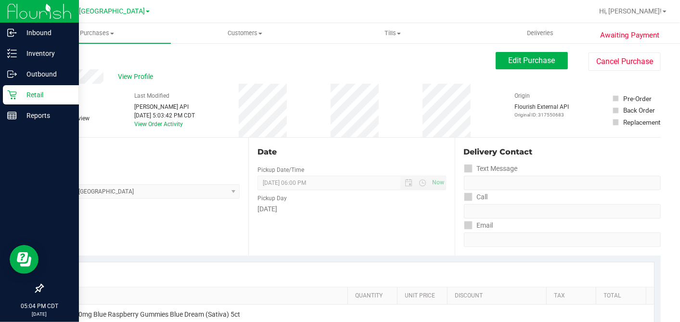
click at [21, 94] on p "Retail" at bounding box center [46, 95] width 58 height 12
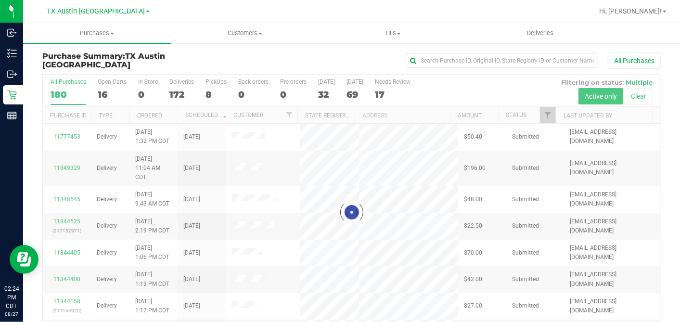
drag, startPoint x: 112, startPoint y: 12, endPoint x: 110, endPoint y: 18, distance: 6.3
click at [112, 12] on span "TX Austin [GEOGRAPHIC_DATA]" at bounding box center [96, 11] width 98 height 8
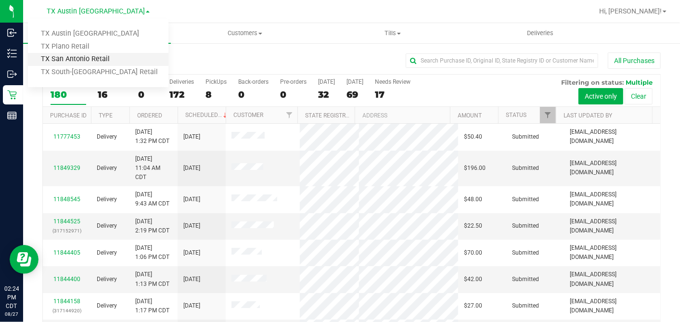
click at [81, 56] on link "TX San Antonio Retail" at bounding box center [98, 59] width 140 height 13
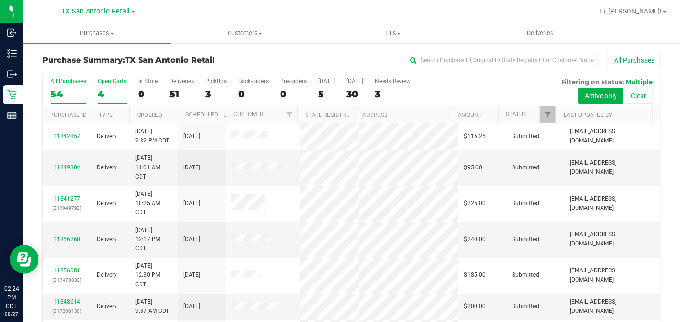
click at [103, 92] on div "4" at bounding box center [112, 94] width 29 height 11
click at [0, 0] on input "Open Carts 4" at bounding box center [0, 0] width 0 height 0
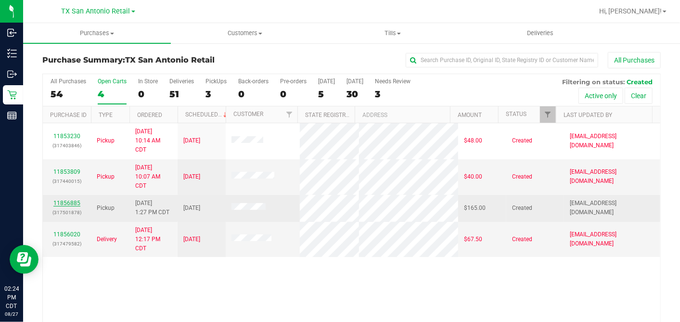
click at [62, 203] on link "11856885" at bounding box center [66, 203] width 27 height 7
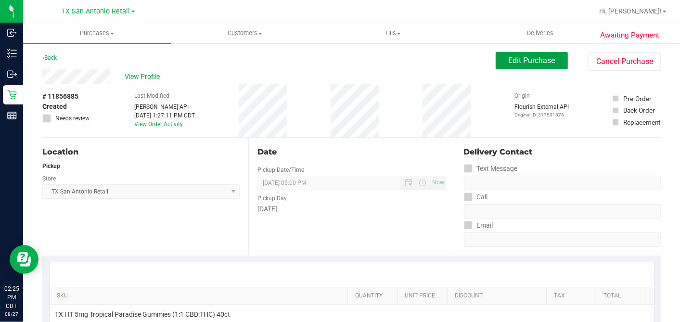
drag, startPoint x: 519, startPoint y: 63, endPoint x: 487, endPoint y: 79, distance: 35.9
click at [519, 63] on span "Edit Purchase" at bounding box center [531, 60] width 47 height 9
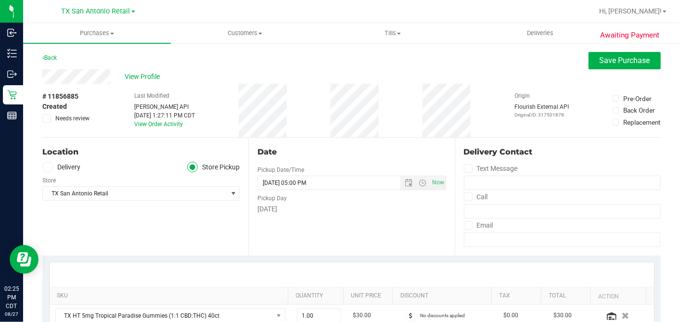
click at [64, 165] on label "Delivery" at bounding box center [61, 167] width 38 height 11
click at [0, 0] on input "Delivery" at bounding box center [0, 0] width 0 height 0
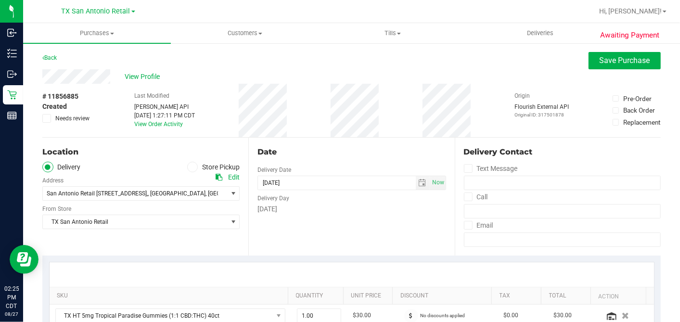
click at [319, 243] on div "Date Delivery Date [DATE] Now [DATE] 05:00 PM Now Delivery Day [DATE]" at bounding box center [351, 197] width 206 height 118
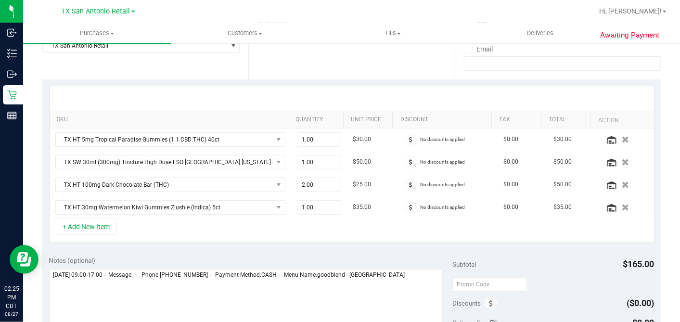
scroll to position [267, 0]
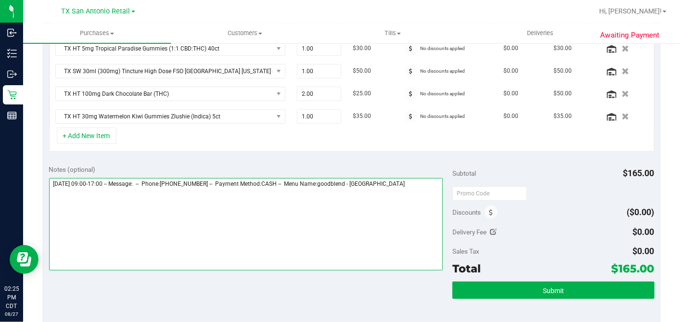
click at [408, 181] on textarea at bounding box center [246, 224] width 394 height 92
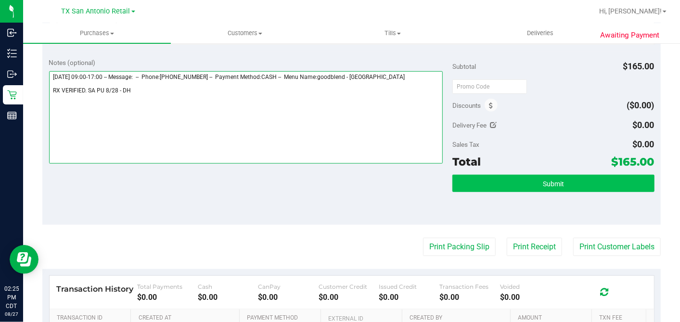
type textarea "Thursday 08/28/2025 09:00-17:00 -- Message: -- Phone:2103804047 -- Payment Meth…"
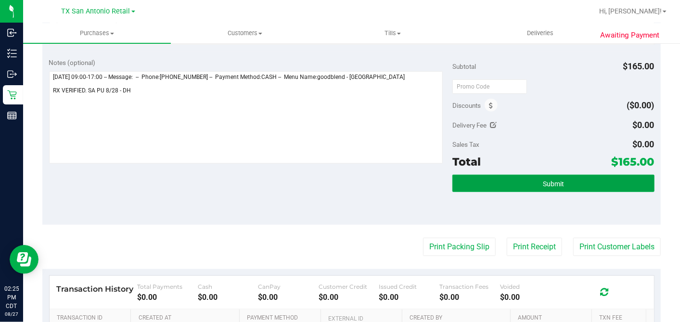
drag, startPoint x: 525, startPoint y: 177, endPoint x: 464, endPoint y: 200, distance: 65.1
click at [525, 177] on button "Submit" at bounding box center [553, 183] width 202 height 17
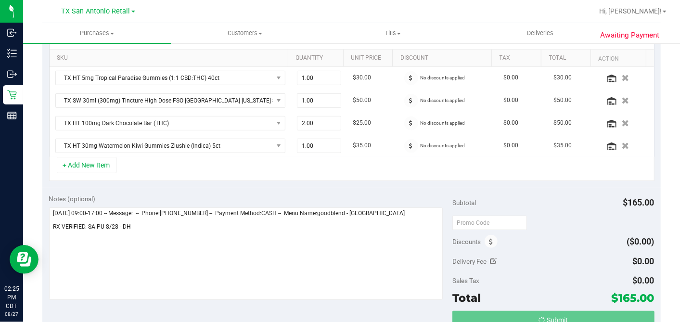
scroll to position [0, 0]
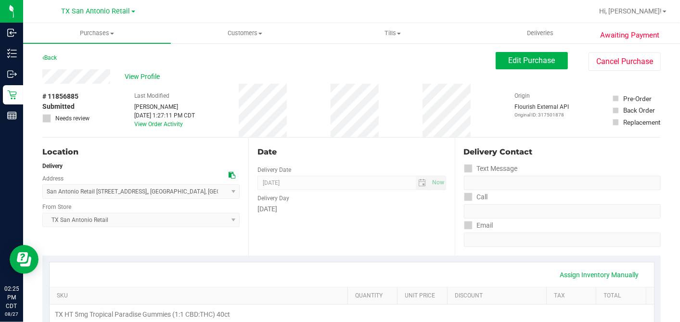
click at [135, 76] on span "View Profile" at bounding box center [144, 77] width 38 height 10
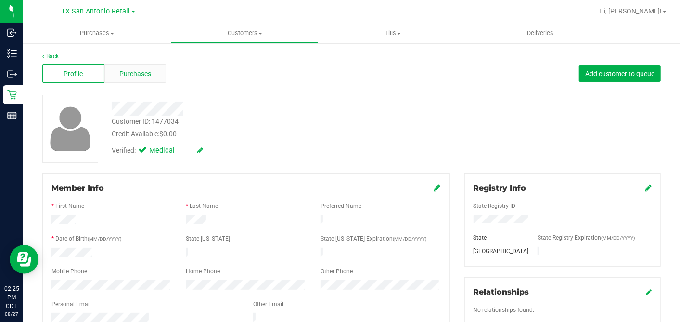
click at [137, 74] on span "Purchases" at bounding box center [135, 74] width 32 height 10
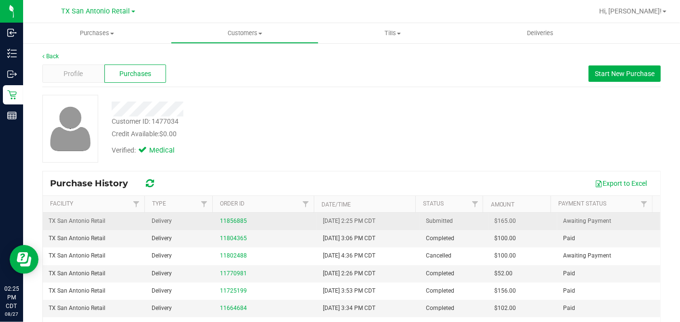
click at [494, 221] on span "$165.00" at bounding box center [505, 220] width 22 height 9
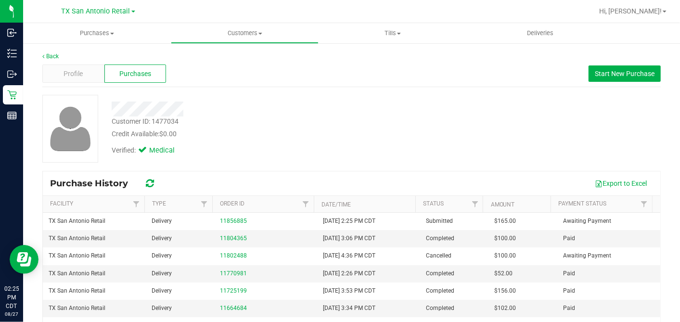
copy span "165.00"
drag, startPoint x: 459, startPoint y: 134, endPoint x: 440, endPoint y: 140, distance: 19.8
click at [459, 134] on div "Customer ID: 1477034 Credit Available: $0.00 Verified: Medical" at bounding box center [351, 129] width 633 height 68
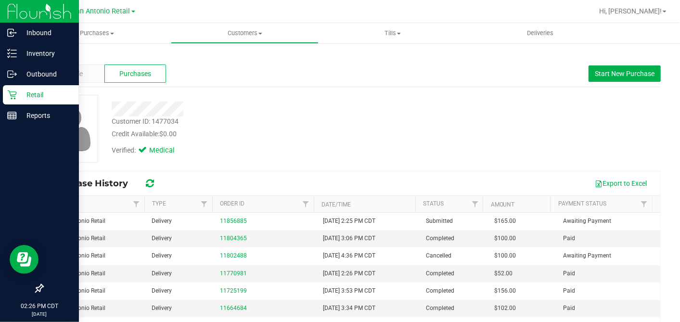
click at [12, 90] on icon at bounding box center [12, 95] width 10 height 10
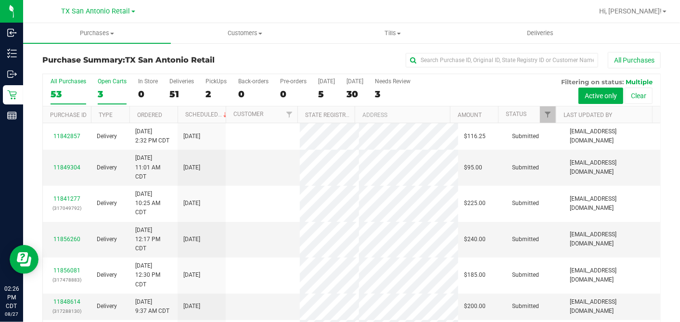
click at [102, 92] on div "3" at bounding box center [112, 94] width 29 height 11
click at [0, 0] on input "Open Carts 3" at bounding box center [0, 0] width 0 height 0
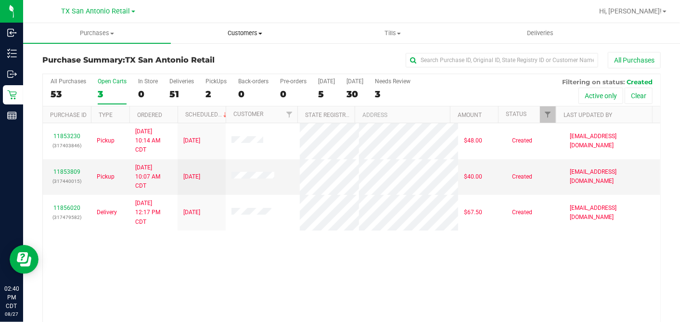
click at [249, 35] on span "Customers" at bounding box center [244, 33] width 147 height 9
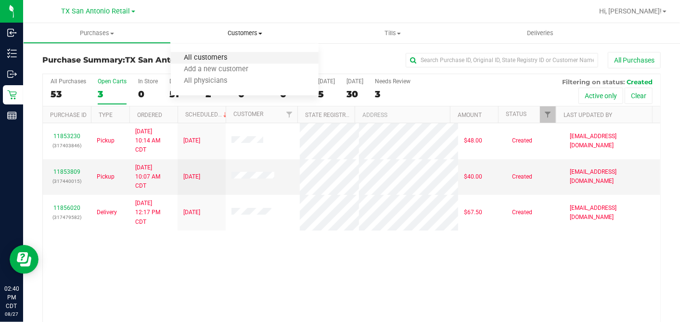
click at [221, 54] on span "All customers" at bounding box center [205, 58] width 69 height 8
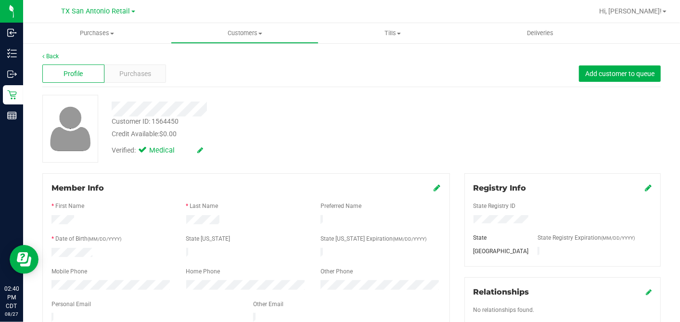
click at [167, 74] on div "Profile Purchases Add customer to queue" at bounding box center [351, 74] width 618 height 26
click at [148, 72] on span "Purchases" at bounding box center [135, 74] width 32 height 10
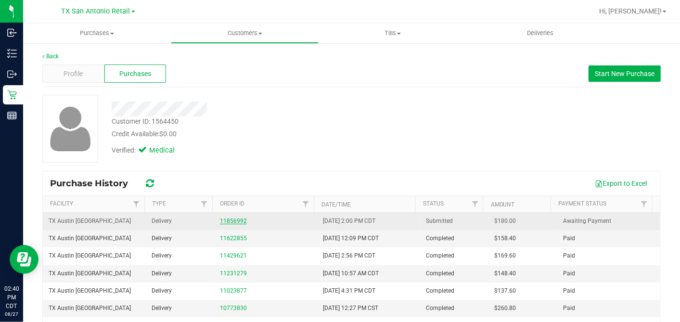
click at [221, 217] on link "11856992" at bounding box center [233, 220] width 27 height 7
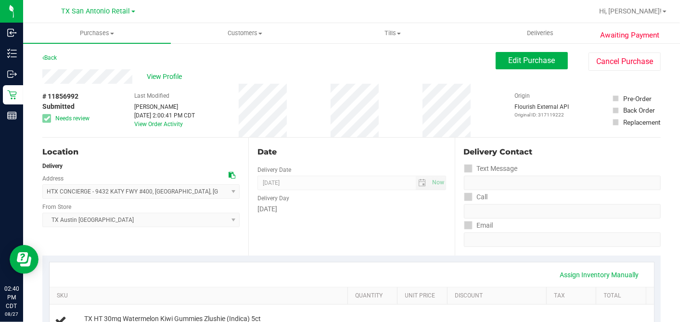
click at [270, 79] on div "View Profile" at bounding box center [268, 76] width 453 height 14
click at [195, 95] on div "Last Modified Justin Ramos Aug 27, 2025 2:00:41 PM CDT View Order Activity" at bounding box center [164, 110] width 61 height 53
click at [250, 67] on div "Back Edit Purchase Cancel Purchase" at bounding box center [351, 60] width 618 height 17
click at [286, 74] on div "View Profile" at bounding box center [268, 76] width 453 height 14
click at [139, 57] on div "Back Edit Purchase Cancel Purchase" at bounding box center [351, 60] width 618 height 17
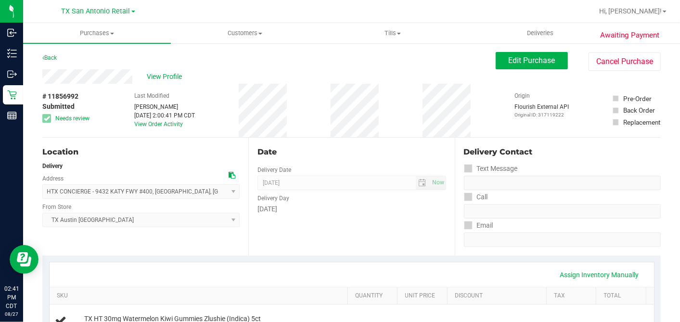
click at [310, 108] on div "# 11856992 Submitted Needs review Last Modified Justin Ramos Aug 27, 2025 2:00:…" at bounding box center [351, 110] width 618 height 53
drag, startPoint x: 309, startPoint y: 134, endPoint x: 306, endPoint y: 167, distance: 33.8
click at [309, 135] on div "# 11856992 Submitted Needs review Last Modified Justin Ramos Aug 27, 2025 2:00:…" at bounding box center [351, 110] width 618 height 53
click at [379, 138] on div "Date Delivery Date 09/01/2025 Now 09/01/2025 07:00 AM Now Delivery Day Monday" at bounding box center [351, 197] width 206 height 118
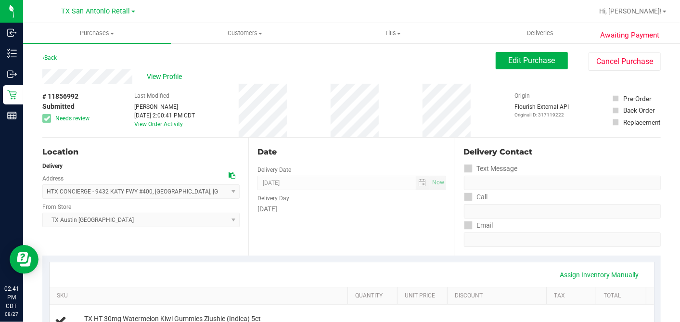
click at [393, 146] on div "Date" at bounding box center [351, 152] width 188 height 12
click at [508, 64] on span "Edit Purchase" at bounding box center [531, 60] width 47 height 9
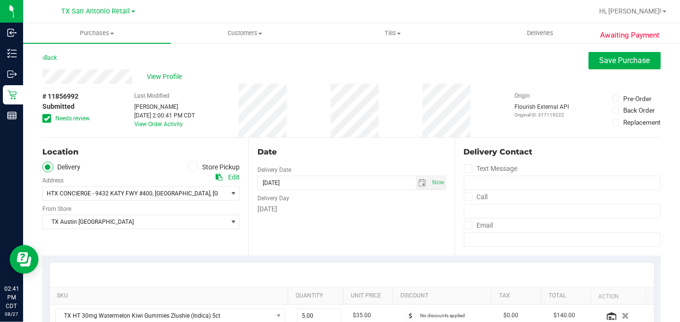
click at [316, 142] on div "Date Delivery Date 09/01/2025 Now 09/01/2025 07:00 AM Now Delivery Day Monday" at bounding box center [351, 197] width 206 height 118
click at [44, 118] on icon at bounding box center [47, 118] width 6 height 0
click at [0, 0] on input "Needs review" at bounding box center [0, 0] width 0 height 0
click at [291, 138] on div "Date Delivery Date 09/01/2025 Now 09/01/2025 07:00 AM Now Delivery Day Monday" at bounding box center [351, 197] width 206 height 118
click at [287, 143] on div "Date Delivery Date 09/01/2025 Now 09/01/2025 07:00 AM Now Delivery Day Monday" at bounding box center [351, 197] width 206 height 118
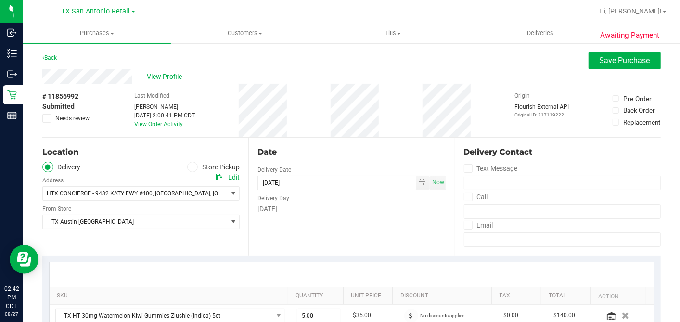
click at [341, 144] on div "Date Delivery Date 09/01/2025 Now 09/01/2025 07:00 AM Now Delivery Day Monday" at bounding box center [351, 197] width 206 height 118
click at [418, 183] on span "select" at bounding box center [422, 183] width 8 height 8
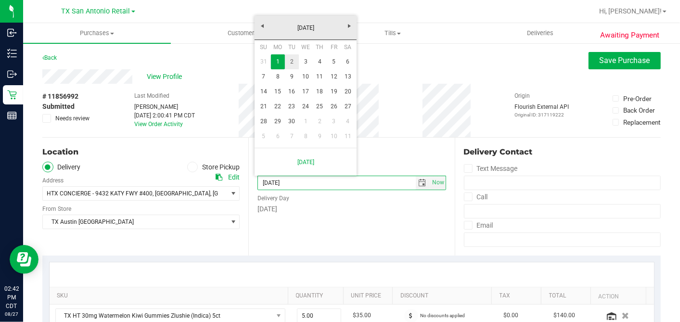
drag, startPoint x: 291, startPoint y: 62, endPoint x: 309, endPoint y: 110, distance: 51.3
click at [291, 62] on link "2" at bounding box center [292, 61] width 14 height 15
type input "09/02/2025"
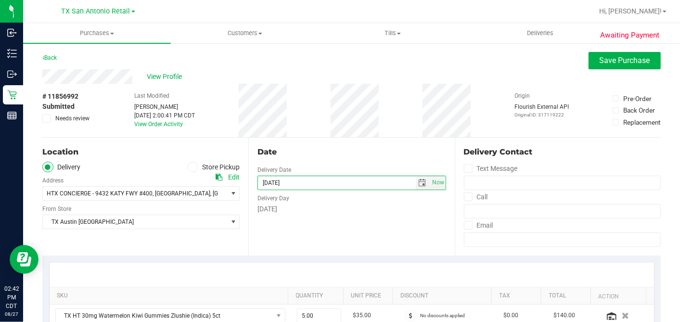
click at [377, 145] on div "Date Delivery Date 09/02/2025 Now 09/02/2025 07:00 AM Now Delivery Day Tuesday" at bounding box center [351, 197] width 206 height 118
click at [339, 230] on div "Date Delivery Date 09/02/2025 Now 09/02/2025 07:00 AM Now Delivery Day Tuesday" at bounding box center [351, 197] width 206 height 118
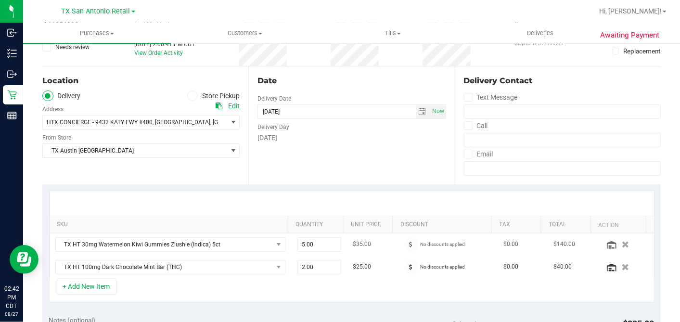
scroll to position [160, 0]
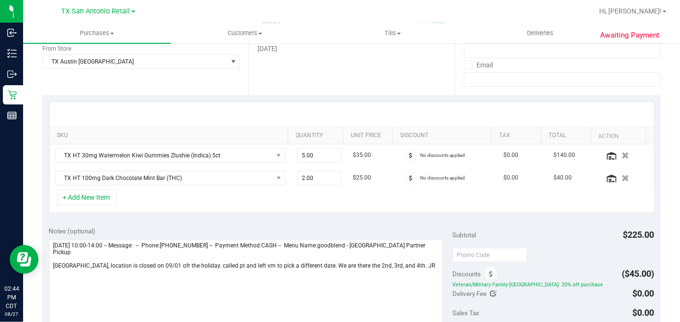
drag, startPoint x: 419, startPoint y: 79, endPoint x: 415, endPoint y: 94, distance: 15.5
click at [419, 79] on div "Date Delivery Date 09/02/2025 Now 09/02/2025 07:00 AM Now Delivery Day Tuesday" at bounding box center [351, 36] width 206 height 118
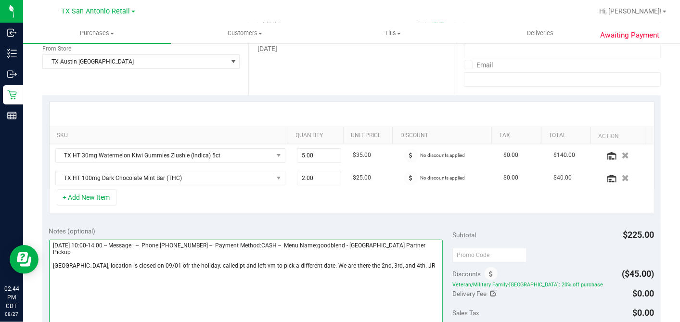
click at [406, 260] on textarea at bounding box center [246, 286] width 394 height 92
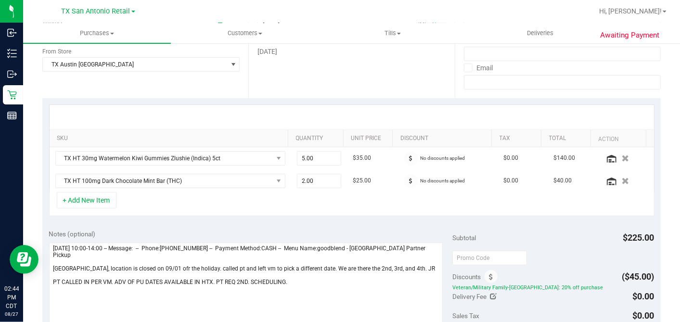
scroll to position [267, 0]
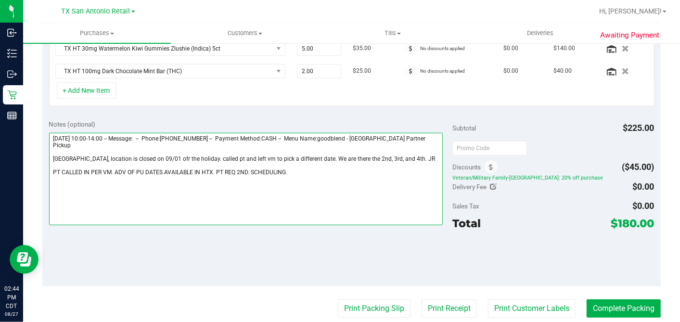
click at [295, 164] on textarea at bounding box center [246, 179] width 394 height 92
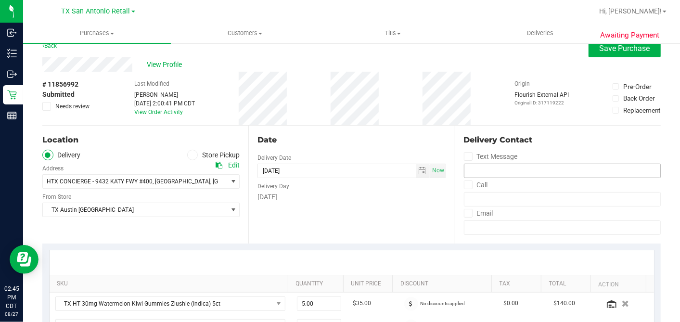
scroll to position [0, 0]
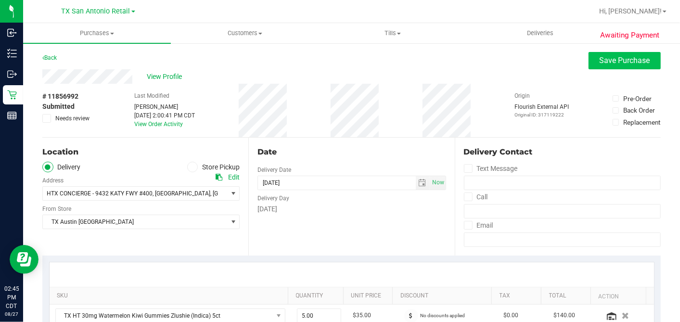
type textarea "Monday 09/01/2025 10:00-14:00 -- Message: -- Phone:7135628295 -- Payment Method…"
click at [601, 57] on span "Save Purchase" at bounding box center [624, 60] width 51 height 9
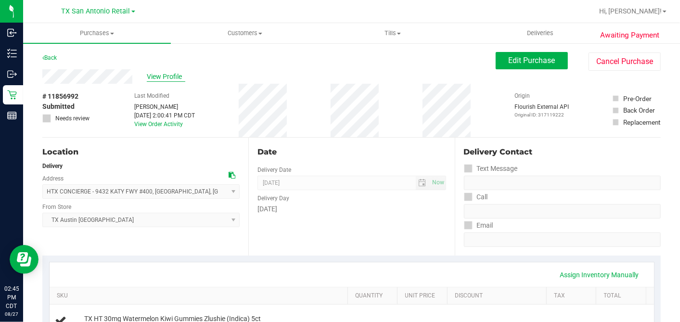
click at [175, 78] on span "View Profile" at bounding box center [166, 77] width 38 height 10
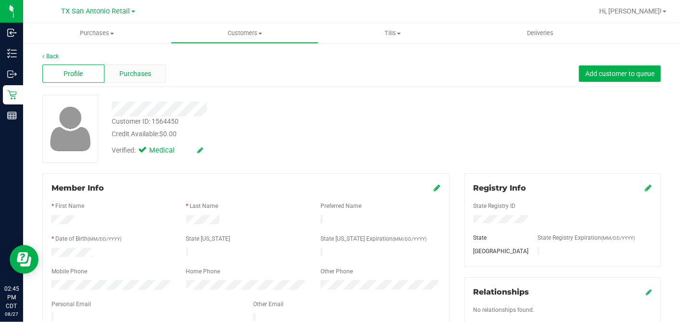
click at [149, 80] on div "Purchases" at bounding box center [135, 73] width 62 height 18
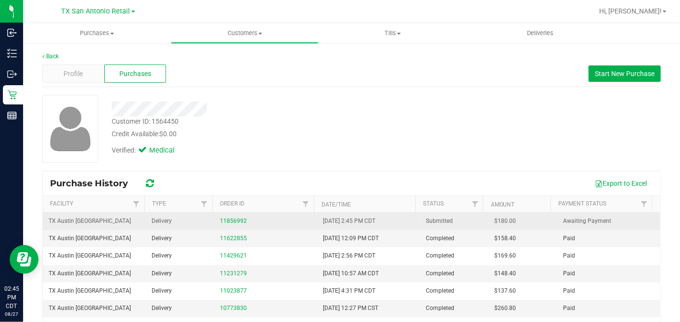
click at [494, 223] on span "$180.00" at bounding box center [505, 220] width 22 height 9
copy span "180.00"
click at [236, 219] on link "11856992" at bounding box center [233, 220] width 27 height 7
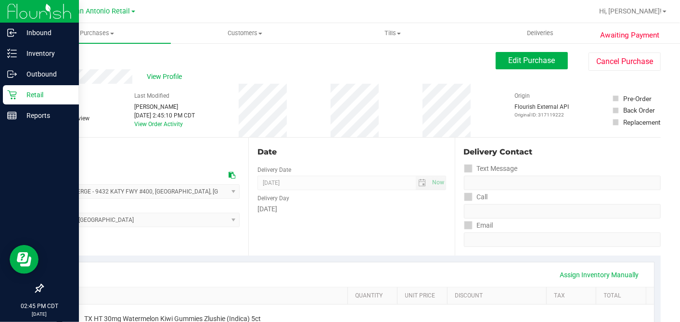
drag, startPoint x: 20, startPoint y: 97, endPoint x: 26, endPoint y: 99, distance: 6.1
click at [20, 97] on p "Retail" at bounding box center [46, 95] width 58 height 12
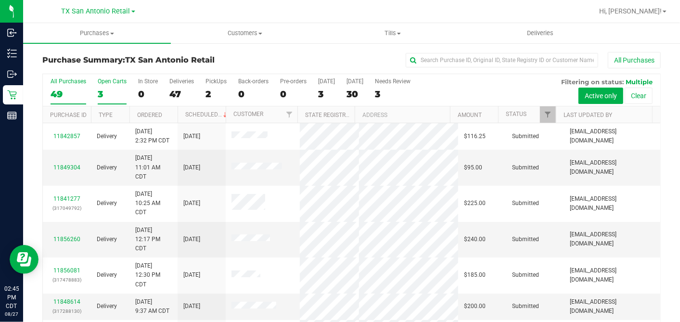
click at [99, 92] on div "3" at bounding box center [112, 94] width 29 height 11
click at [0, 0] on input "Open Carts 3" at bounding box center [0, 0] width 0 height 0
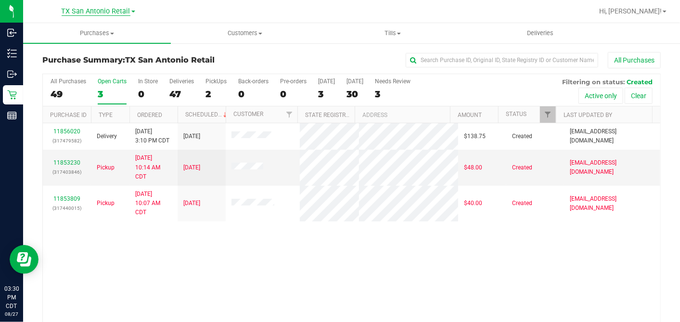
click at [116, 11] on span "TX San Antonio Retail" at bounding box center [96, 11] width 69 height 9
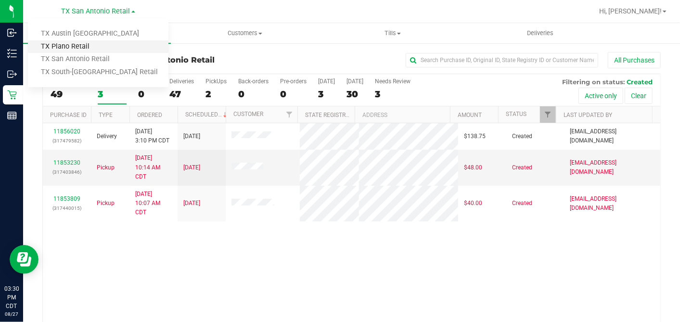
click at [72, 46] on link "TX Plano Retail" at bounding box center [98, 46] width 140 height 13
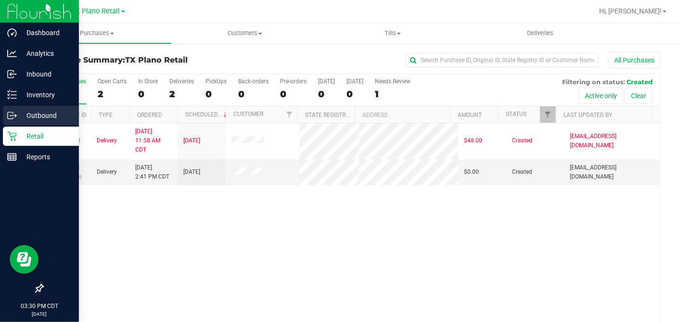
click at [21, 116] on p "Outbound" at bounding box center [46, 116] width 58 height 12
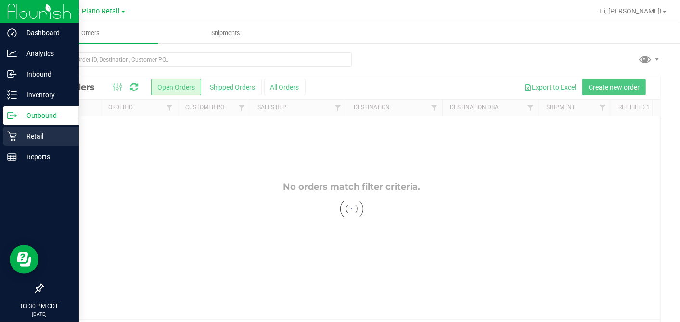
click at [33, 135] on p "Retail" at bounding box center [46, 136] width 58 height 12
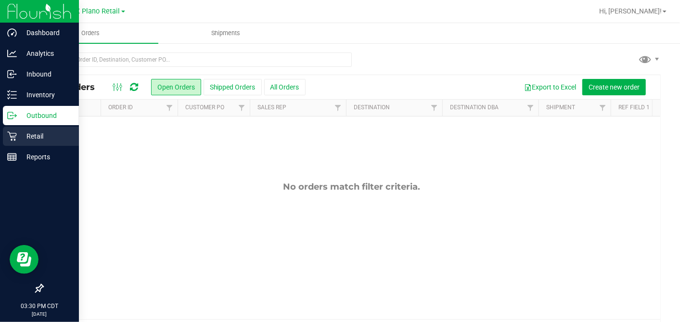
click at [13, 131] on icon at bounding box center [12, 136] width 10 height 10
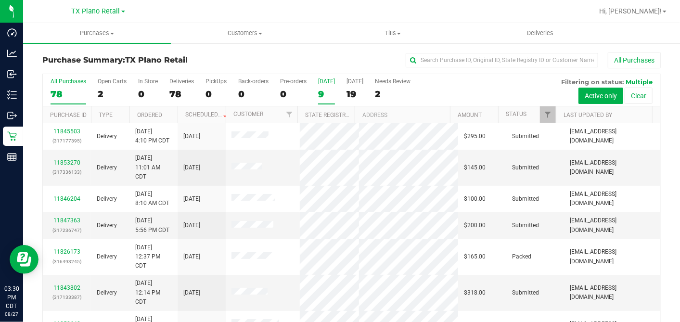
click at [322, 95] on div "9" at bounding box center [326, 94] width 17 height 11
click at [0, 0] on input "Today 9" at bounding box center [0, 0] width 0 height 0
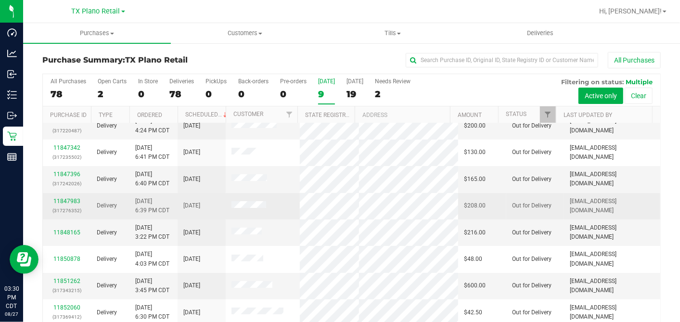
scroll to position [90, 0]
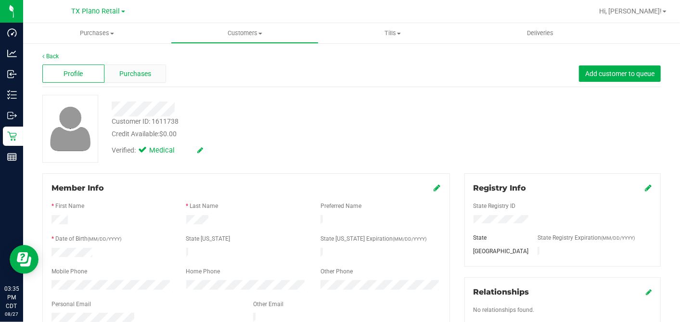
click at [127, 67] on div "Purchases" at bounding box center [135, 73] width 62 height 18
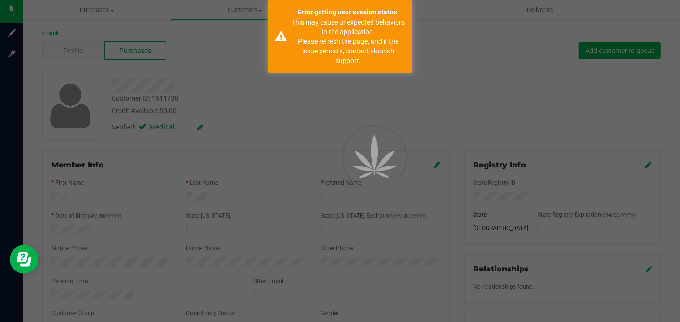
click at [445, 93] on div at bounding box center [340, 161] width 680 height 322
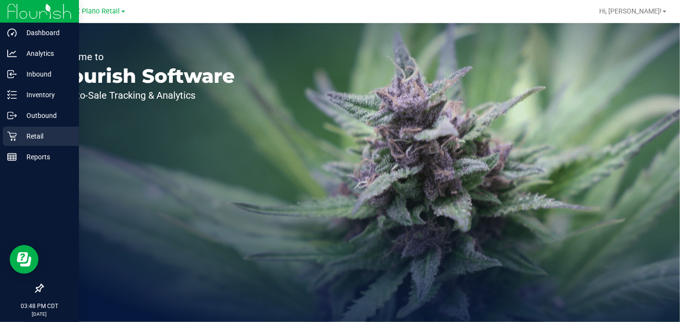
click at [6, 143] on div "Retail" at bounding box center [41, 136] width 76 height 19
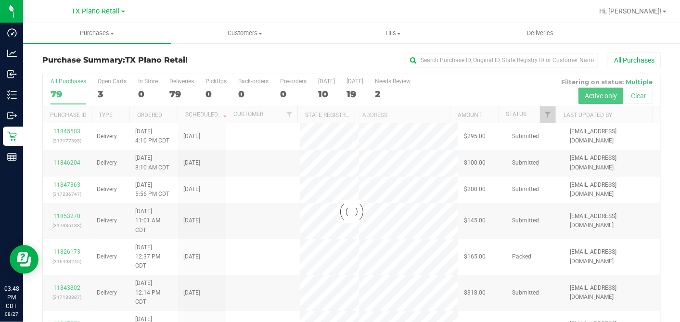
click at [319, 91] on div at bounding box center [351, 211] width 617 height 275
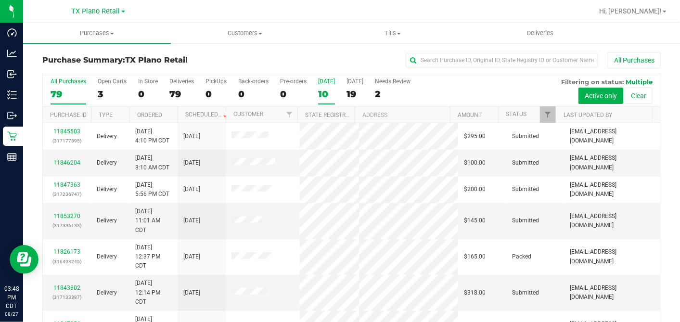
click at [324, 93] on div "10" at bounding box center [326, 94] width 17 height 11
click at [0, 0] on input "[DATE] 10" at bounding box center [0, 0] width 0 height 0
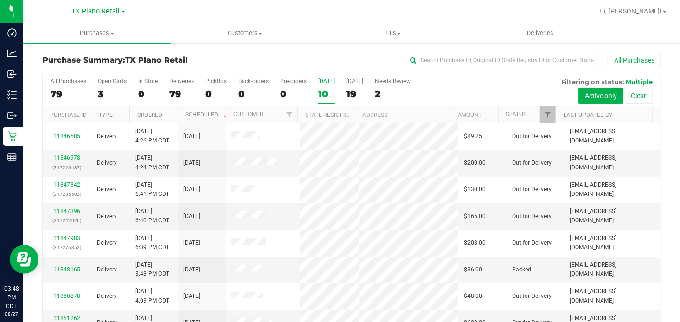
scroll to position [112, 0]
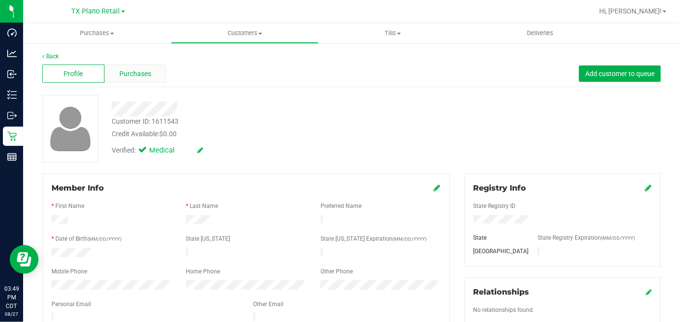
click at [137, 70] on span "Purchases" at bounding box center [135, 74] width 32 height 10
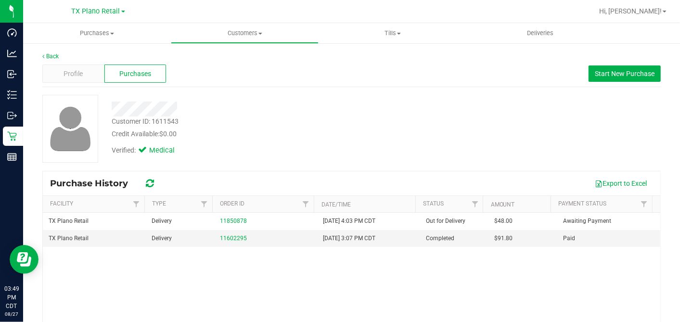
click at [363, 132] on div "Credit Available: $0.00" at bounding box center [263, 134] width 302 height 10
click at [229, 236] on link "11602295" at bounding box center [233, 238] width 27 height 7
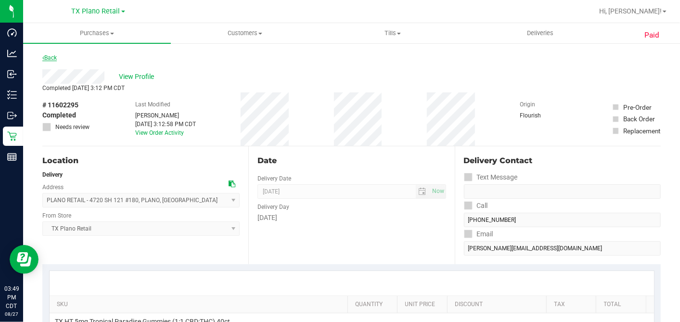
click at [57, 56] on link "Back" at bounding box center [49, 57] width 14 height 7
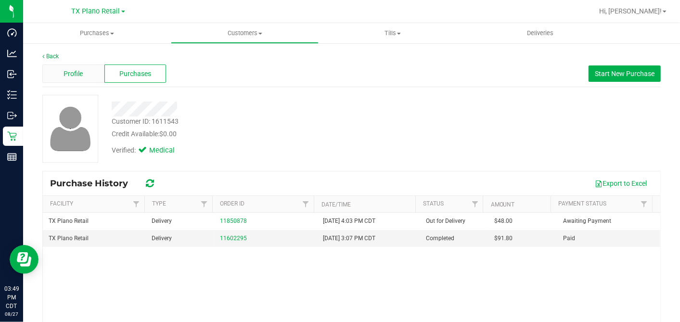
click at [77, 76] on span "Profile" at bounding box center [72, 74] width 19 height 10
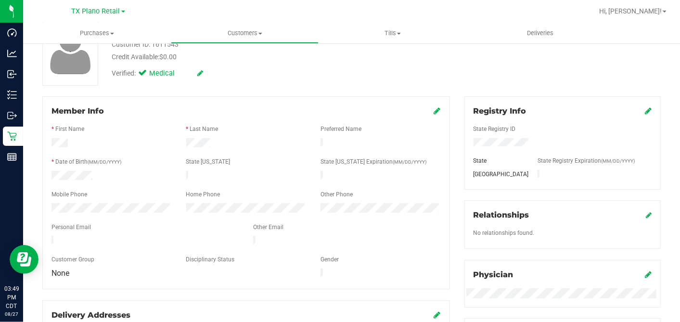
scroll to position [53, 0]
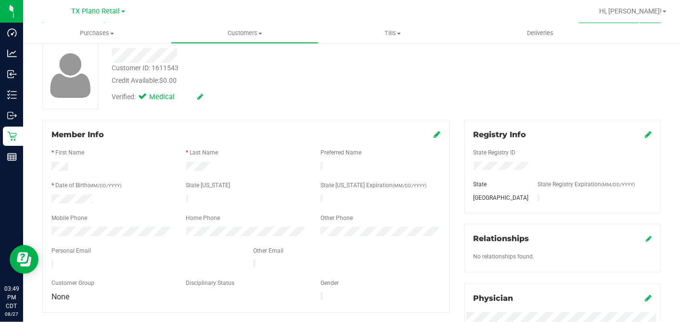
click at [434, 133] on icon at bounding box center [437, 134] width 7 height 8
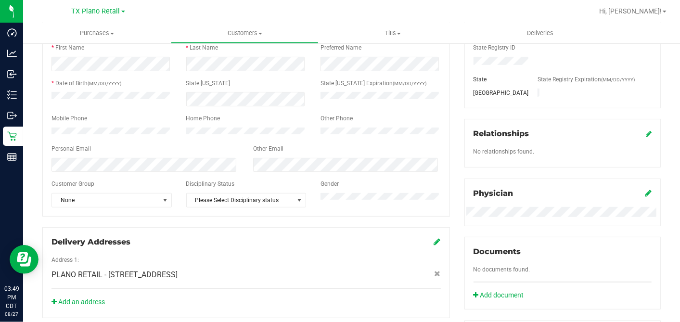
scroll to position [160, 0]
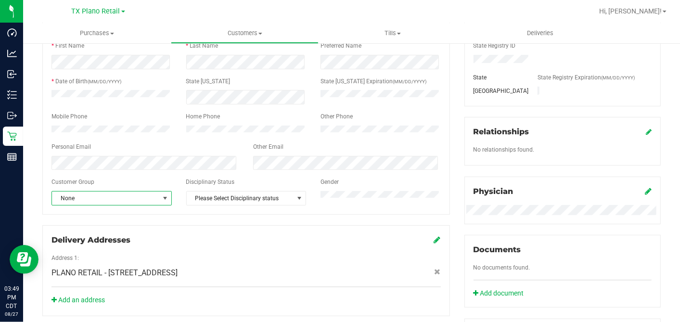
click at [156, 205] on span "None" at bounding box center [105, 197] width 107 height 13
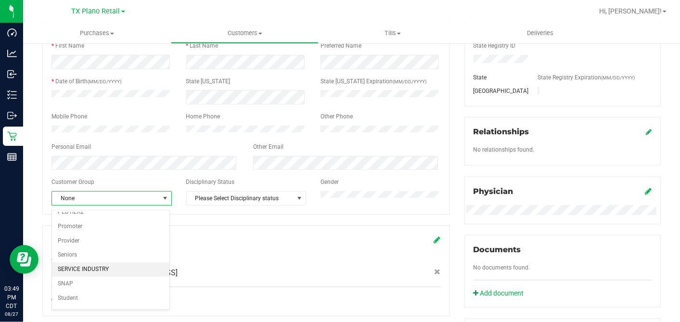
scroll to position [53, 0]
click at [80, 250] on li "PEDTIER1" at bounding box center [110, 251] width 117 height 14
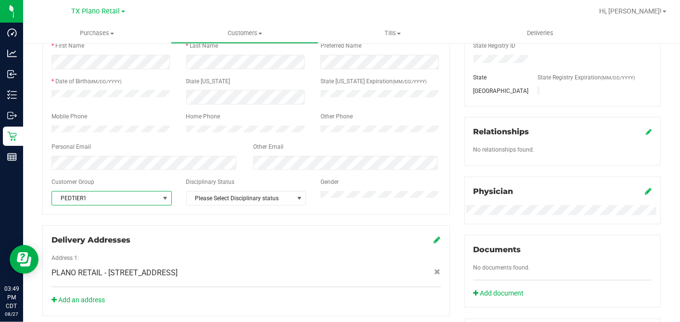
click at [229, 228] on div "Member Info * First Name * Last Name Preferred Name * Date of Birth (MM/DD/YYYY…" at bounding box center [246, 164] width 422 height 303
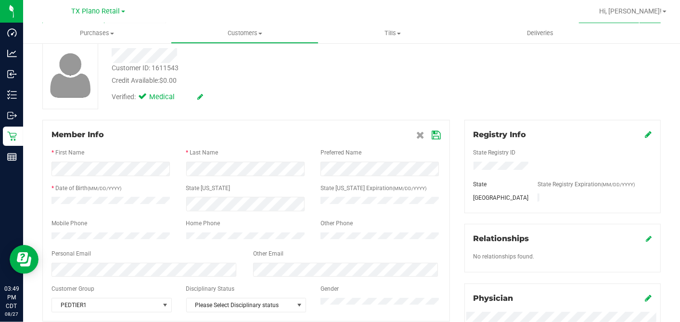
click at [432, 134] on icon at bounding box center [436, 135] width 9 height 8
click at [457, 85] on div "Customer ID: 1611543 Credit Available: $0.00 Verified: Medical" at bounding box center [351, 75] width 633 height 68
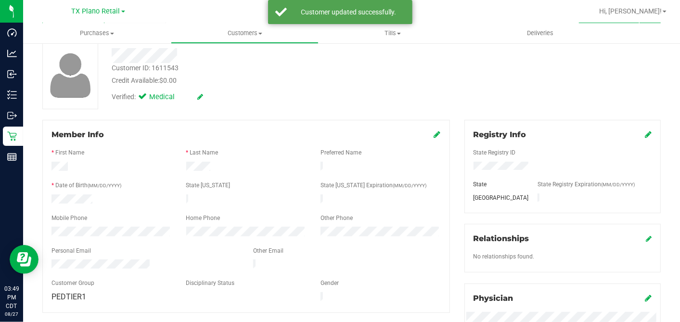
drag, startPoint x: 449, startPoint y: 91, endPoint x: 470, endPoint y: 94, distance: 21.4
click at [449, 90] on div "Customer ID: 1611543 Credit Available: $0.00 Verified: Medical" at bounding box center [351, 75] width 633 height 68
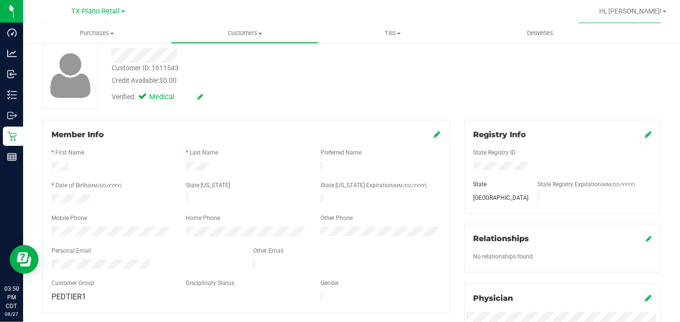
click at [235, 74] on div "Customer ID: 1611543 Credit Available: $0.00" at bounding box center [262, 74] width 316 height 23
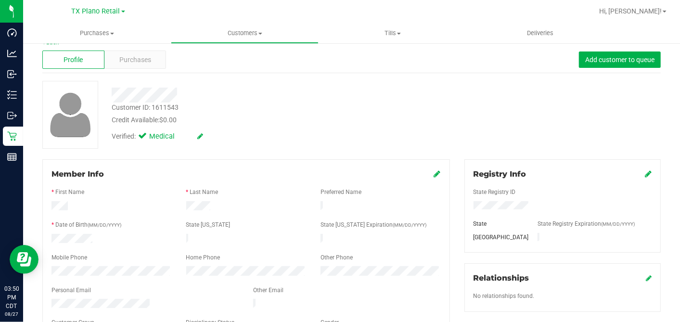
scroll to position [0, 0]
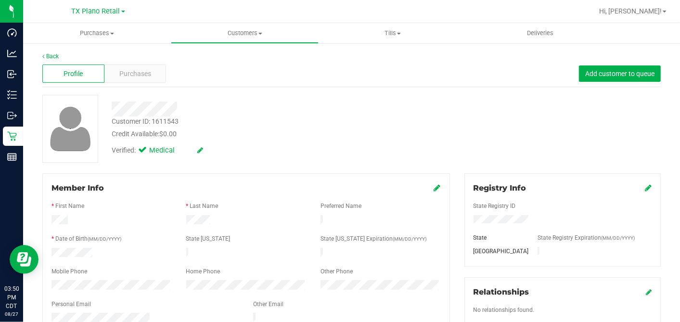
click at [264, 114] on div at bounding box center [262, 108] width 316 height 15
click at [149, 73] on span "Purchases" at bounding box center [135, 74] width 32 height 10
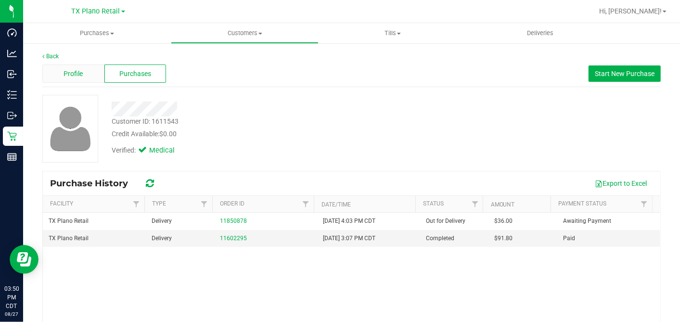
click at [75, 74] on span "Profile" at bounding box center [72, 74] width 19 height 10
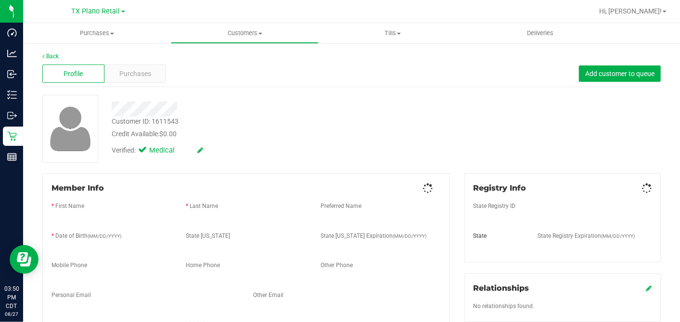
click at [224, 109] on div at bounding box center [262, 108] width 316 height 15
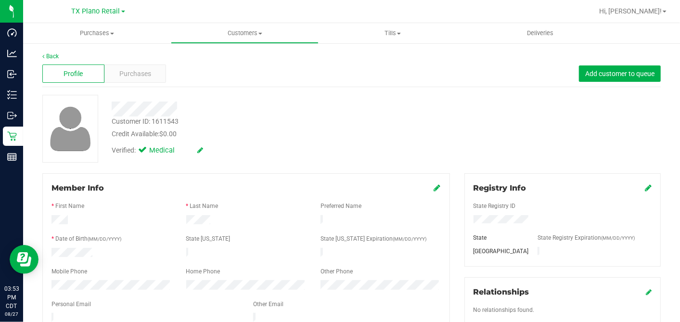
click at [302, 107] on div at bounding box center [262, 108] width 316 height 15
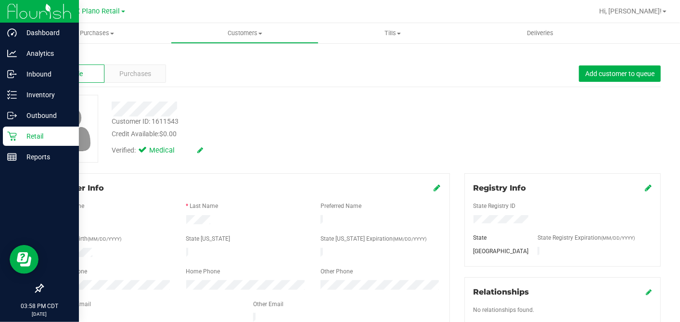
drag, startPoint x: 20, startPoint y: 133, endPoint x: 45, endPoint y: 131, distance: 25.1
click at [21, 133] on p "Retail" at bounding box center [46, 136] width 58 height 12
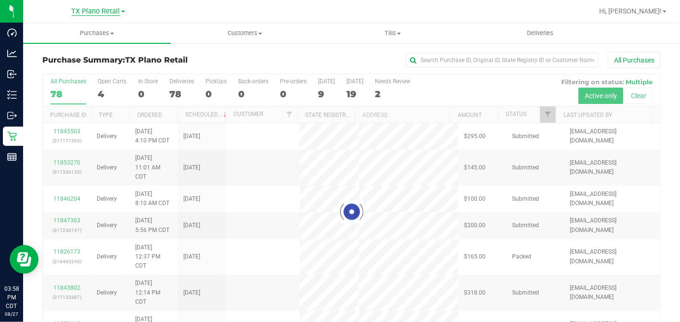
click at [110, 12] on span "TX Plano Retail" at bounding box center [96, 11] width 49 height 9
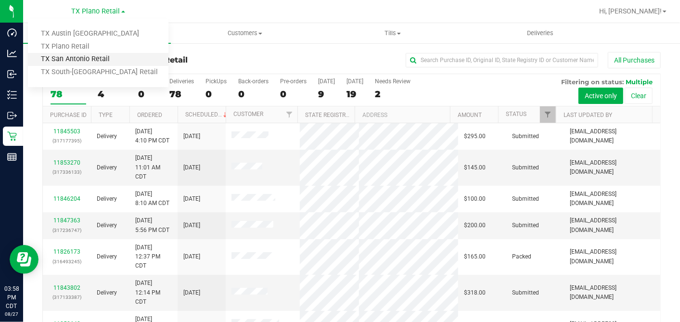
click at [81, 61] on link "TX San Antonio Retail" at bounding box center [98, 59] width 140 height 13
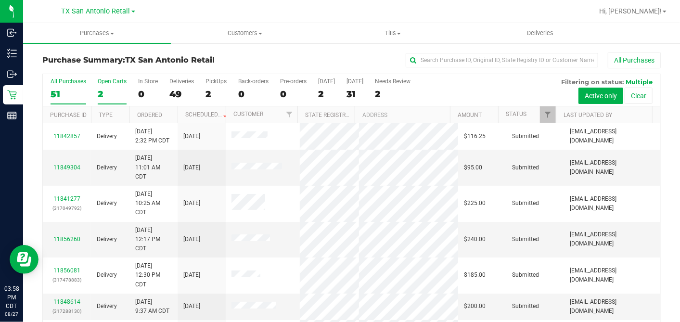
click at [104, 93] on div "2" at bounding box center [112, 94] width 29 height 11
click at [0, 0] on input "Open Carts 2" at bounding box center [0, 0] width 0 height 0
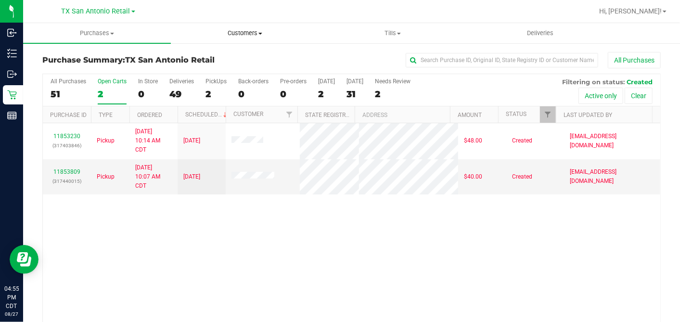
click at [242, 33] on span "Customers" at bounding box center [244, 33] width 147 height 9
drag, startPoint x: 114, startPoint y: 10, endPoint x: 100, endPoint y: 34, distance: 28.0
click at [114, 10] on span "TX San Antonio Retail" at bounding box center [96, 11] width 69 height 8
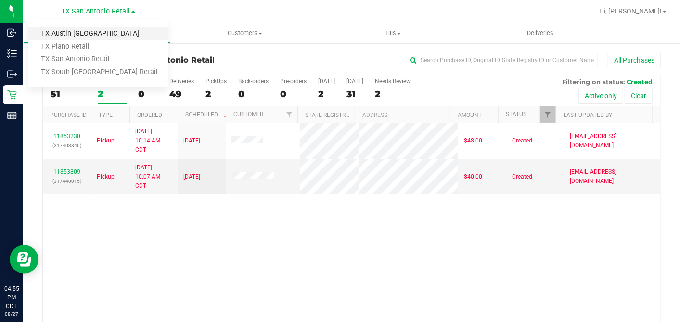
click at [78, 33] on link "TX Austin [GEOGRAPHIC_DATA]" at bounding box center [98, 33] width 140 height 13
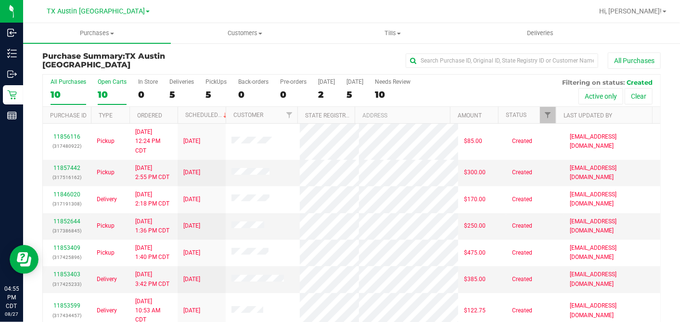
click at [106, 94] on div "10" at bounding box center [112, 94] width 29 height 11
click at [0, 0] on input "Open Carts 10" at bounding box center [0, 0] width 0 height 0
click at [172, 117] on th "Ordered" at bounding box center [153, 115] width 48 height 17
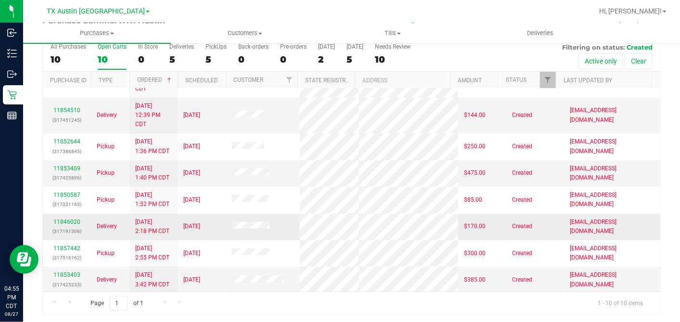
scroll to position [36, 0]
click at [75, 271] on link "11853403" at bounding box center [66, 274] width 27 height 7
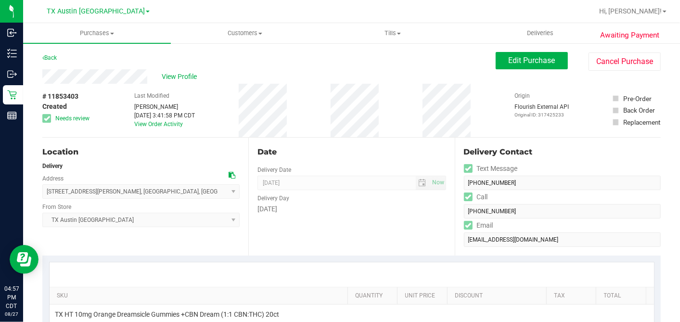
click at [233, 172] on div at bounding box center [233, 175] width 11 height 10
drag, startPoint x: 229, startPoint y: 173, endPoint x: 252, endPoint y: 169, distance: 23.4
click at [229, 173] on icon at bounding box center [231, 175] width 7 height 7
click at [511, 62] on span "Edit Purchase" at bounding box center [531, 60] width 47 height 9
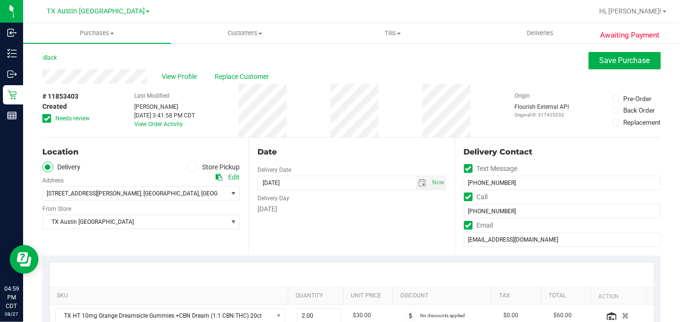
click at [49, 118] on icon at bounding box center [47, 118] width 6 height 0
click at [0, 0] on input "Needs review" at bounding box center [0, 0] width 0 height 0
click at [243, 120] on div "# 11853403 Created Needs review Last Modified [PERSON_NAME] [DATE] 3:41:58 PM C…" at bounding box center [351, 110] width 618 height 53
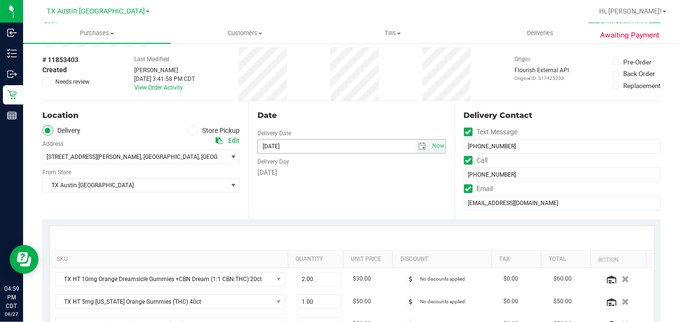
scroll to position [53, 0]
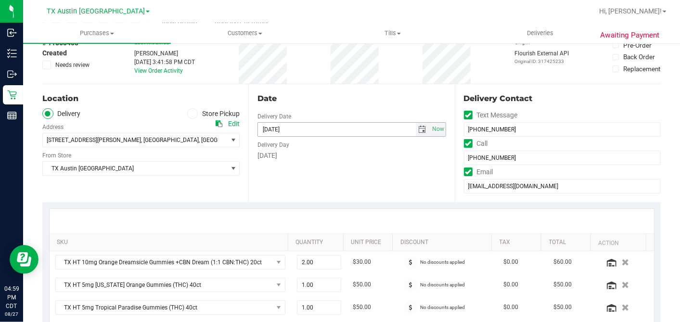
click at [418, 129] on span "select" at bounding box center [422, 130] width 8 height 8
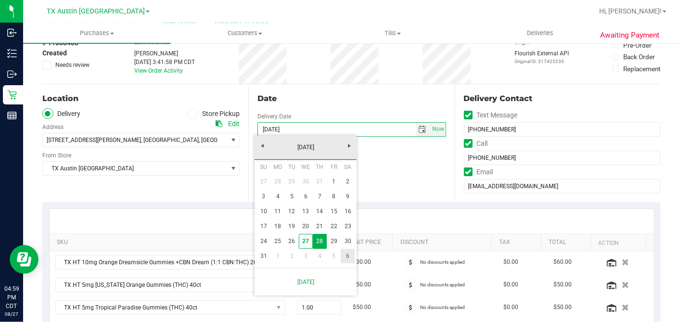
click at [346, 259] on link "6" at bounding box center [348, 256] width 14 height 15
type input "[DATE]"
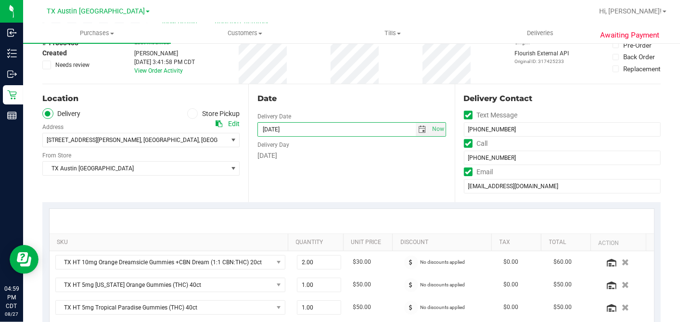
click at [399, 175] on div "Date Delivery Date [DATE] Now [DATE] 07:00 AM Now Delivery Day [DATE]" at bounding box center [351, 143] width 206 height 118
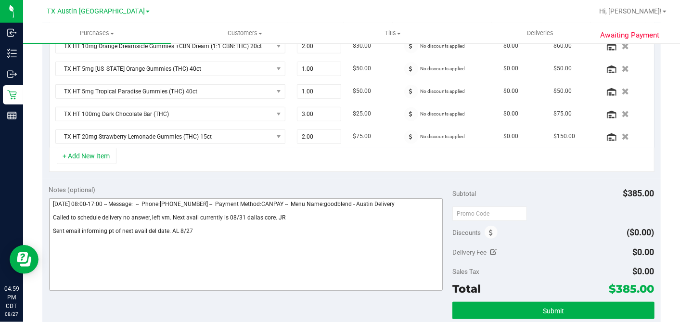
scroll to position [320, 0]
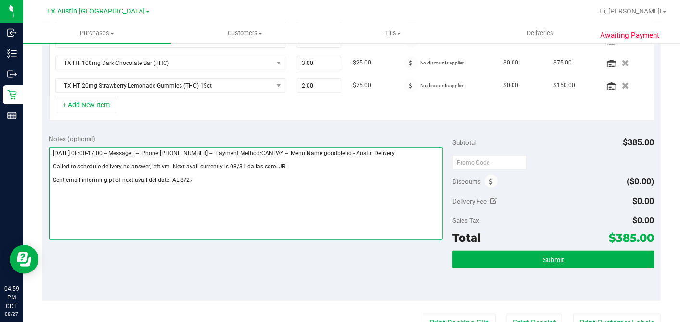
click at [215, 182] on textarea at bounding box center [246, 193] width 394 height 92
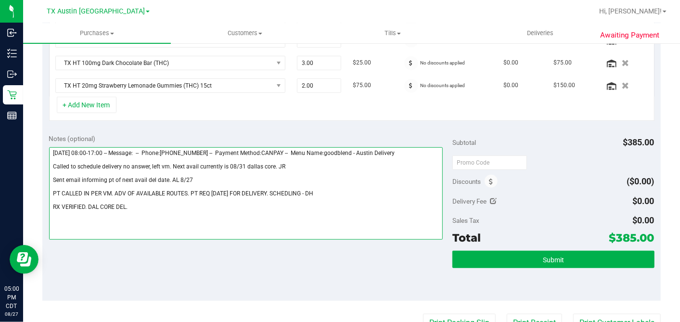
click at [188, 209] on textarea at bounding box center [246, 193] width 394 height 92
click at [143, 202] on textarea at bounding box center [246, 193] width 394 height 92
click at [158, 200] on textarea at bounding box center [246, 193] width 394 height 92
click at [134, 204] on textarea at bounding box center [246, 193] width 394 height 92
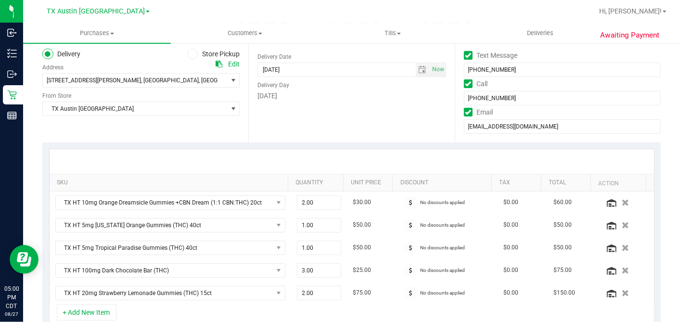
scroll to position [0, 0]
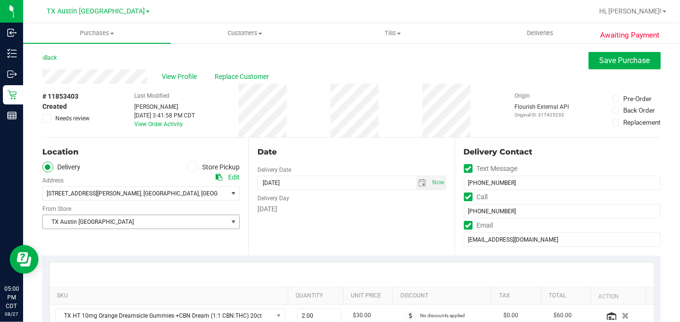
type textarea "[DATE] 08:00-17:00 -- Message: -- Phone:[PHONE_NUMBER] -- Payment Method:CANPAY…"
click at [129, 219] on span "TX Austin [GEOGRAPHIC_DATA]" at bounding box center [135, 221] width 184 height 13
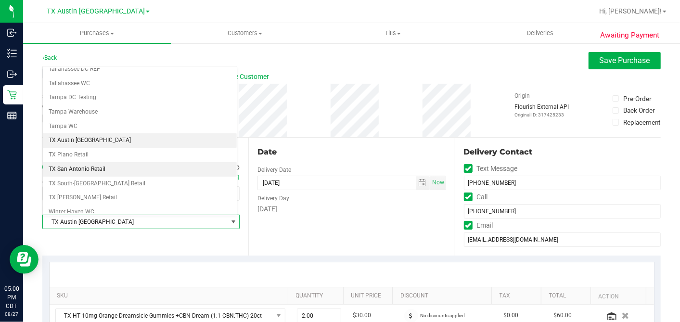
scroll to position [684, 0]
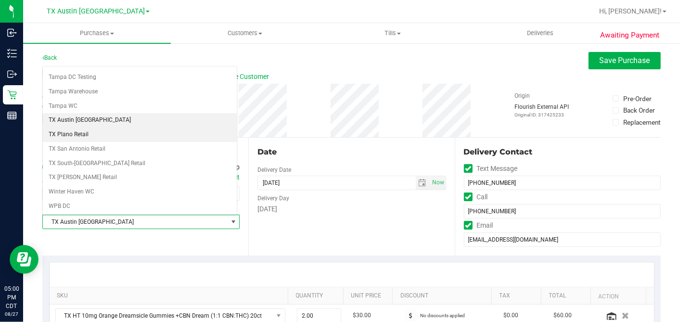
click at [126, 127] on li "TX Plano Retail" at bounding box center [140, 134] width 194 height 14
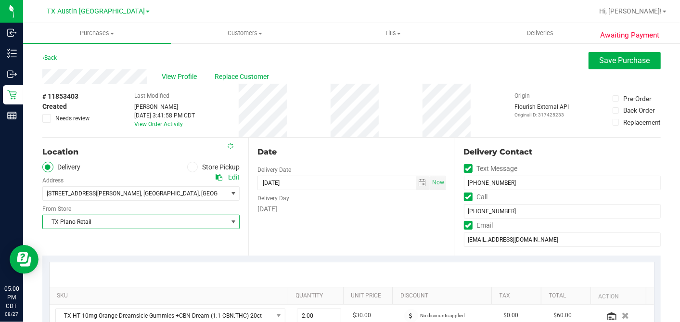
click at [402, 156] on div "Date" at bounding box center [351, 152] width 188 height 12
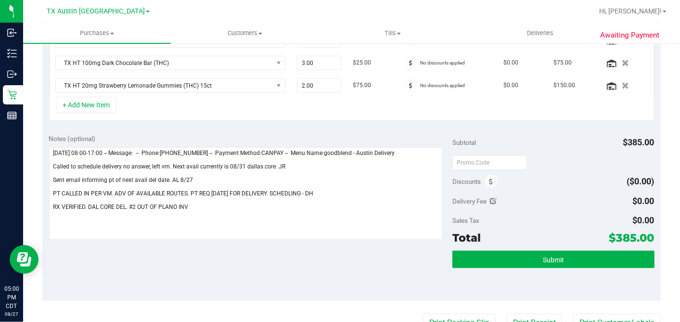
scroll to position [305, 0]
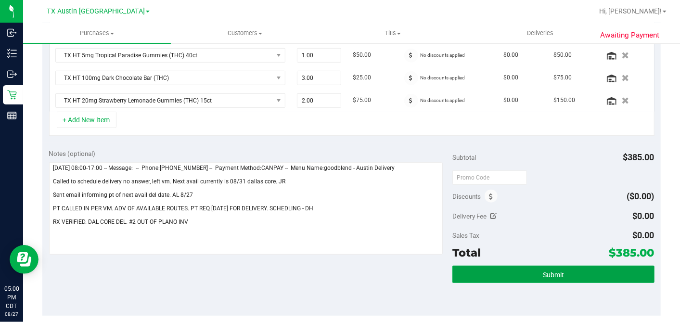
drag, startPoint x: 527, startPoint y: 268, endPoint x: 507, endPoint y: 274, distance: 20.7
click at [526, 270] on button "Submit" at bounding box center [553, 274] width 202 height 17
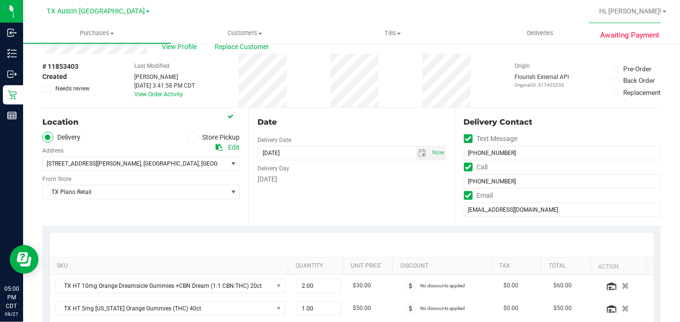
scroll to position [0, 0]
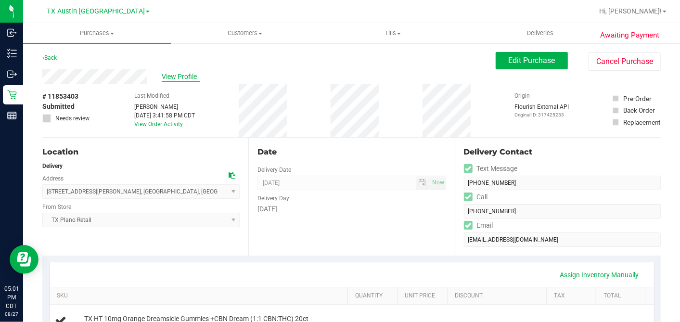
click at [186, 74] on span "View Profile" at bounding box center [181, 77] width 38 height 10
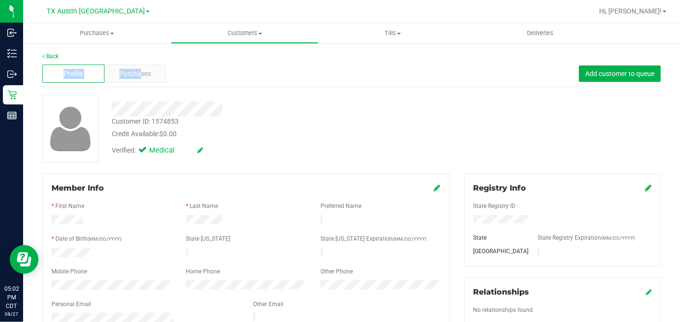
drag, startPoint x: 139, startPoint y: 71, endPoint x: 127, endPoint y: 57, distance: 18.5
drag, startPoint x: 95, startPoint y: 304, endPoint x: 99, endPoint y: 307, distance: 5.2
click at [96, 305] on div "Personal Email" at bounding box center [145, 305] width 202 height 11
click at [122, 77] on span "Purchases" at bounding box center [135, 74] width 32 height 10
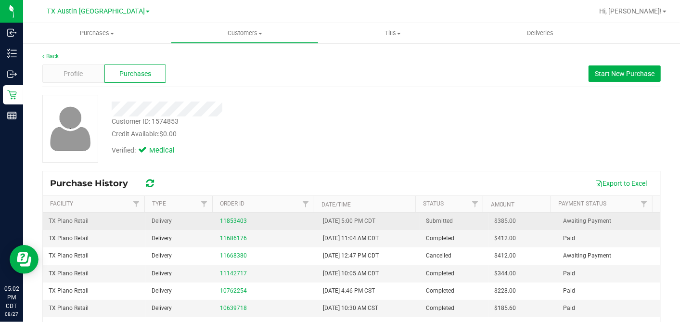
click at [494, 218] on span "$385.00" at bounding box center [505, 220] width 22 height 9
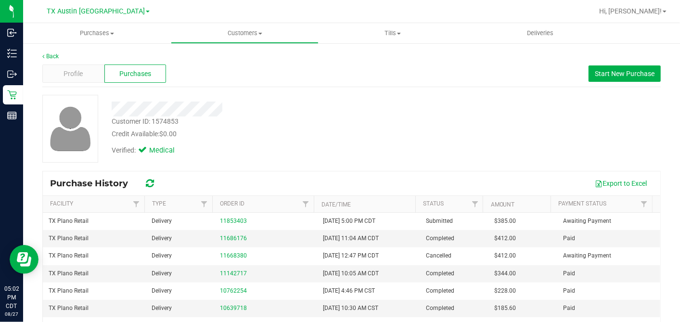
copy span "385.00"
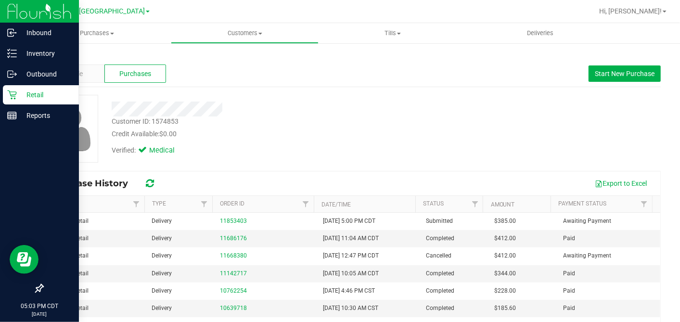
click at [15, 92] on icon at bounding box center [12, 95] width 10 height 10
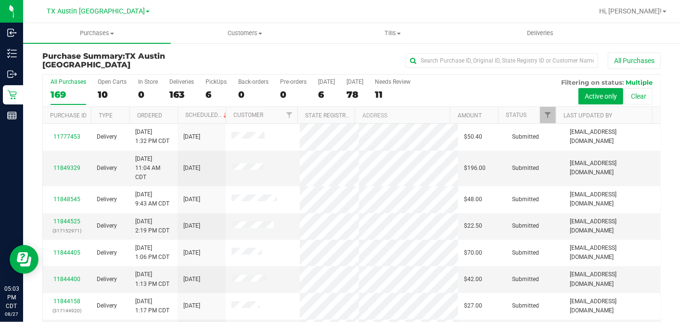
click at [105, 91] on div "10" at bounding box center [112, 94] width 29 height 11
click at [0, 0] on input "Open Carts 10" at bounding box center [0, 0] width 0 height 0
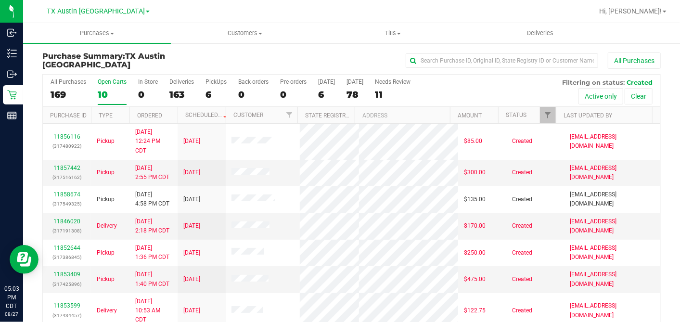
click at [171, 115] on th "Ordered" at bounding box center [153, 115] width 48 height 17
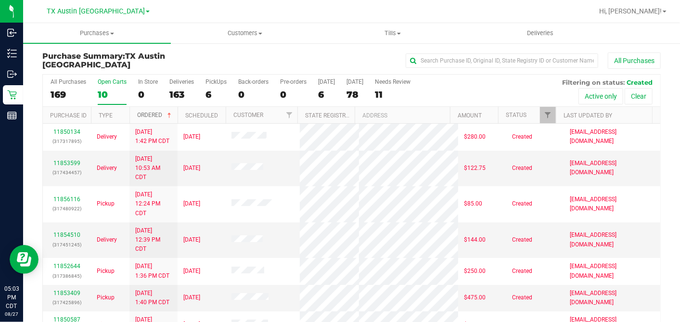
click at [171, 115] on span at bounding box center [169, 116] width 8 height 8
